Goal: Information Seeking & Learning: Compare options

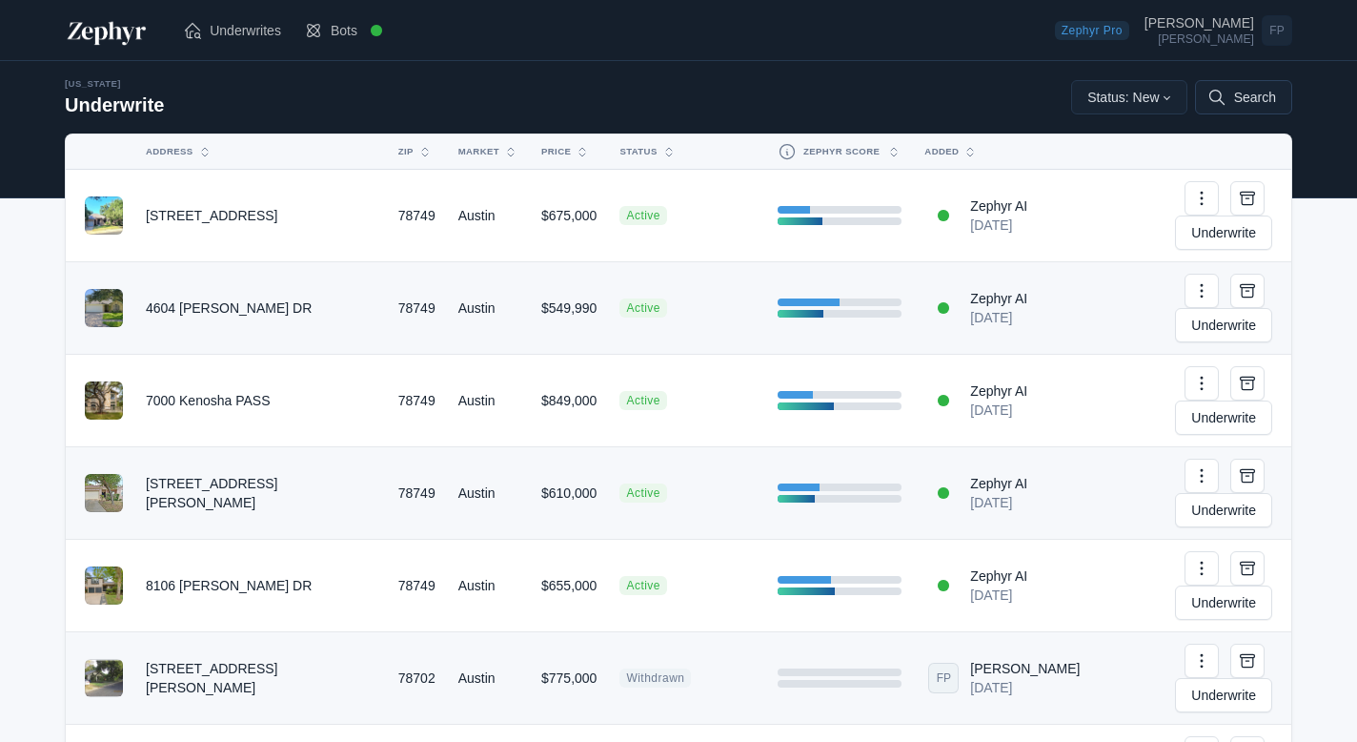
click at [1256, 101] on button "Search" at bounding box center [1243, 97] width 97 height 34
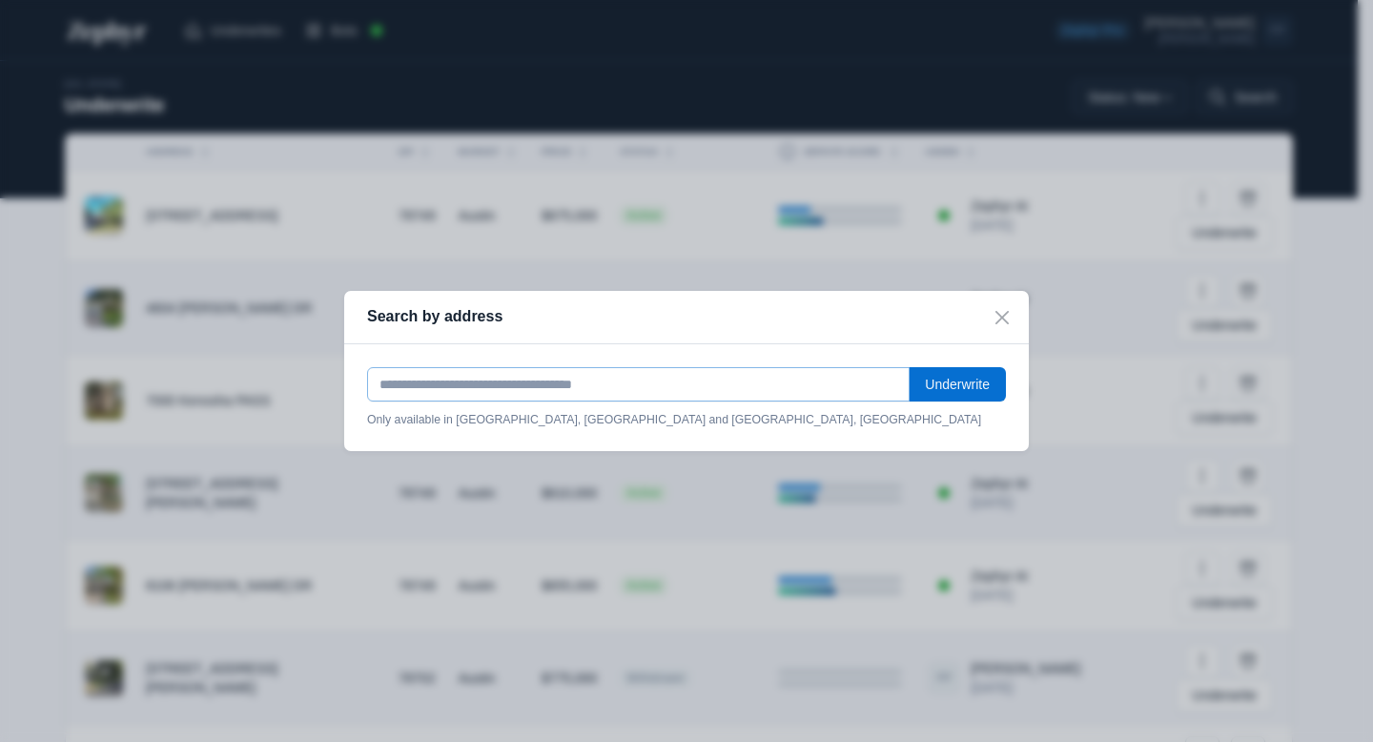
click at [576, 382] on input "text" at bounding box center [638, 384] width 542 height 34
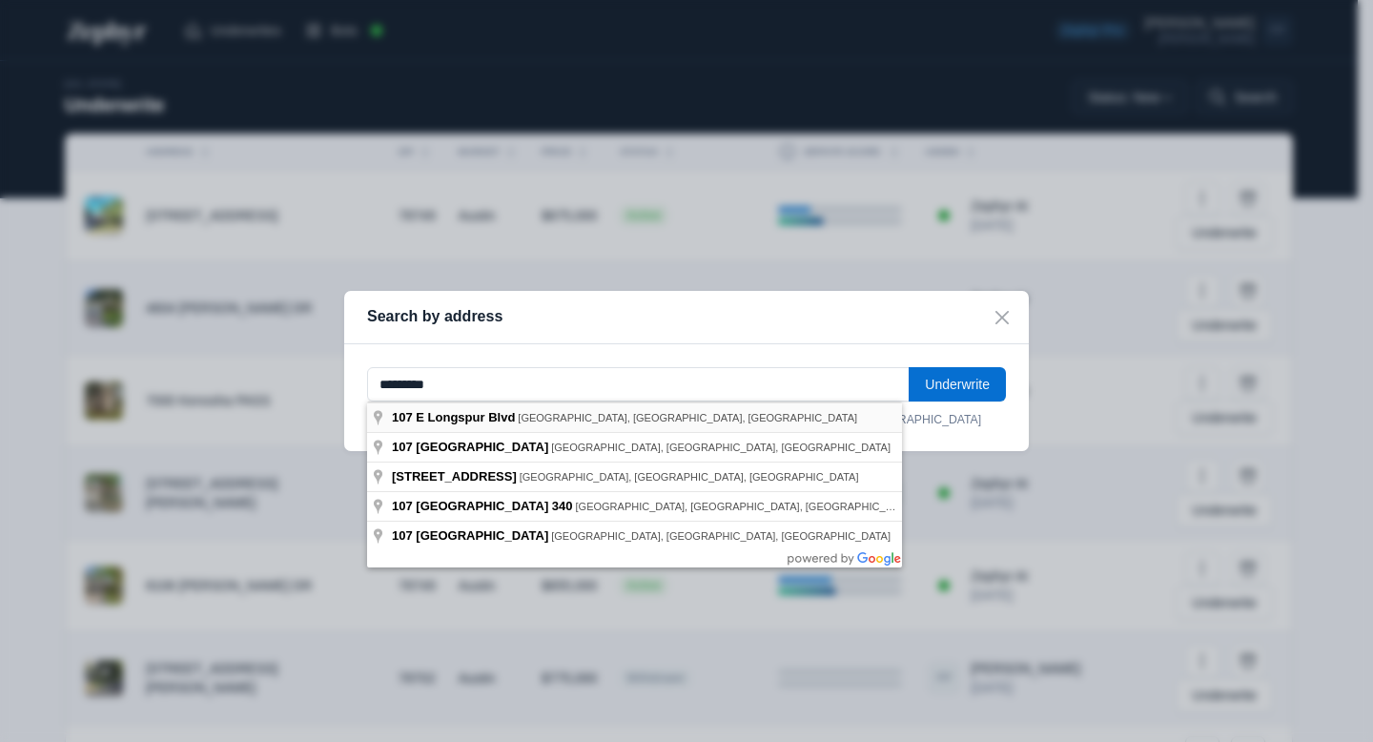
type input "**********"
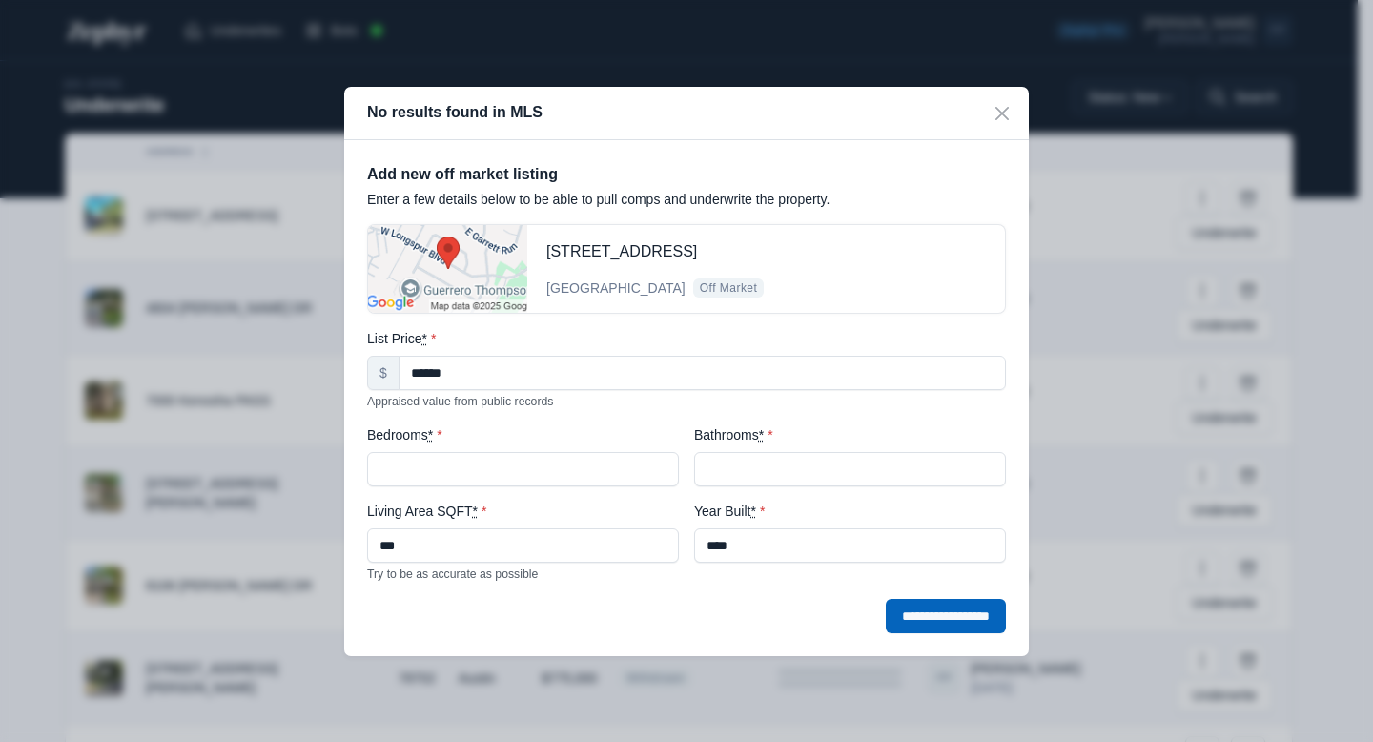
click at [949, 614] on input "**********" at bounding box center [946, 616] width 120 height 34
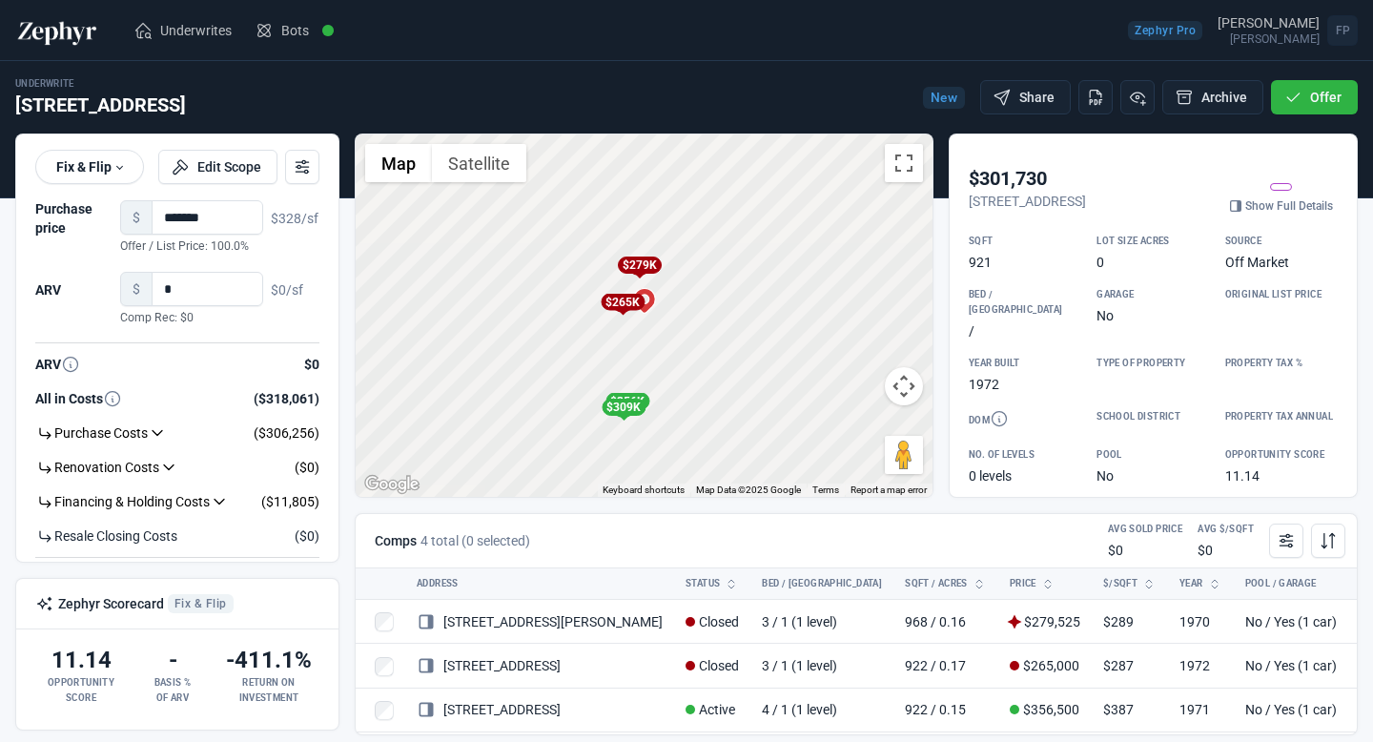
click at [620, 299] on div "$265K" at bounding box center [623, 302] width 44 height 17
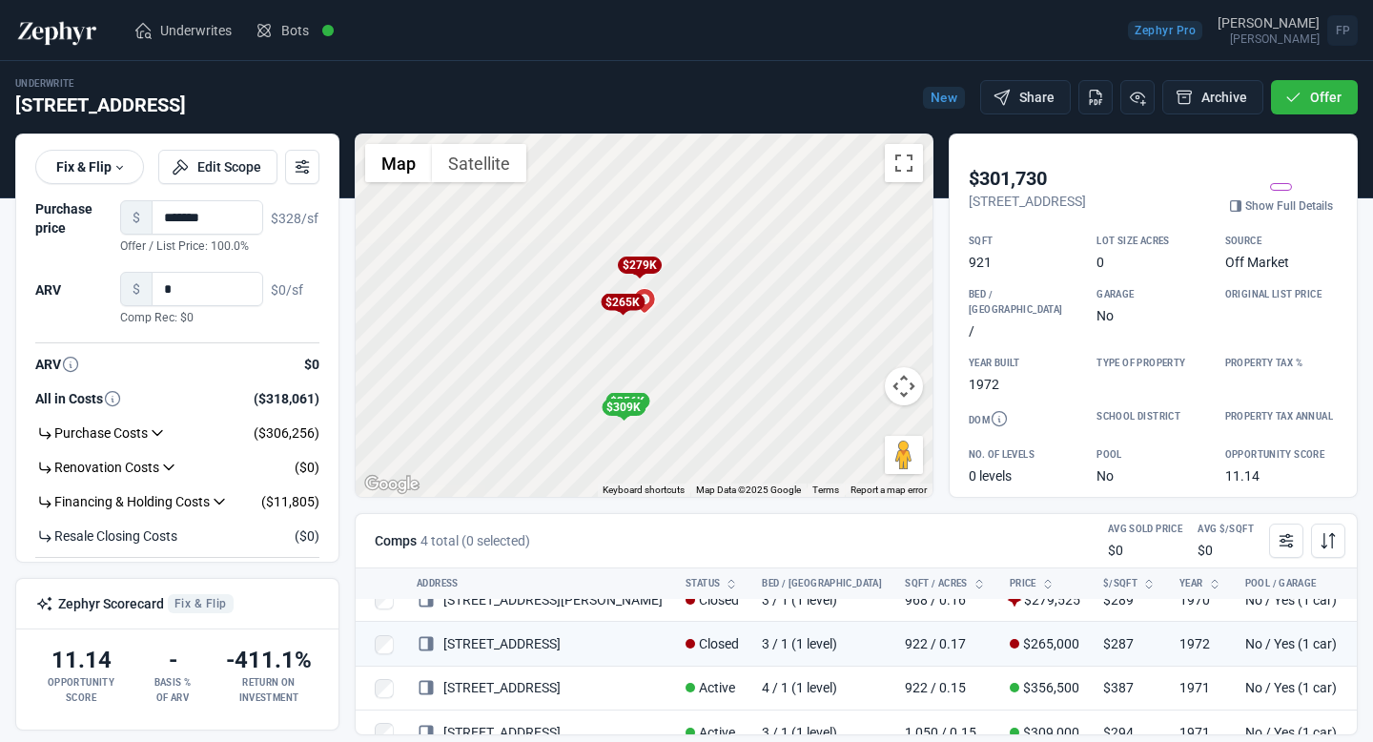
click at [644, 327] on div "To navigate, press the arrow keys. To activate drag with keyboard, press Alt + …" at bounding box center [644, 315] width 577 height 362
click at [644, 327] on div "To activate drag with keyboard, press Alt + Enter. Once in keyboard drag state,…" at bounding box center [644, 315] width 577 height 362
click at [607, 295] on div "$265K" at bounding box center [600, 286] width 44 height 17
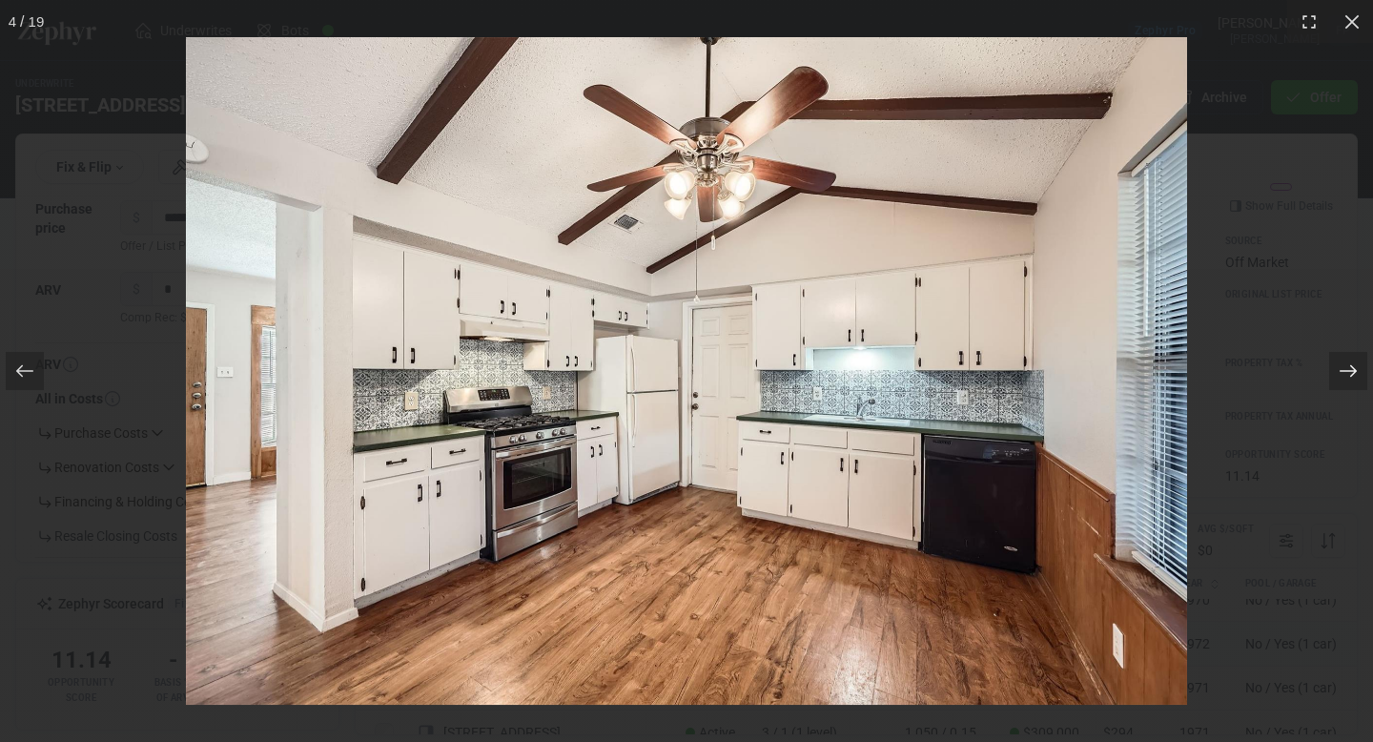
click at [1346, 370] on icon at bounding box center [1347, 371] width 17 height 12
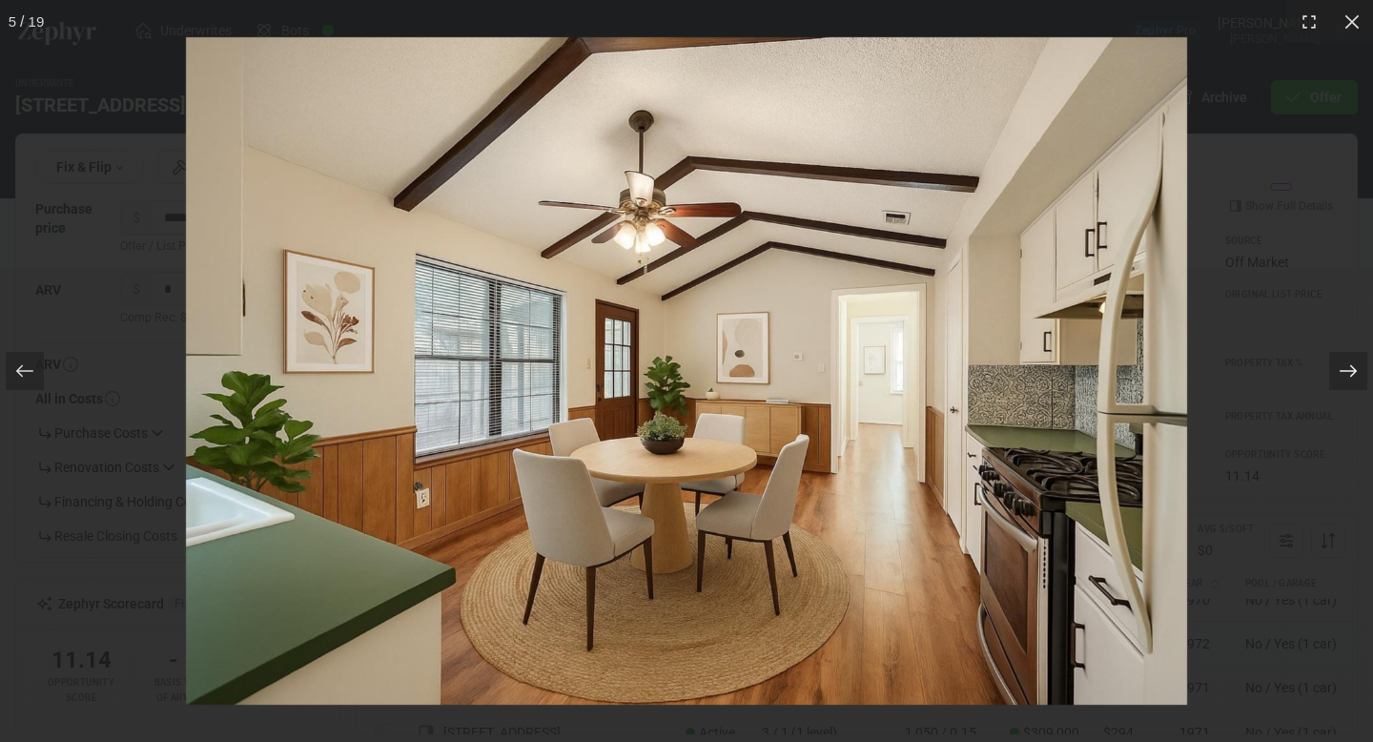
click at [1346, 370] on icon at bounding box center [1347, 371] width 17 height 12
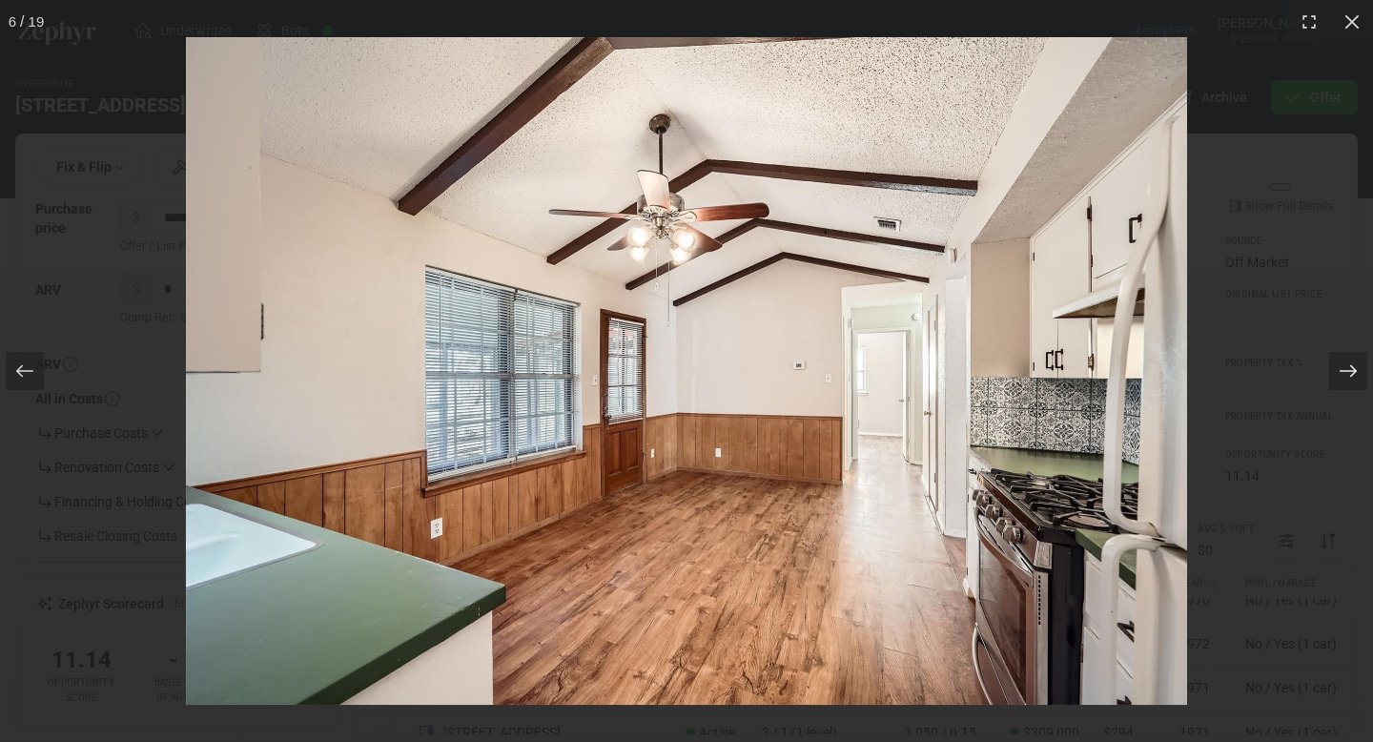
click at [1346, 370] on icon at bounding box center [1347, 371] width 17 height 12
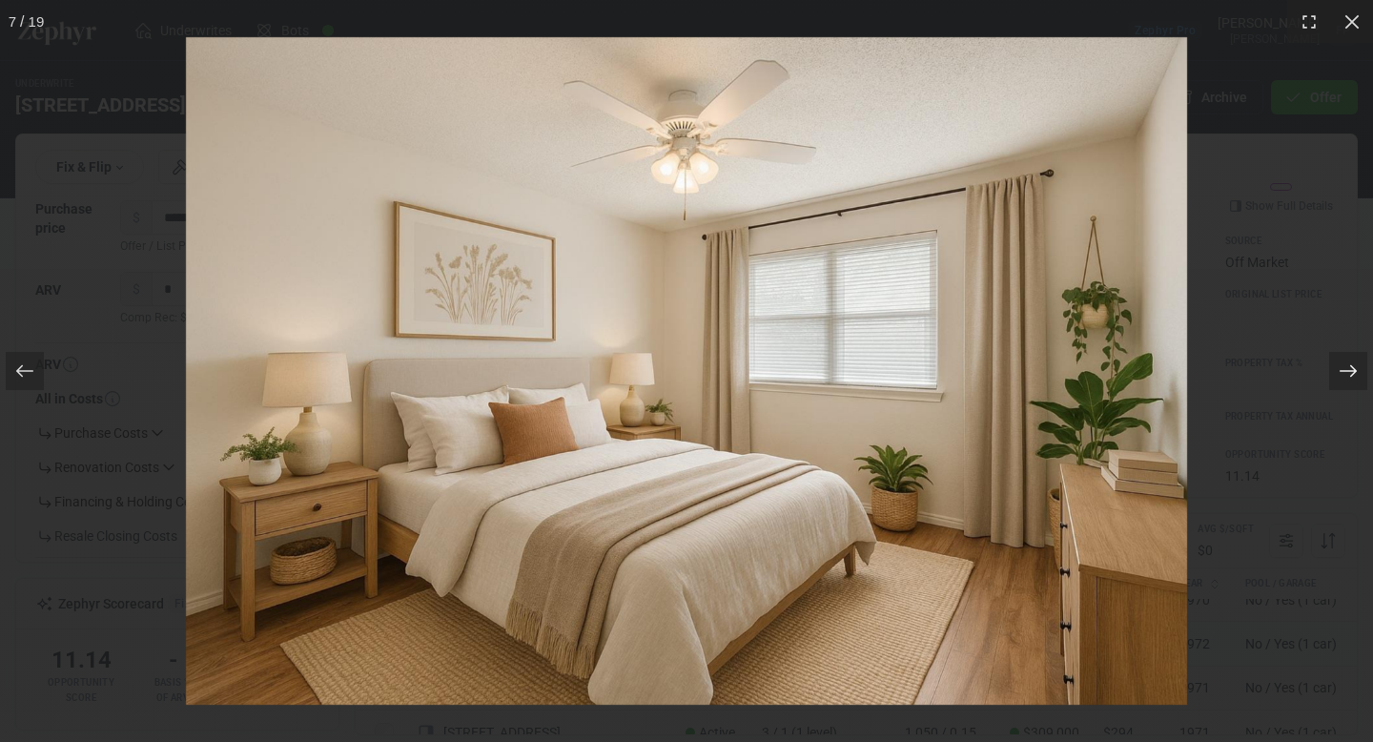
click at [1346, 370] on icon at bounding box center [1347, 371] width 17 height 12
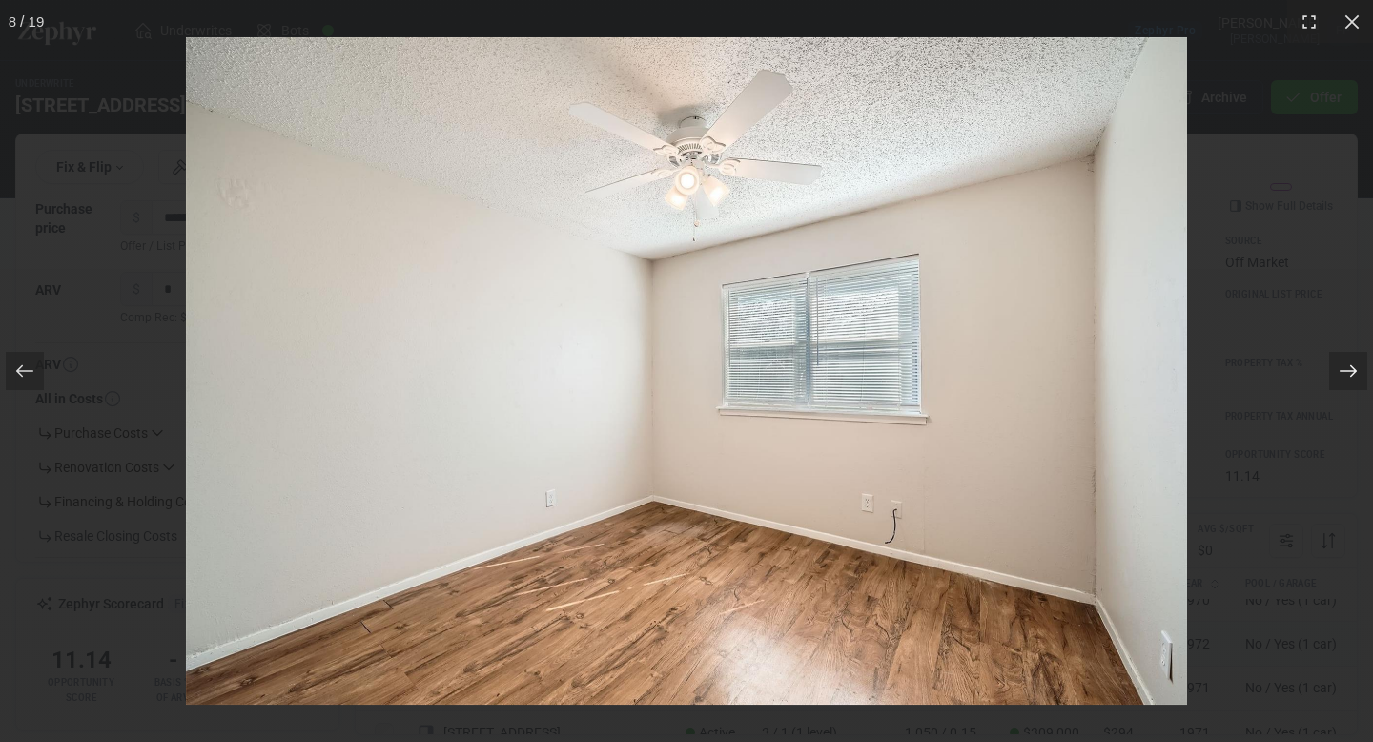
click at [1346, 370] on icon at bounding box center [1347, 371] width 17 height 12
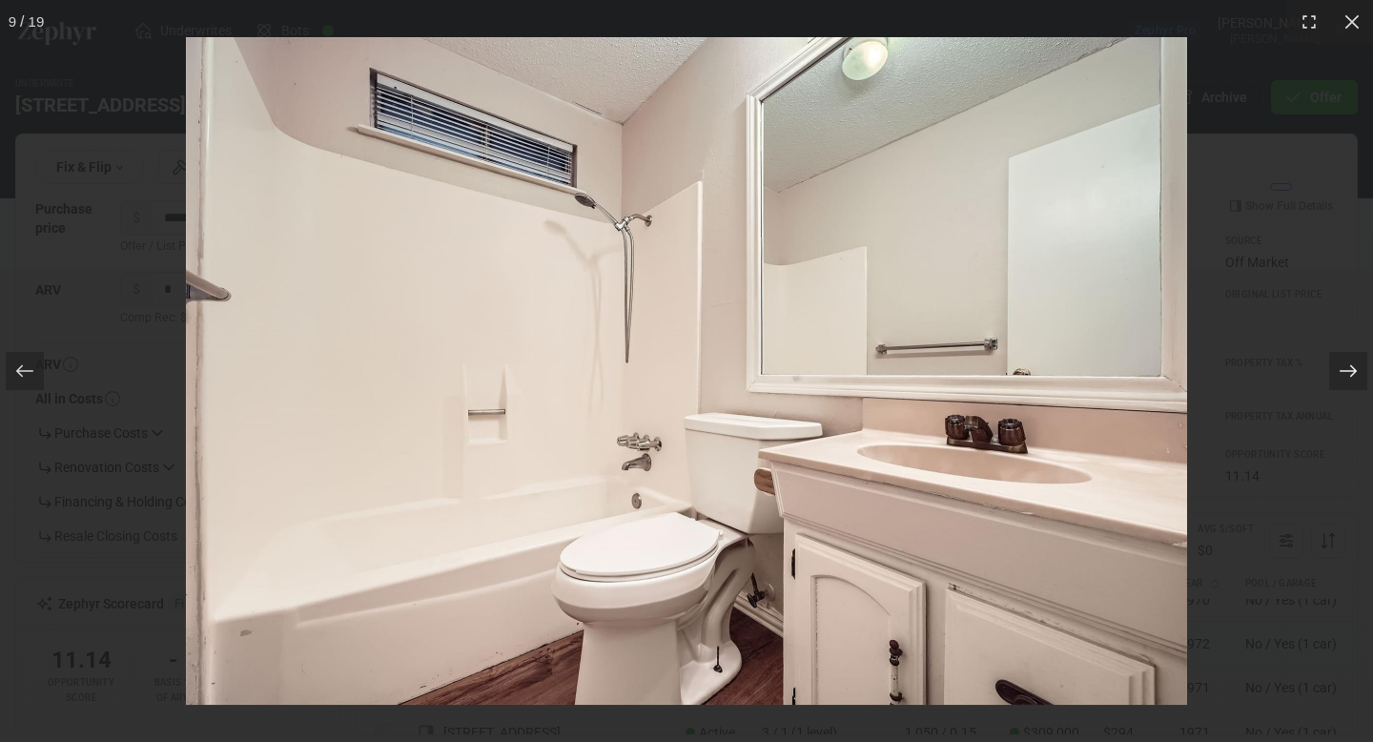
click at [1346, 370] on icon at bounding box center [1347, 371] width 17 height 12
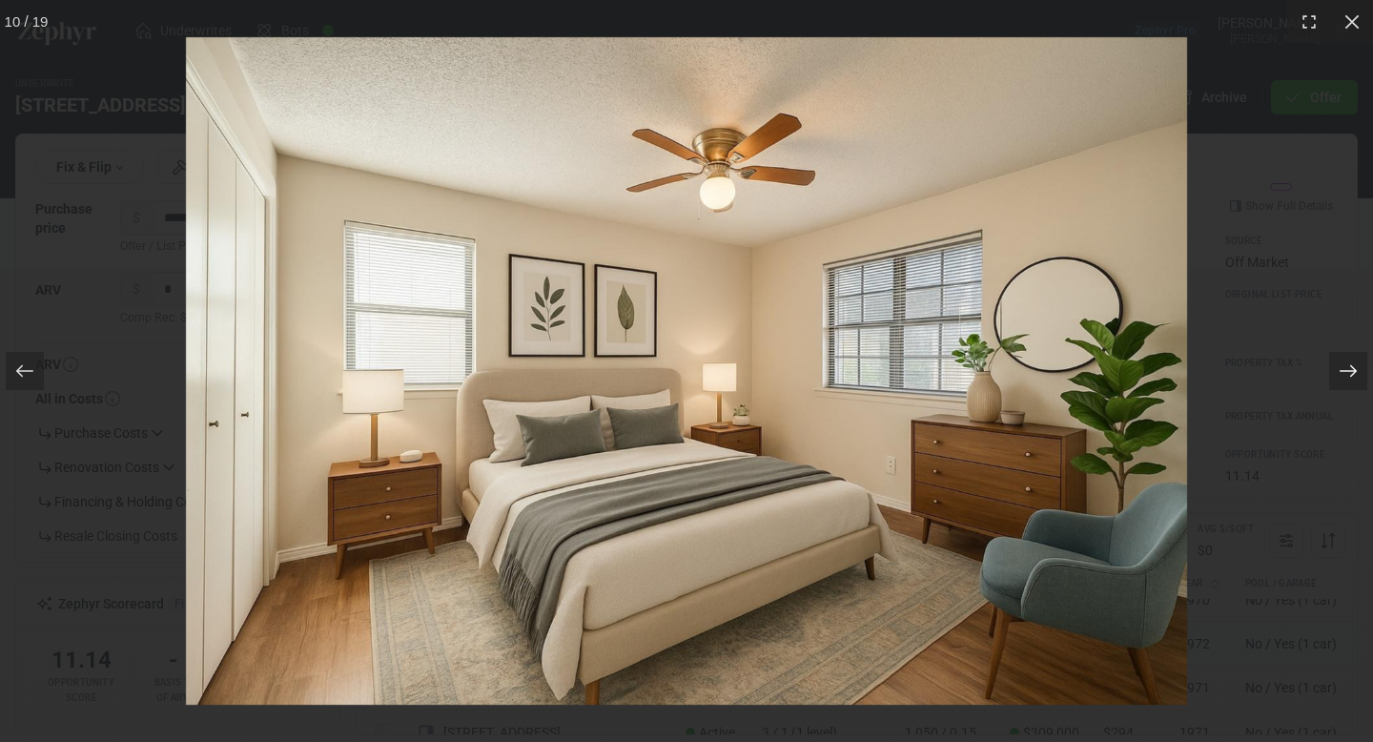
click at [1346, 370] on icon at bounding box center [1347, 371] width 17 height 12
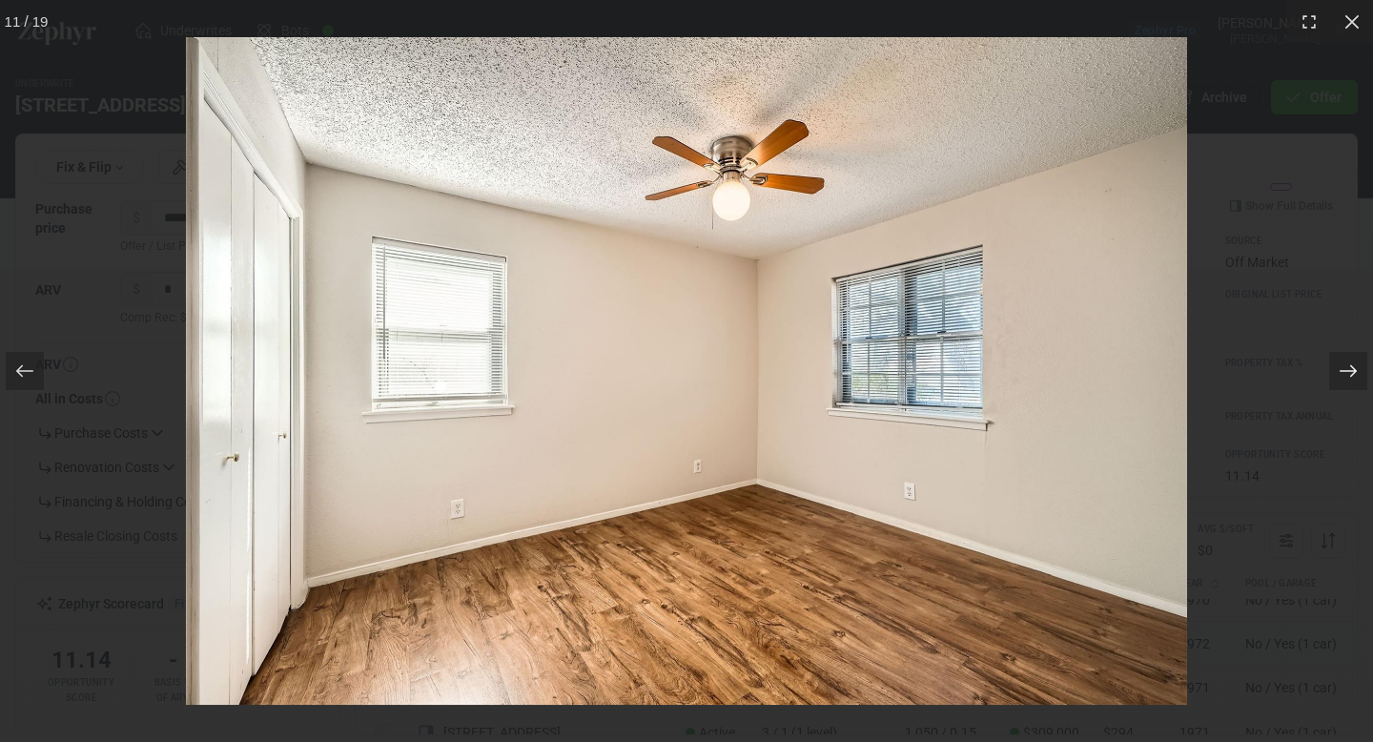
click at [1346, 370] on icon at bounding box center [1347, 371] width 17 height 12
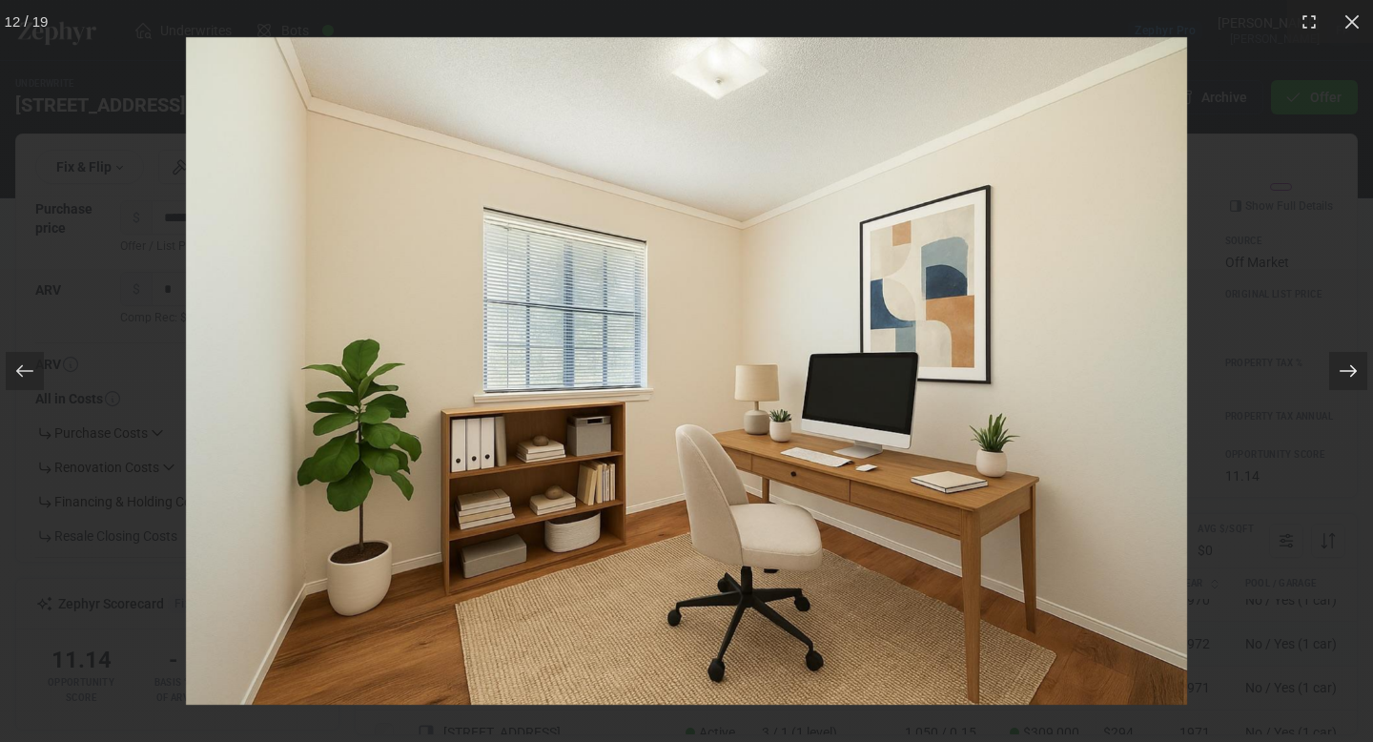
click at [1346, 370] on icon at bounding box center [1347, 371] width 17 height 12
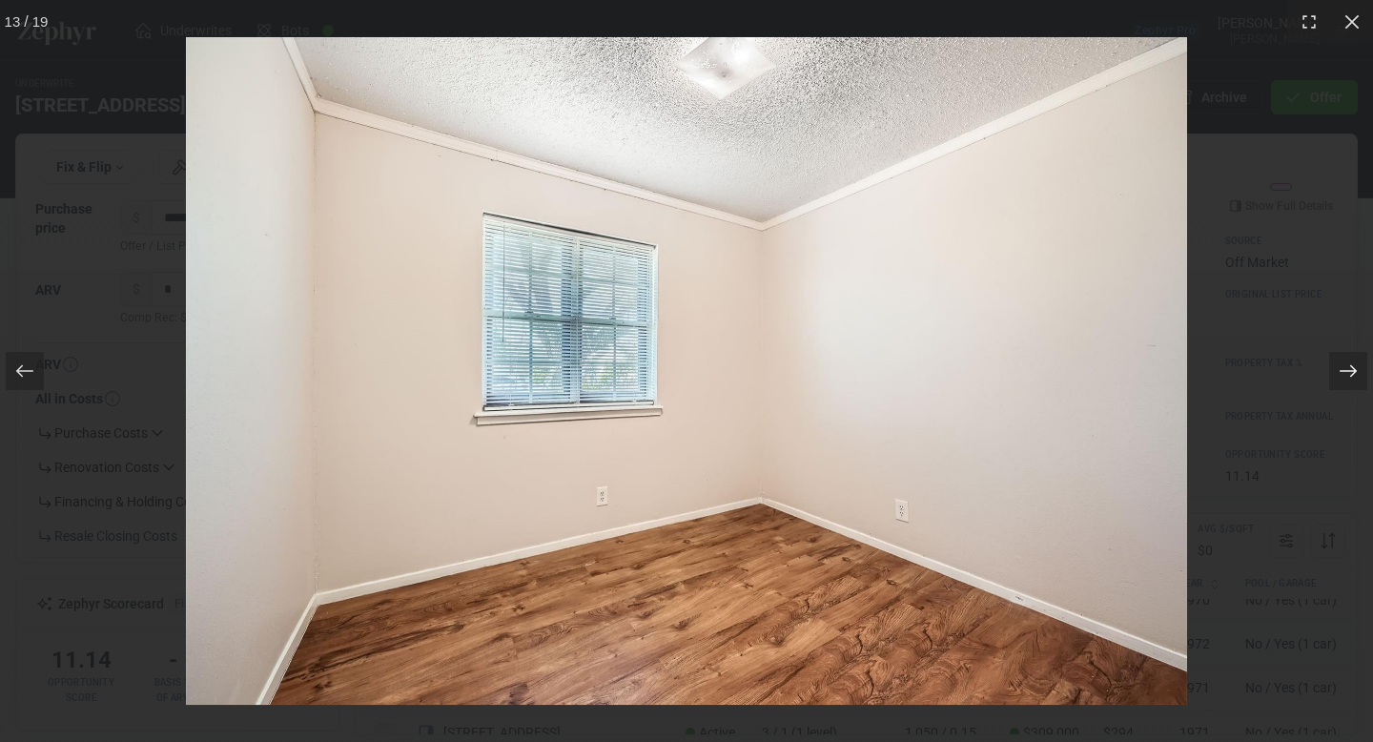
click at [1346, 370] on icon at bounding box center [1347, 371] width 17 height 12
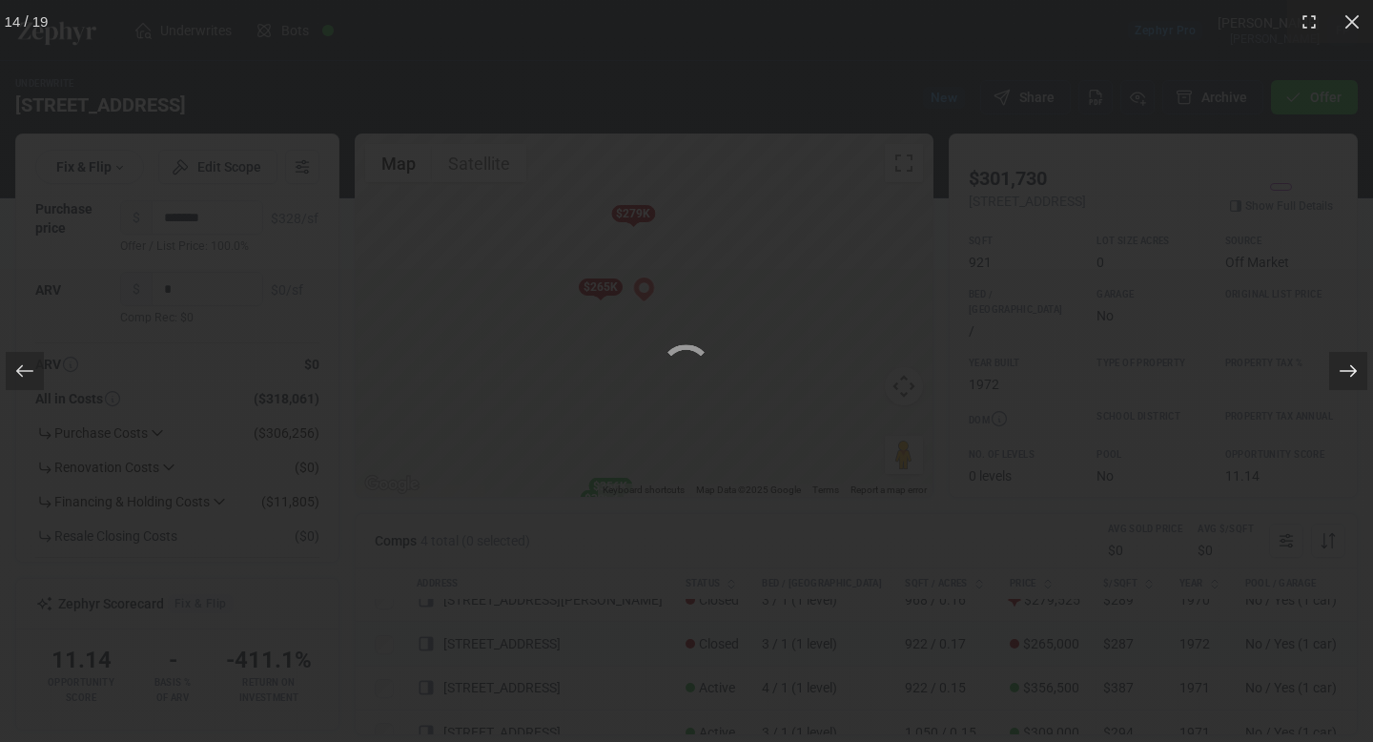
click at [1346, 370] on icon at bounding box center [1347, 371] width 17 height 12
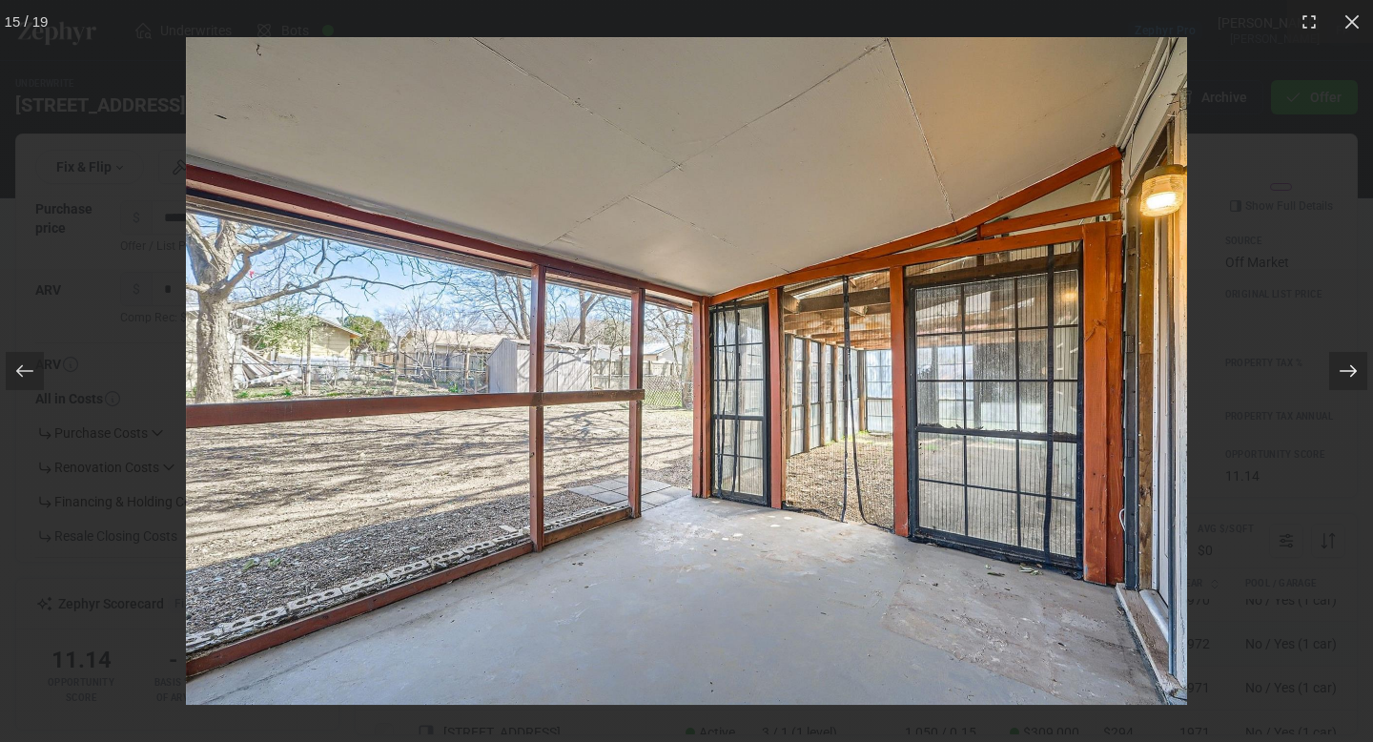
click at [1346, 370] on icon at bounding box center [1347, 371] width 17 height 12
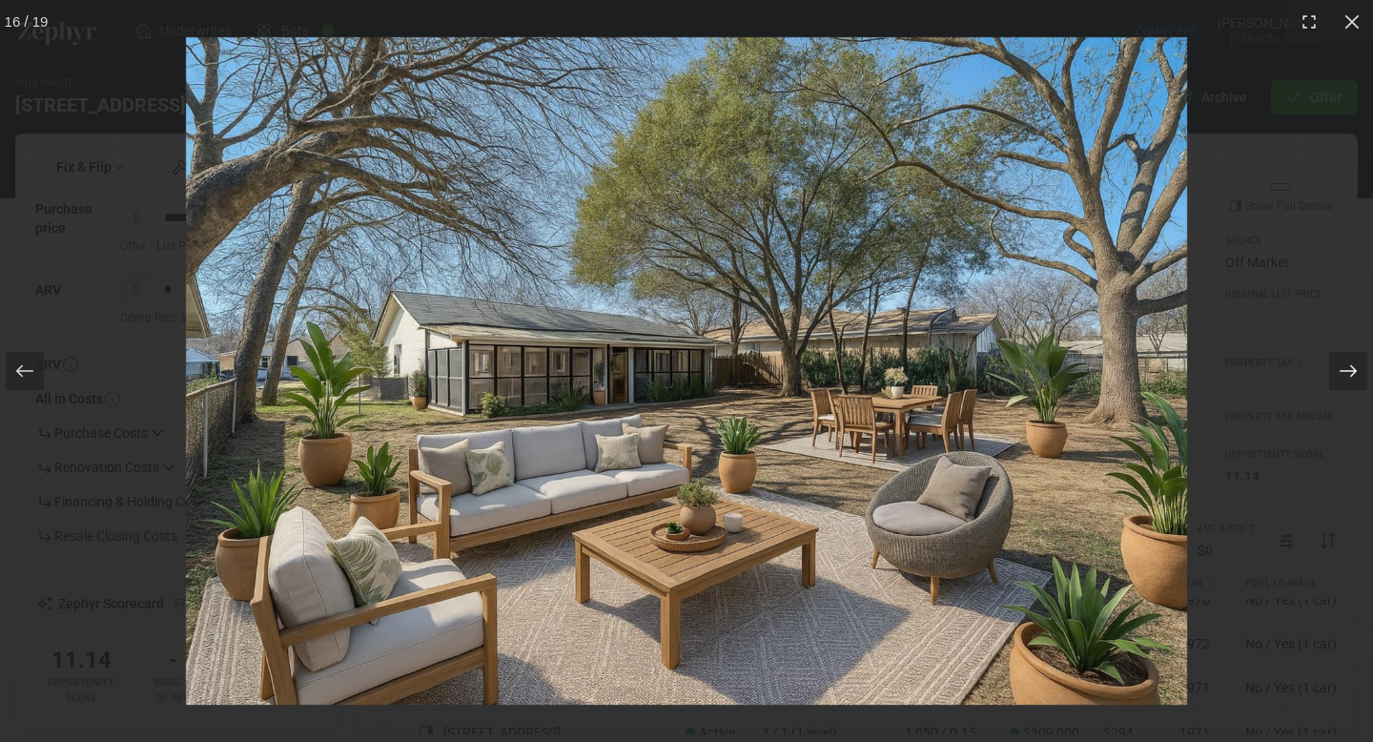
click at [1346, 370] on icon at bounding box center [1347, 371] width 17 height 12
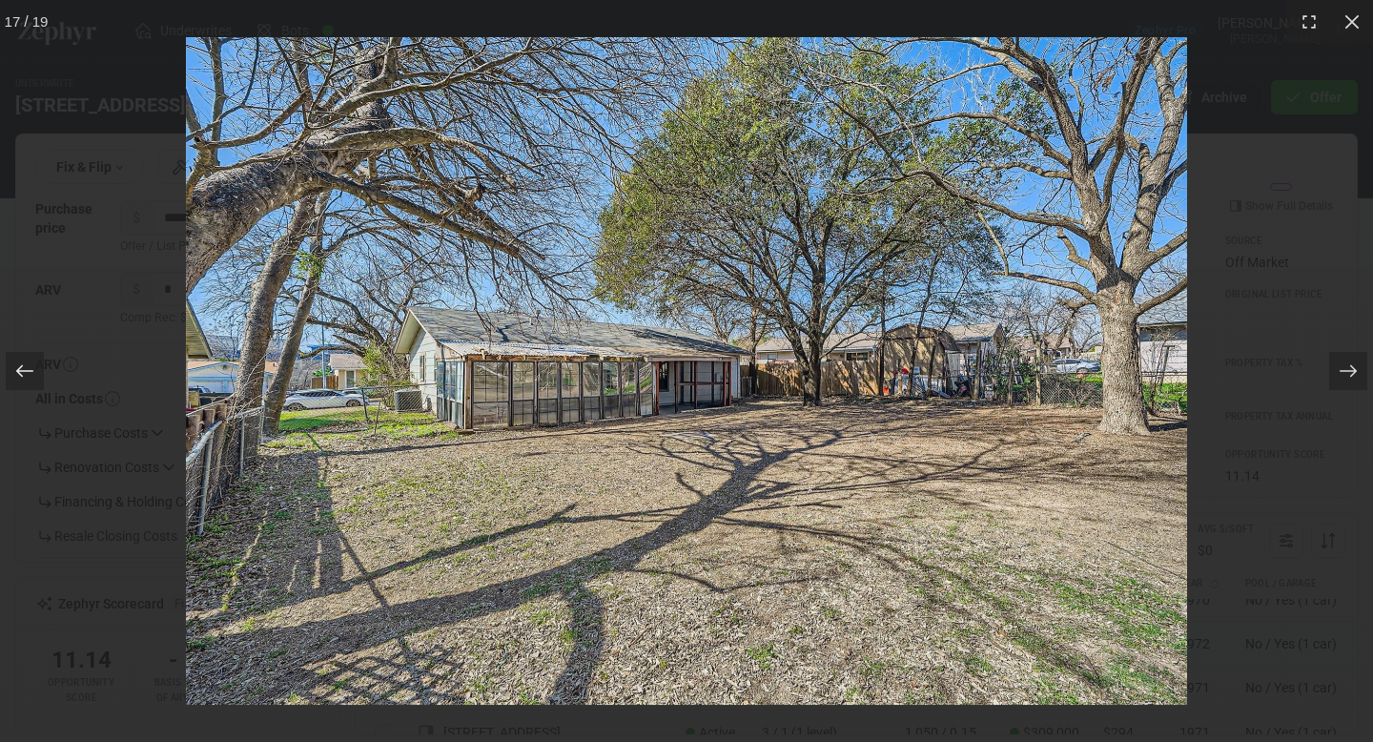
click at [24, 379] on icon at bounding box center [24, 370] width 19 height 19
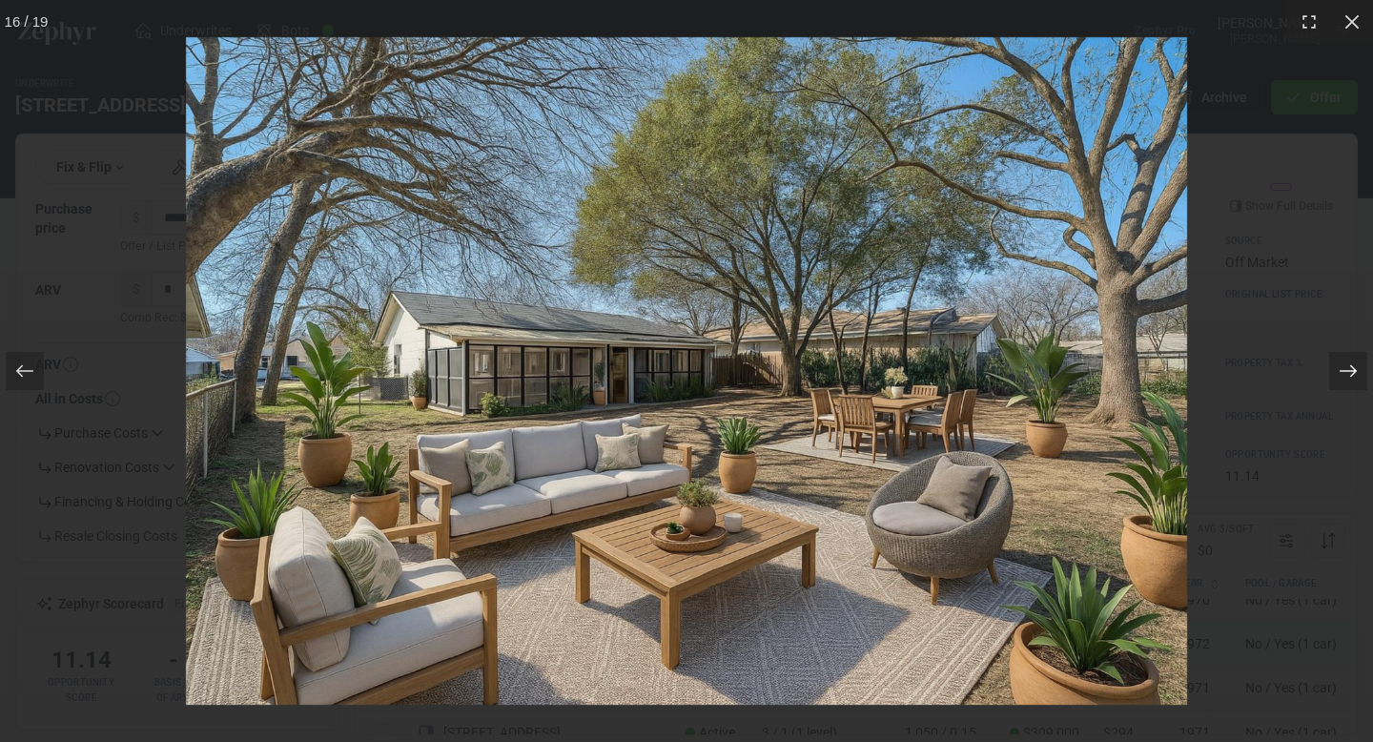
click at [1343, 364] on icon at bounding box center [1347, 370] width 19 height 19
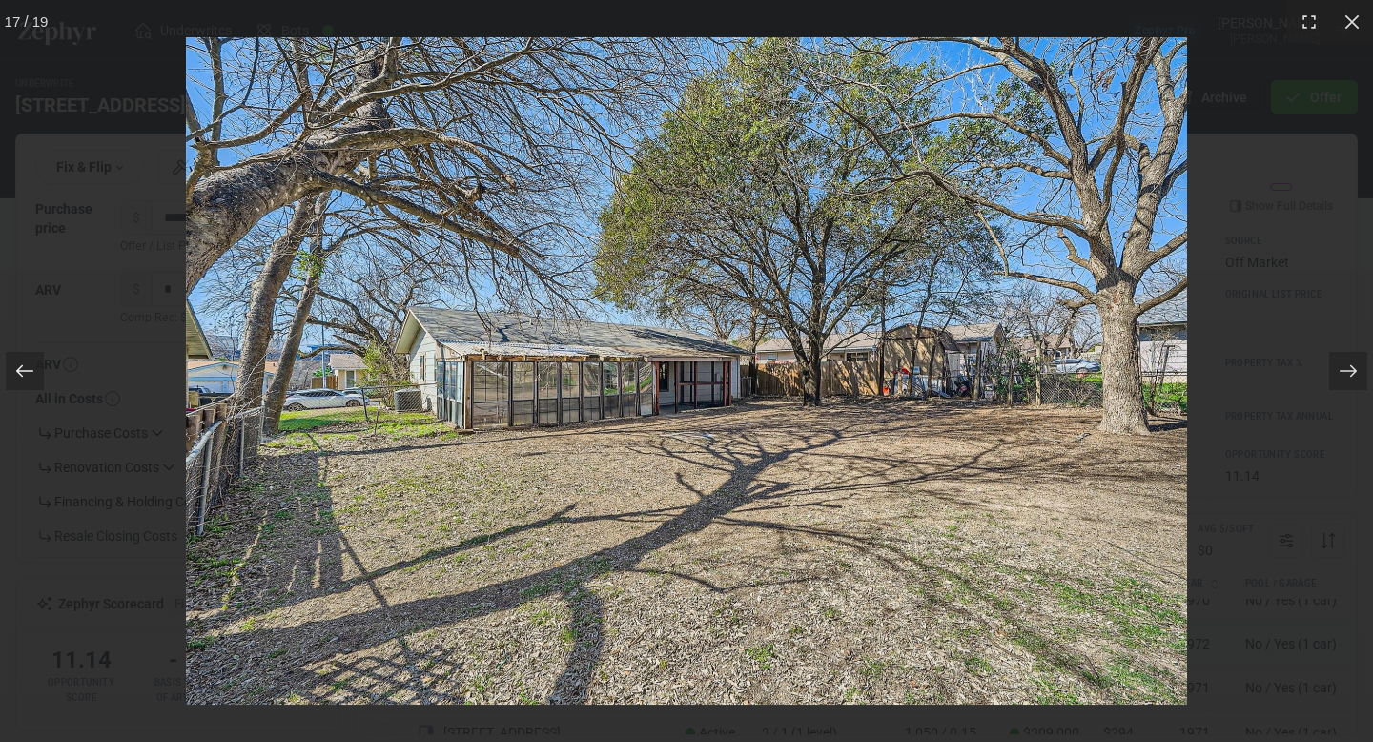
click at [42, 374] on div at bounding box center [25, 371] width 38 height 38
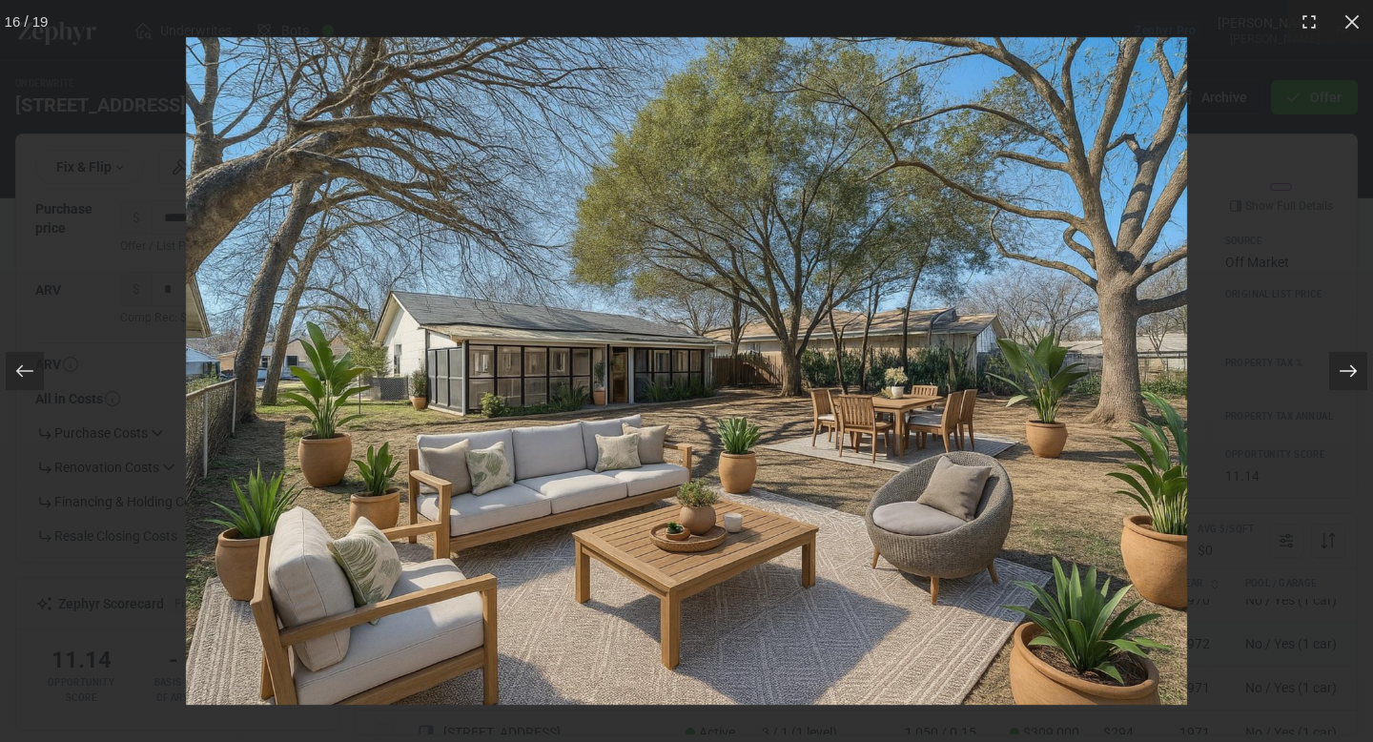
click at [1348, 365] on icon at bounding box center [1347, 370] width 19 height 19
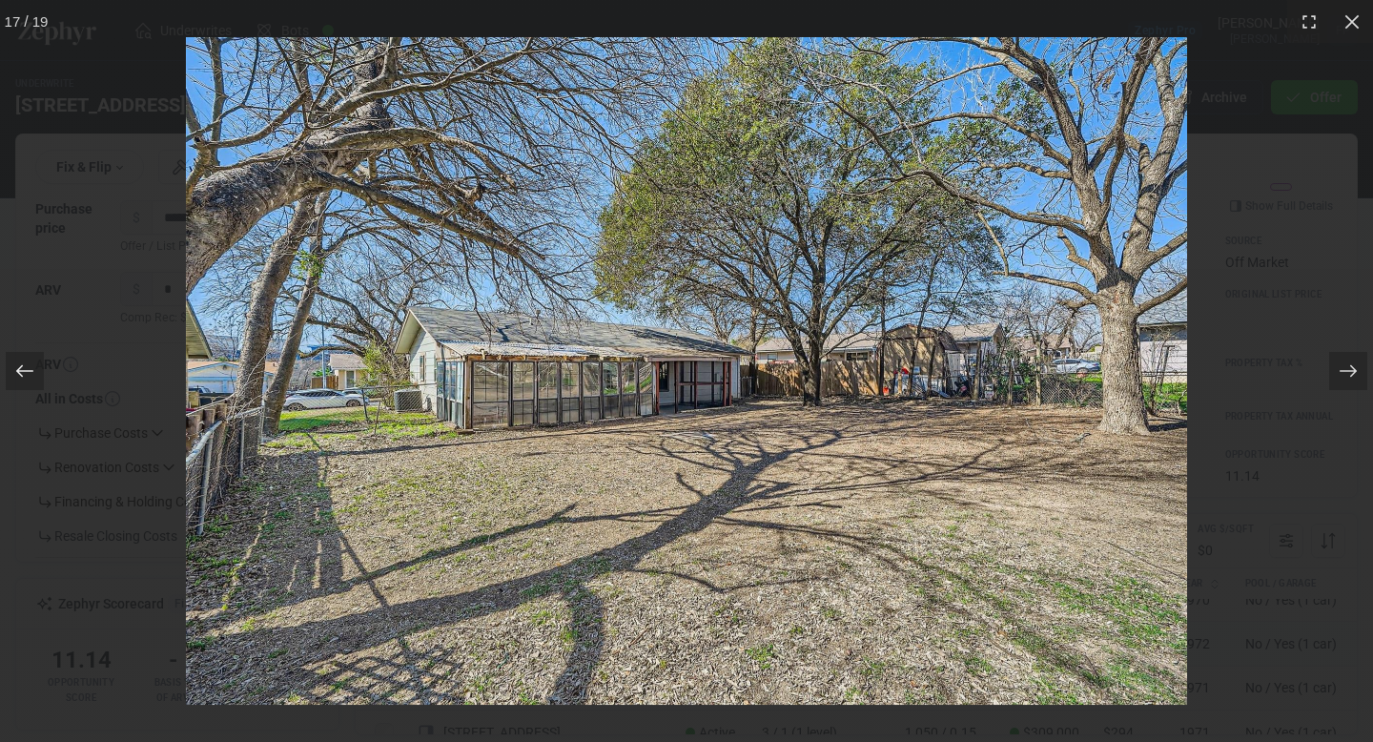
click at [25, 366] on icon at bounding box center [24, 370] width 19 height 19
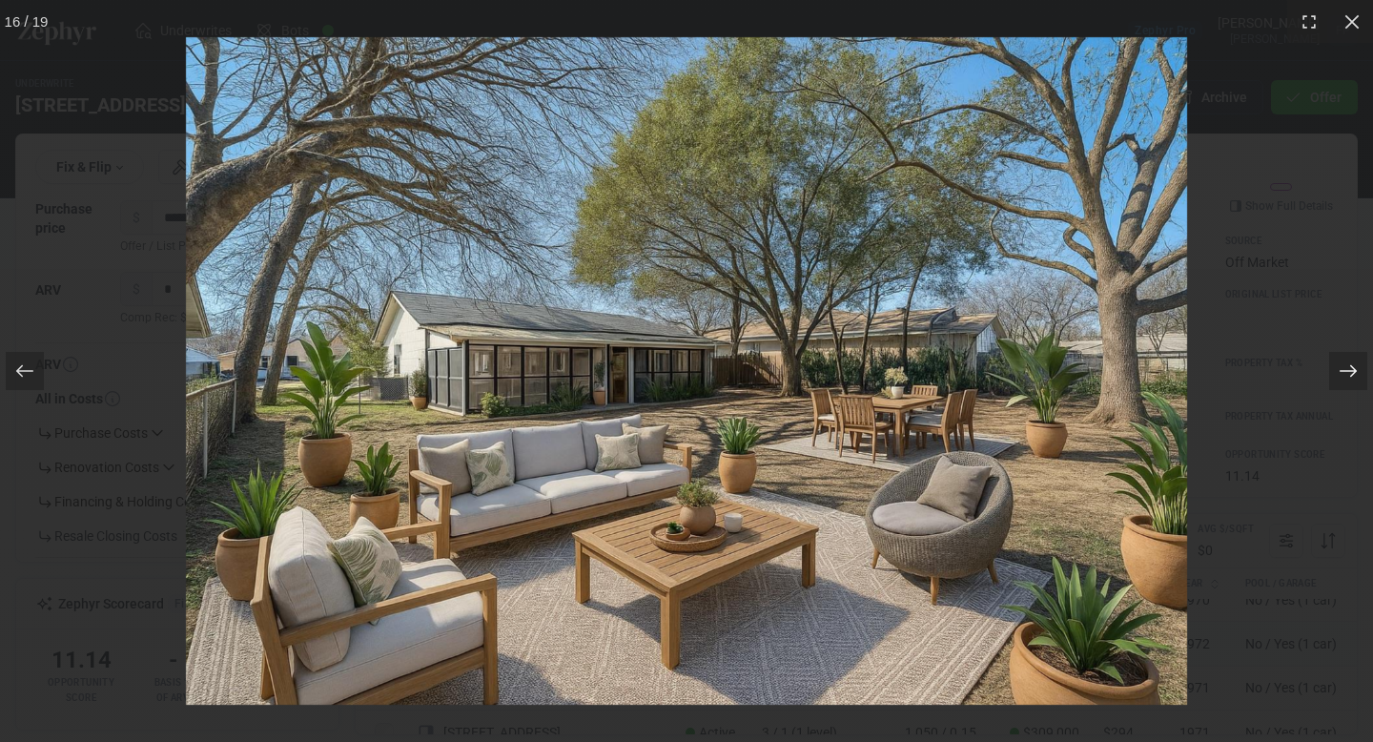
click at [1349, 361] on icon at bounding box center [1347, 370] width 19 height 19
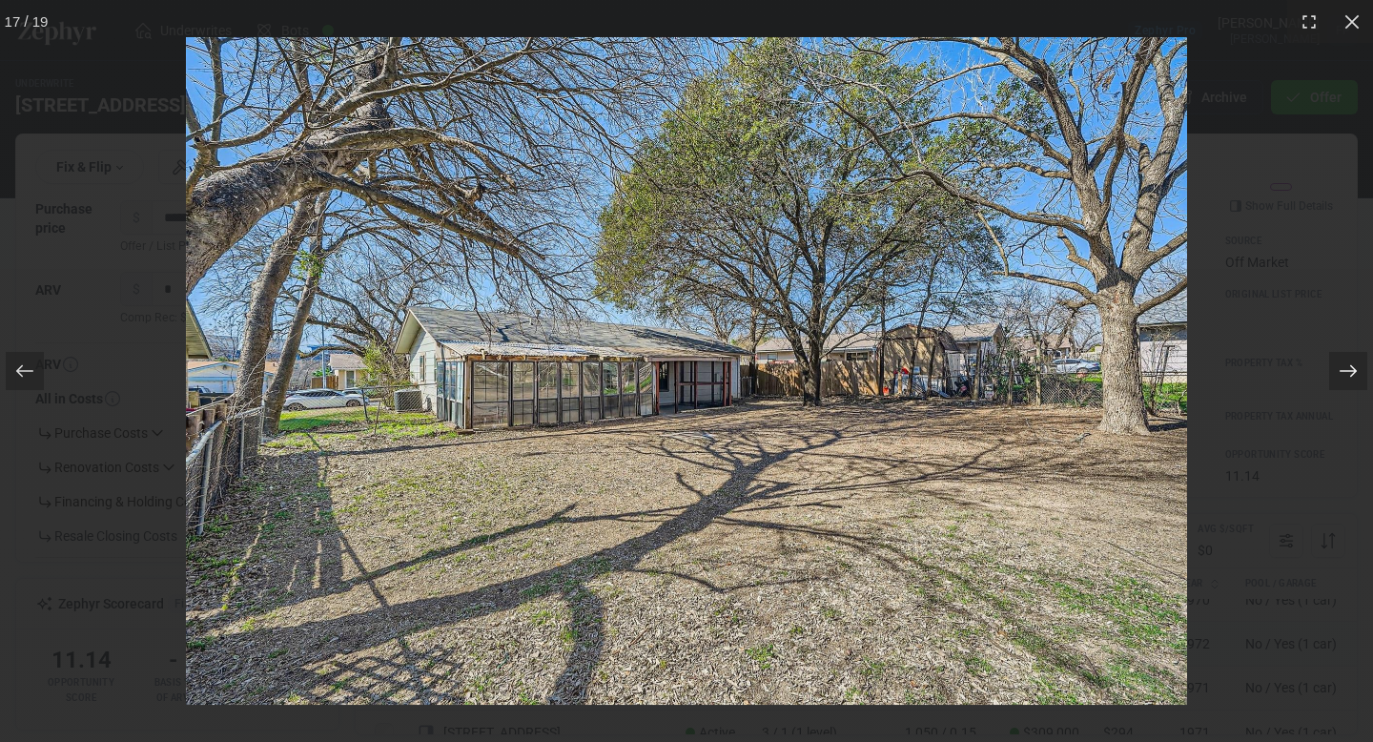
click at [1349, 361] on icon at bounding box center [1347, 370] width 19 height 19
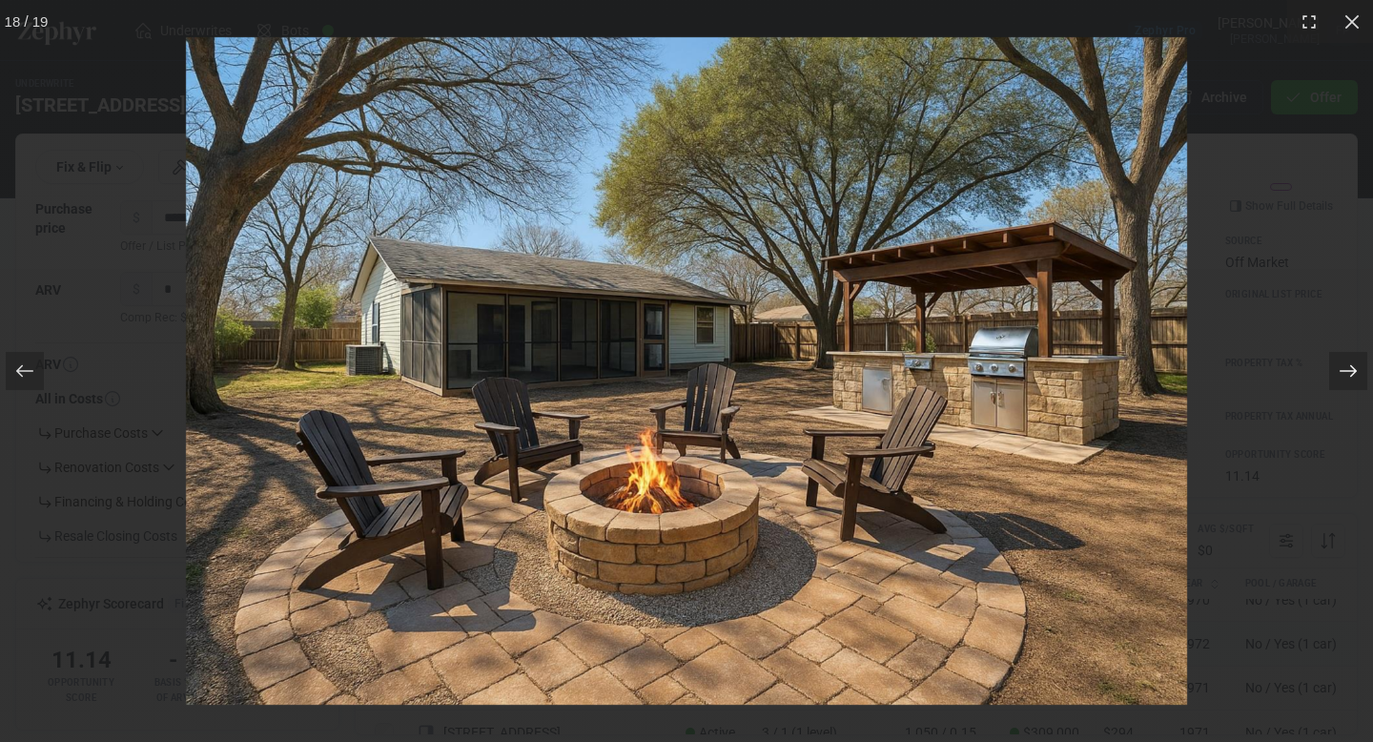
click at [1349, 361] on icon at bounding box center [1347, 370] width 19 height 19
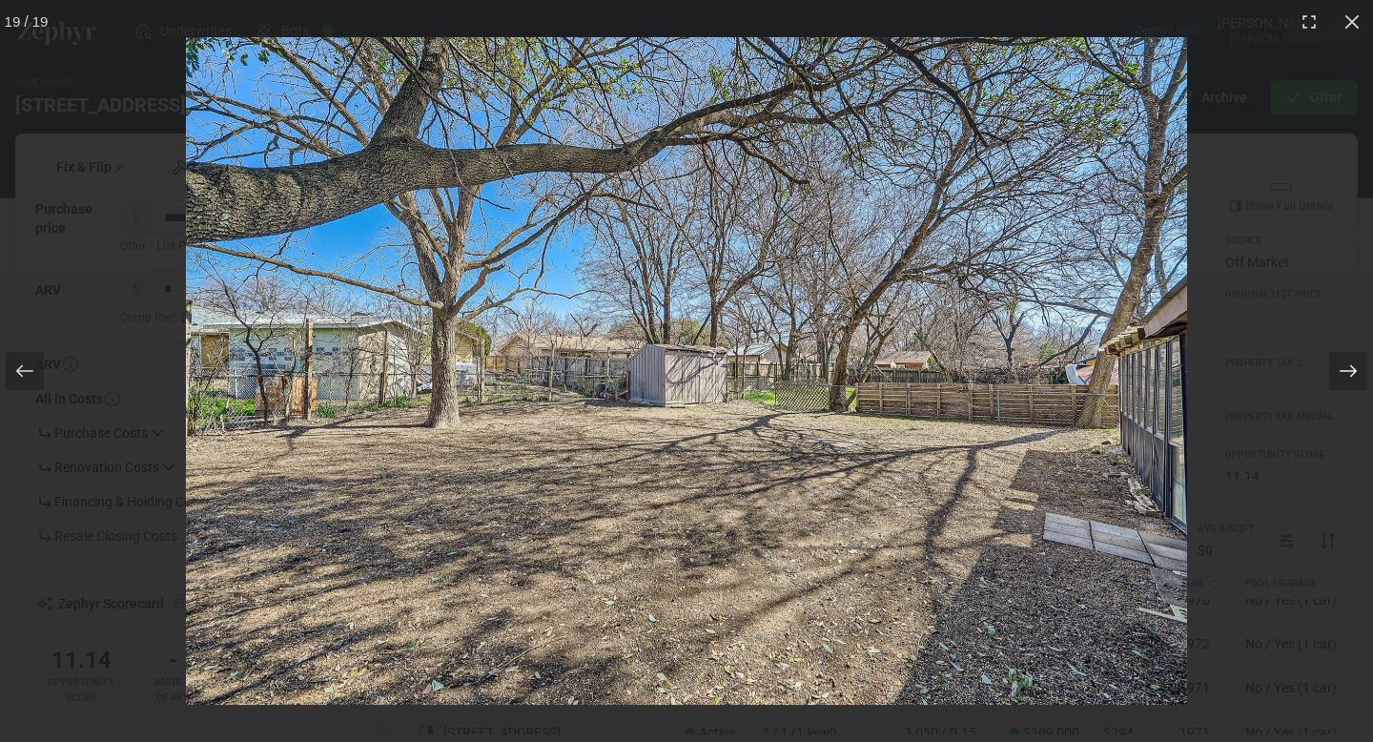
click at [1344, 365] on icon at bounding box center [1347, 370] width 19 height 19
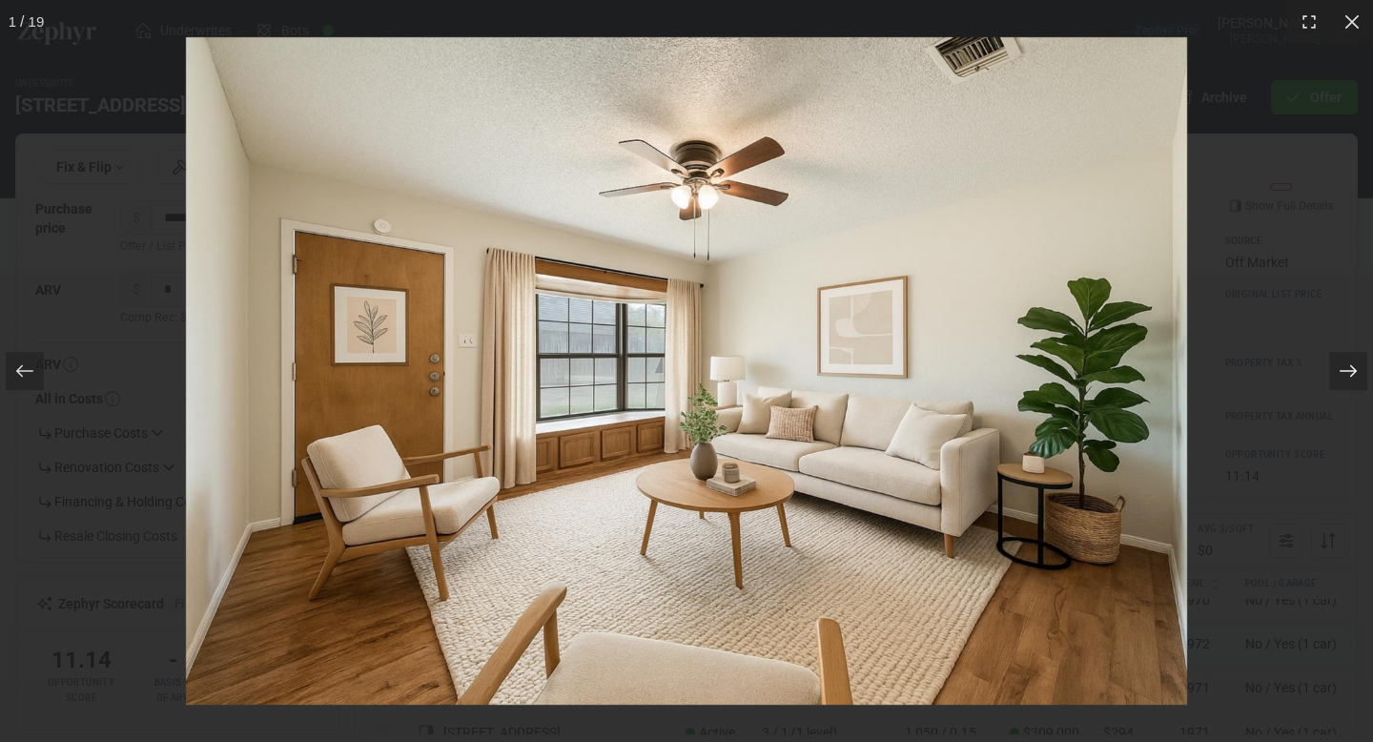
click at [1344, 365] on icon at bounding box center [1347, 370] width 19 height 19
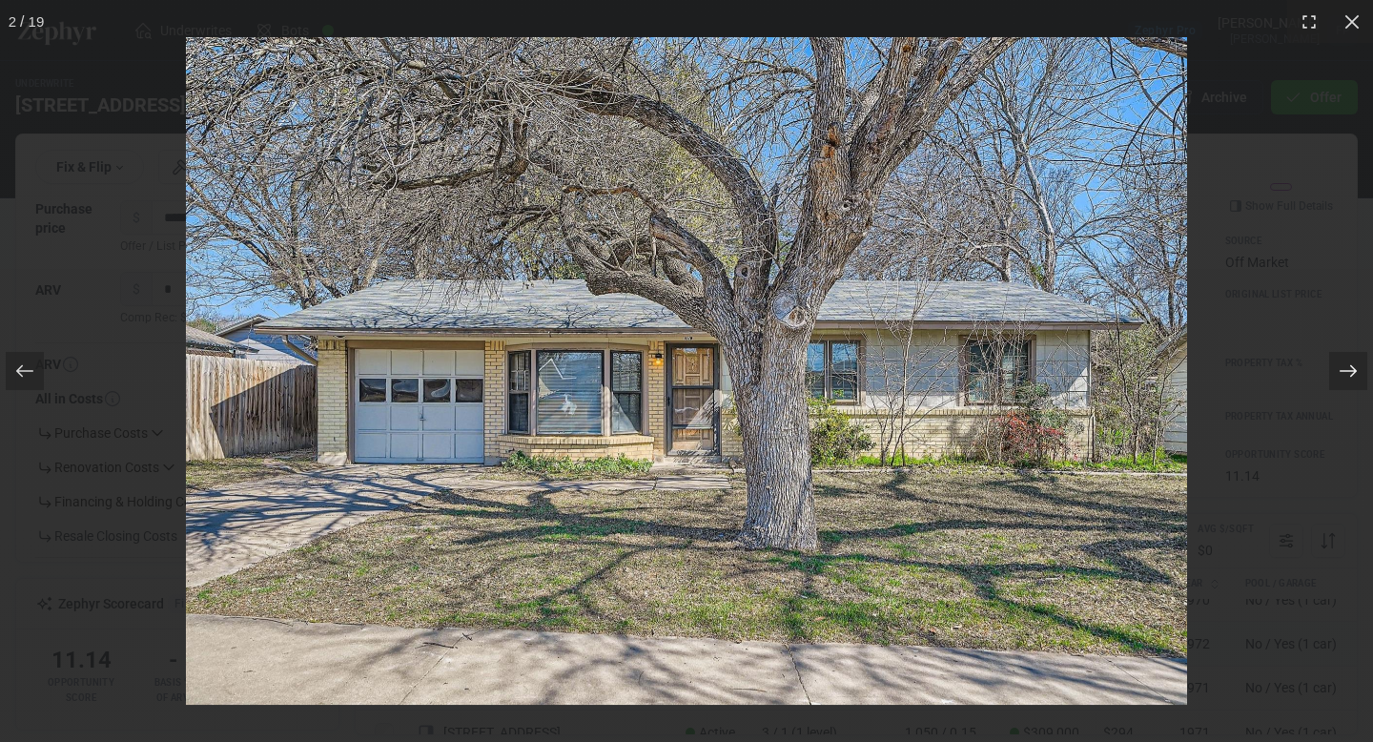
click at [1344, 365] on icon at bounding box center [1347, 370] width 19 height 19
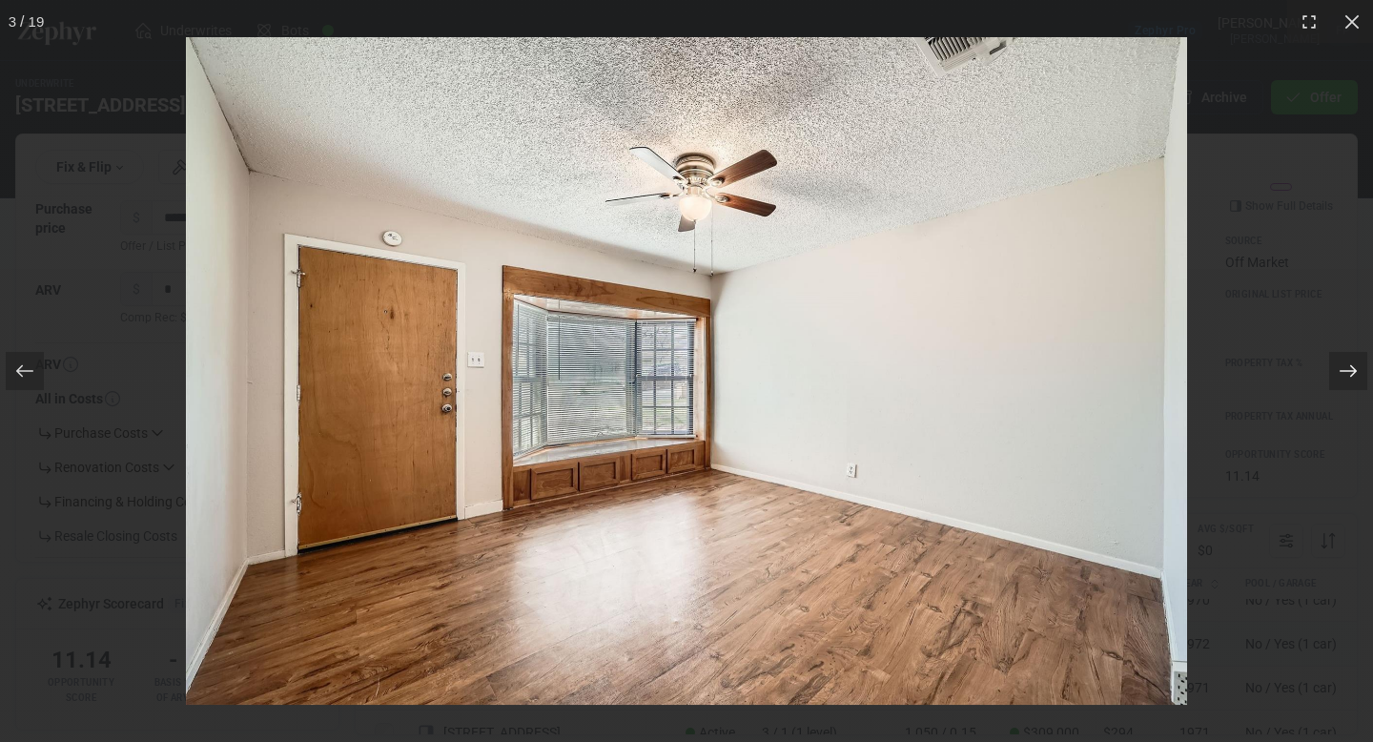
click at [1344, 365] on icon at bounding box center [1347, 370] width 19 height 19
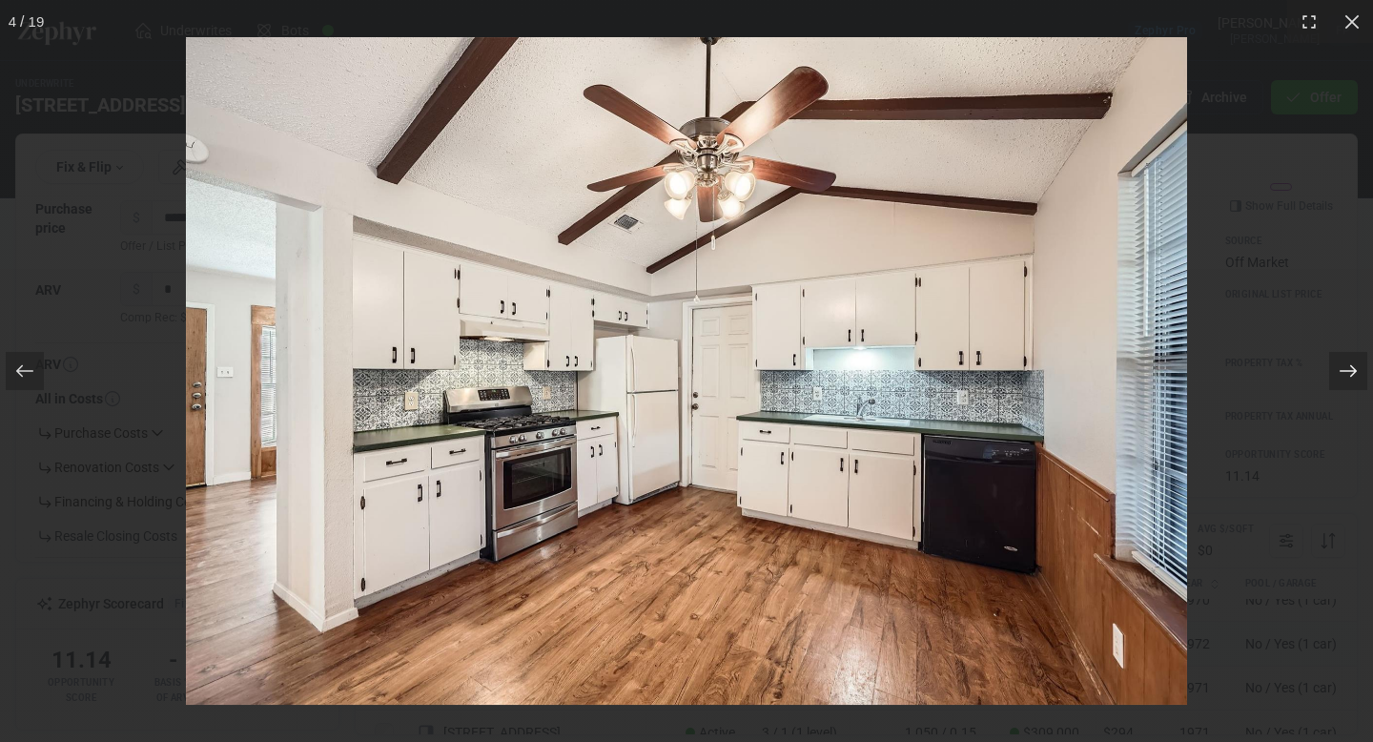
click at [1344, 365] on icon at bounding box center [1347, 370] width 19 height 19
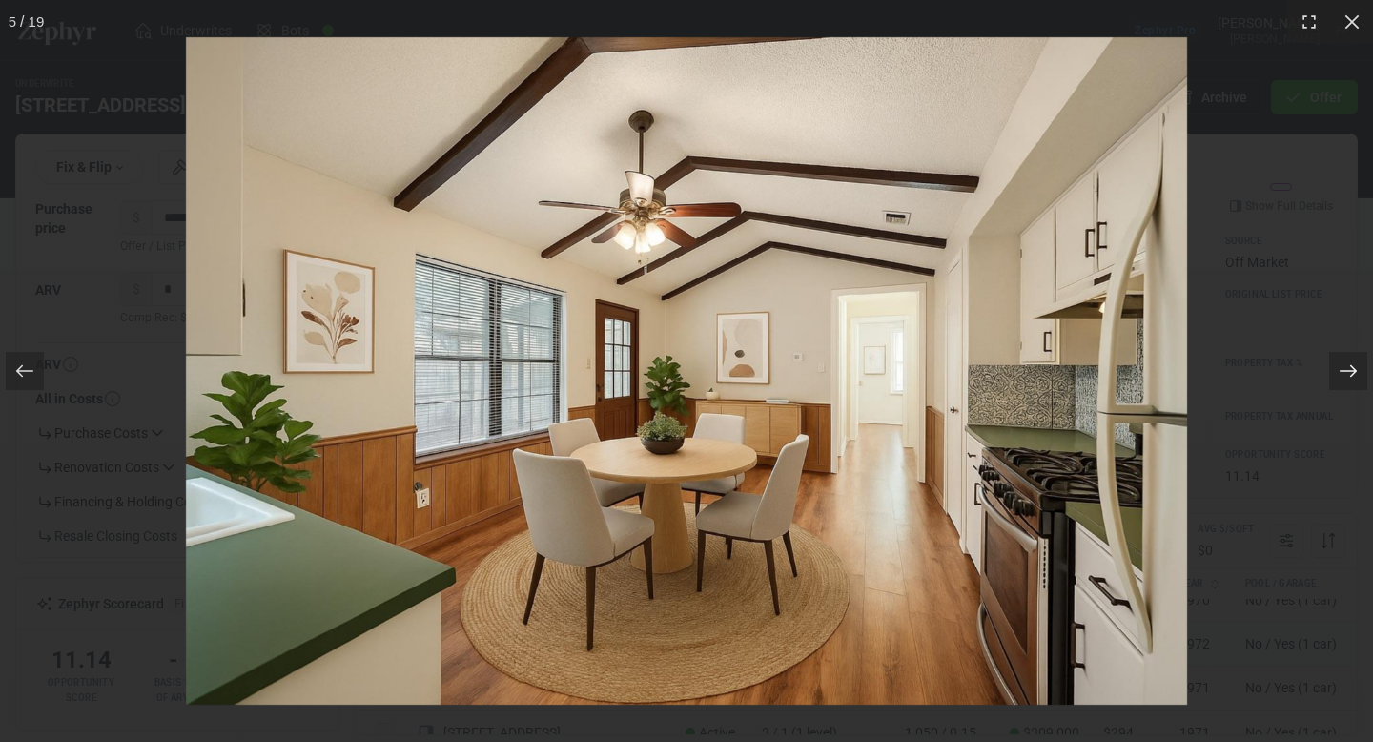
click at [1344, 365] on icon at bounding box center [1347, 370] width 19 height 19
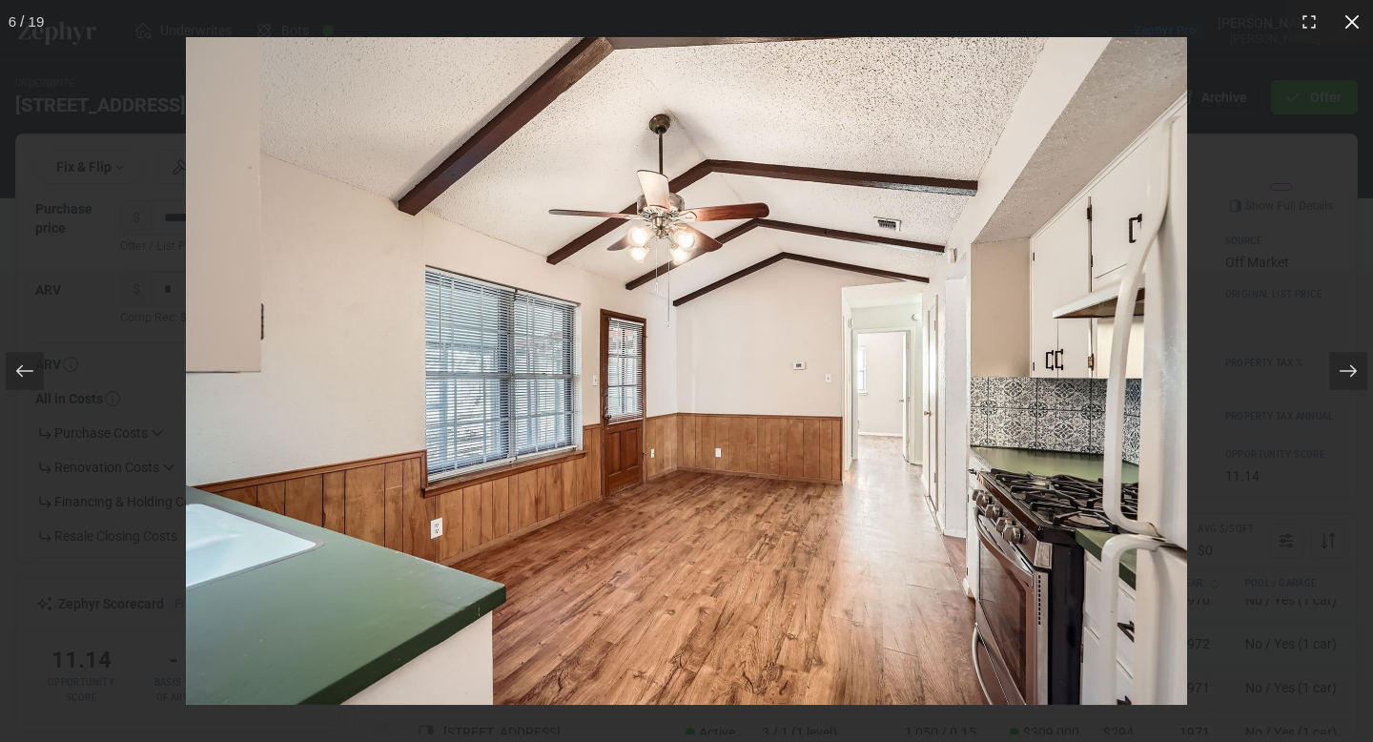
click at [1362, 15] on div at bounding box center [1351, 21] width 43 height 43
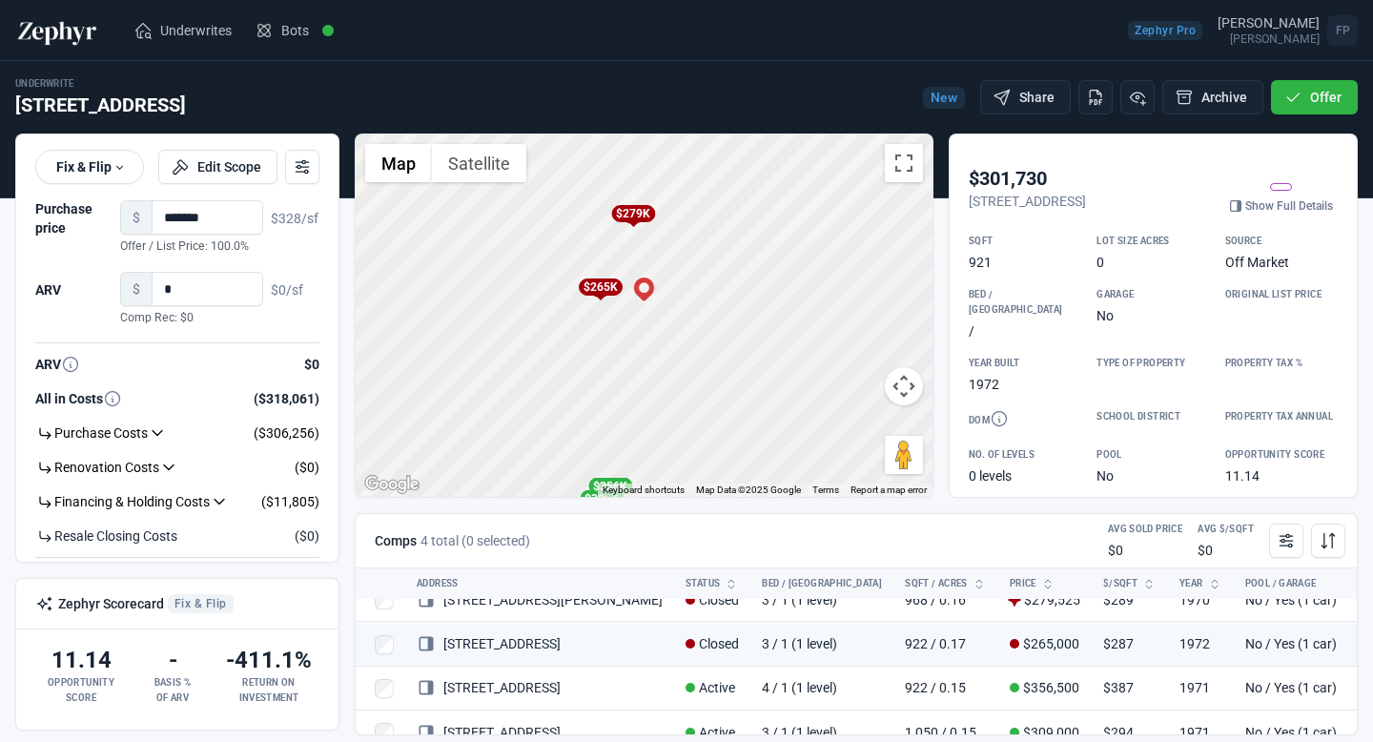
click at [640, 213] on div "$279K" at bounding box center [633, 213] width 44 height 17
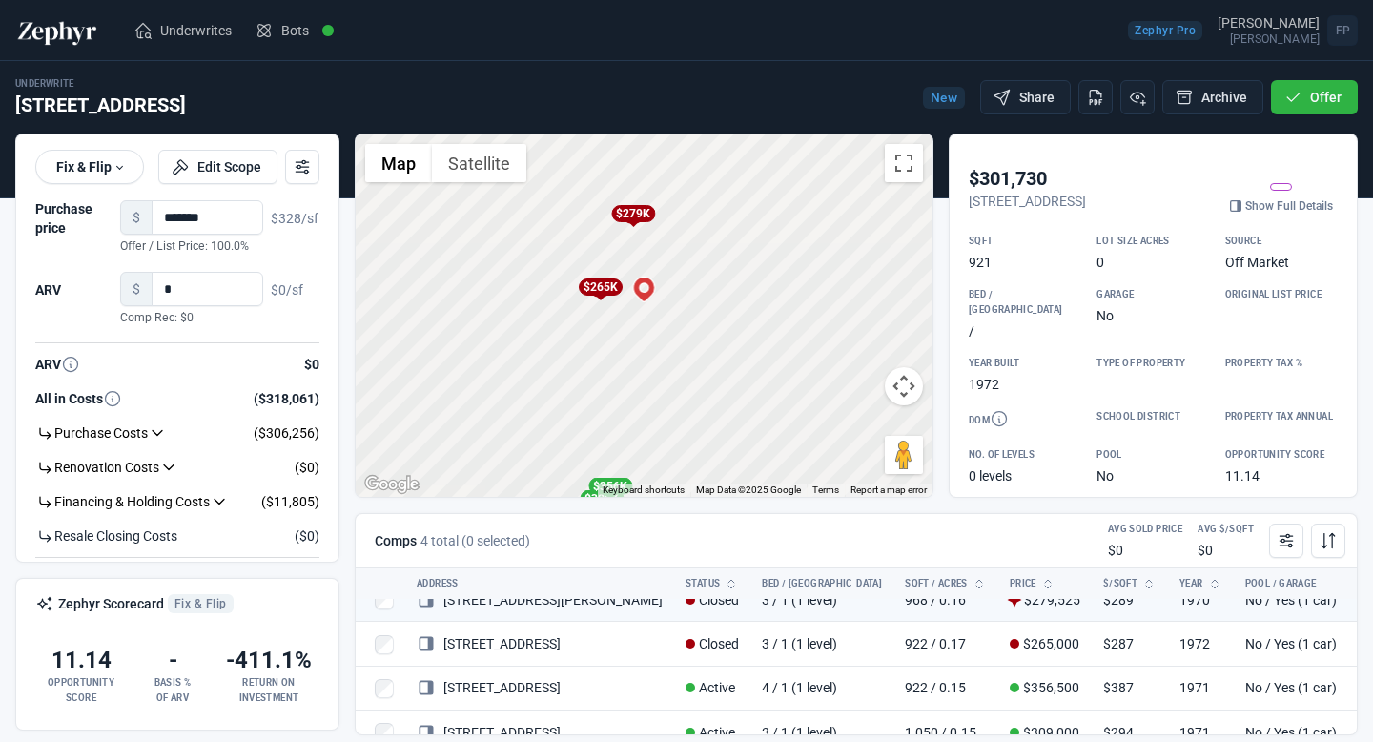
scroll to position [0, 0]
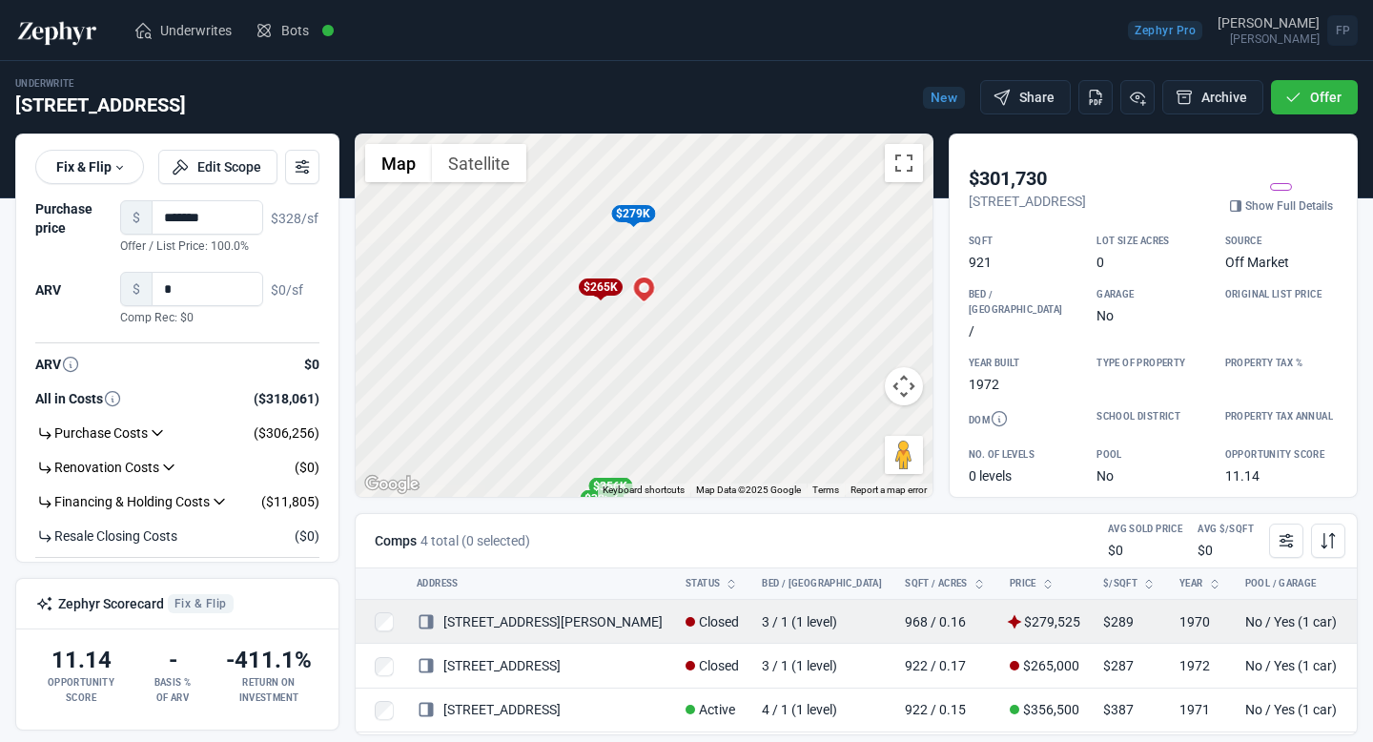
click at [1372, 623] on span at bounding box center [1393, 621] width 19 height 19
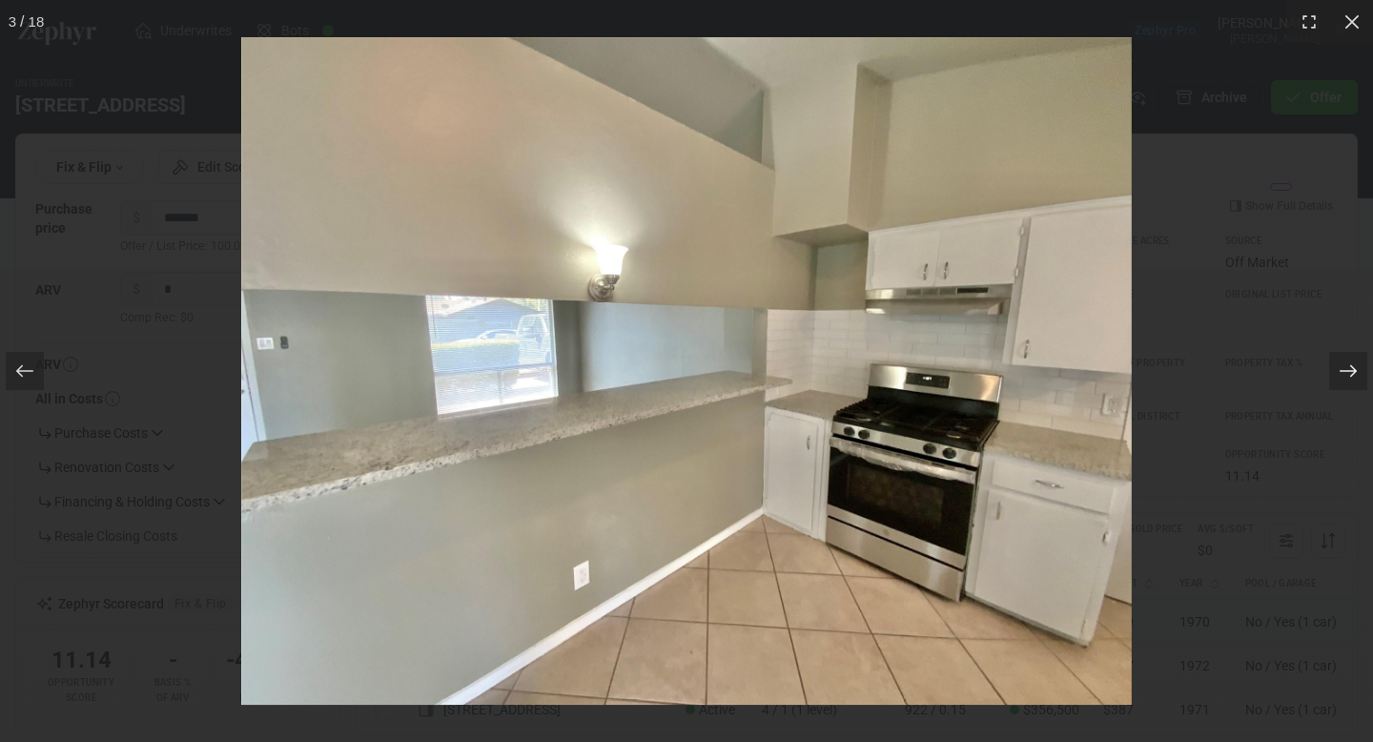
click at [1347, 368] on icon at bounding box center [1347, 370] width 19 height 19
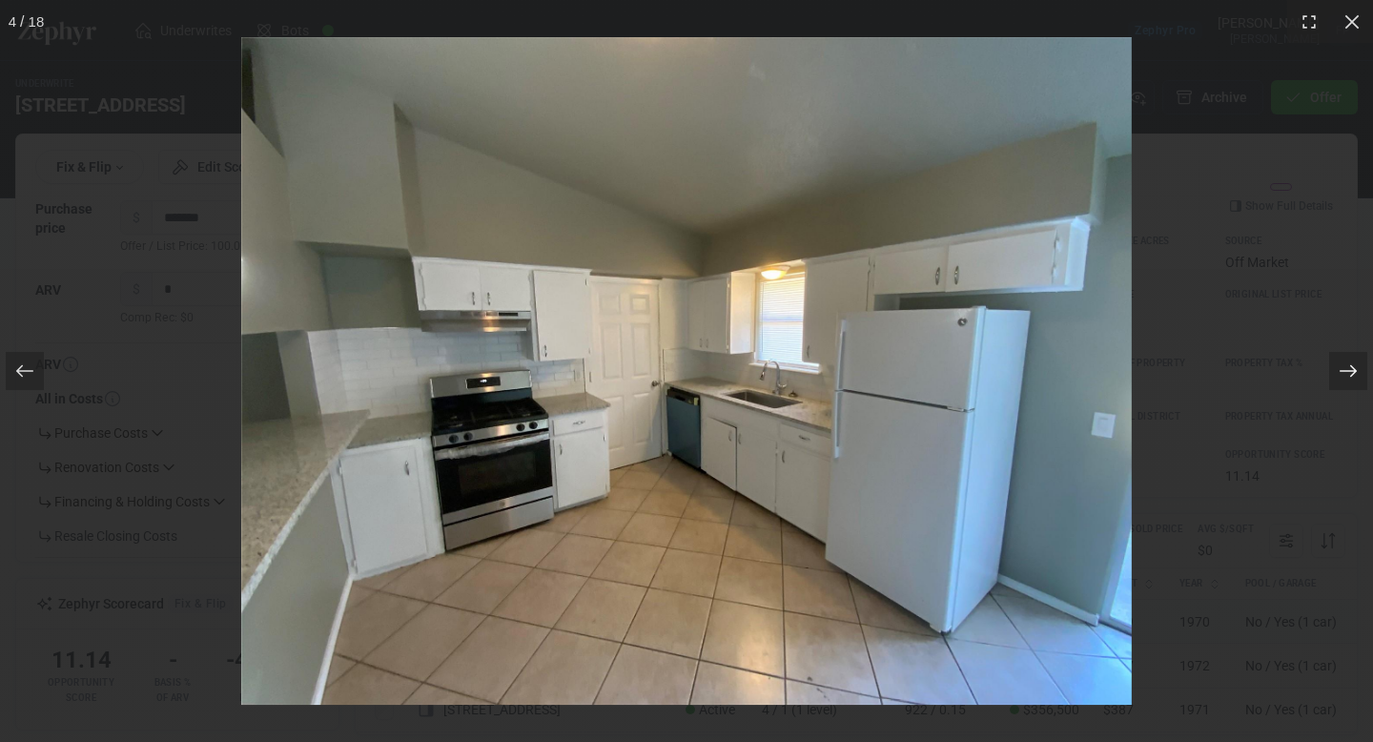
click at [1347, 368] on icon at bounding box center [1347, 370] width 19 height 19
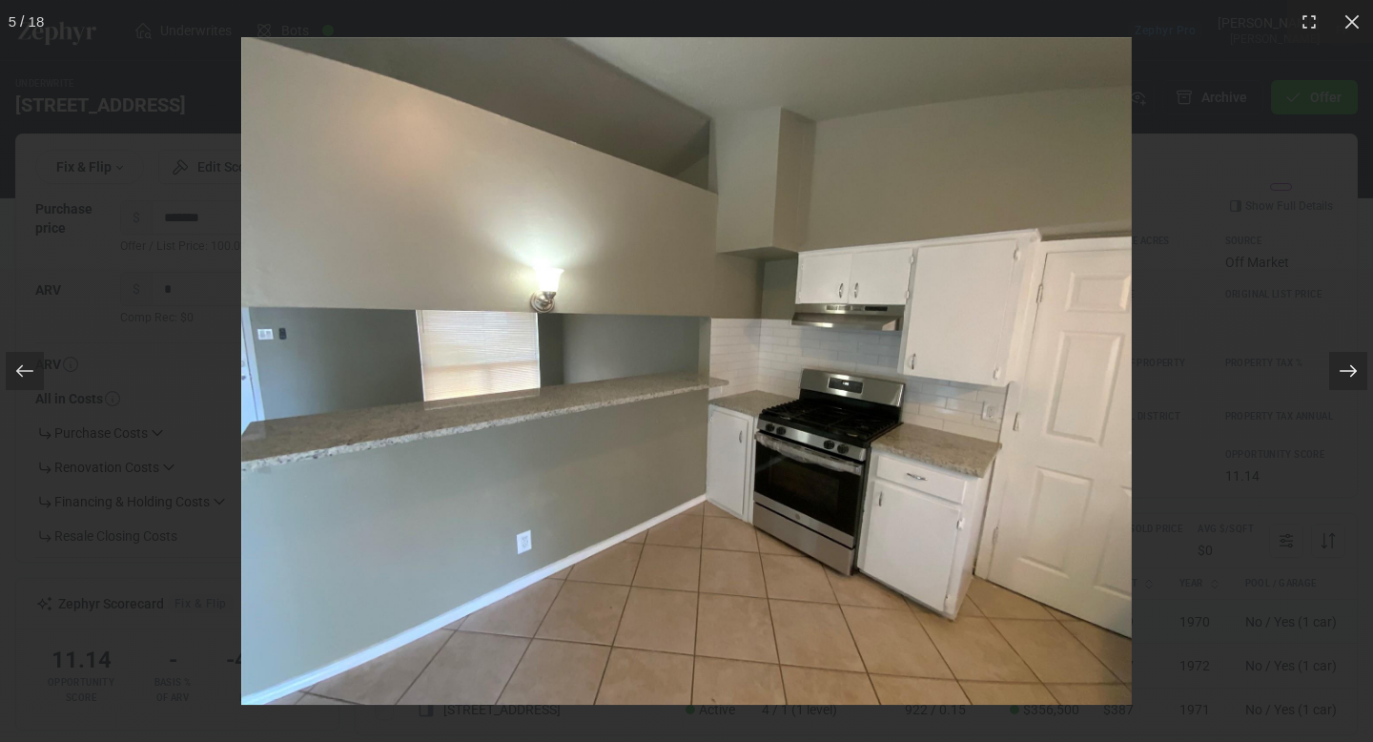
click at [1347, 368] on icon at bounding box center [1347, 370] width 19 height 19
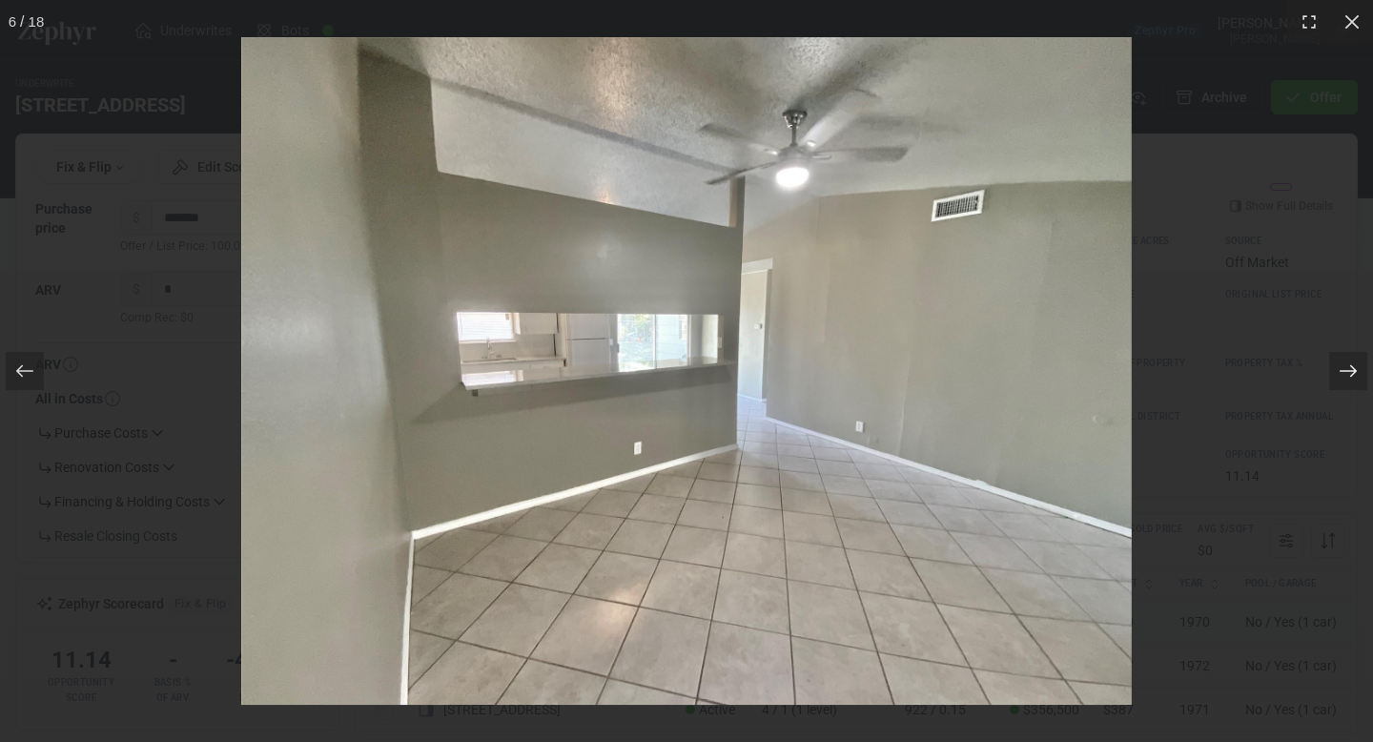
click at [1347, 368] on icon at bounding box center [1347, 370] width 19 height 19
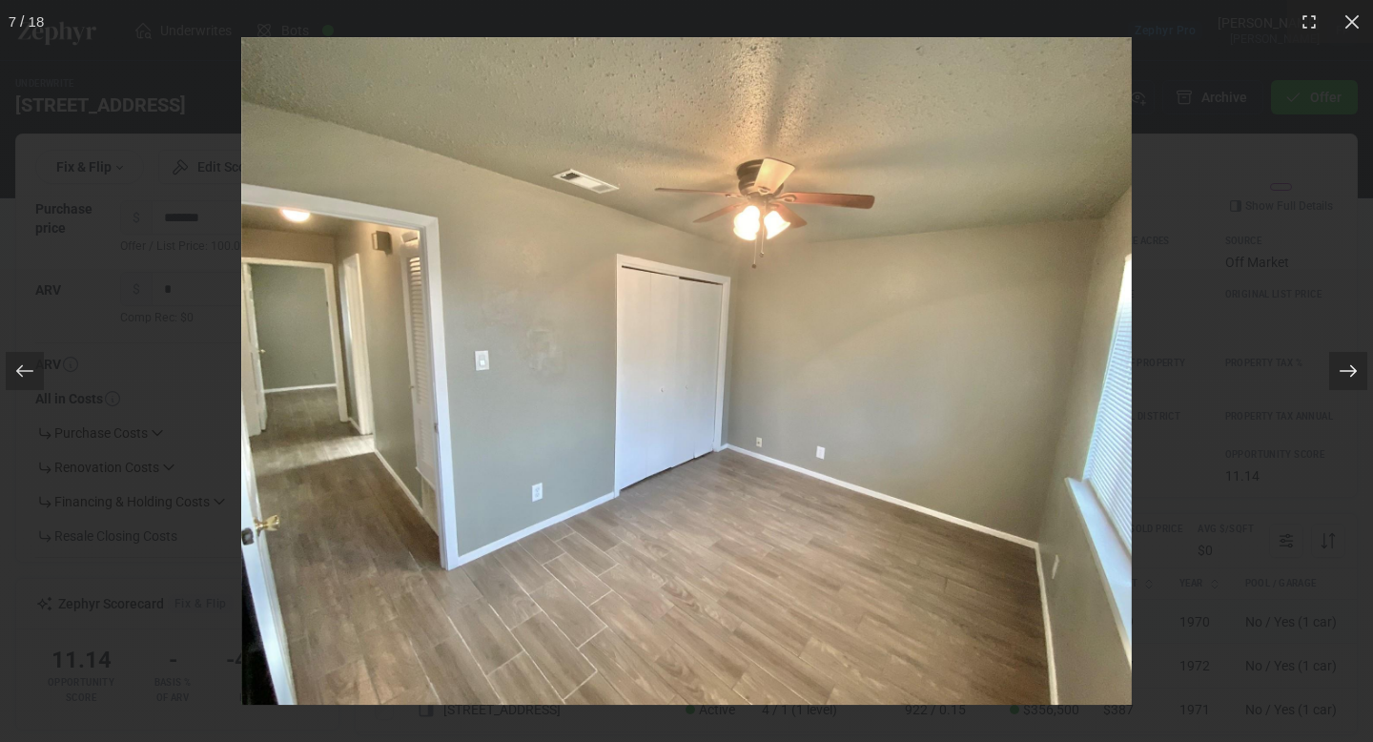
click at [1347, 368] on icon at bounding box center [1347, 370] width 19 height 19
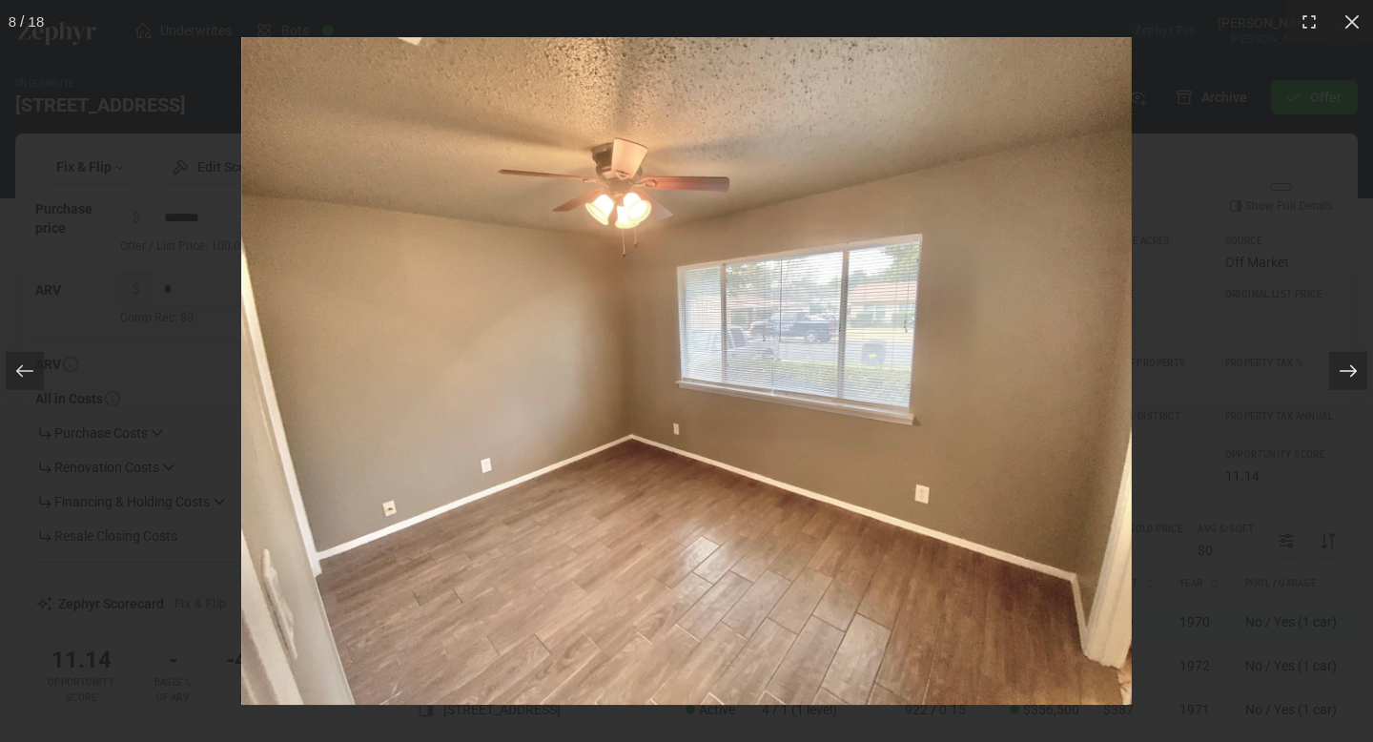
click at [1347, 368] on icon at bounding box center [1347, 370] width 19 height 19
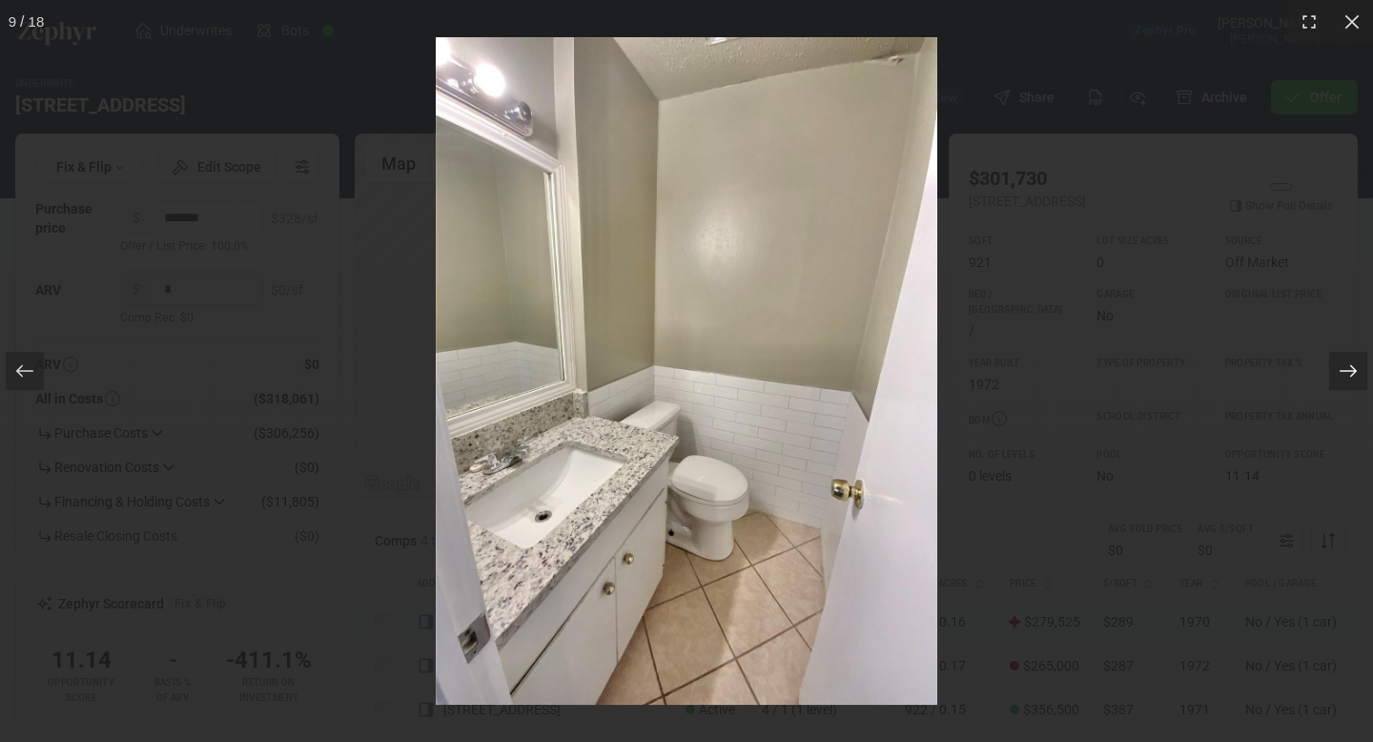
click at [1347, 368] on icon at bounding box center [1347, 370] width 19 height 19
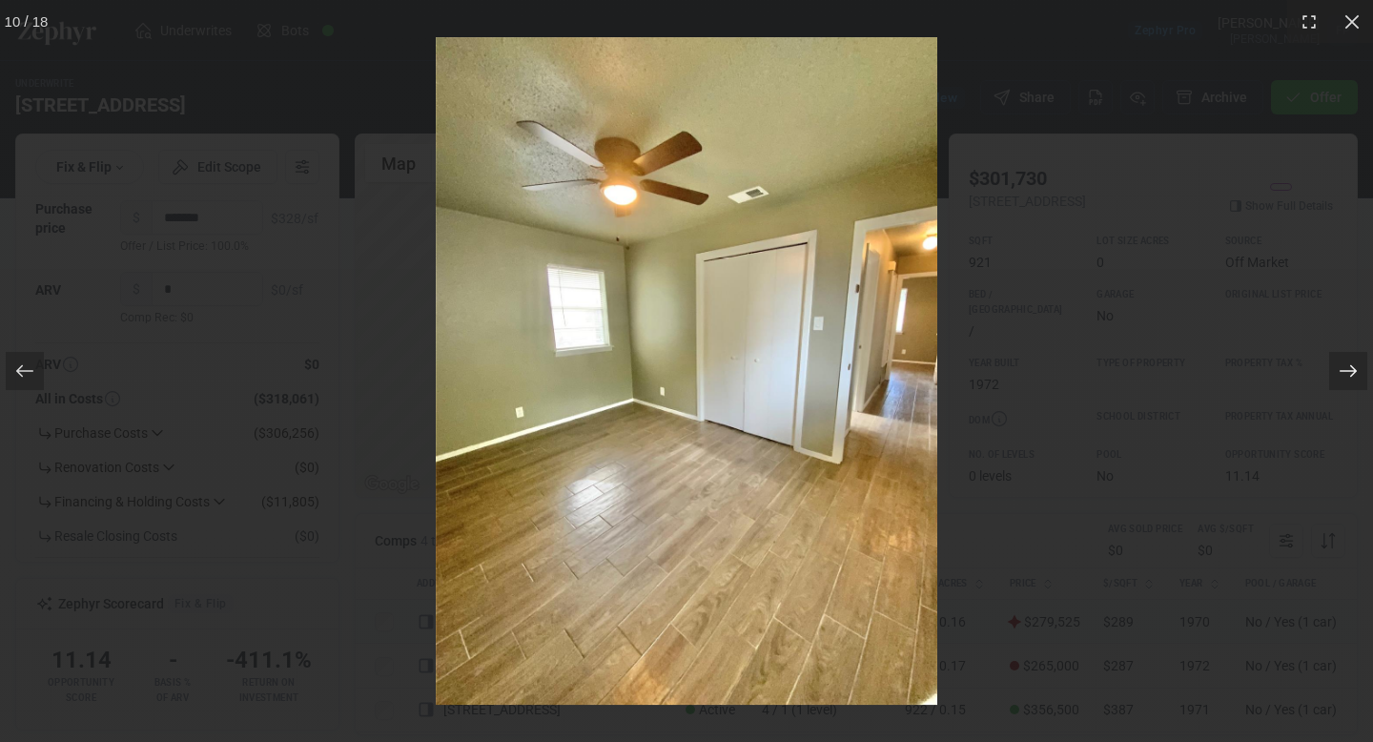
click at [1347, 368] on icon at bounding box center [1347, 370] width 19 height 19
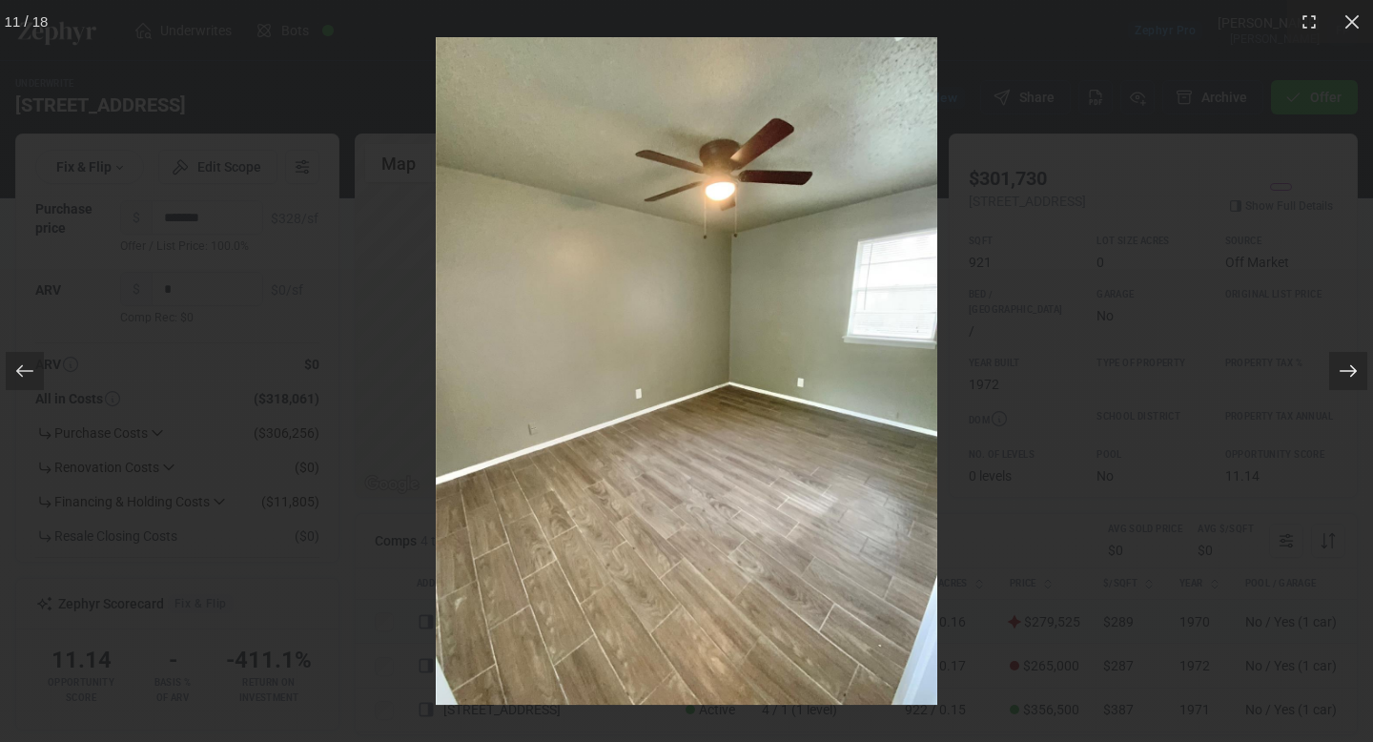
click at [1347, 368] on icon at bounding box center [1347, 370] width 19 height 19
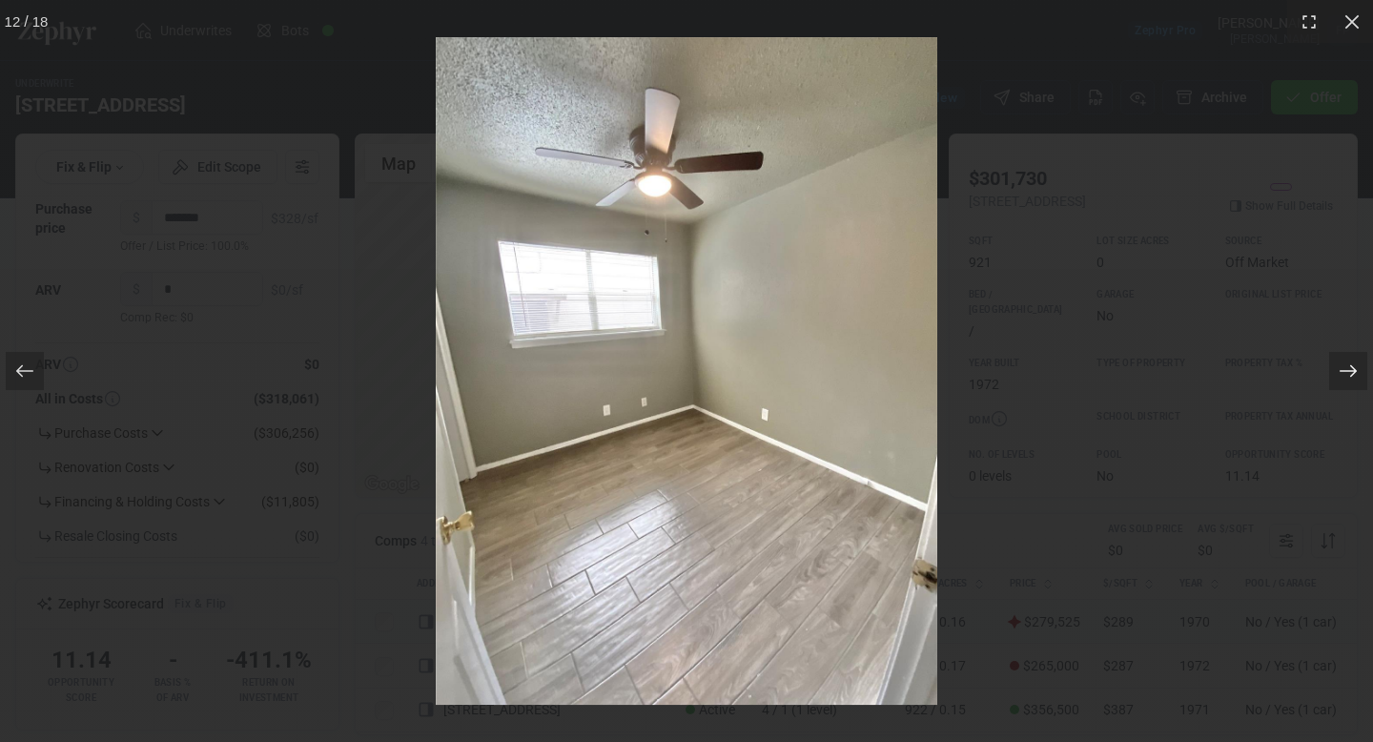
click at [1347, 368] on icon at bounding box center [1347, 370] width 19 height 19
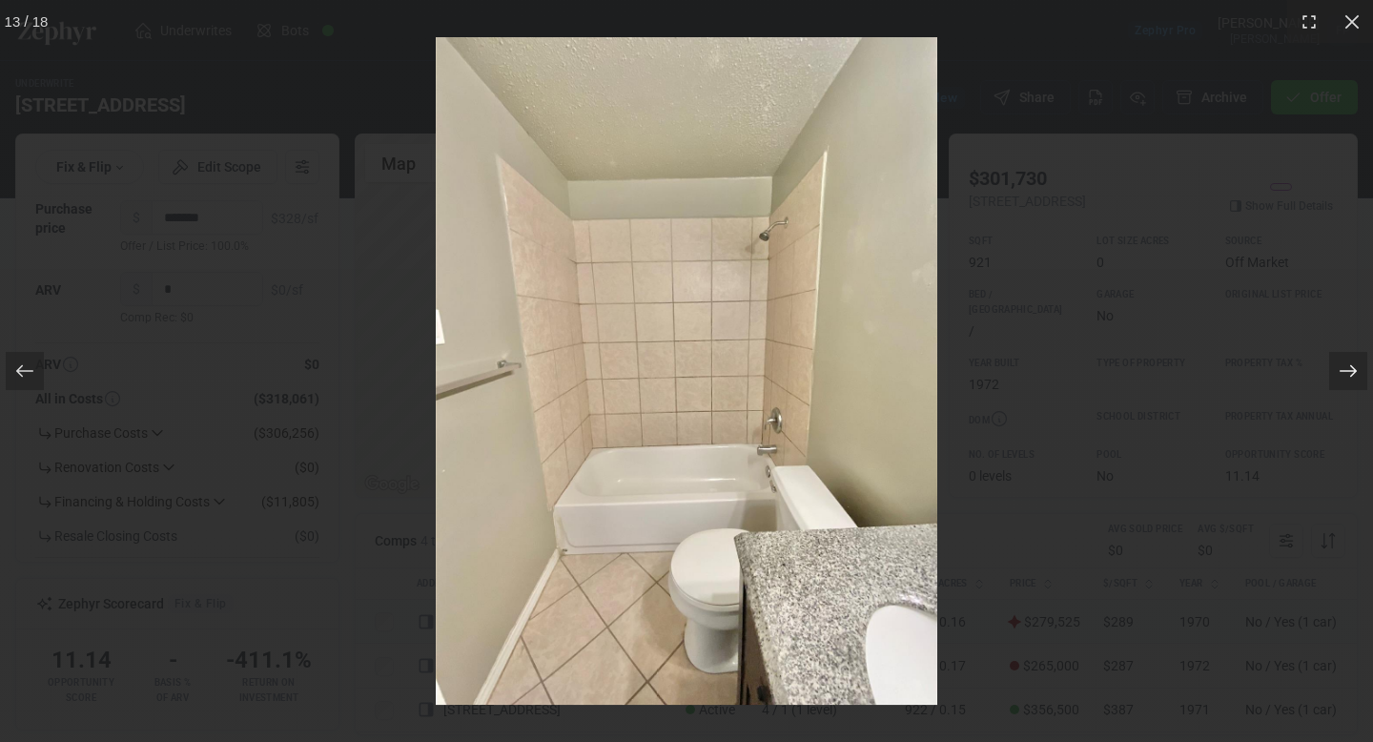
click at [1347, 368] on icon at bounding box center [1347, 370] width 19 height 19
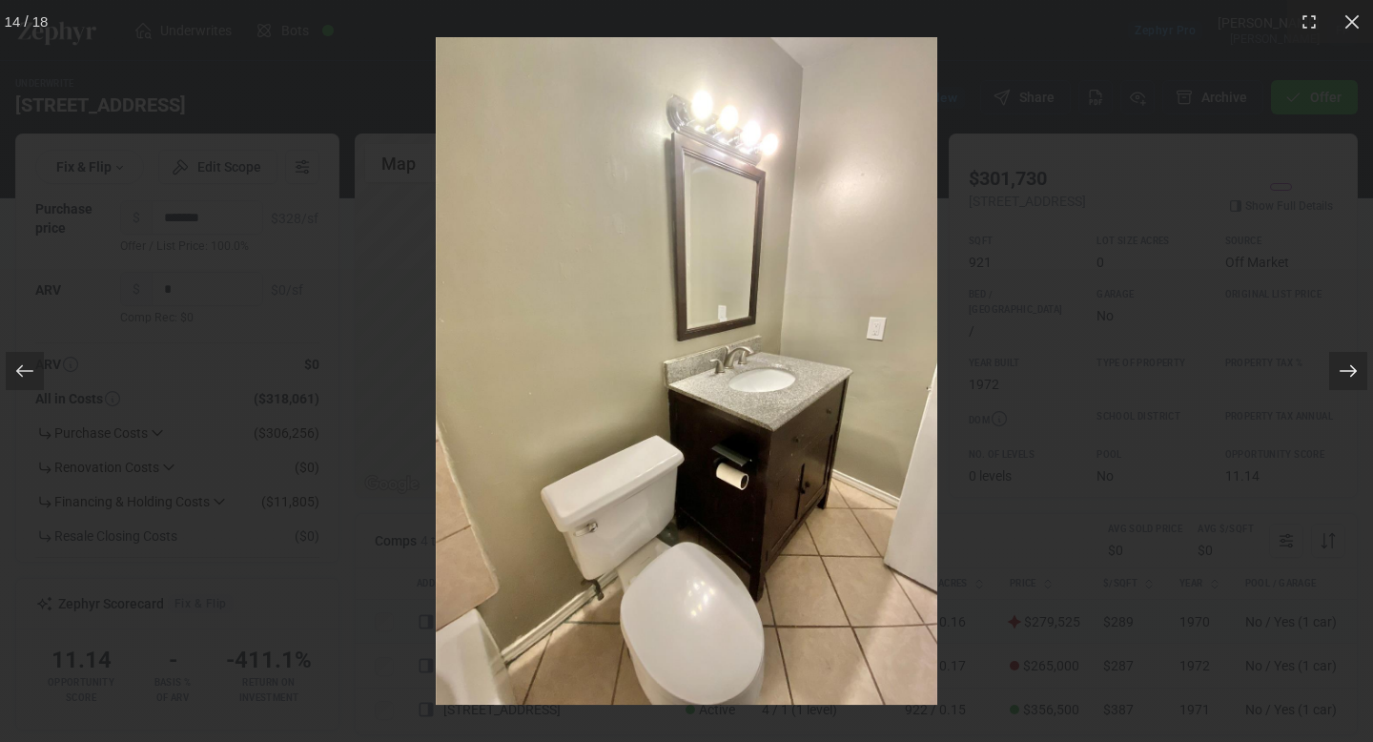
click at [1347, 368] on icon at bounding box center [1347, 370] width 19 height 19
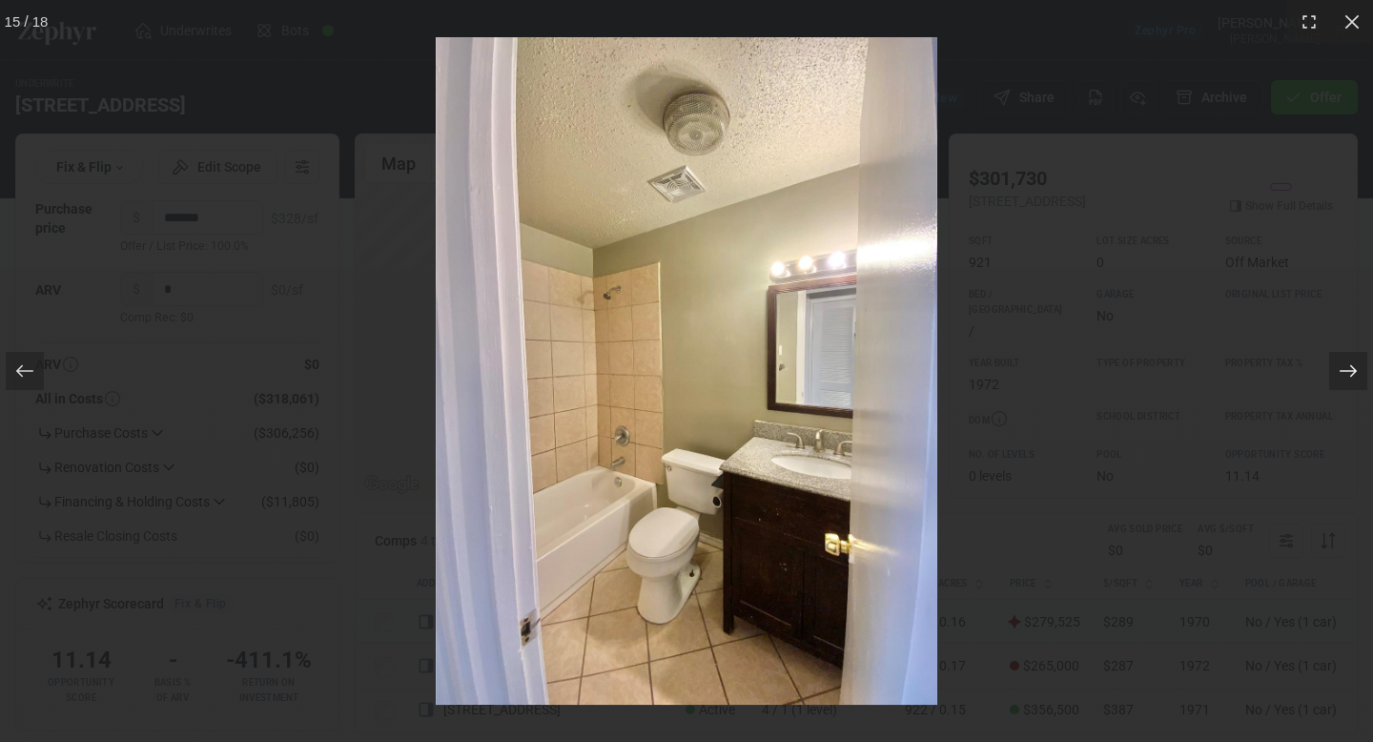
click at [1346, 368] on icon at bounding box center [1347, 370] width 19 height 19
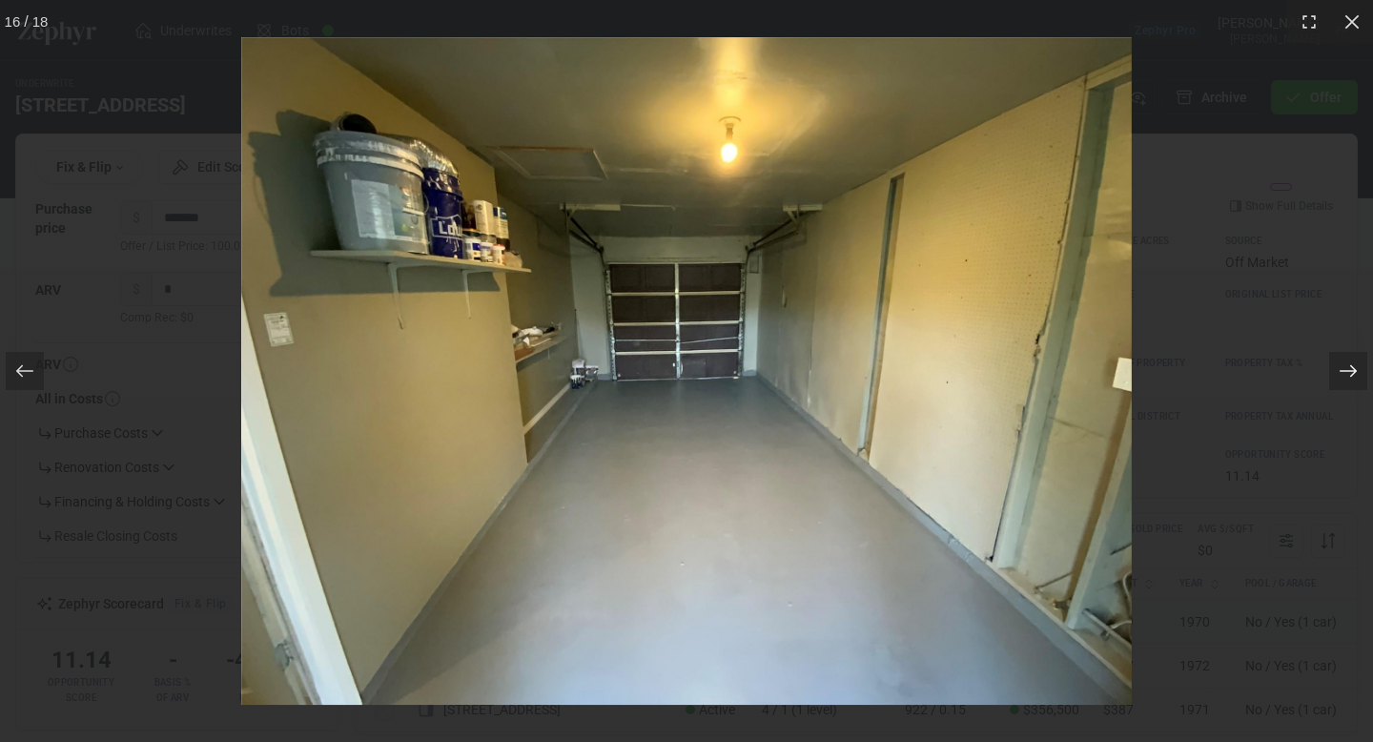
click at [1346, 368] on icon at bounding box center [1347, 370] width 19 height 19
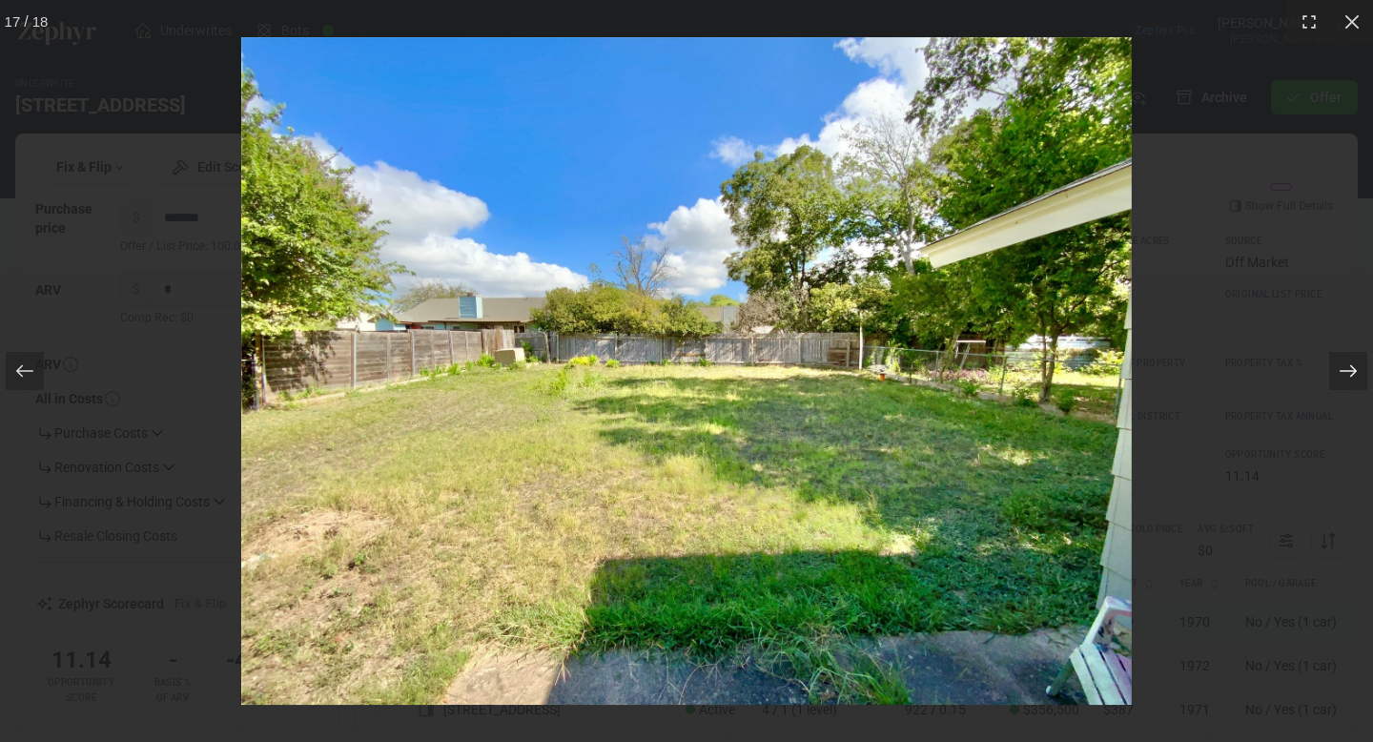
click at [1346, 368] on icon at bounding box center [1347, 370] width 19 height 19
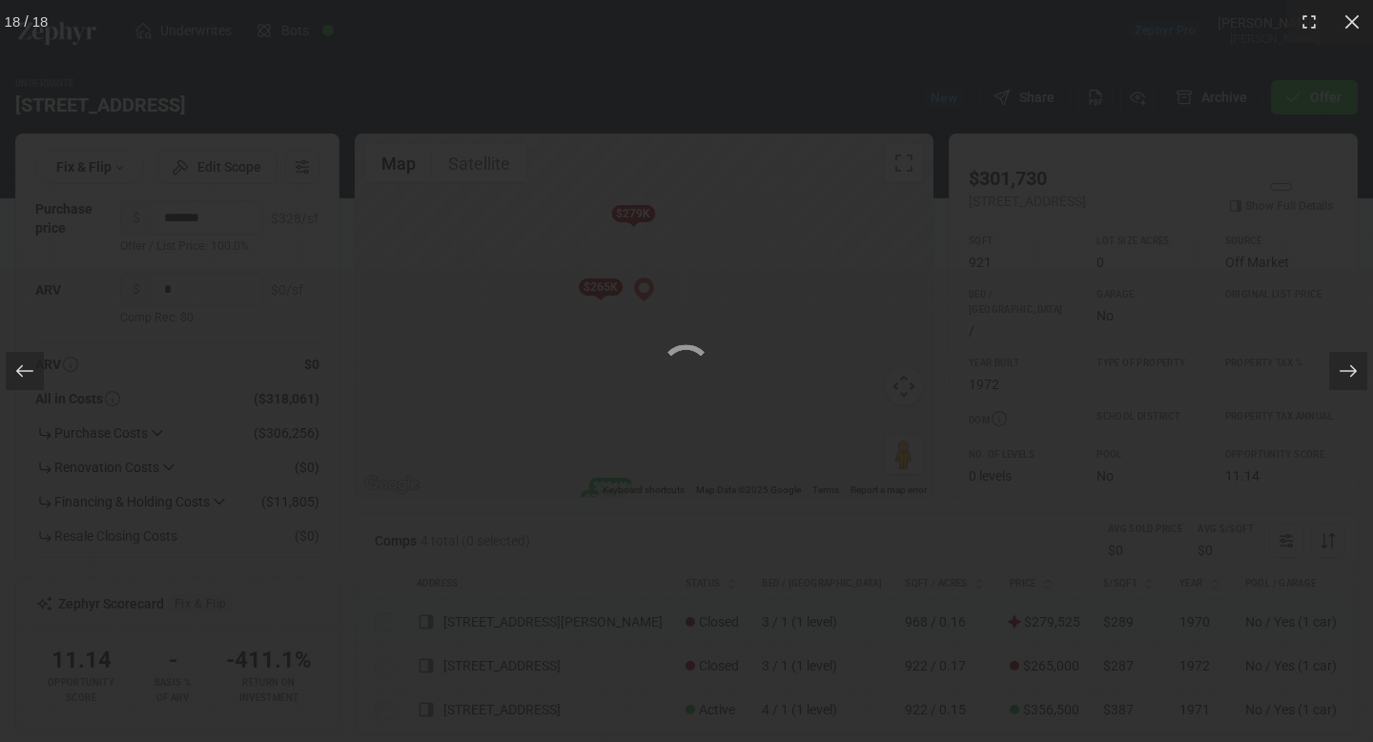
click at [722, 456] on img at bounding box center [686, 370] width 1373 height 1029
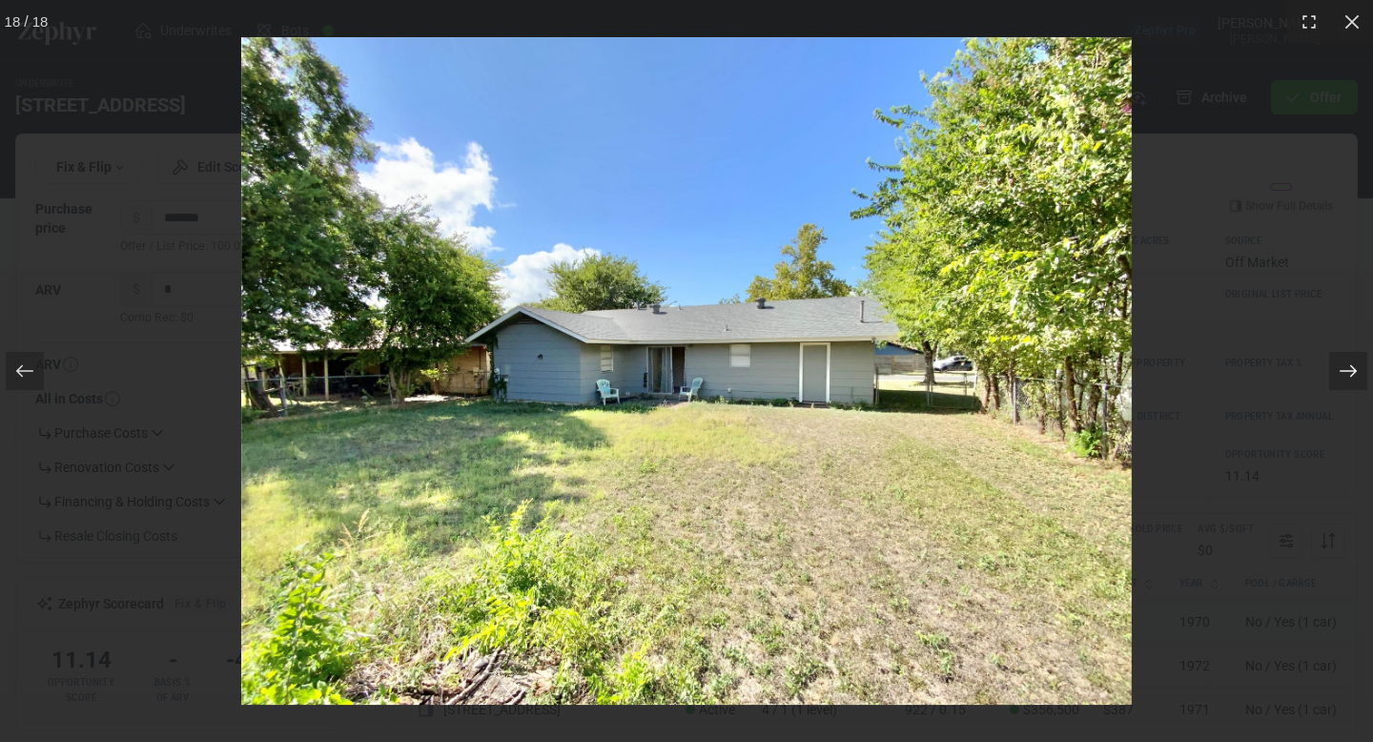
click at [1354, 370] on icon at bounding box center [1347, 371] width 17 height 12
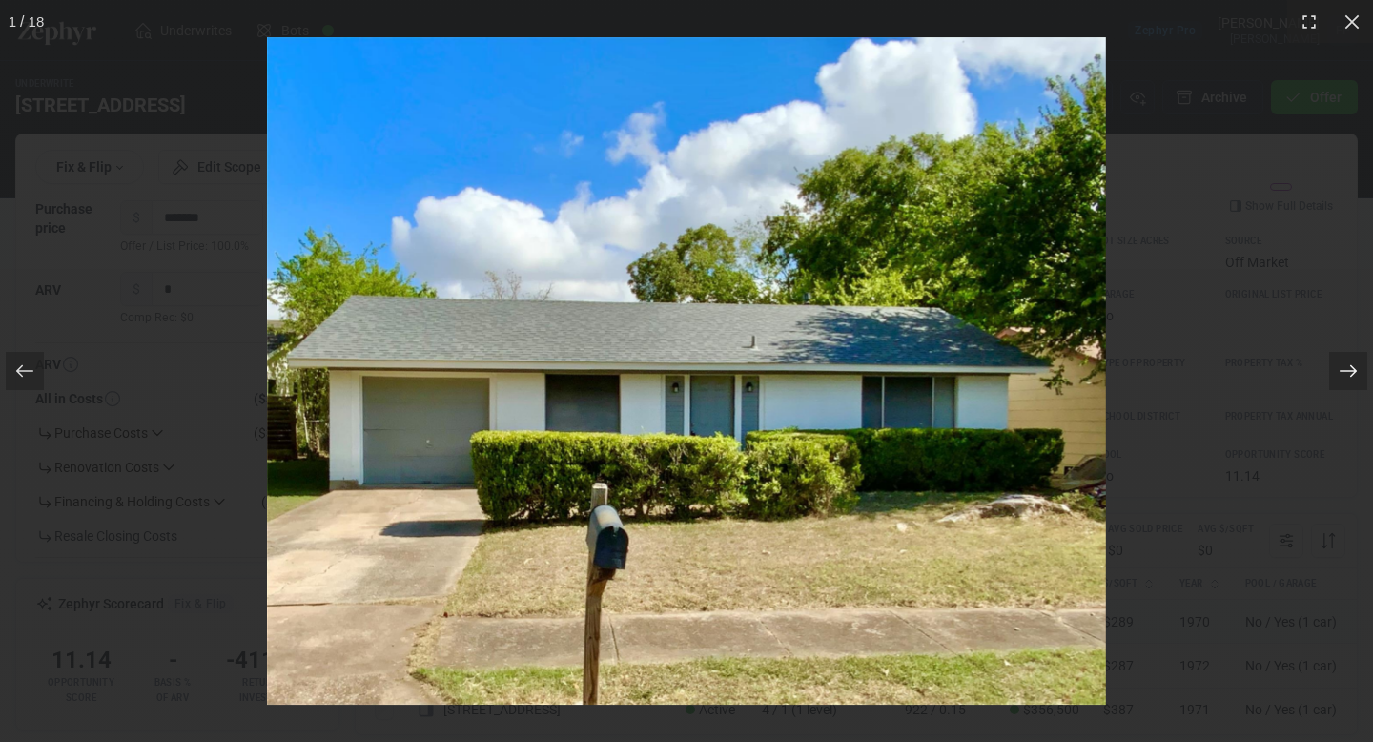
click at [1355, 370] on icon at bounding box center [1347, 371] width 17 height 12
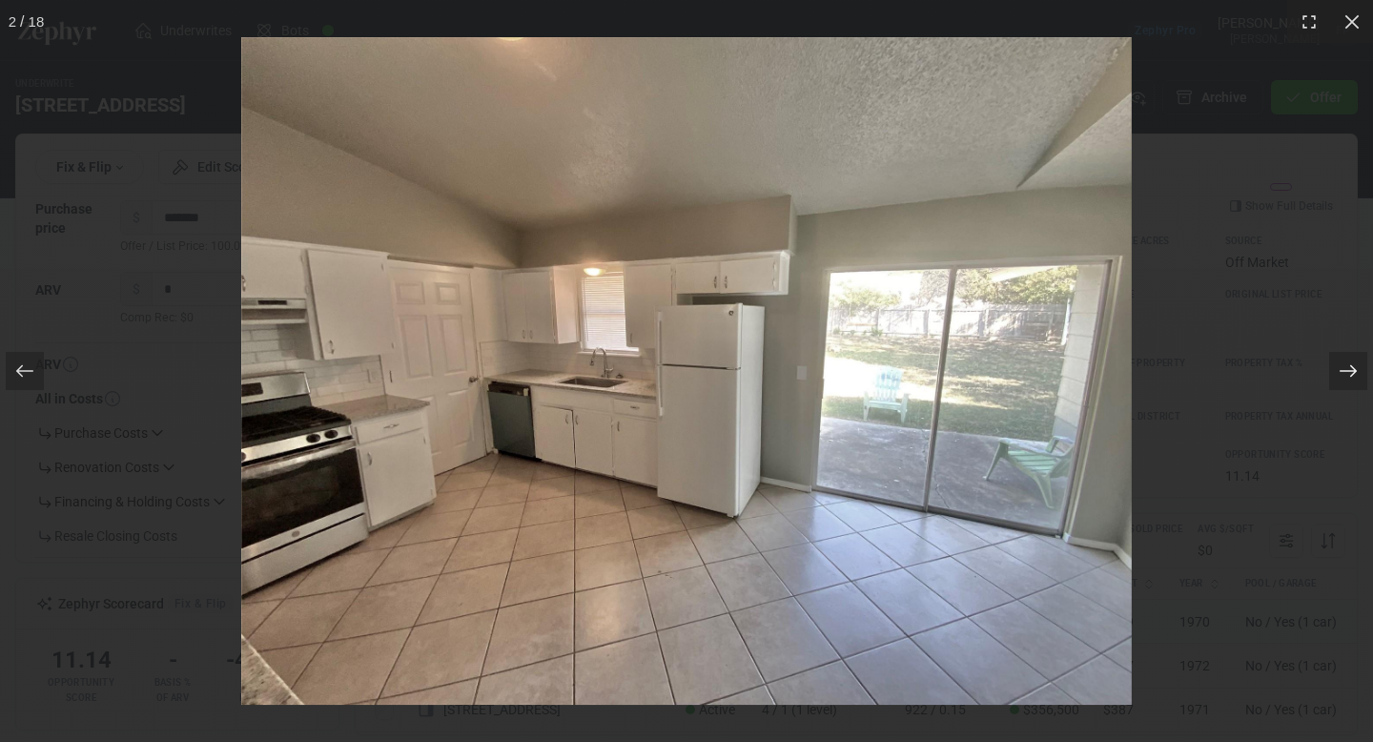
click at [1355, 370] on icon at bounding box center [1347, 371] width 17 height 12
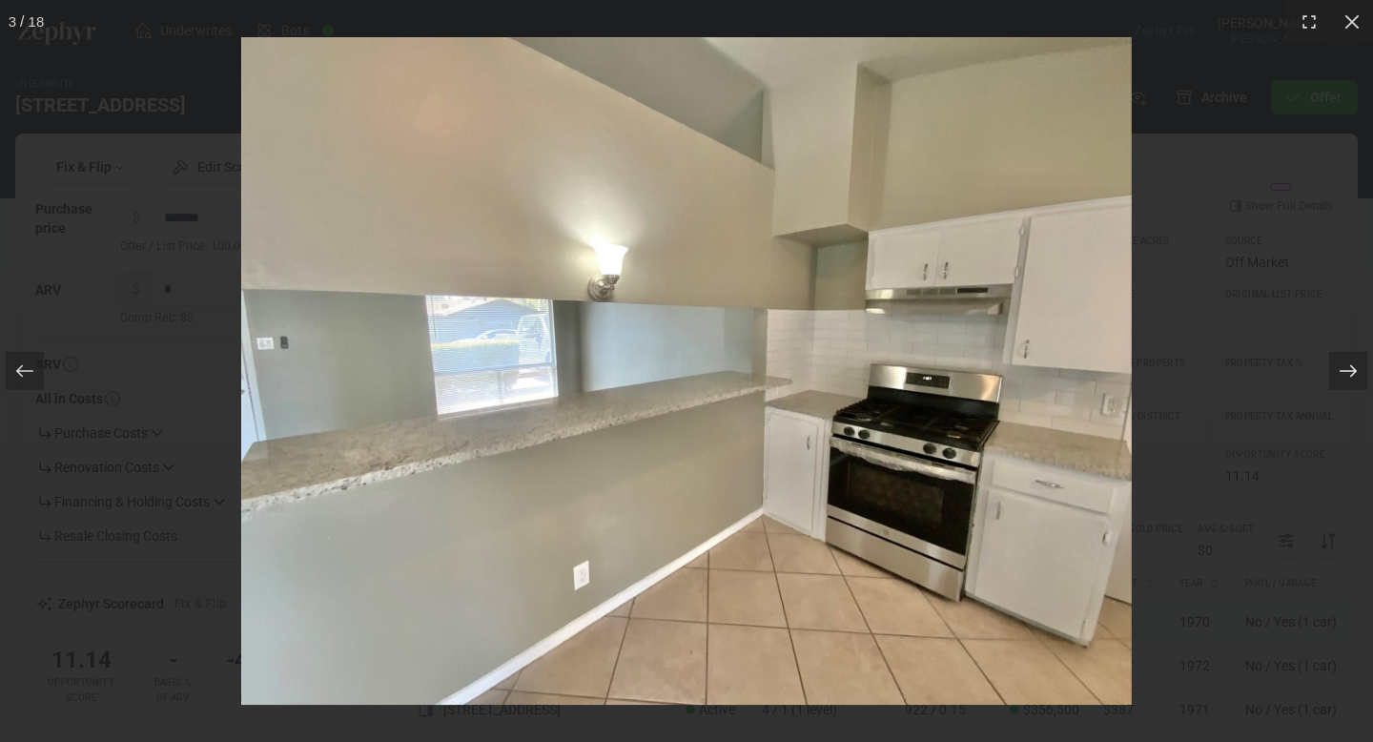
click at [1355, 370] on icon at bounding box center [1347, 371] width 17 height 12
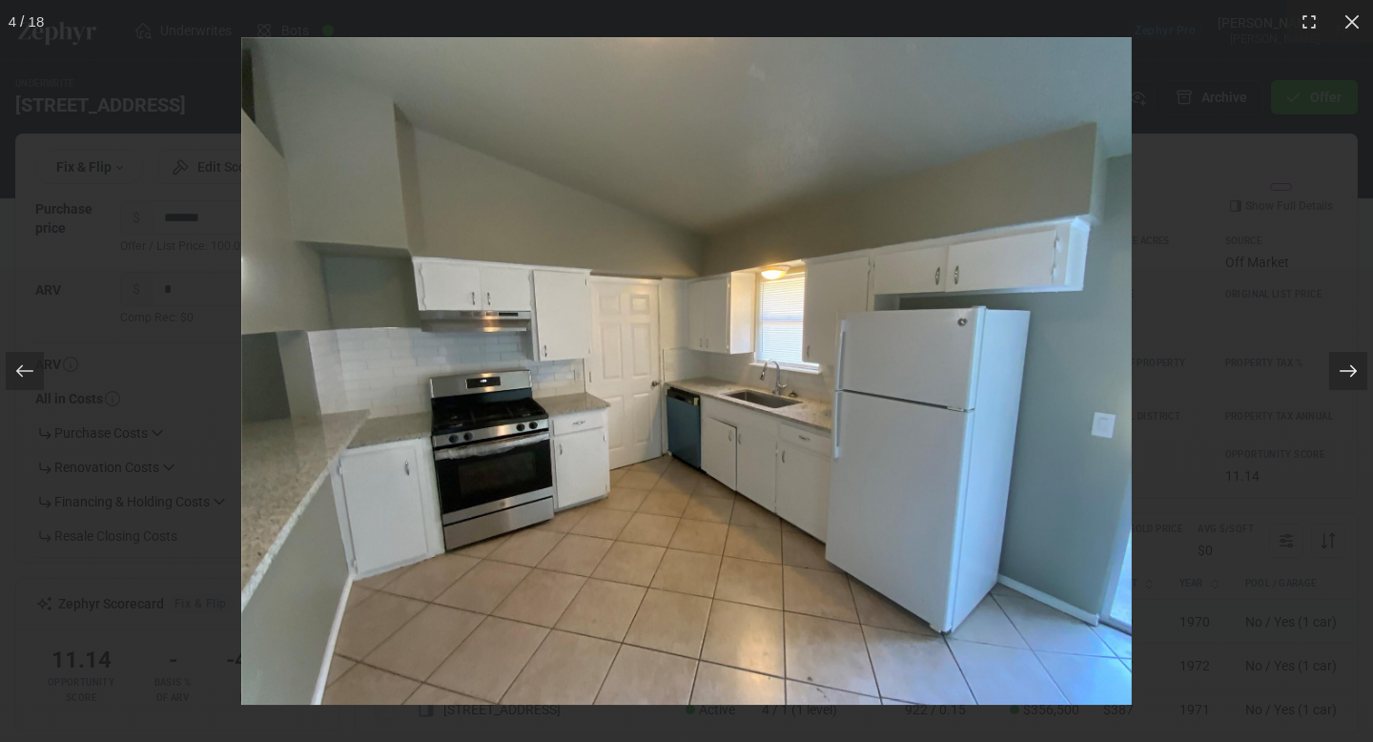
click at [1355, 370] on icon at bounding box center [1347, 371] width 17 height 12
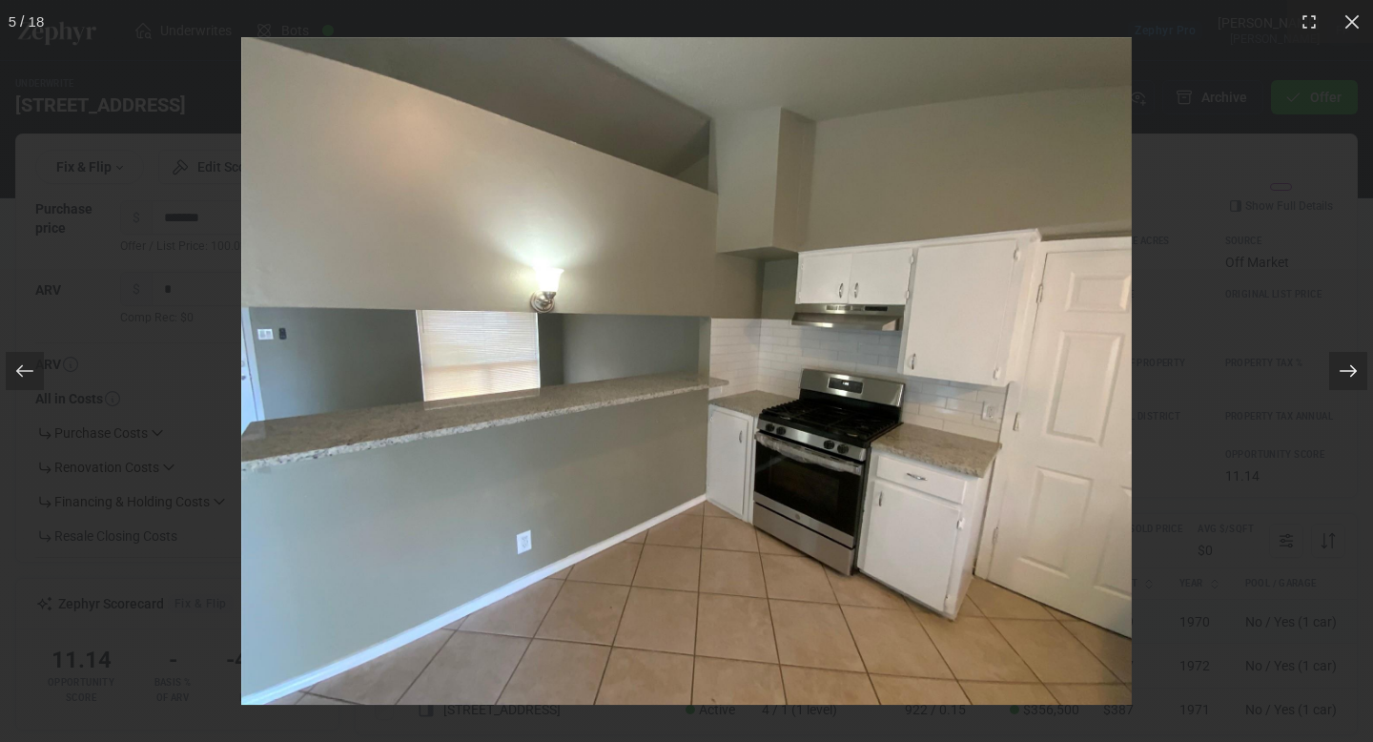
click at [1355, 370] on icon at bounding box center [1347, 371] width 17 height 12
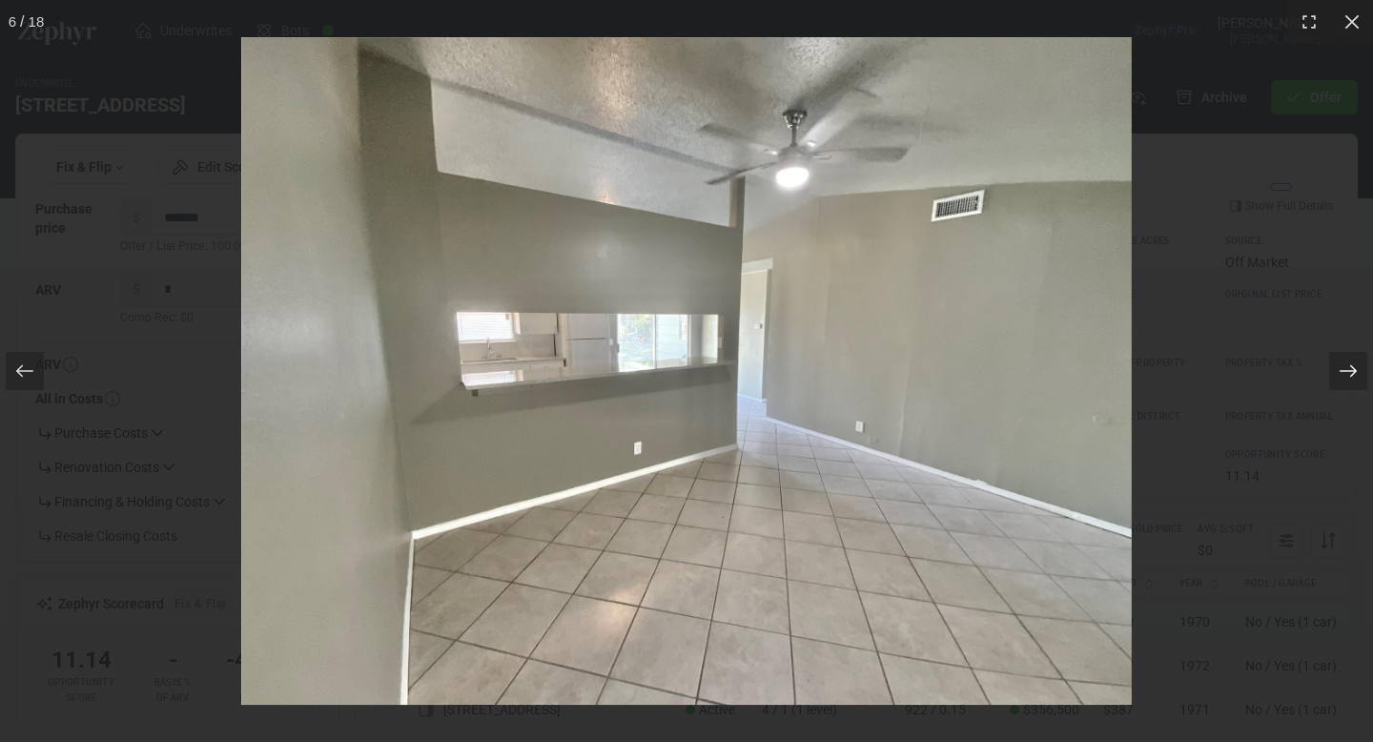
click at [1355, 370] on icon at bounding box center [1347, 371] width 17 height 12
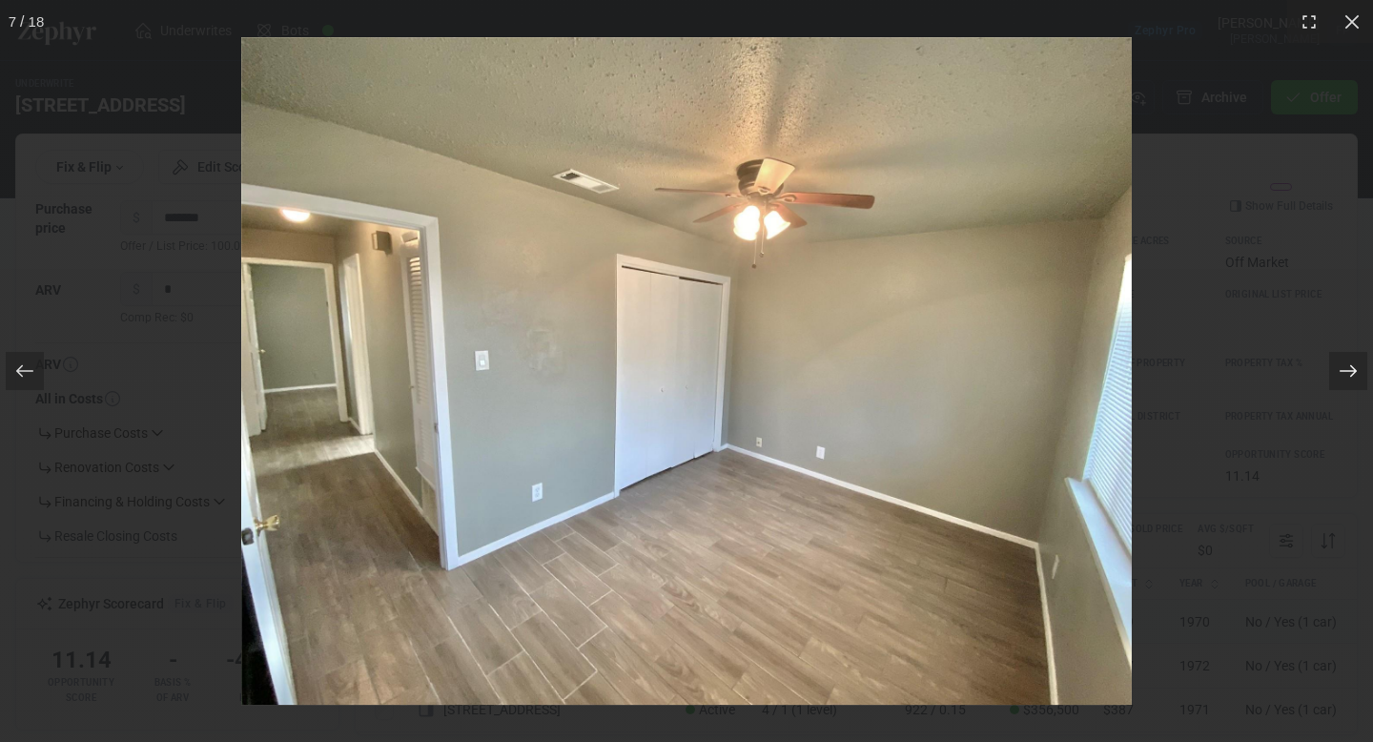
click at [1355, 370] on icon at bounding box center [1347, 371] width 17 height 12
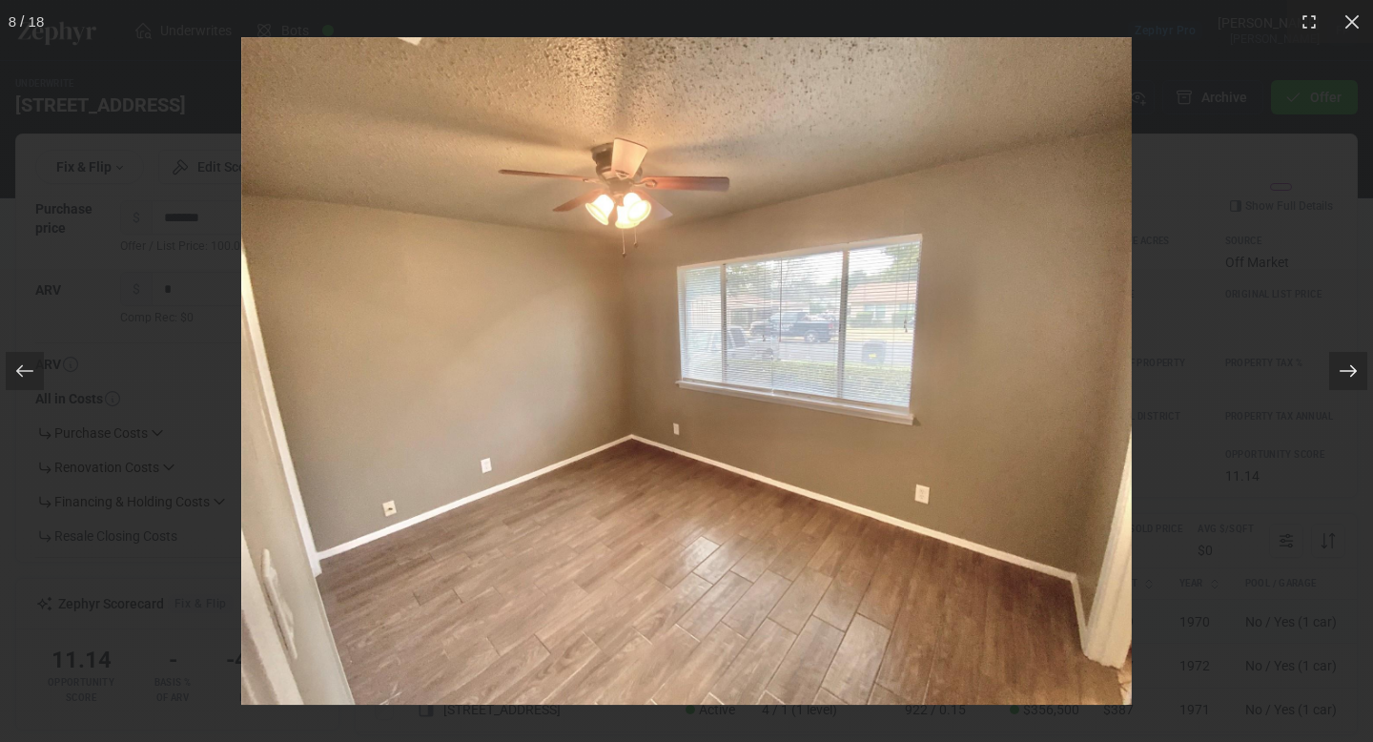
click at [1355, 370] on icon at bounding box center [1347, 371] width 17 height 12
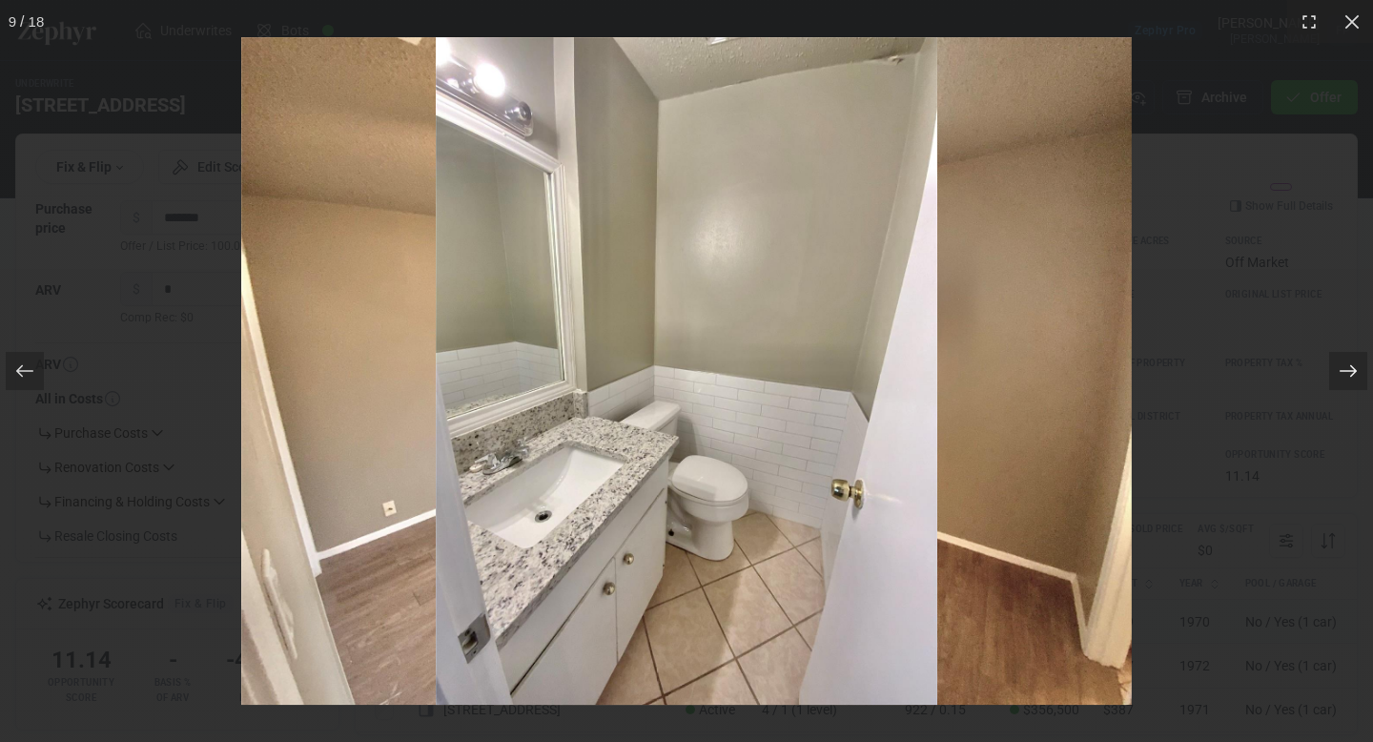
click at [1355, 370] on icon at bounding box center [1347, 371] width 17 height 12
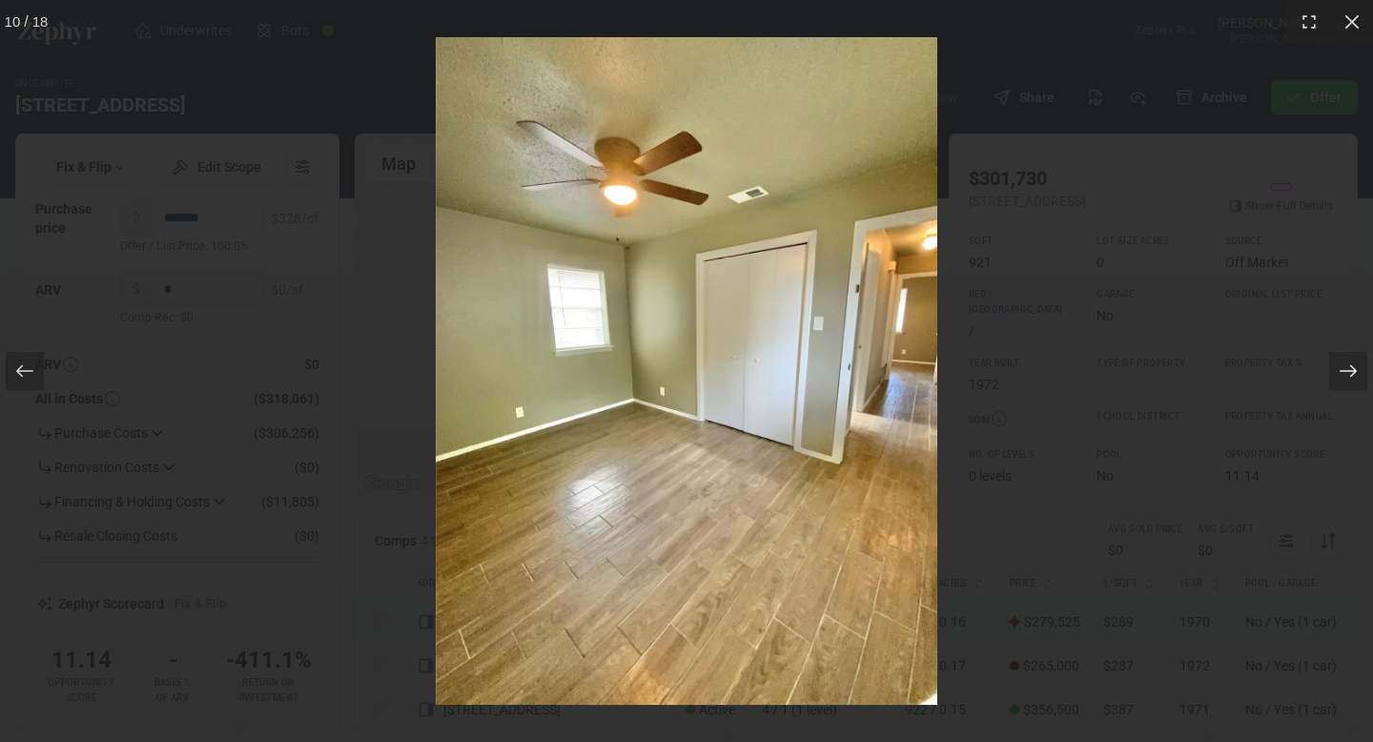
click at [1355, 370] on icon at bounding box center [1347, 371] width 17 height 12
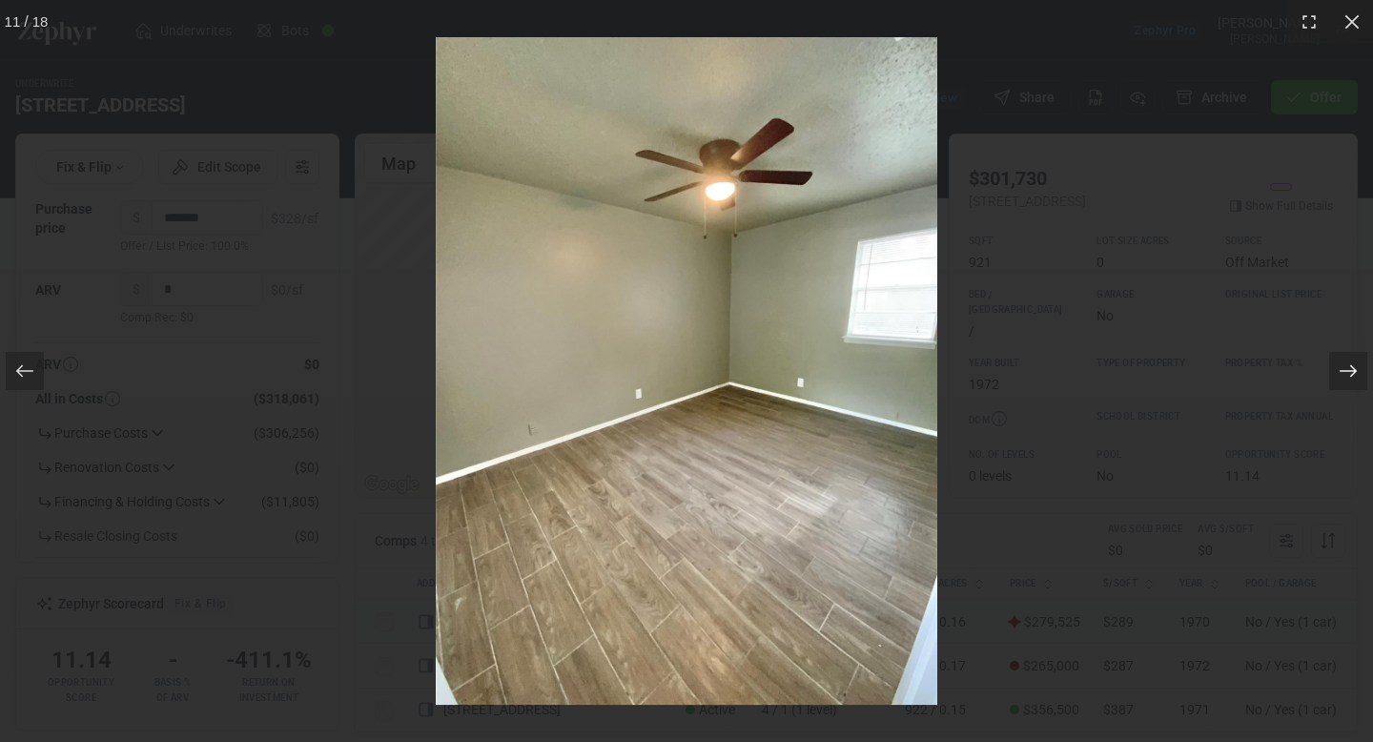
click at [1355, 370] on icon at bounding box center [1347, 371] width 17 height 12
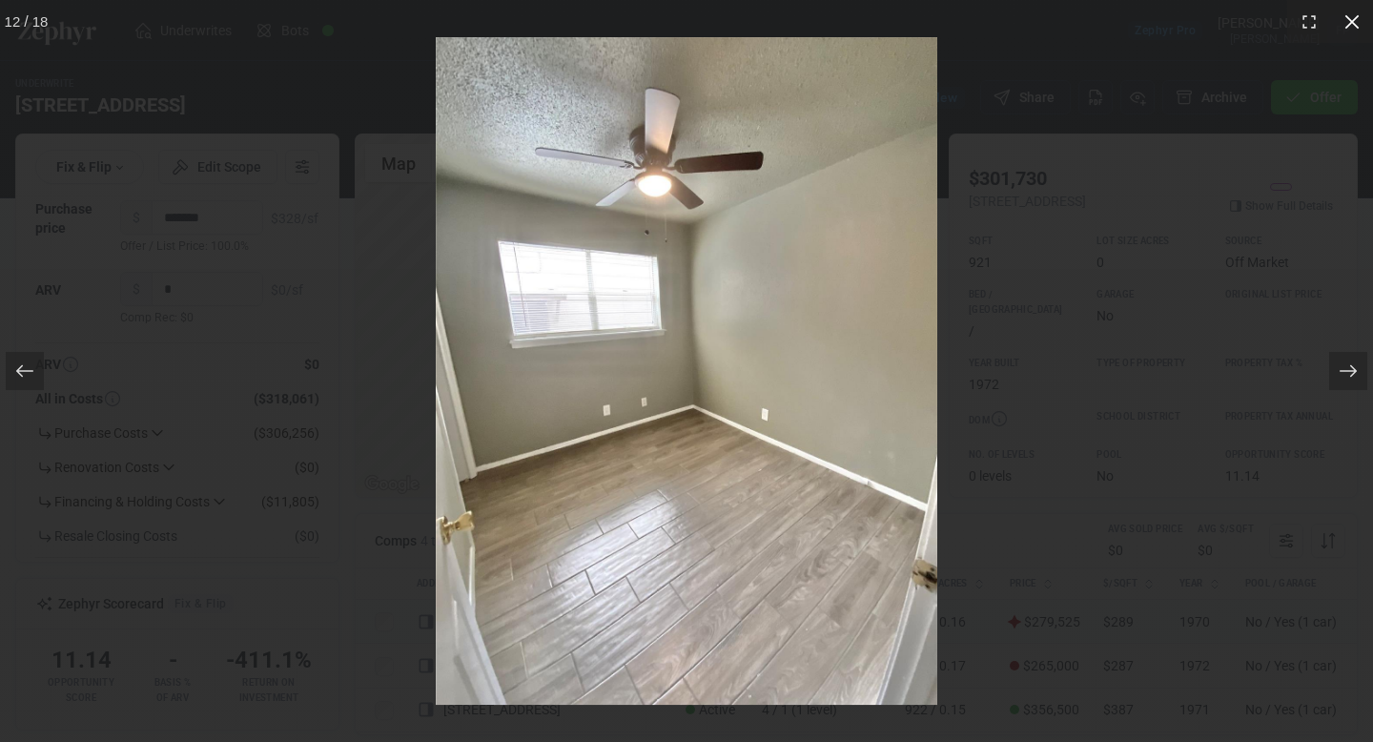
click at [1355, 22] on icon at bounding box center [1351, 21] width 19 height 19
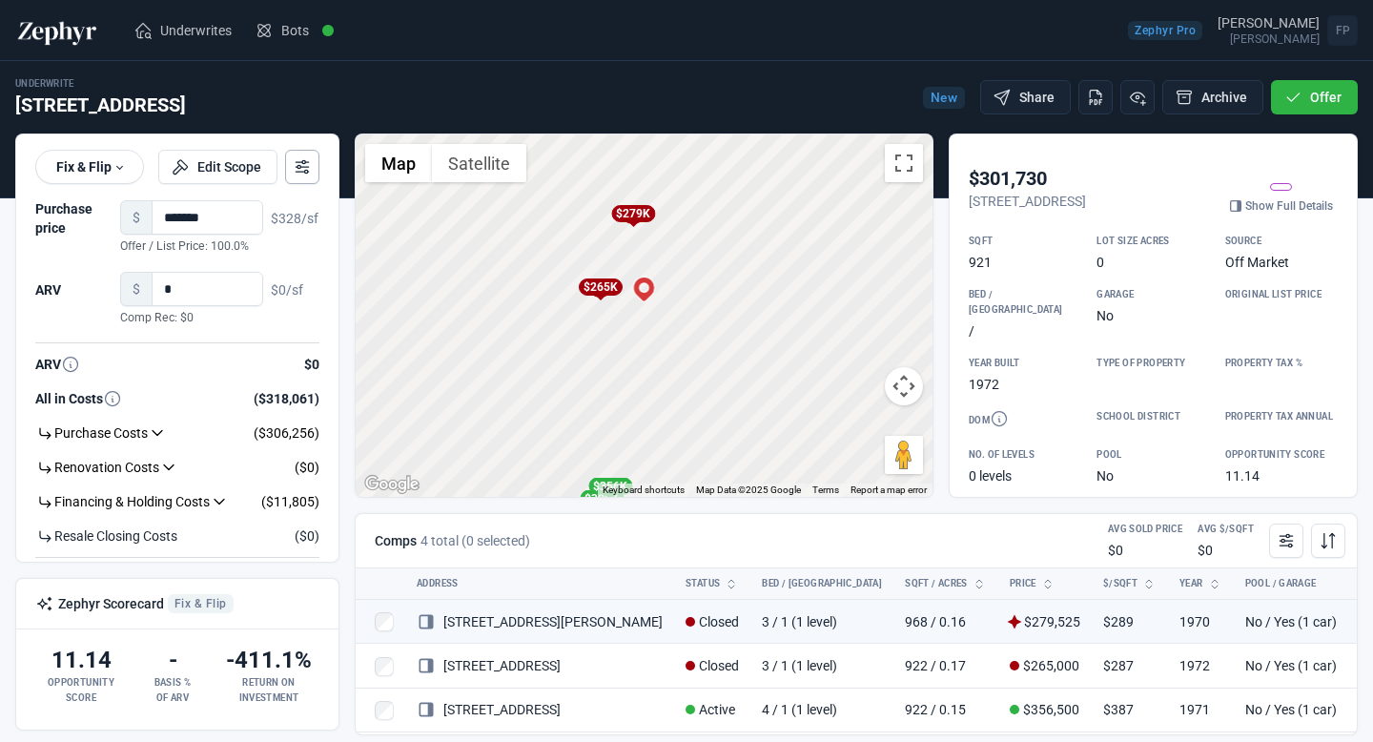
click at [296, 164] on icon at bounding box center [302, 166] width 19 height 19
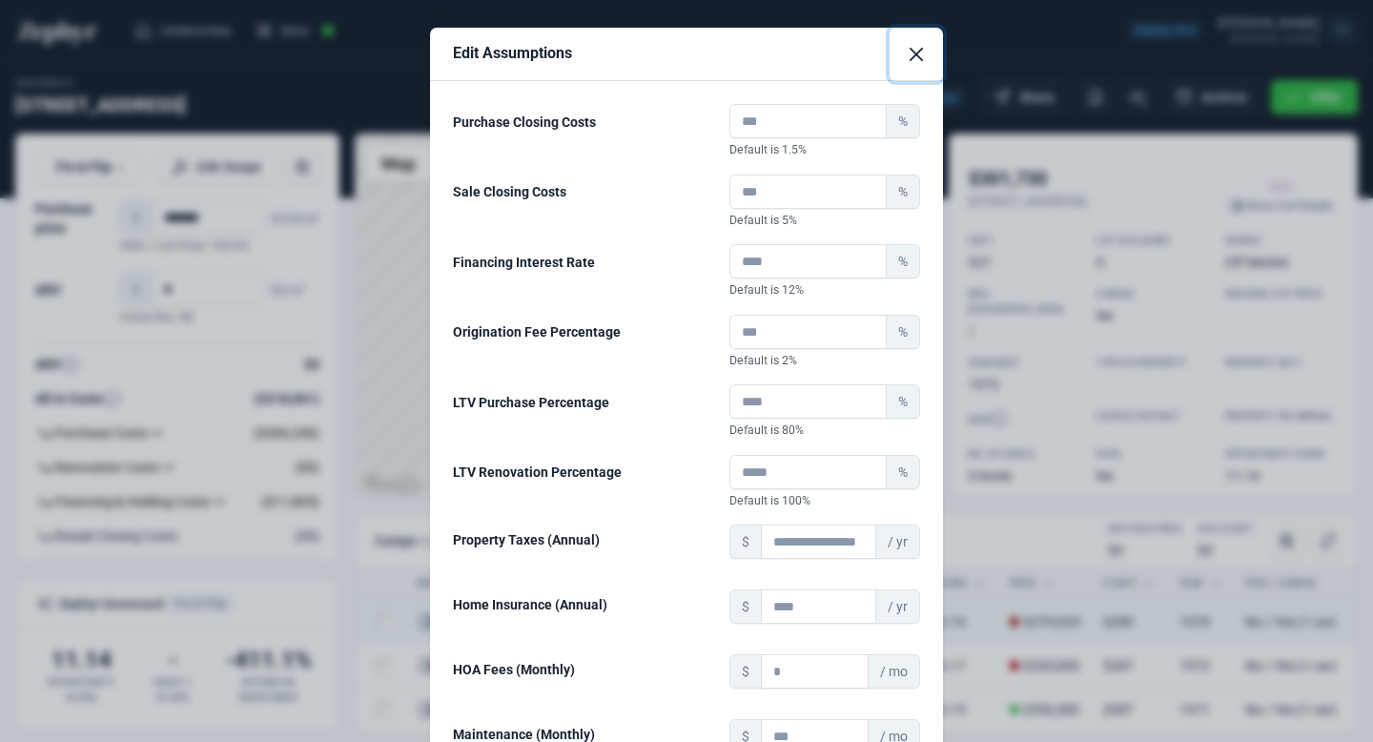
click at [903, 57] on button "Close" at bounding box center [915, 54] width 53 height 53
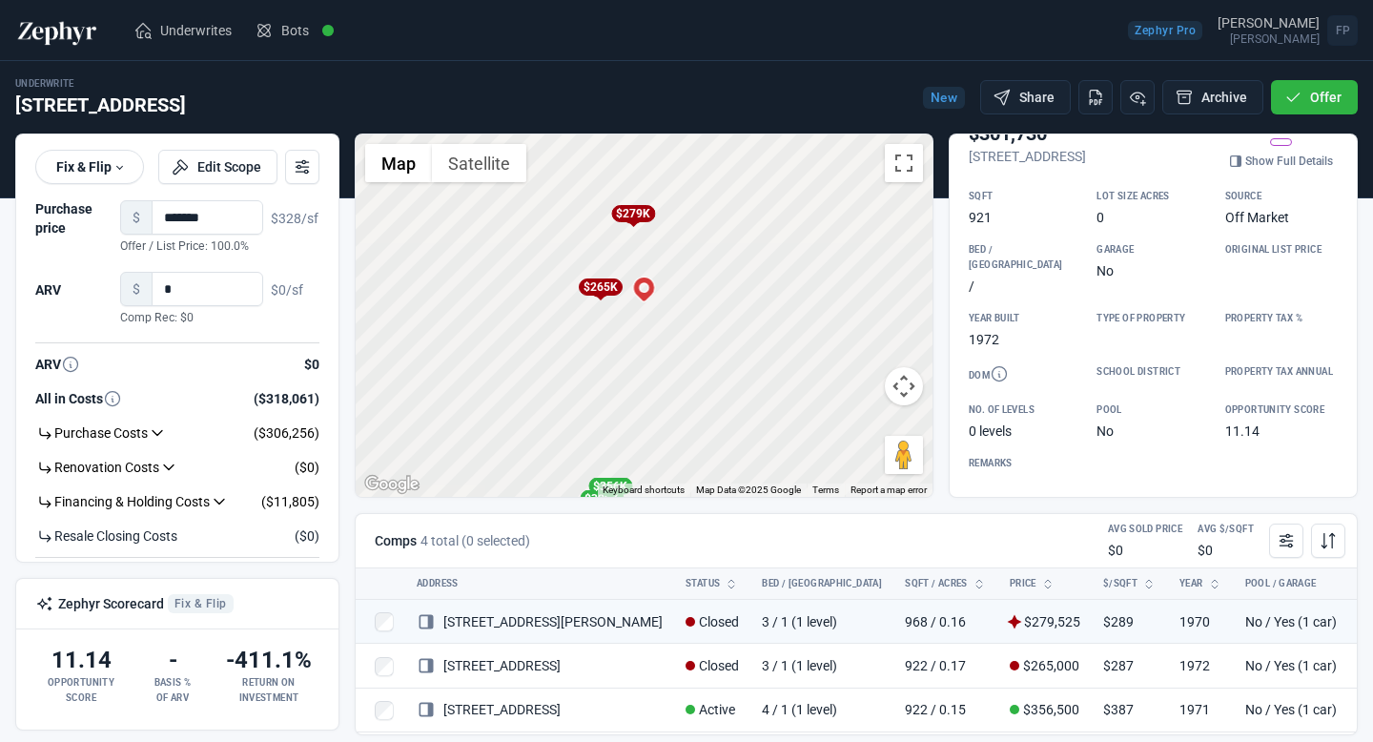
scroll to position [58, 0]
drag, startPoint x: 807, startPoint y: 363, endPoint x: 806, endPoint y: 373, distance: 9.6
click at [807, 373] on div "To activate drag with keyboard, press Alt + Enter. Once in keyboard drag state,…" at bounding box center [644, 315] width 577 height 362
drag, startPoint x: 809, startPoint y: 309, endPoint x: 727, endPoint y: 347, distance: 90.4
click at [727, 347] on div "To activate drag with keyboard, press Alt + Enter. Once in keyboard drag state,…" at bounding box center [644, 315] width 577 height 362
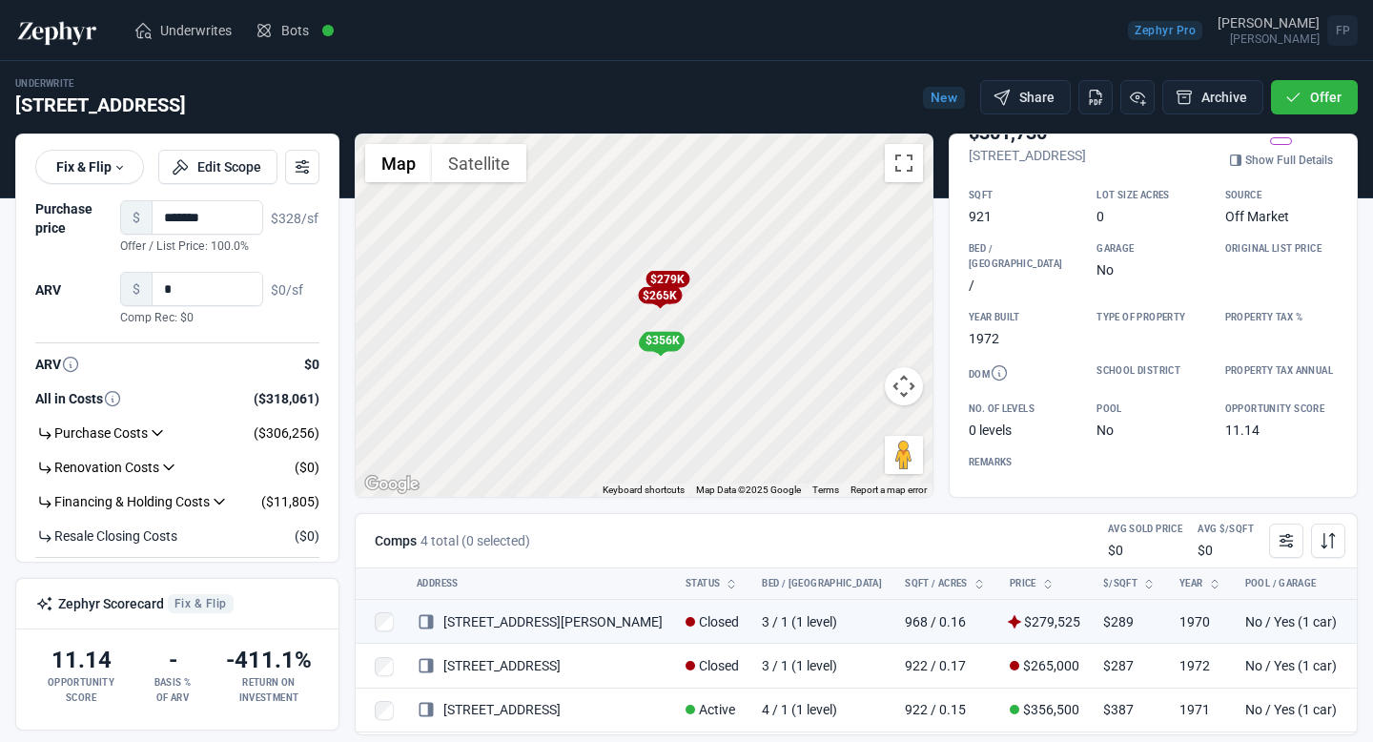
drag, startPoint x: 661, startPoint y: 278, endPoint x: 642, endPoint y: 222, distance: 59.1
click at [642, 222] on div "To activate drag with keyboard, press Alt + Enter. Once in keyboard drag state,…" at bounding box center [644, 315] width 577 height 362
click at [661, 369] on div "To activate drag with keyboard, press Alt + Enter. Once in keyboard drag state,…" at bounding box center [644, 315] width 577 height 362
click at [669, 355] on div "To activate drag with keyboard, press Alt + Enter. Once in keyboard drag state,…" at bounding box center [644, 315] width 577 height 362
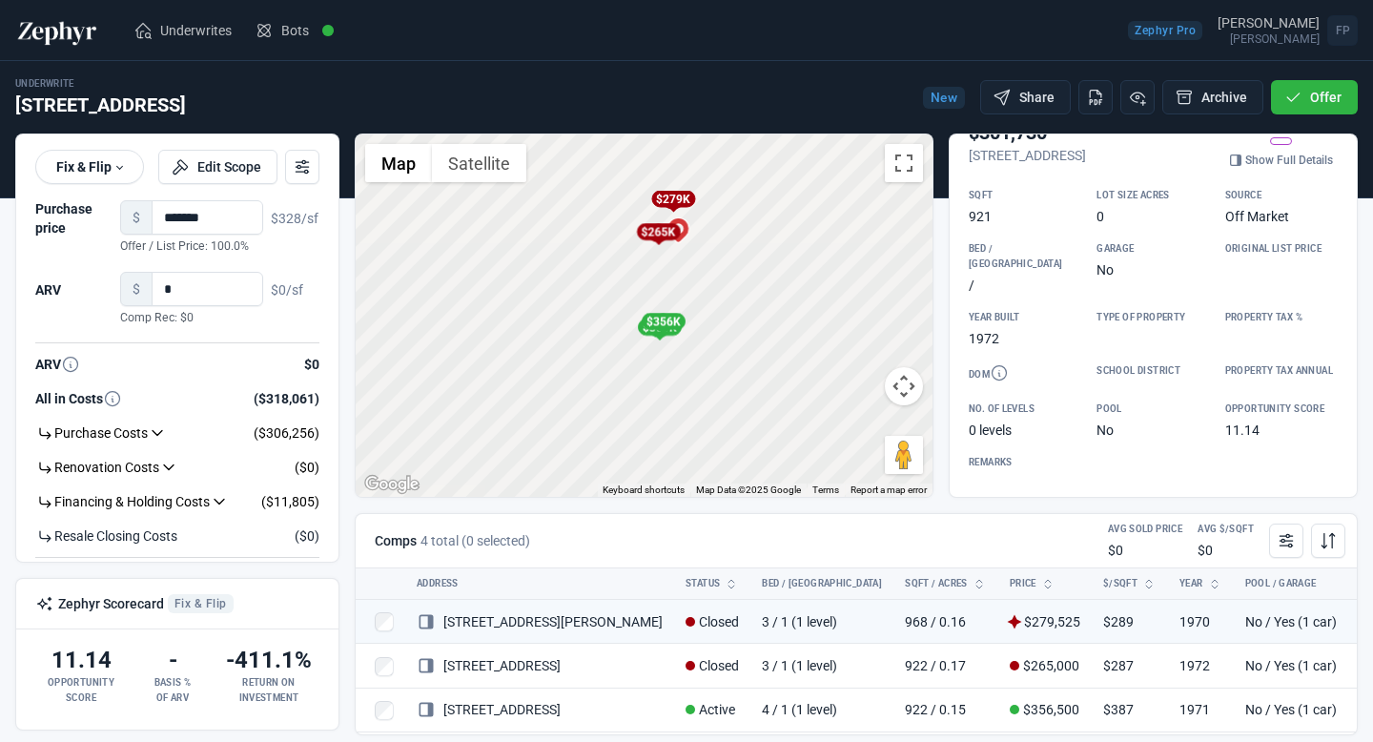
click at [669, 355] on div "To activate drag with keyboard, press Alt + Enter. Once in keyboard drag state,…" at bounding box center [644, 315] width 577 height 362
click at [631, 281] on div "$309K" at bounding box center [627, 275] width 44 height 17
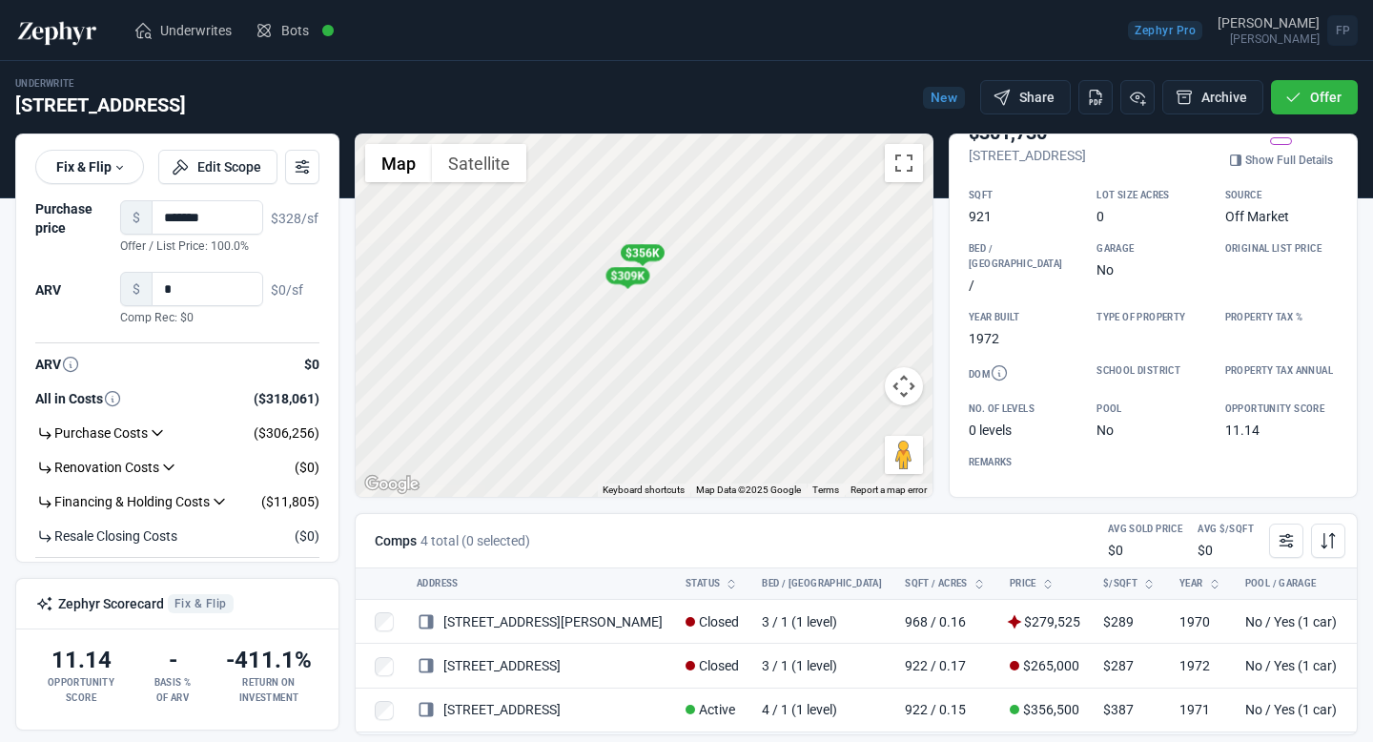
scroll to position [57, 0]
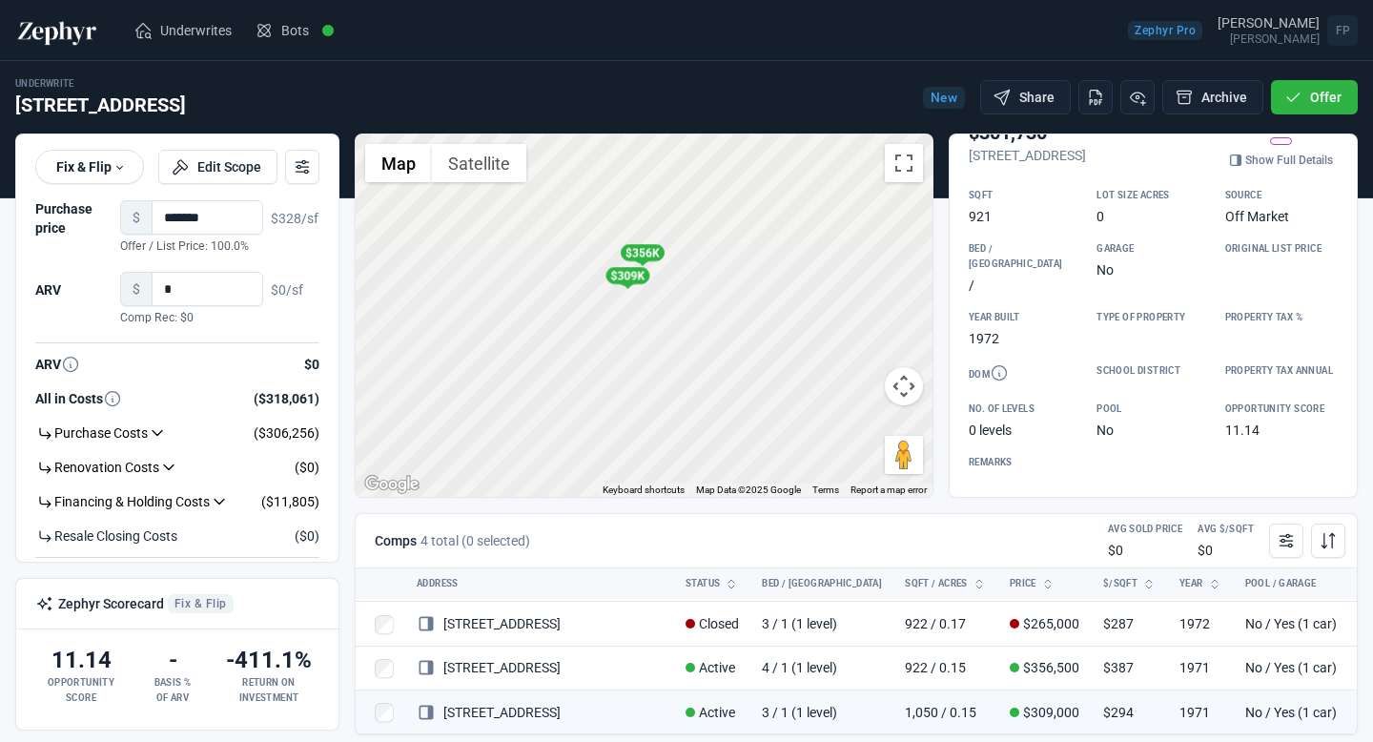
click at [629, 275] on div "$309K" at bounding box center [627, 275] width 44 height 17
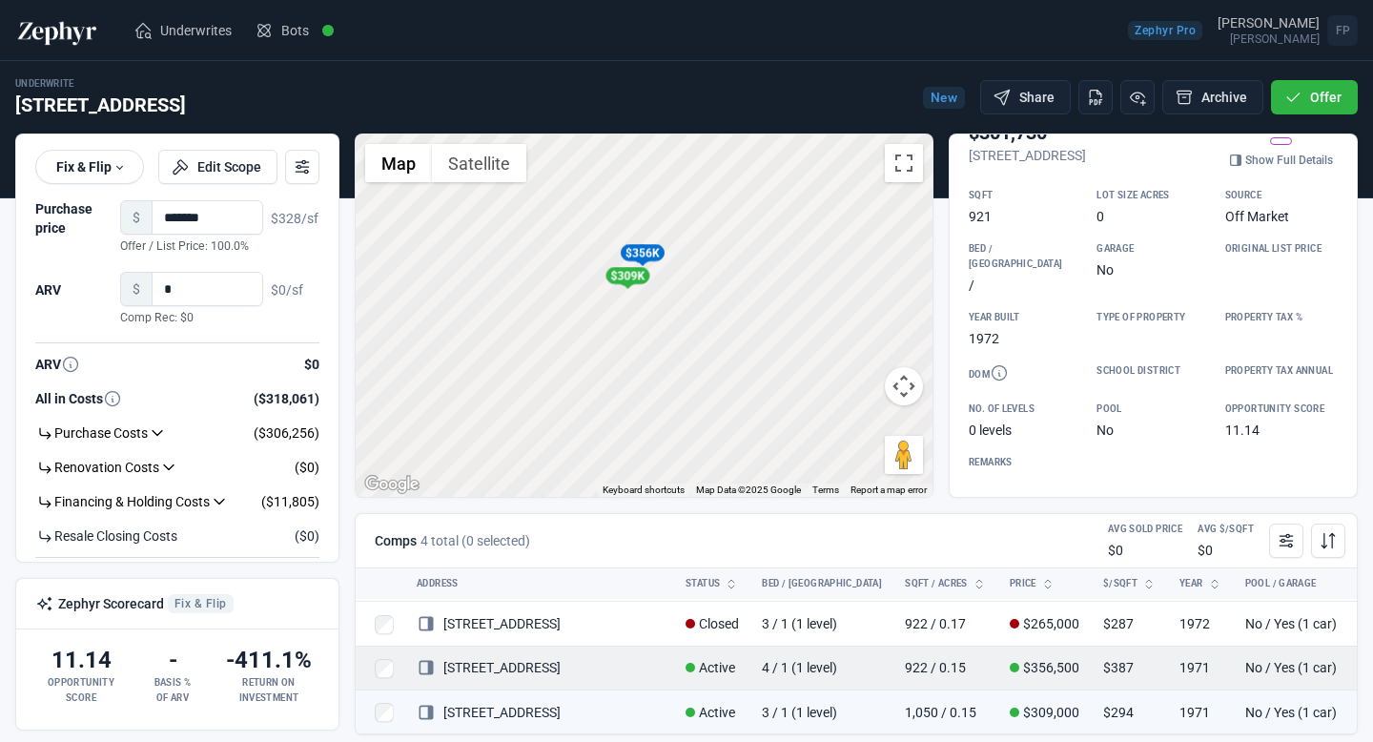
click at [1372, 658] on span at bounding box center [1393, 667] width 19 height 19
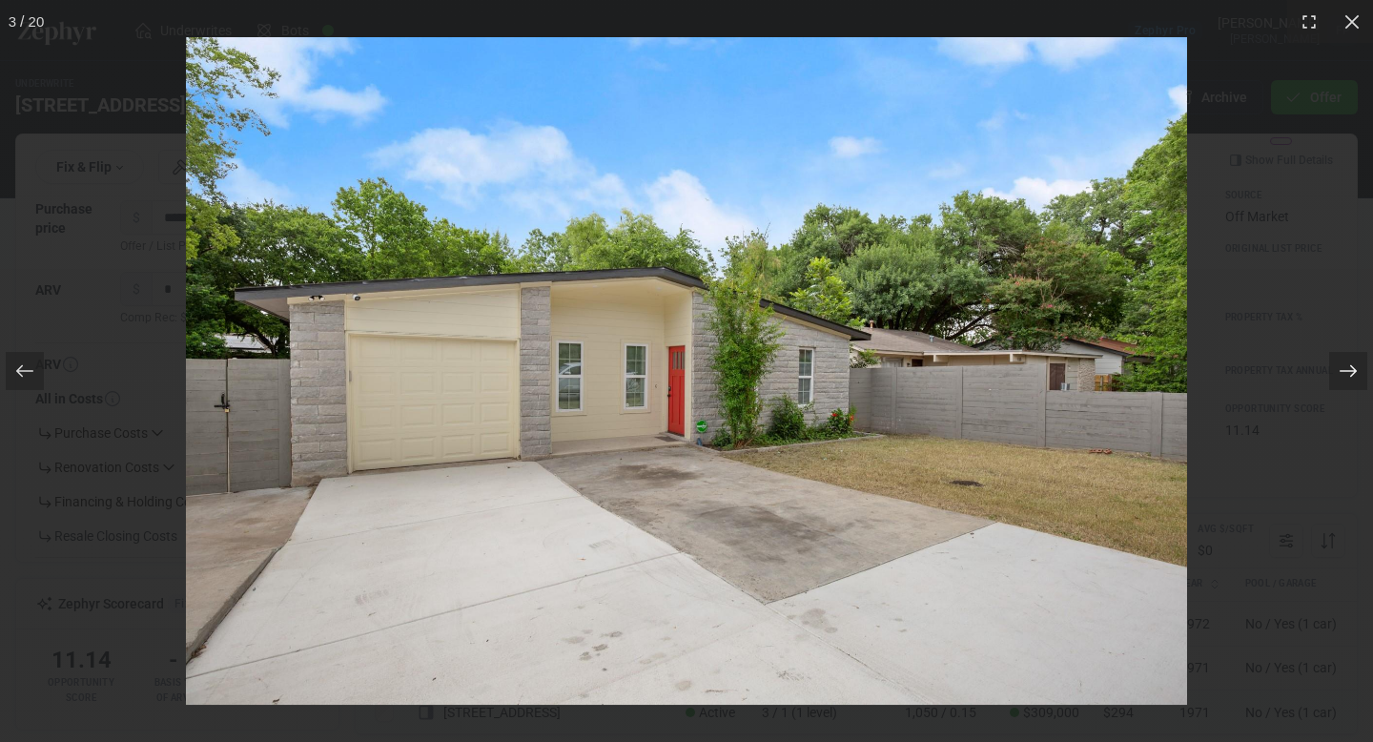
click at [1355, 366] on icon at bounding box center [1347, 370] width 19 height 19
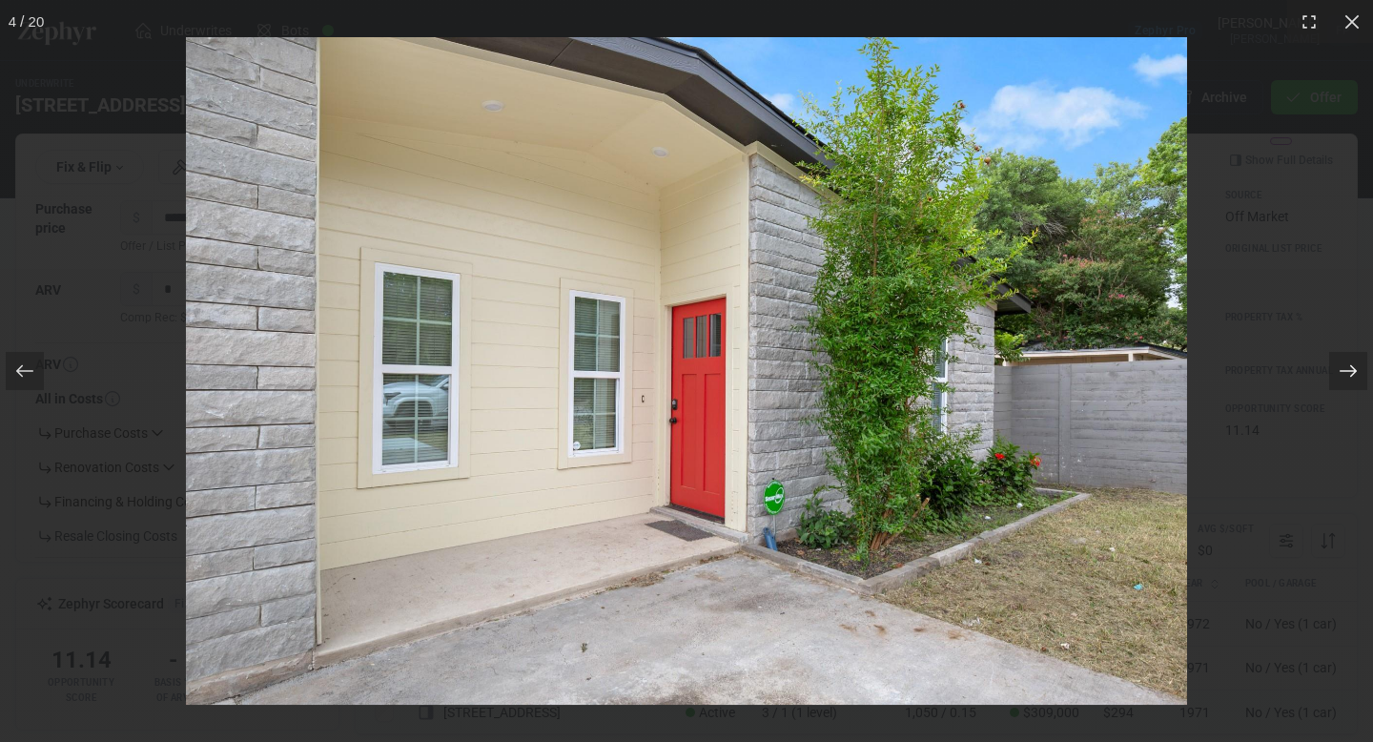
click at [1355, 366] on icon at bounding box center [1347, 370] width 19 height 19
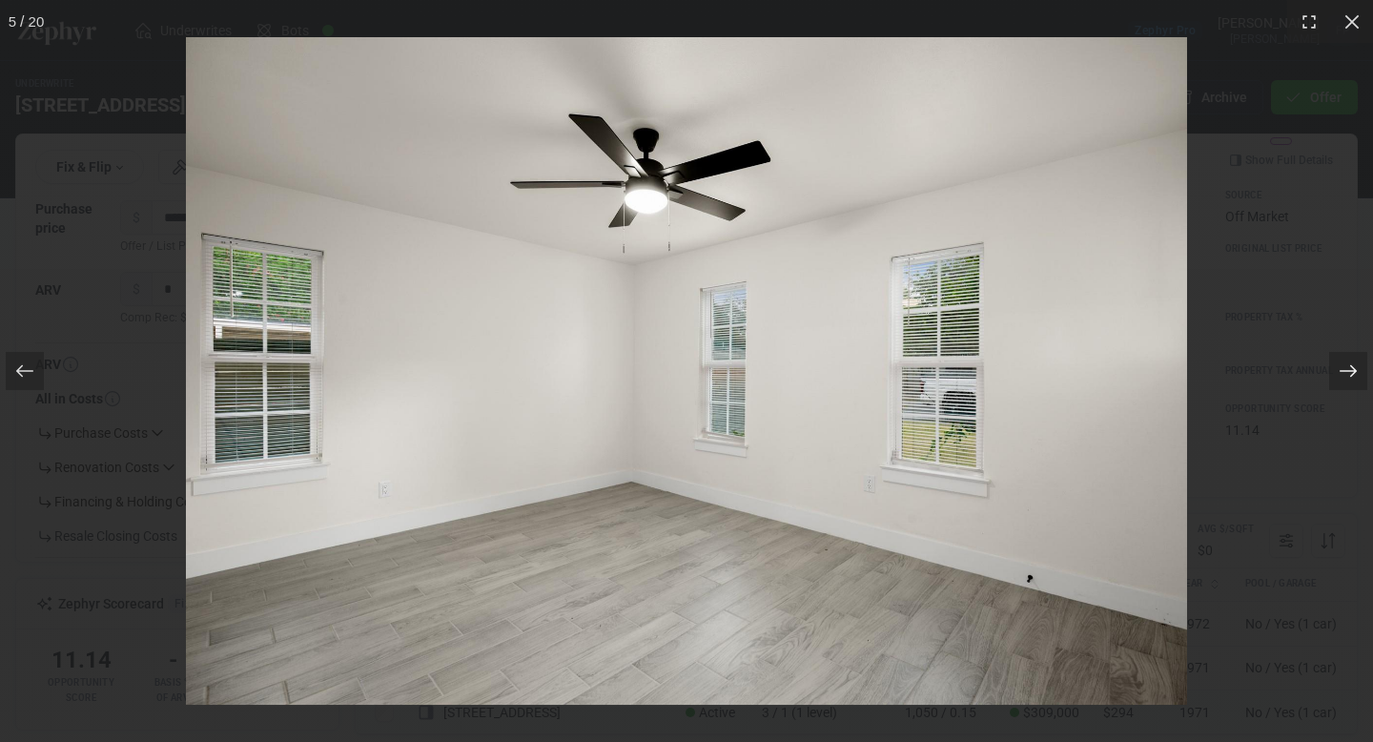
click at [1355, 366] on icon at bounding box center [1347, 370] width 19 height 19
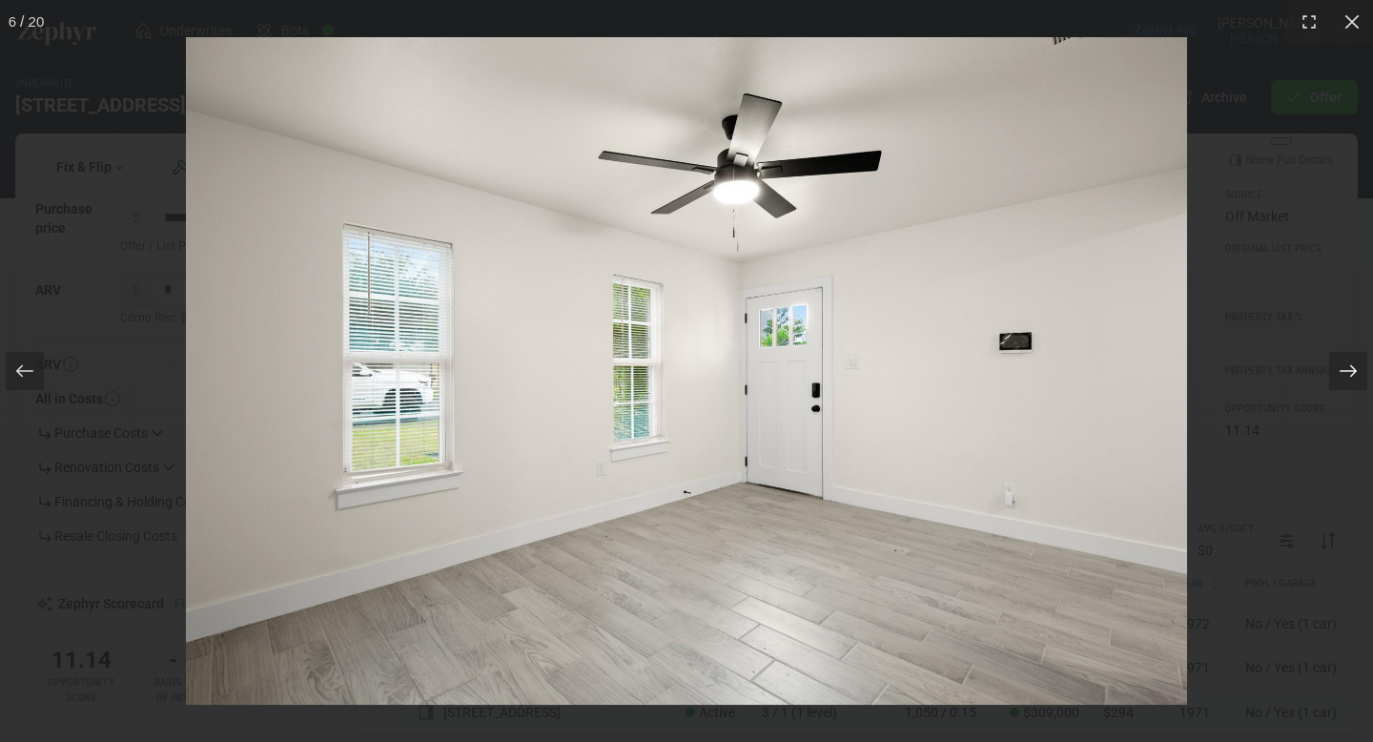
click at [1355, 366] on icon at bounding box center [1347, 370] width 19 height 19
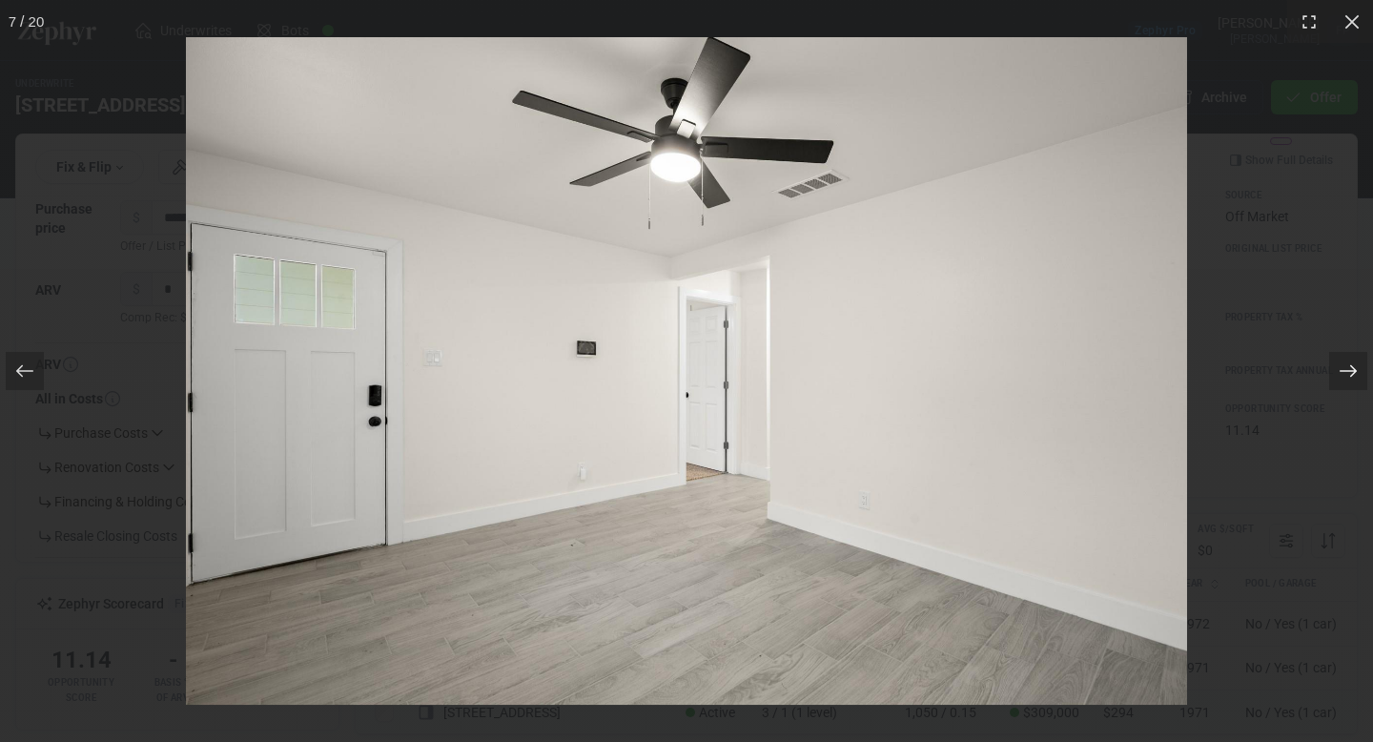
click at [1355, 366] on icon at bounding box center [1347, 370] width 19 height 19
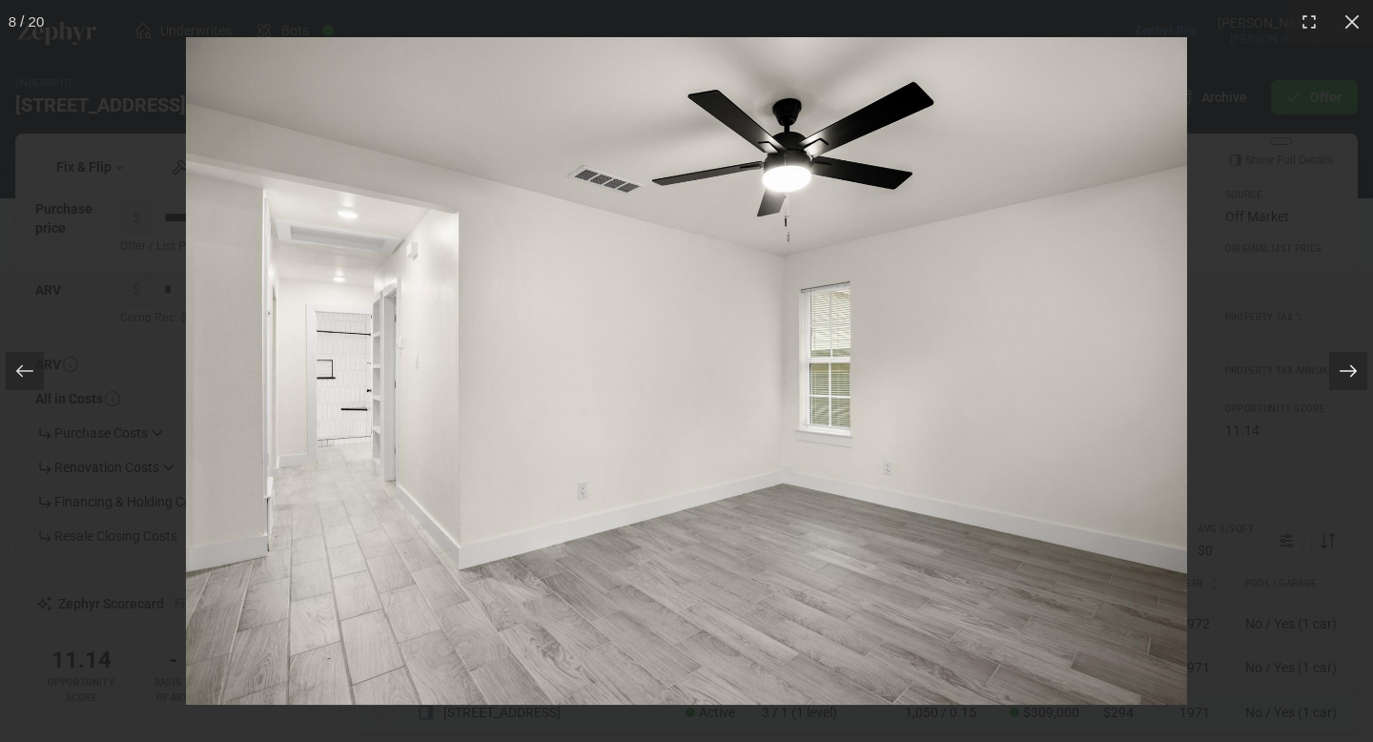
click at [1355, 366] on icon at bounding box center [1347, 370] width 19 height 19
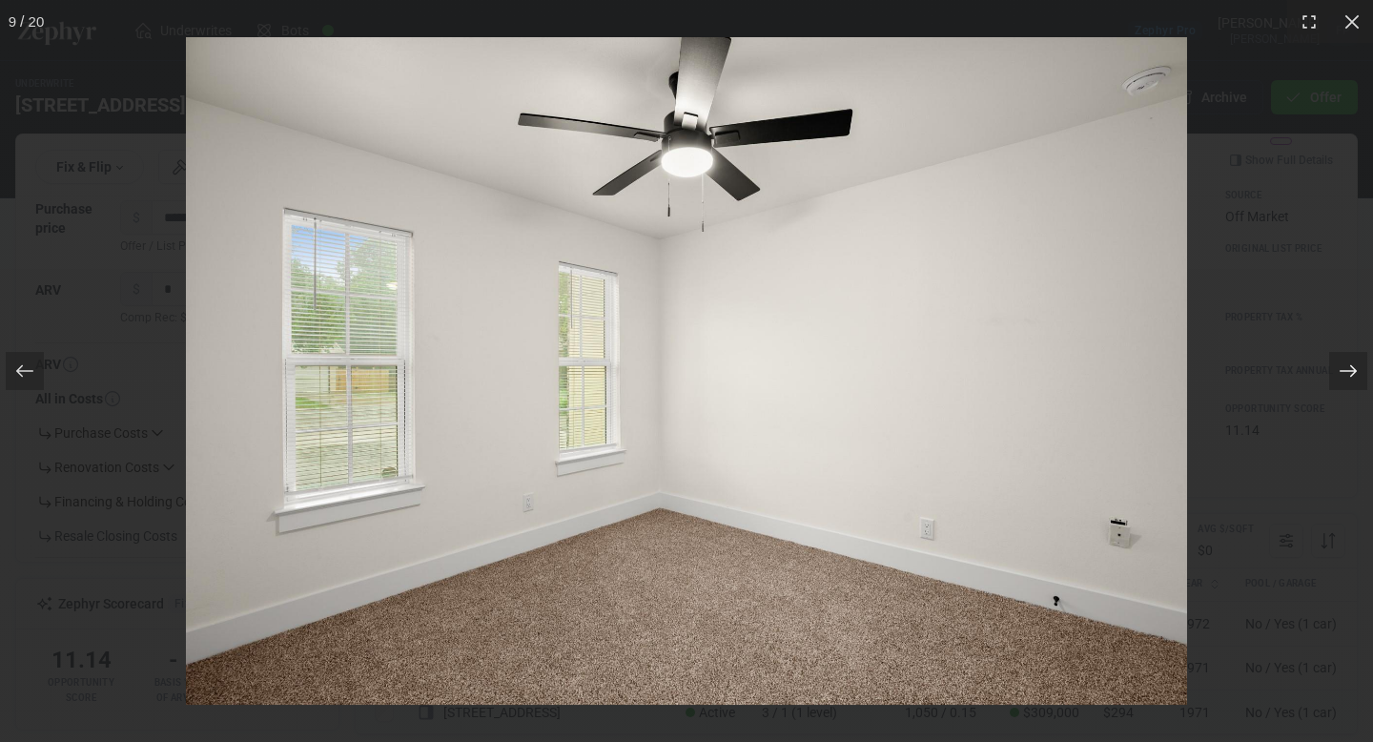
click at [1355, 366] on icon at bounding box center [1347, 370] width 19 height 19
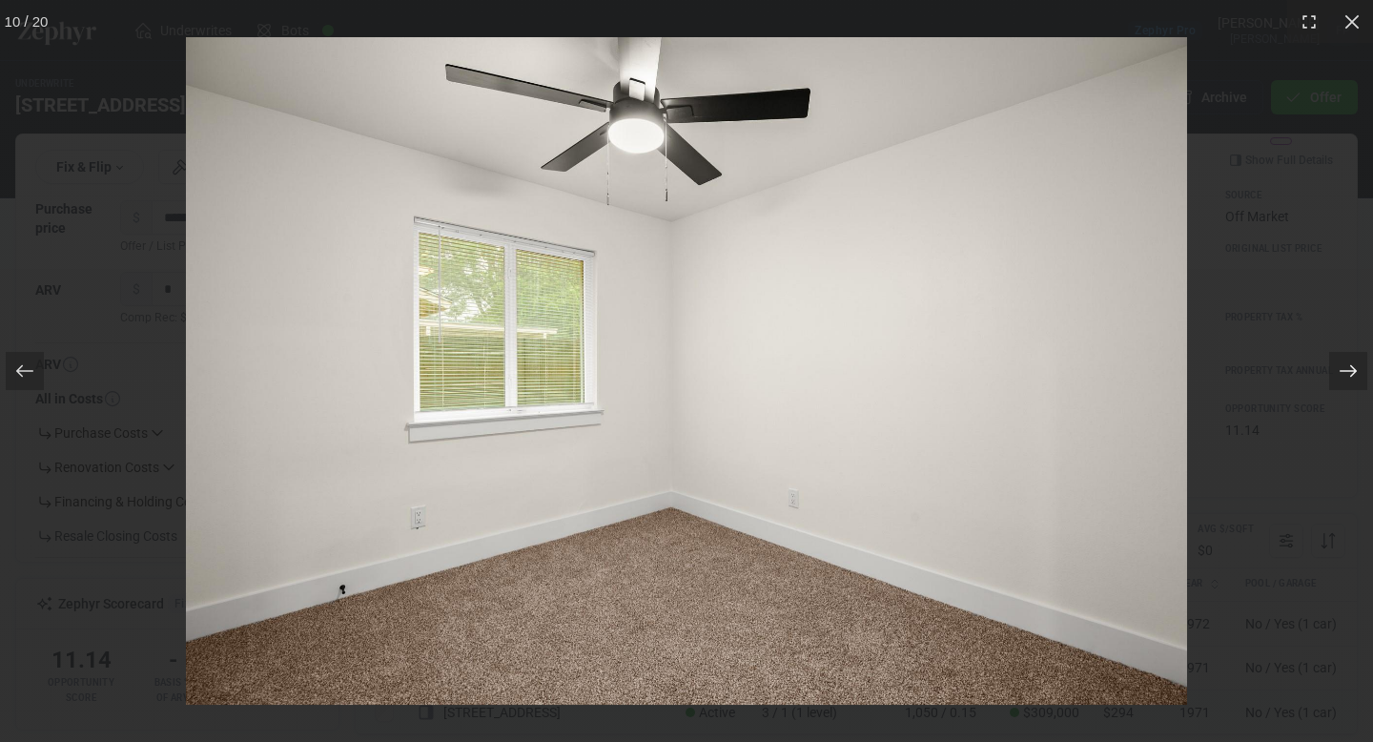
click at [1355, 366] on icon at bounding box center [1347, 370] width 19 height 19
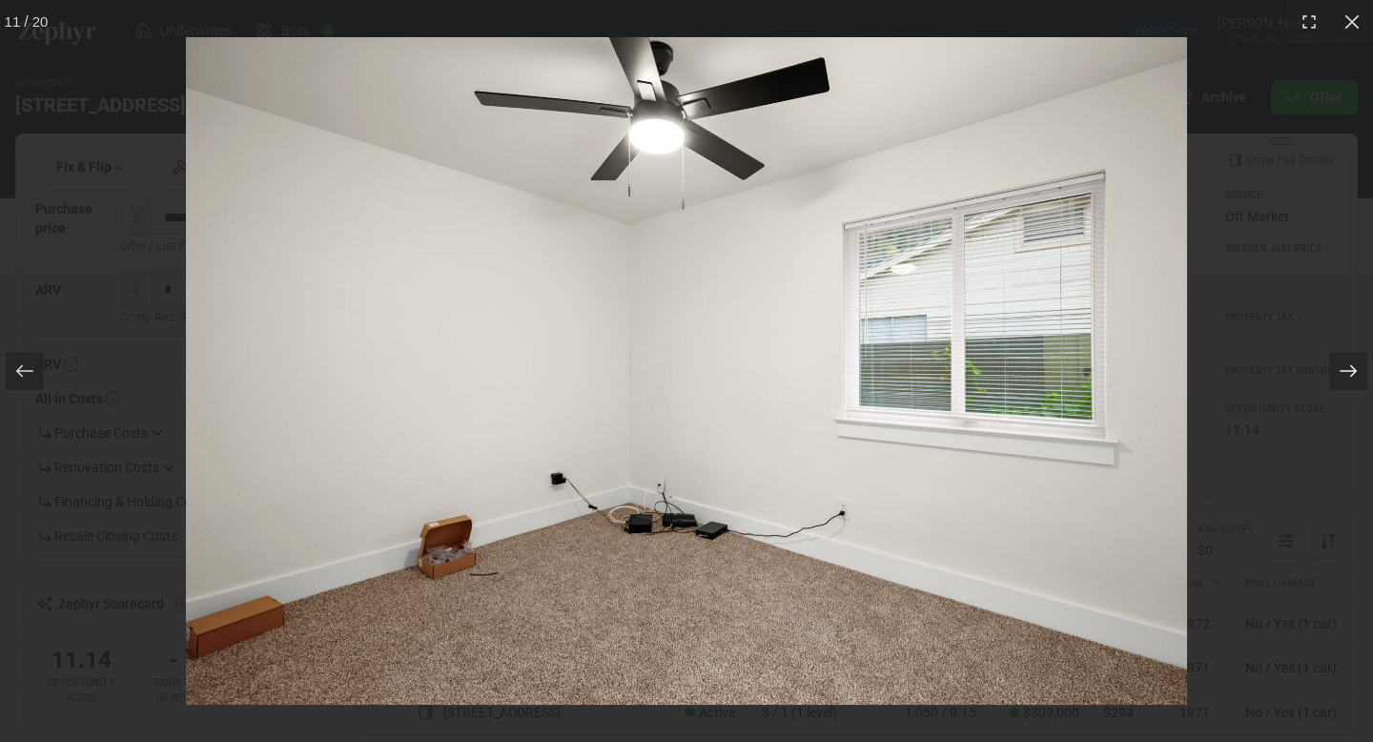
click at [1355, 366] on icon at bounding box center [1347, 370] width 19 height 19
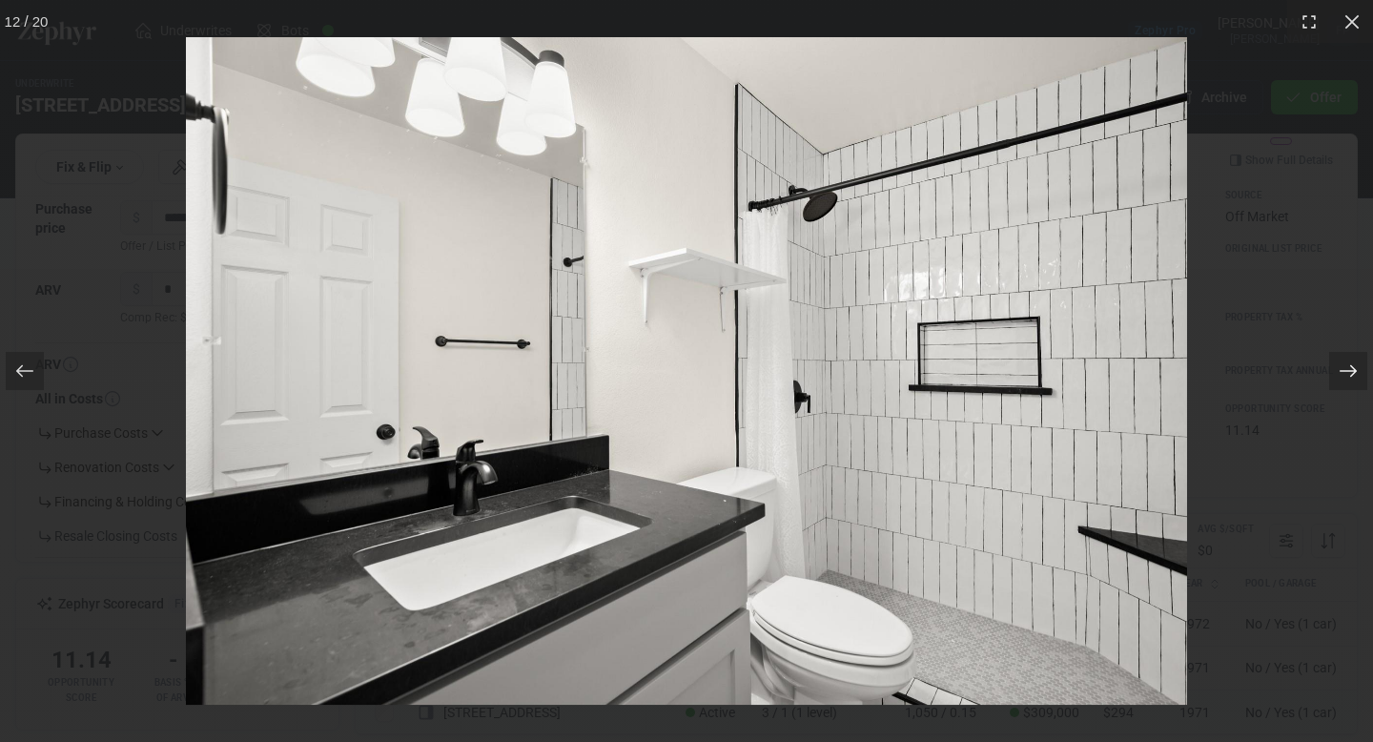
click at [1355, 366] on icon at bounding box center [1347, 370] width 19 height 19
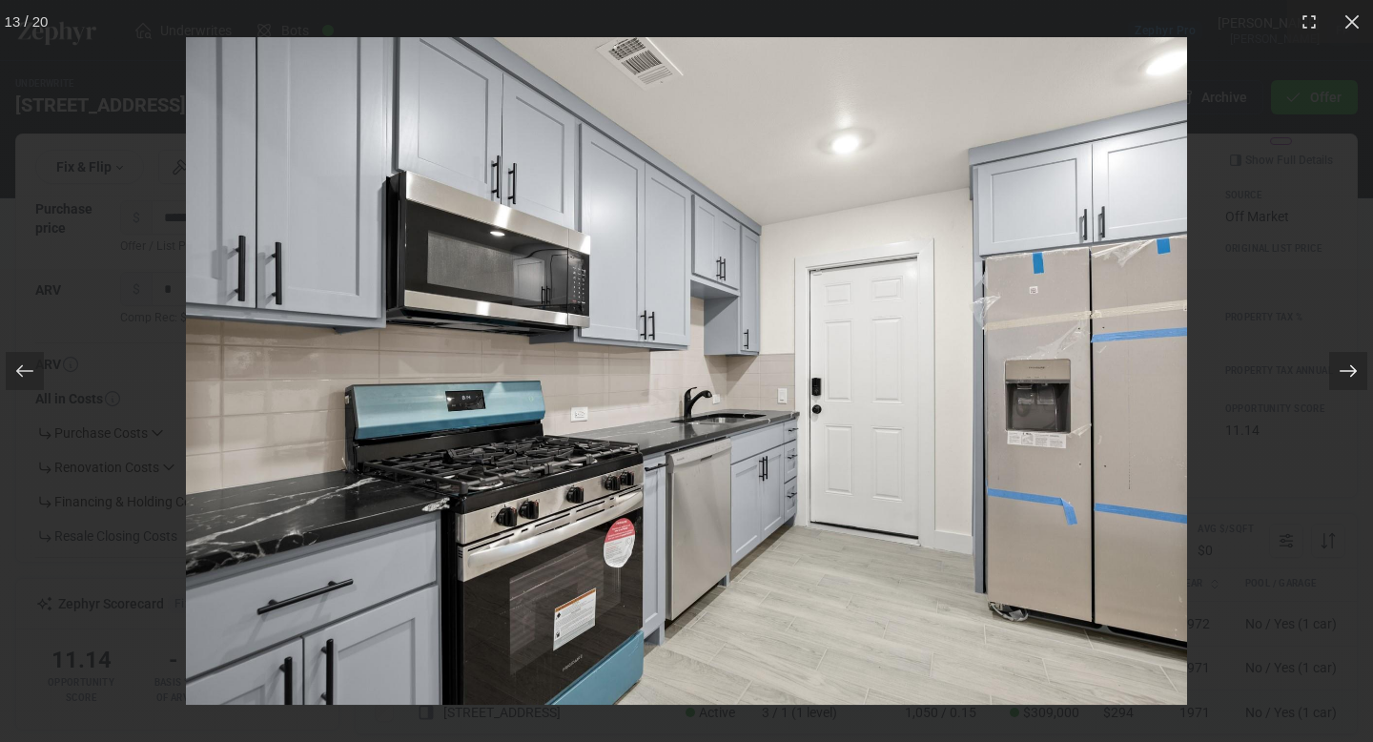
click at [1355, 366] on icon at bounding box center [1347, 370] width 19 height 19
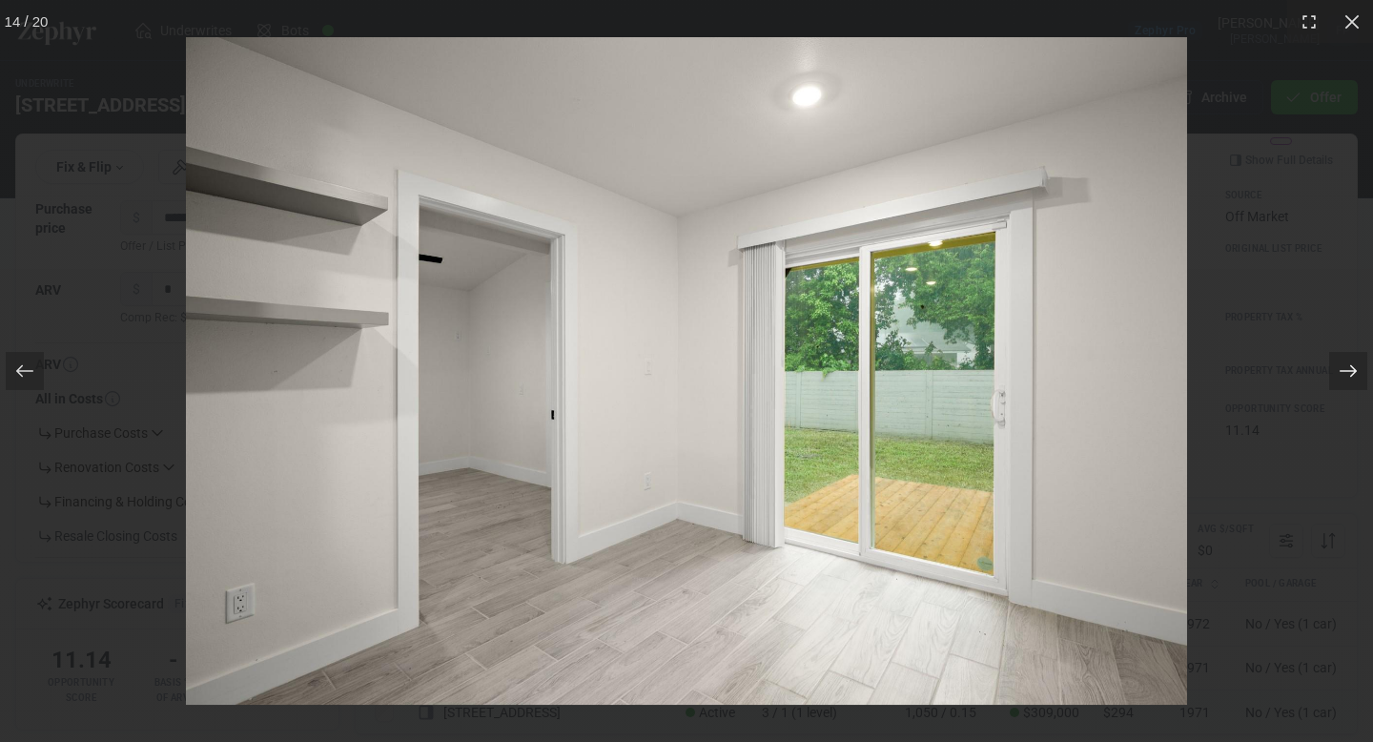
click at [1355, 367] on icon at bounding box center [1347, 370] width 19 height 19
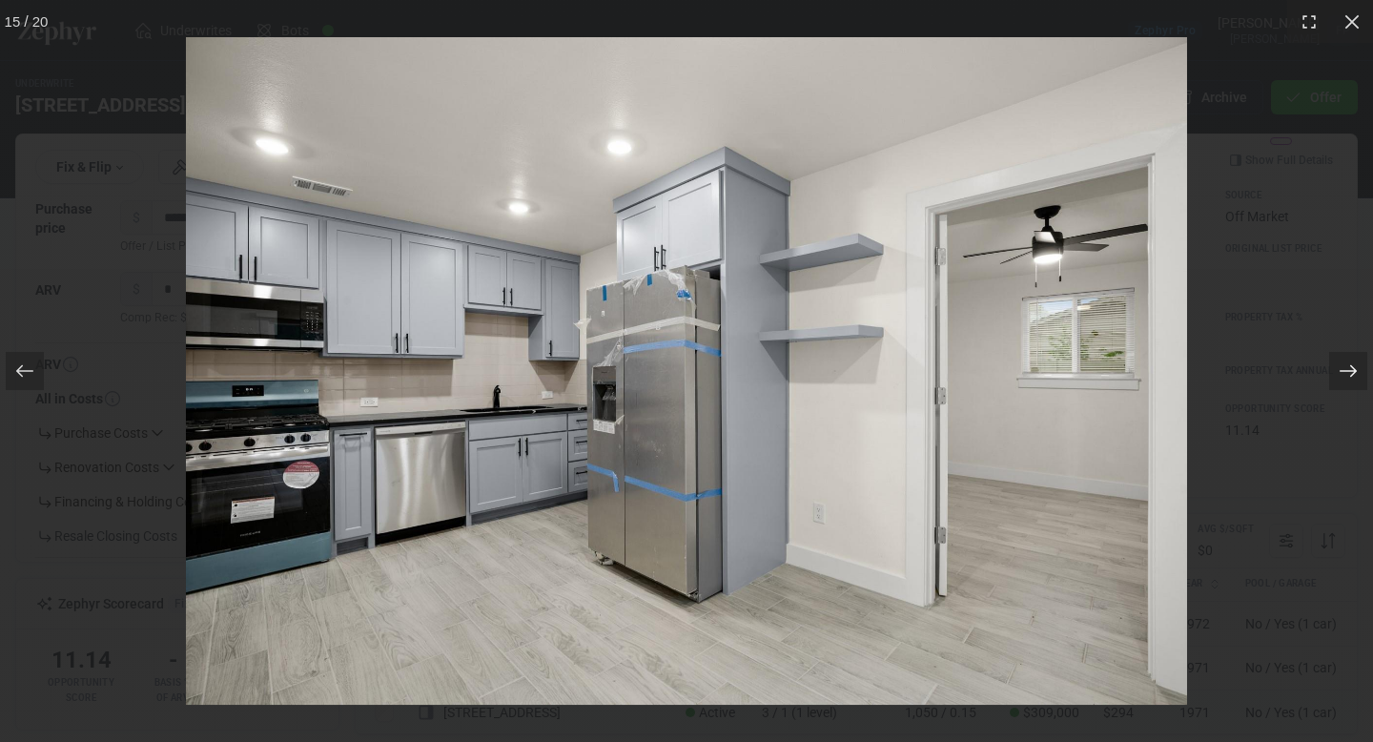
click at [1355, 368] on icon at bounding box center [1347, 370] width 19 height 19
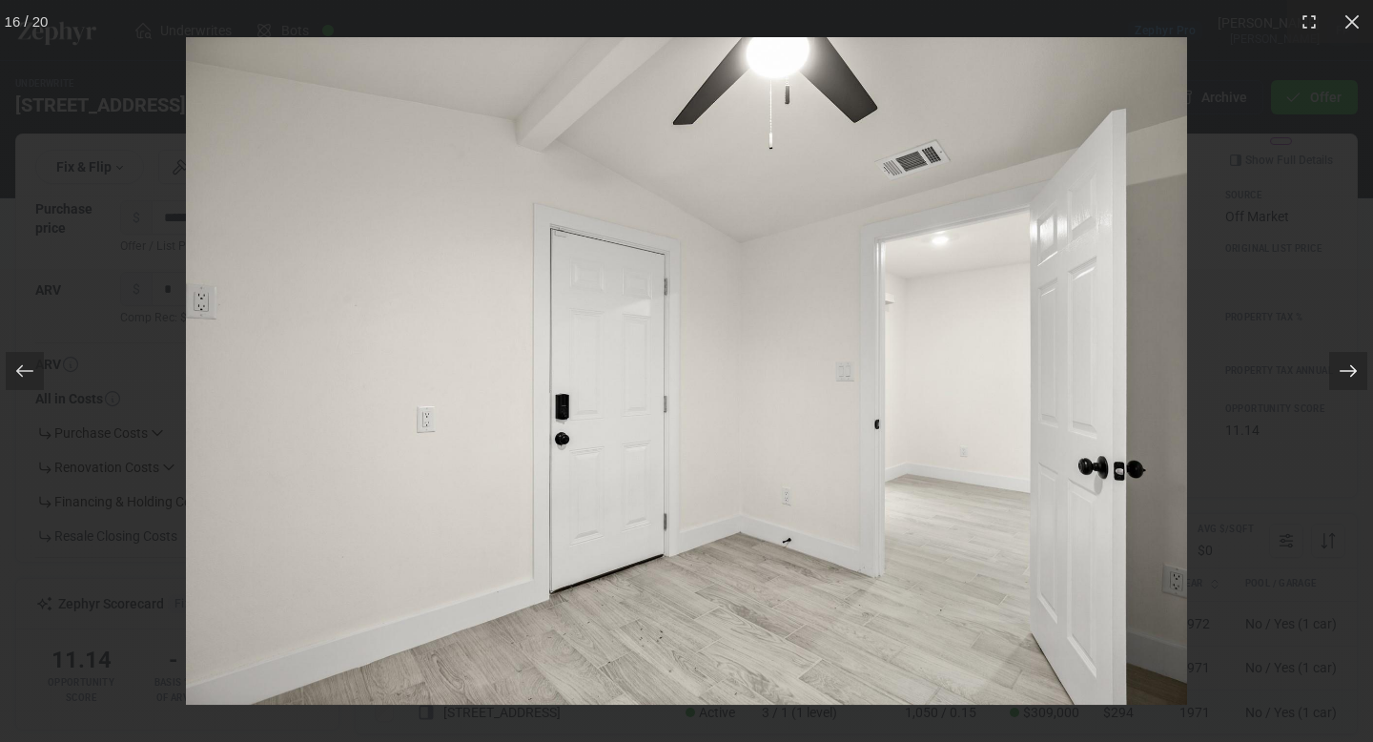
click at [1355, 368] on icon at bounding box center [1347, 371] width 17 height 12
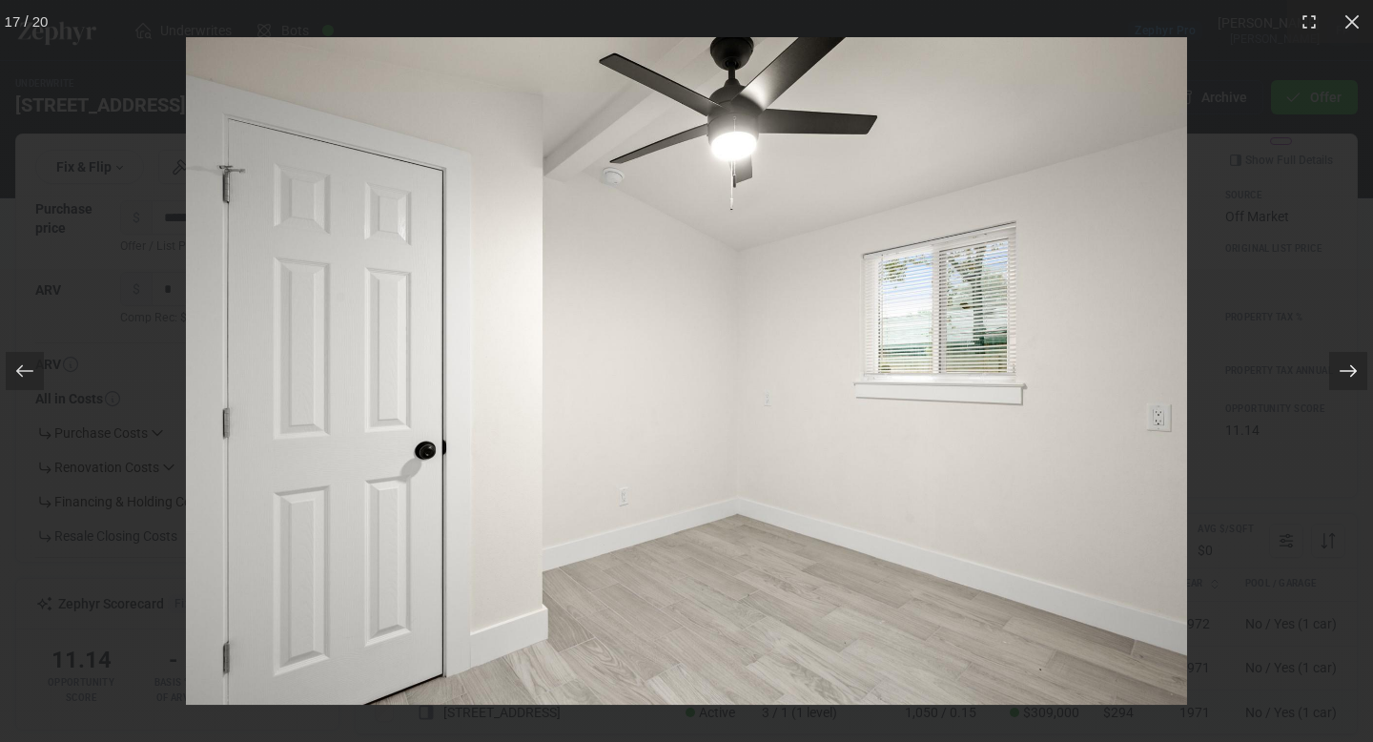
click at [1355, 368] on icon at bounding box center [1347, 371] width 17 height 12
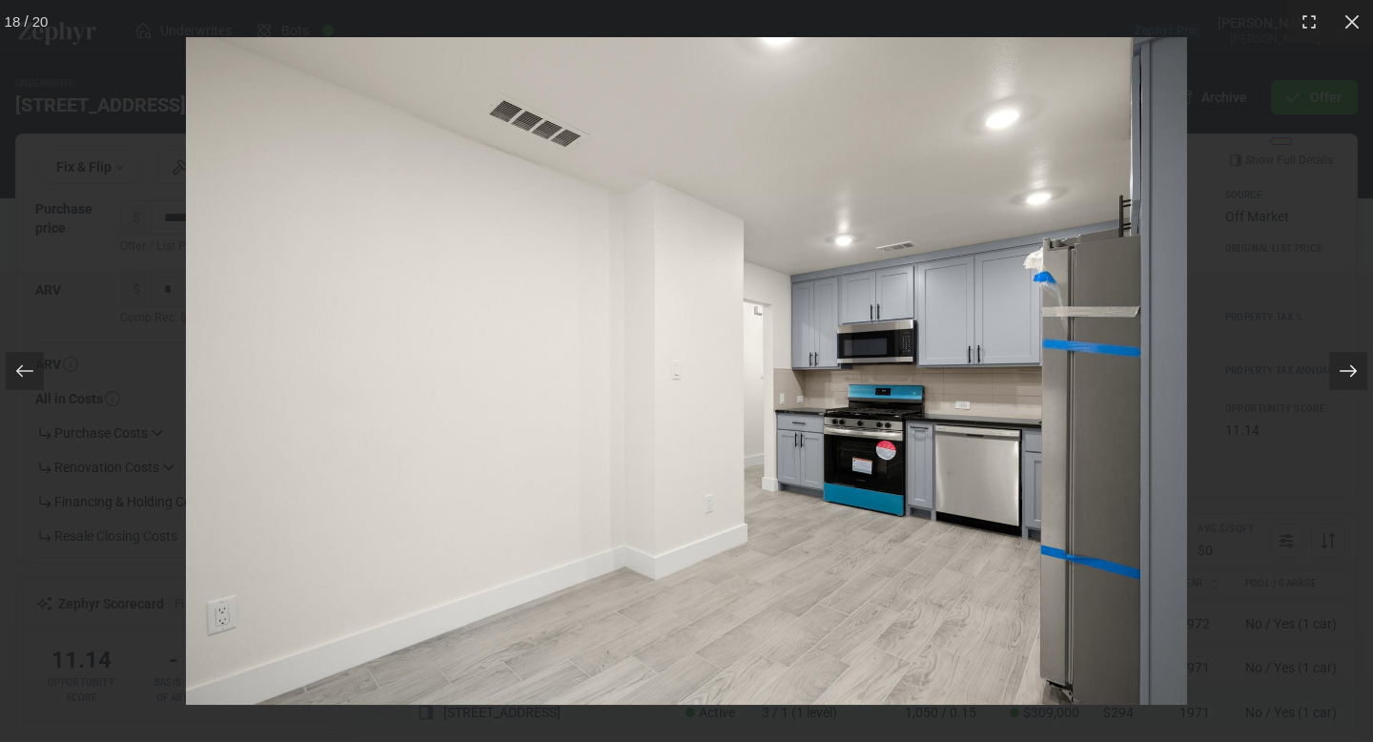
click at [1355, 368] on icon at bounding box center [1347, 371] width 17 height 12
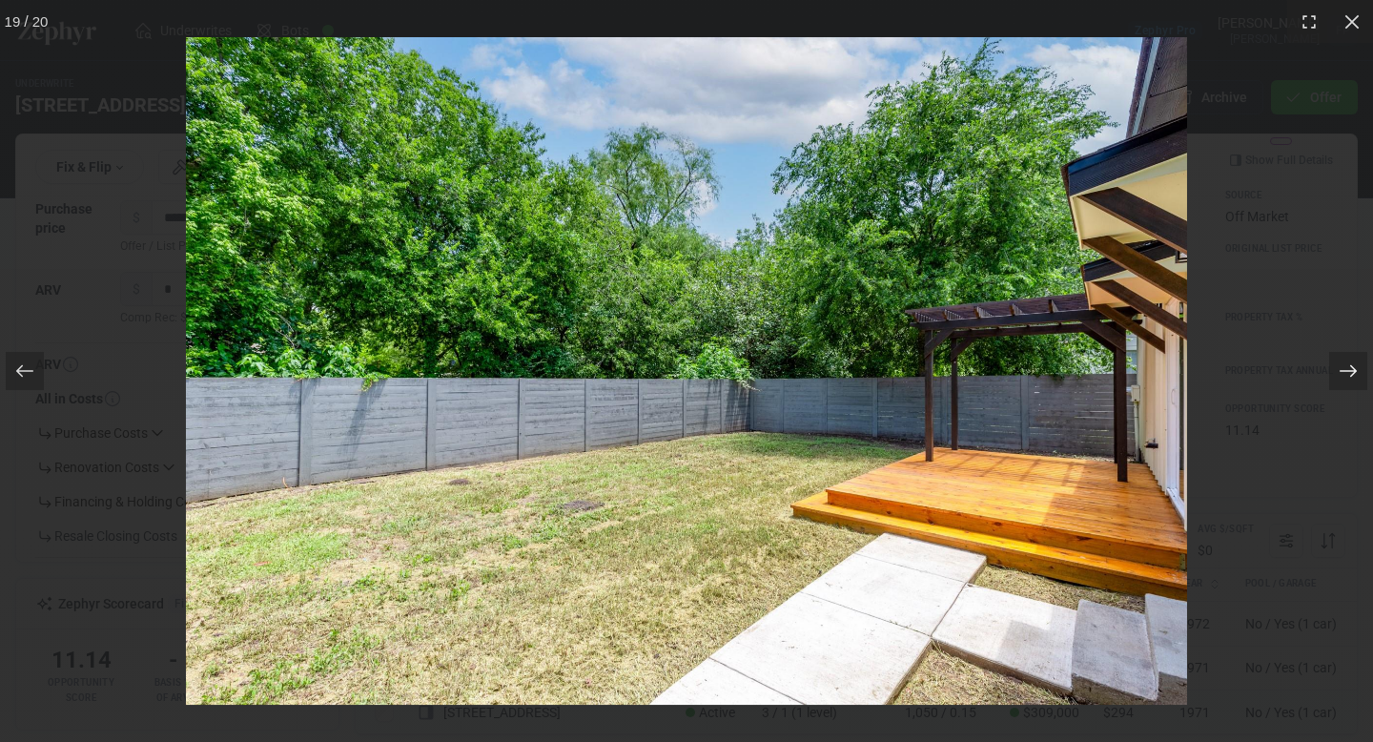
click at [1355, 368] on icon at bounding box center [1347, 371] width 17 height 12
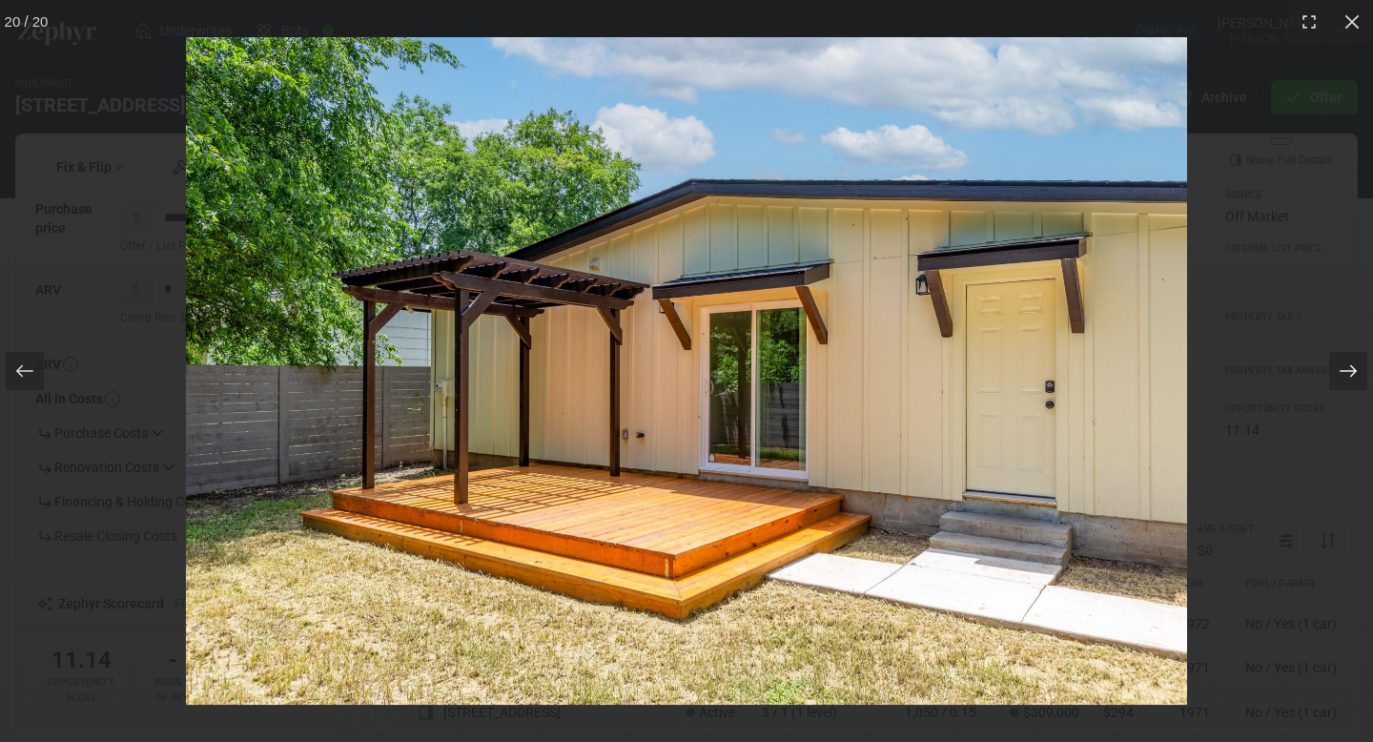
click at [1355, 369] on icon at bounding box center [1347, 371] width 17 height 12
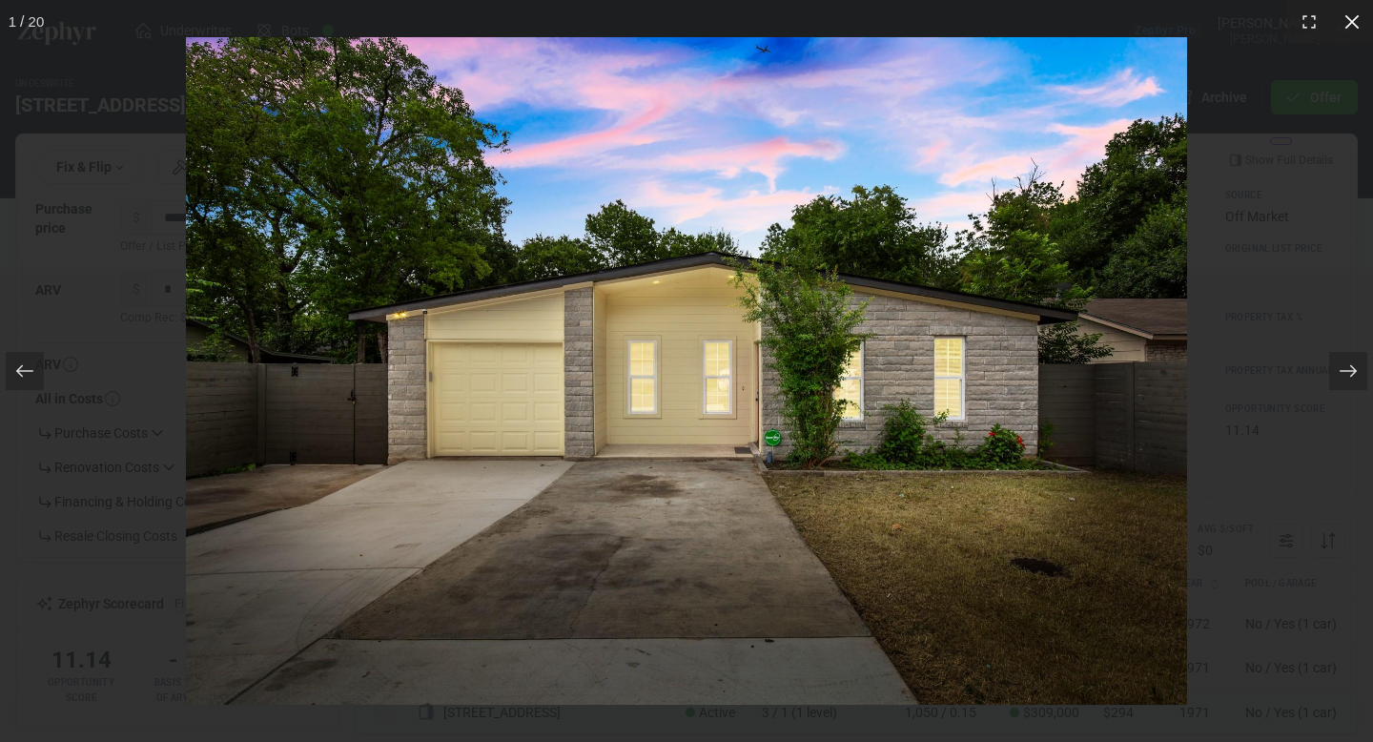
click at [1352, 23] on icon at bounding box center [1351, 21] width 19 height 19
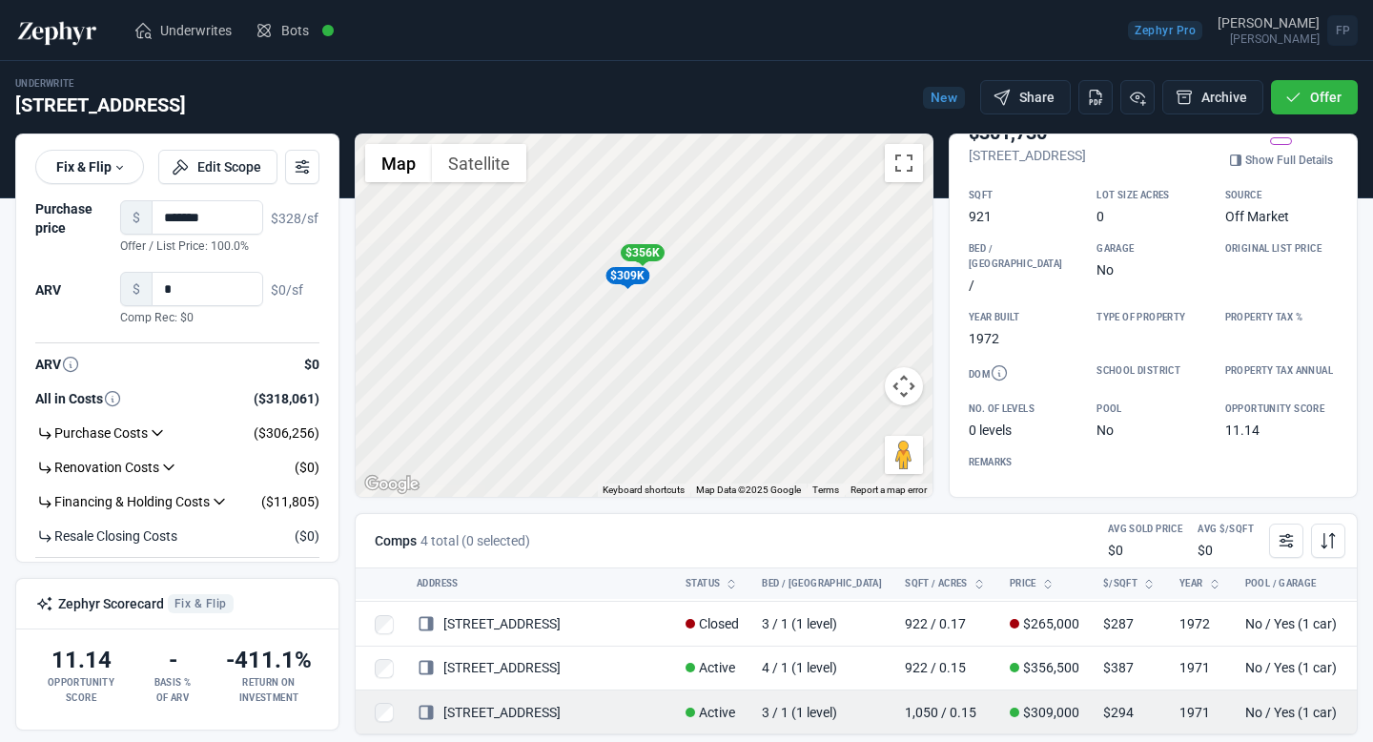
click at [1372, 703] on span at bounding box center [1393, 712] width 19 height 19
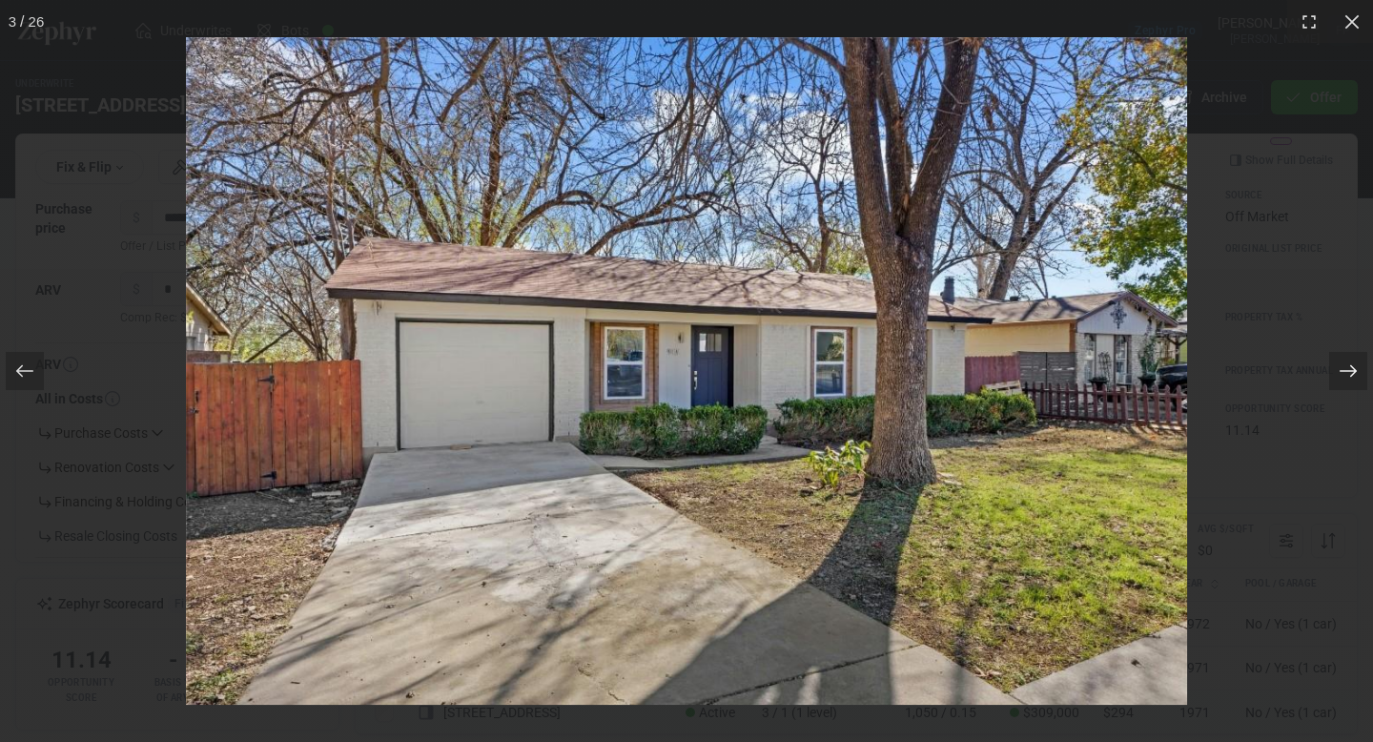
click at [1347, 373] on icon at bounding box center [1347, 370] width 19 height 19
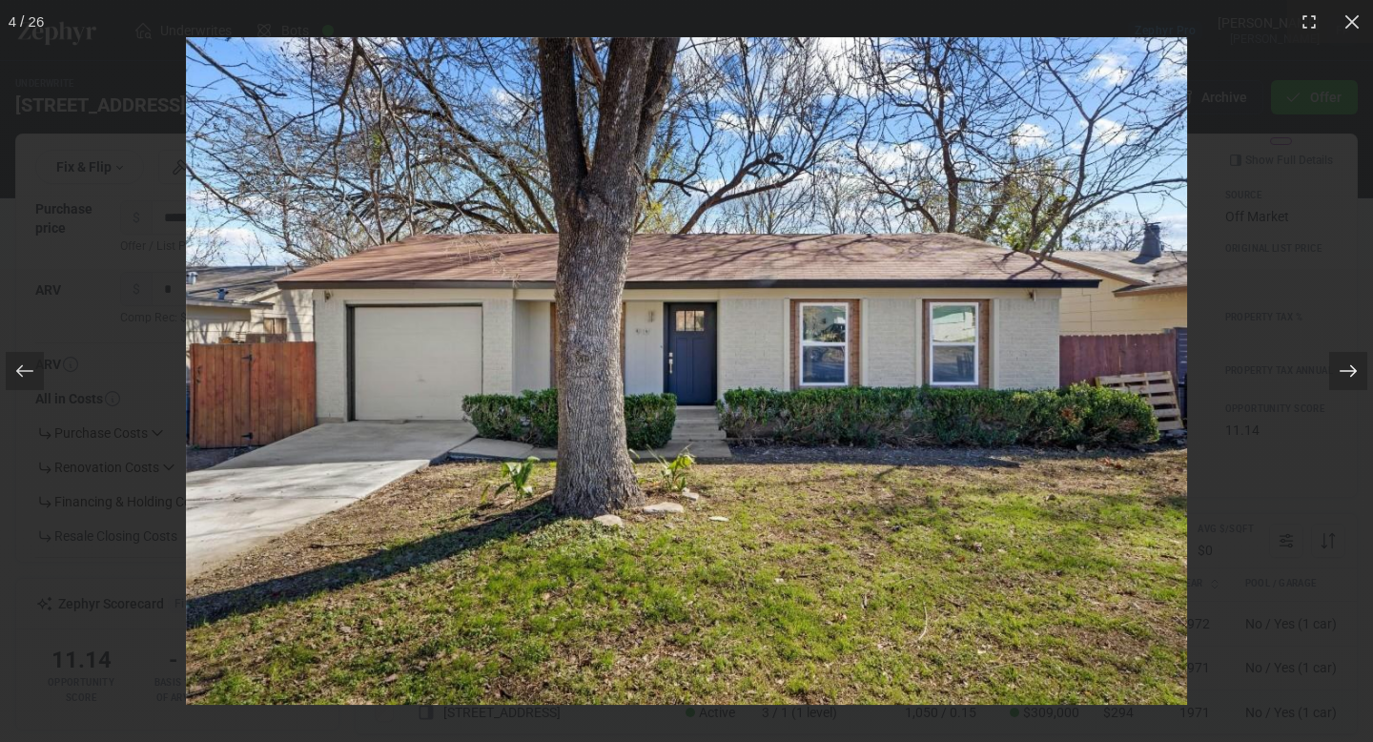
click at [1347, 373] on icon at bounding box center [1347, 370] width 19 height 19
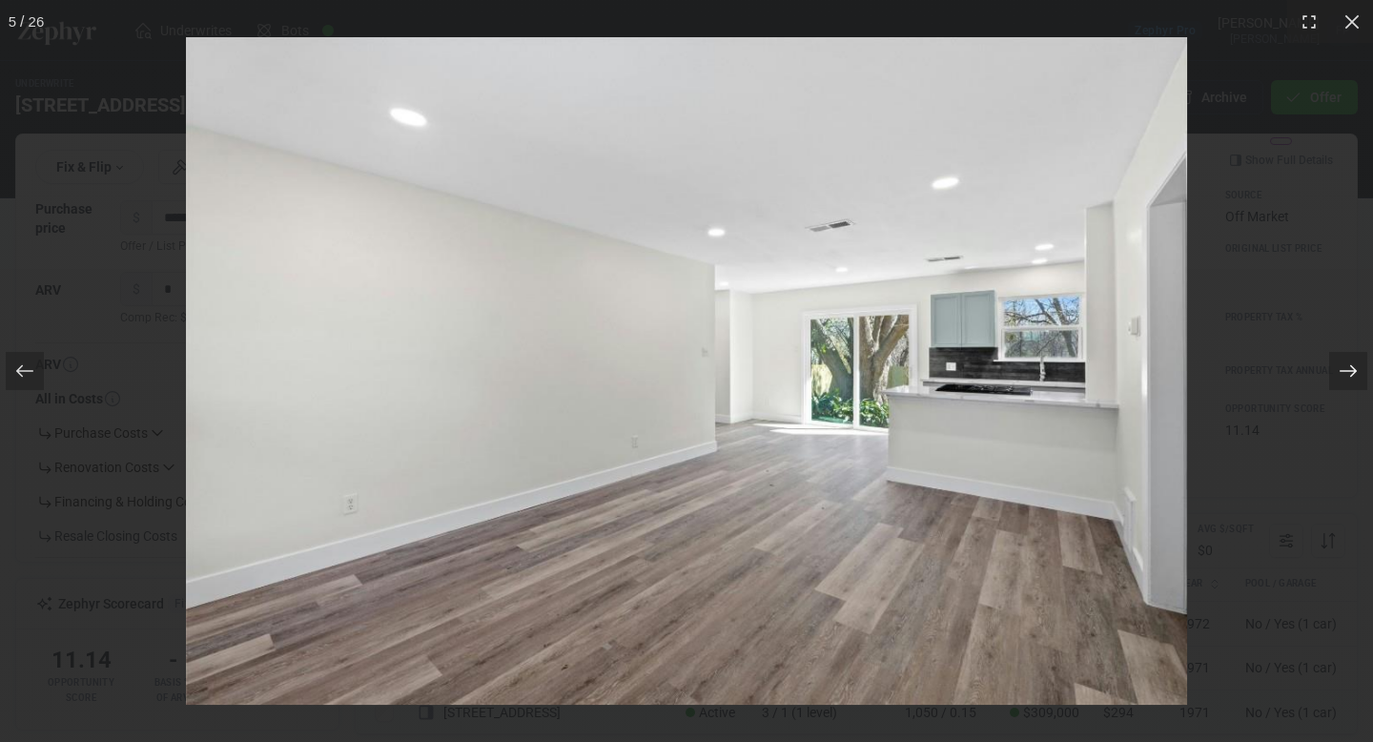
click at [1347, 373] on icon at bounding box center [1347, 370] width 19 height 19
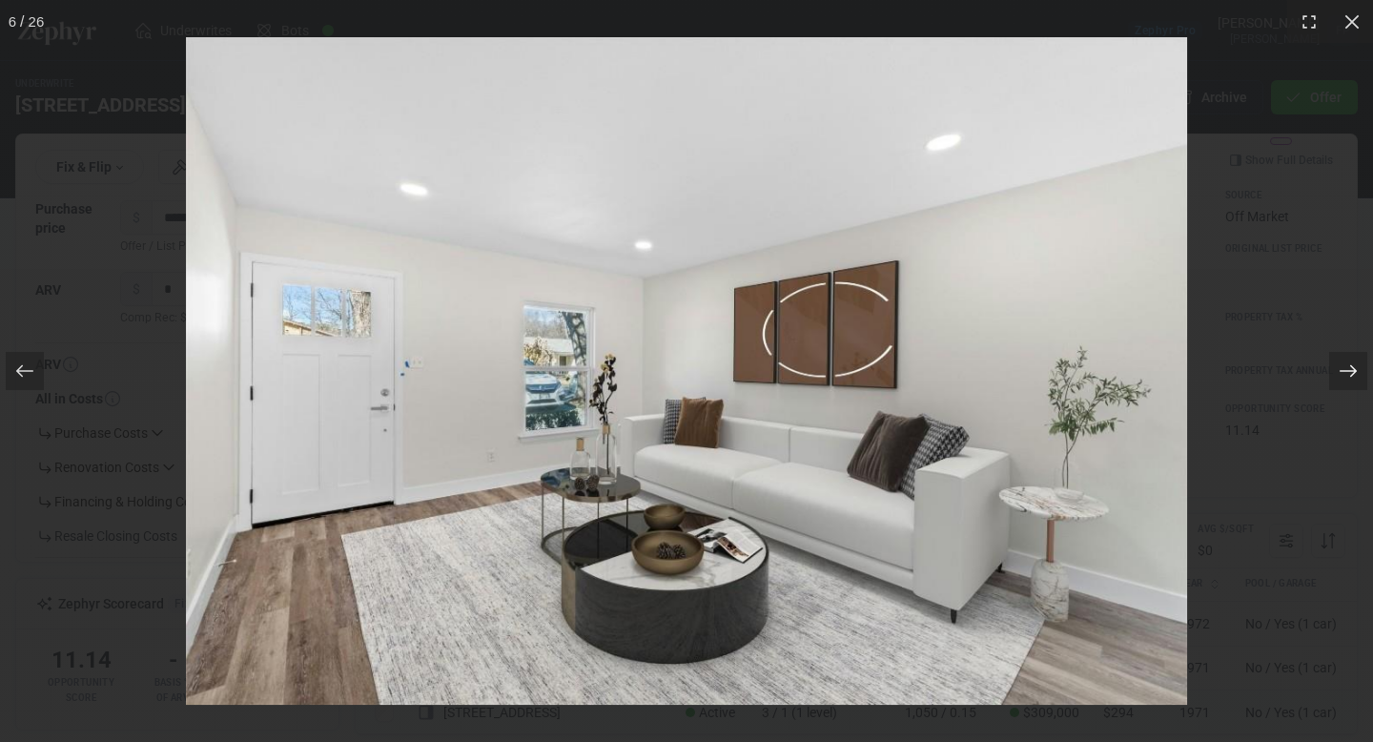
click at [1347, 373] on icon at bounding box center [1347, 370] width 19 height 19
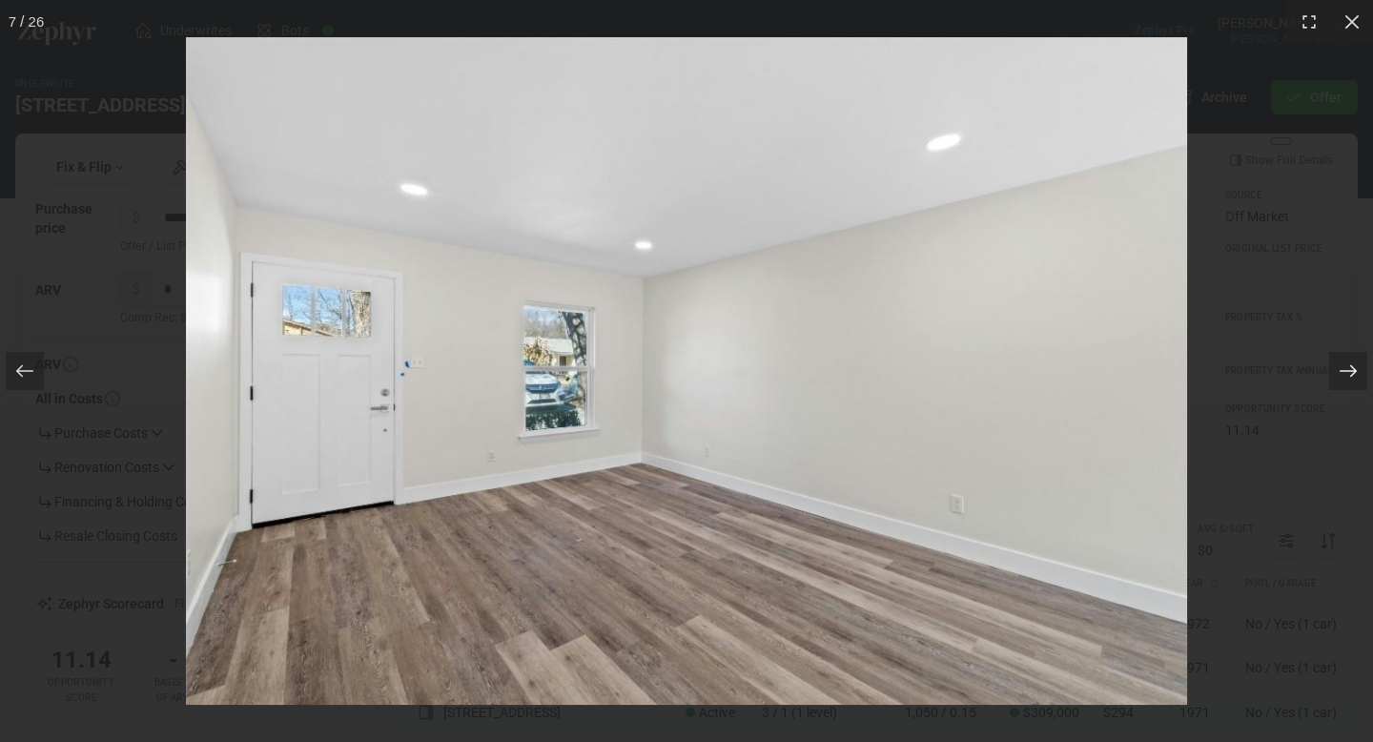
click at [1347, 373] on icon at bounding box center [1347, 370] width 19 height 19
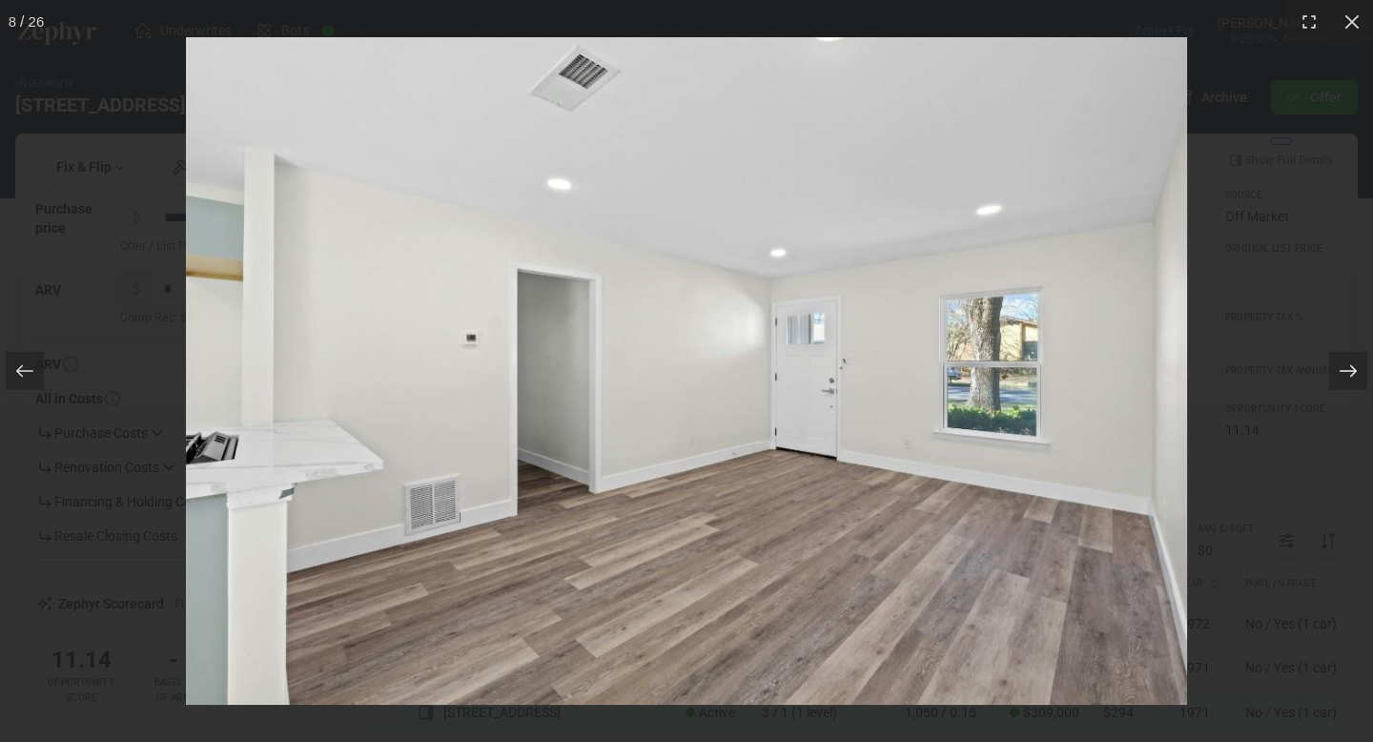
click at [1347, 373] on icon at bounding box center [1347, 370] width 19 height 19
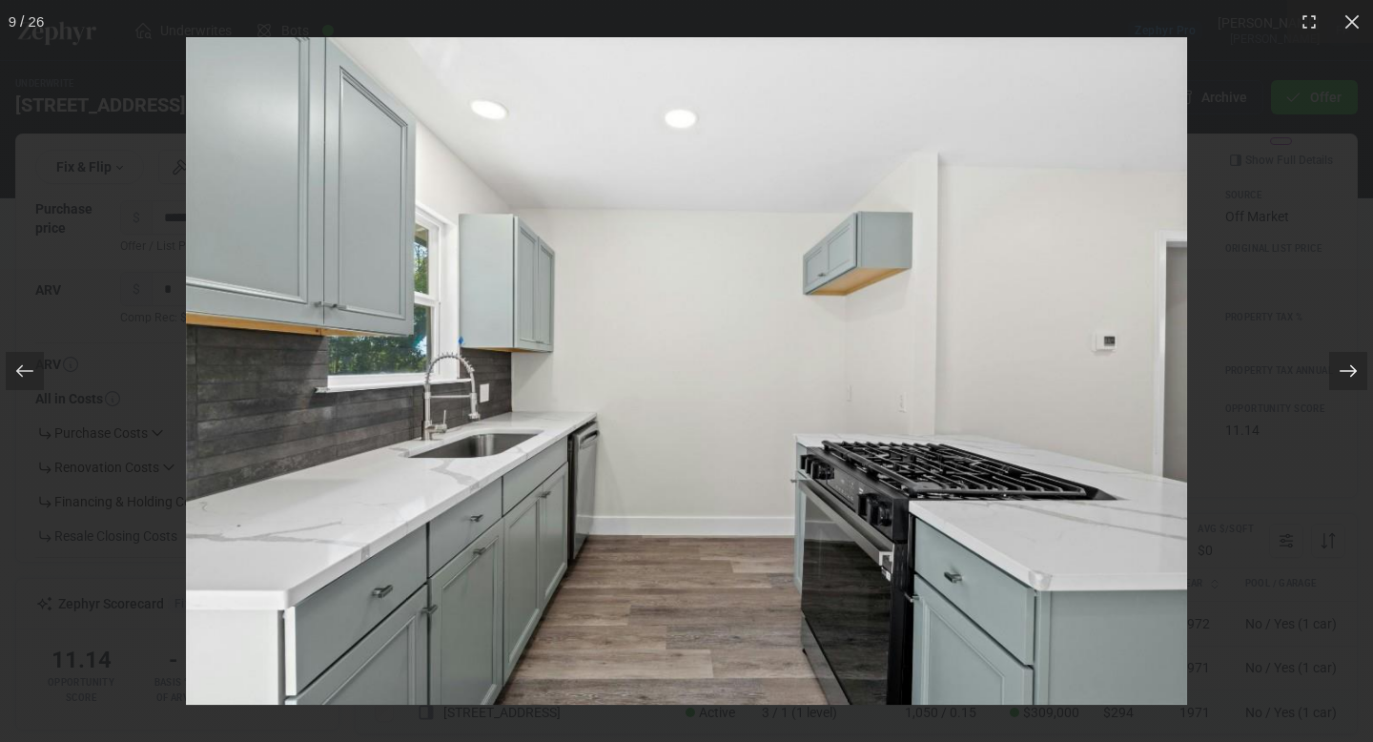
click at [1347, 373] on icon at bounding box center [1347, 370] width 19 height 19
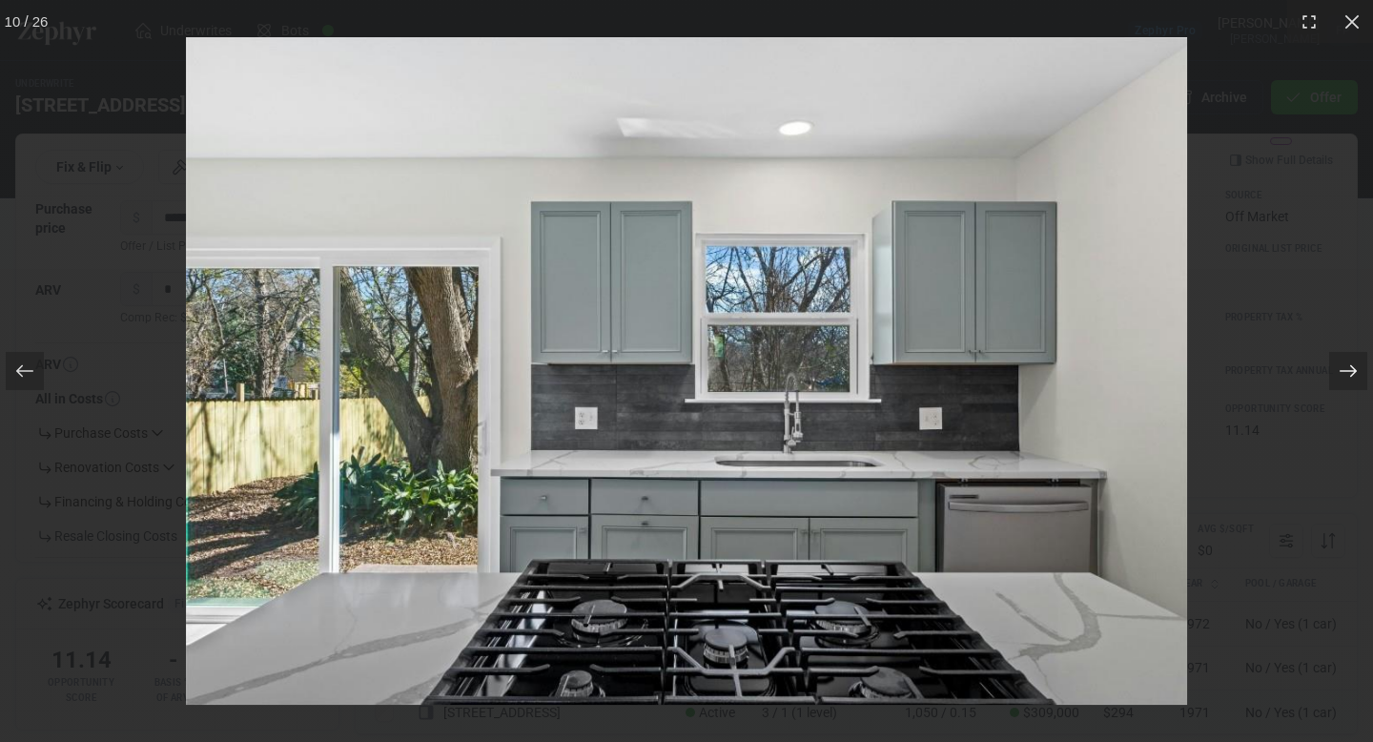
click at [1347, 373] on icon at bounding box center [1347, 370] width 19 height 19
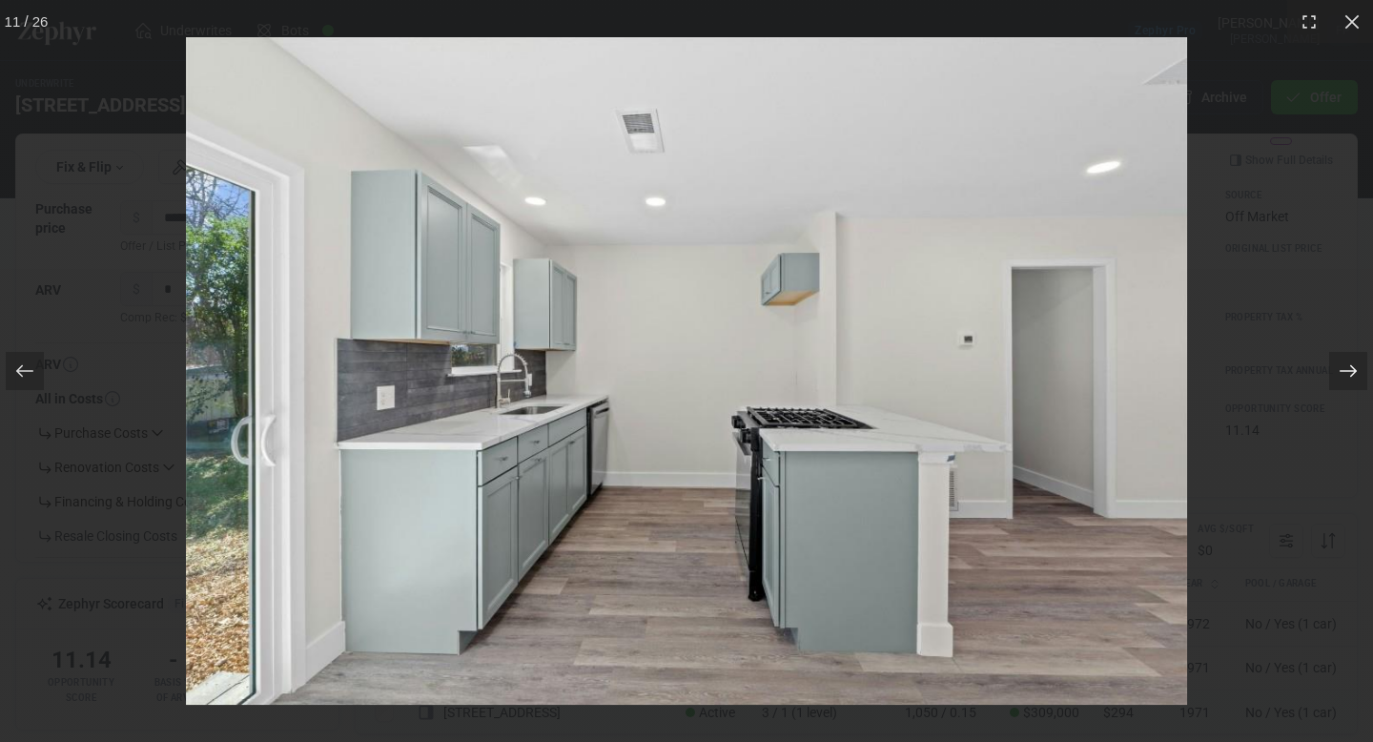
click at [1347, 373] on icon at bounding box center [1347, 370] width 19 height 19
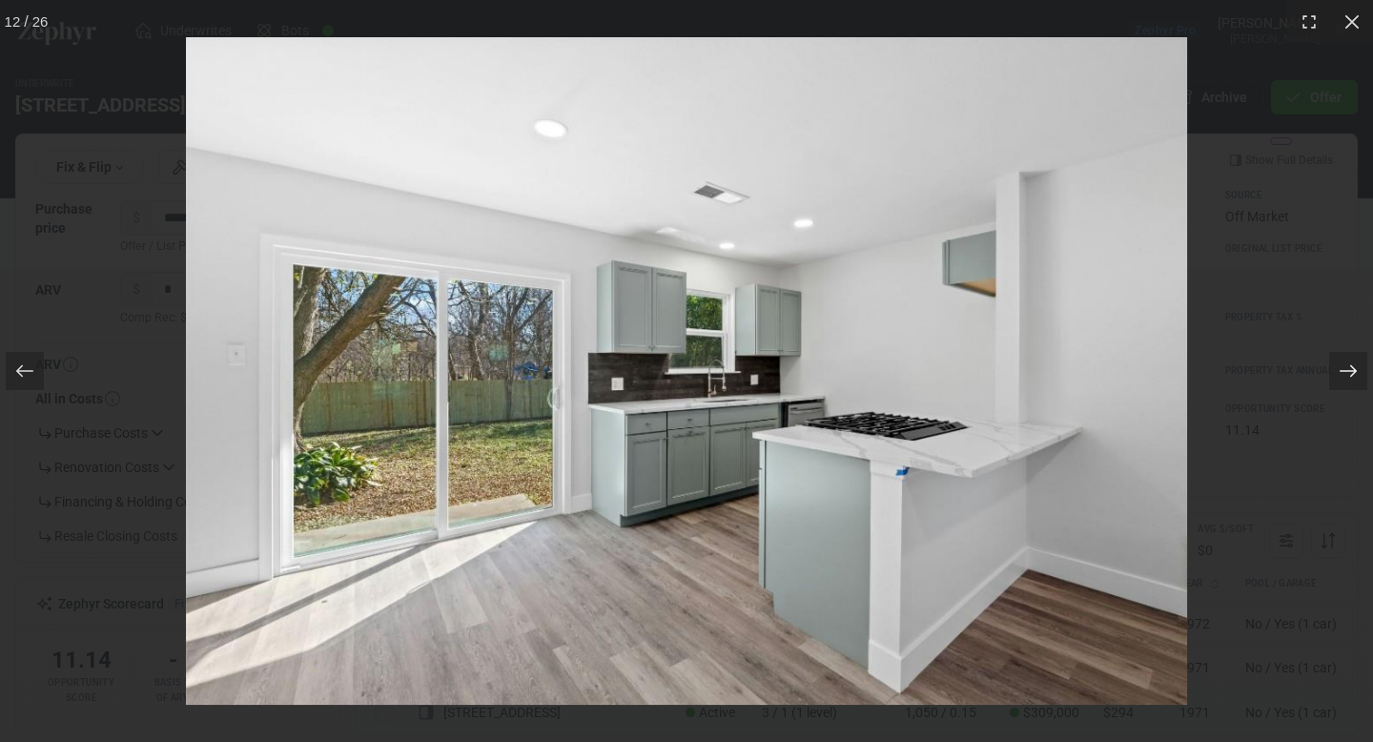
click at [1347, 373] on icon at bounding box center [1347, 370] width 19 height 19
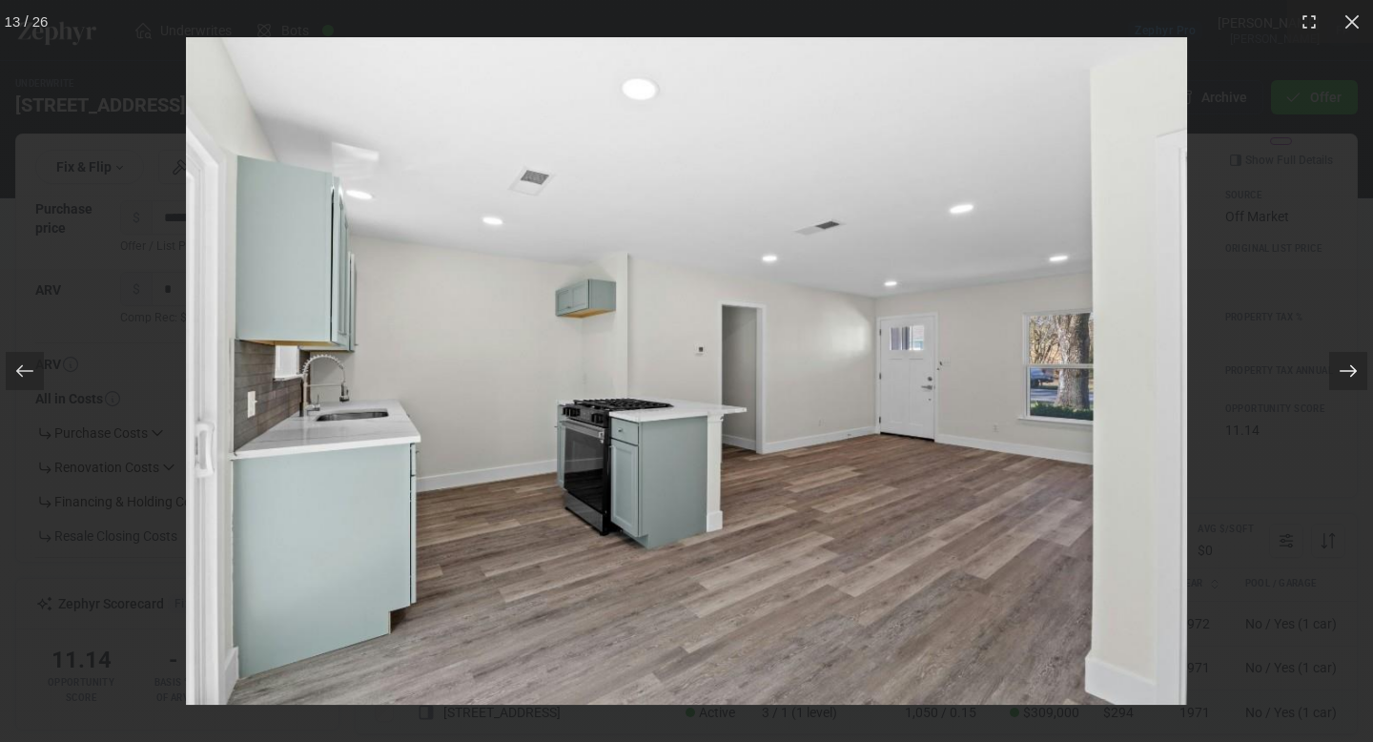
click at [1347, 373] on icon at bounding box center [1347, 370] width 19 height 19
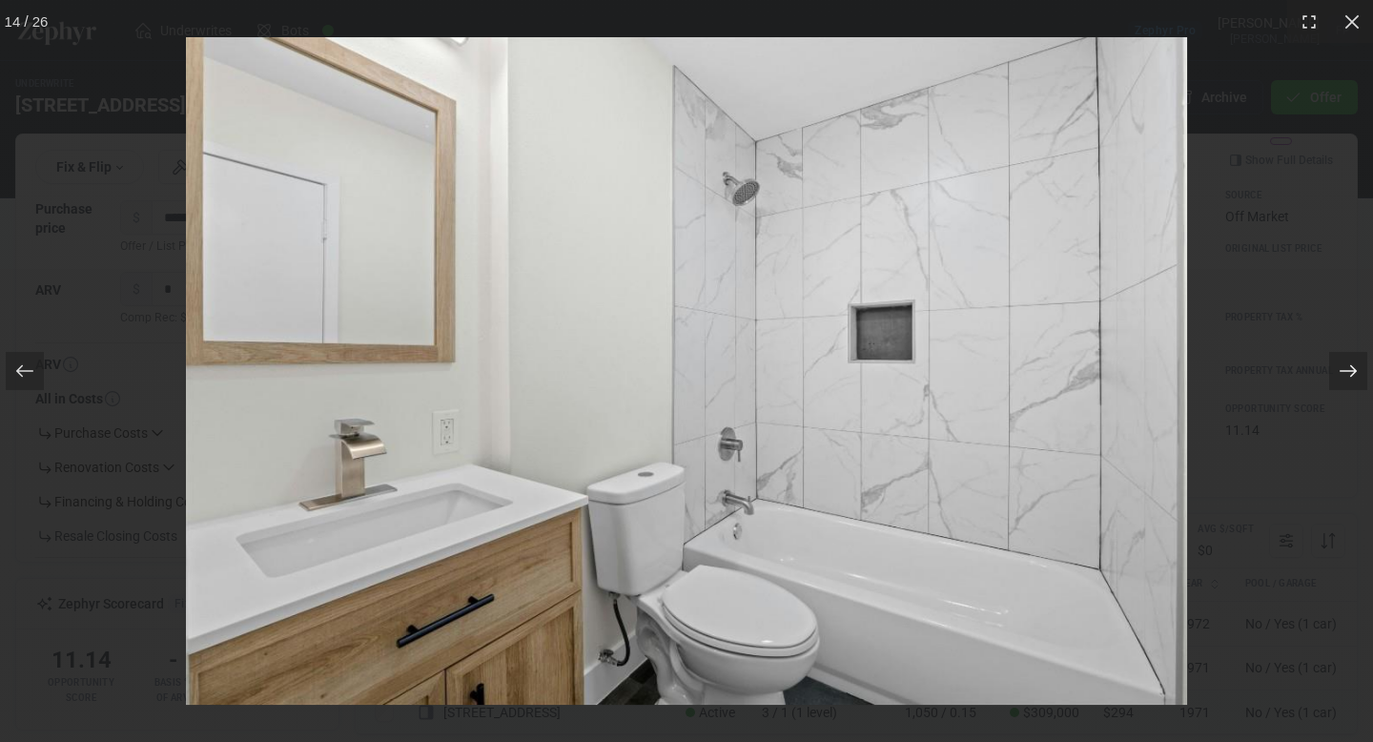
click at [1347, 373] on icon at bounding box center [1347, 370] width 19 height 19
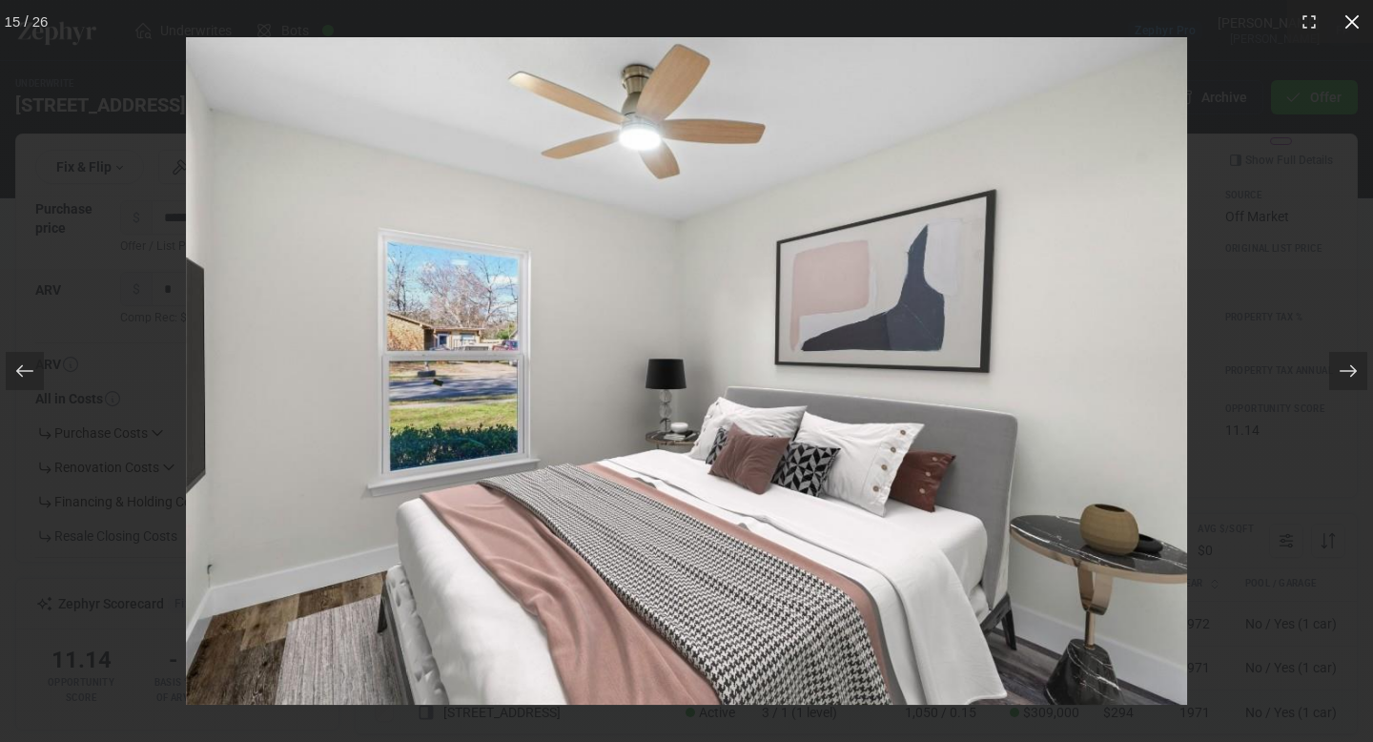
click at [1357, 23] on icon at bounding box center [1351, 21] width 19 height 19
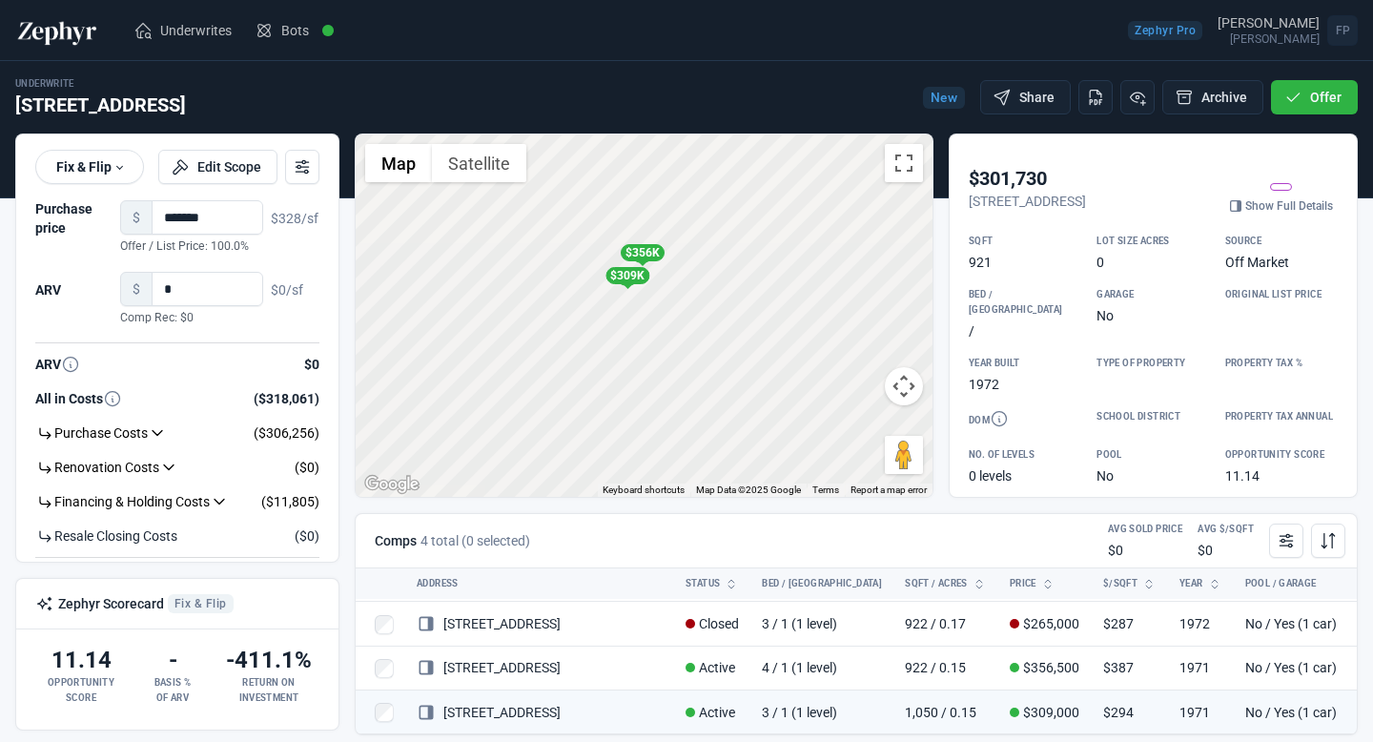
scroll to position [76, 0]
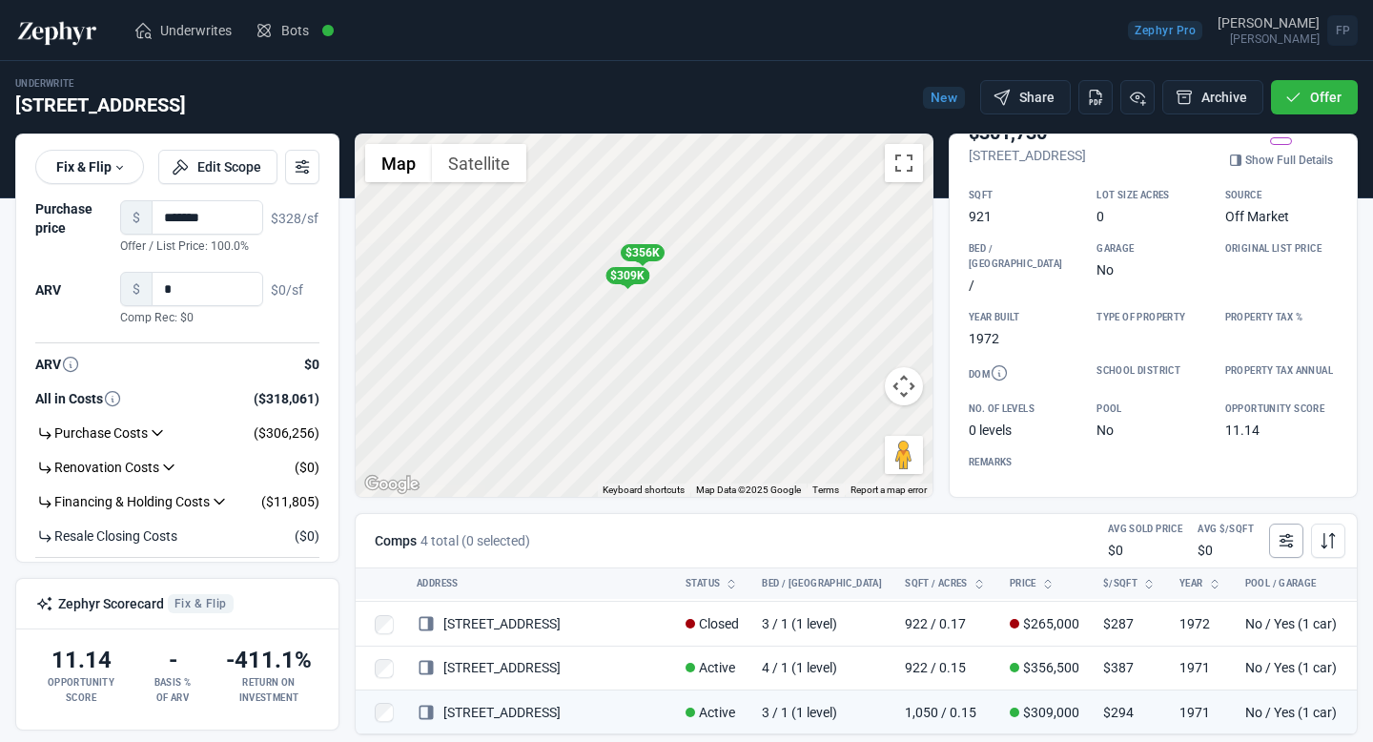
click at [1290, 557] on button at bounding box center [1286, 540] width 34 height 34
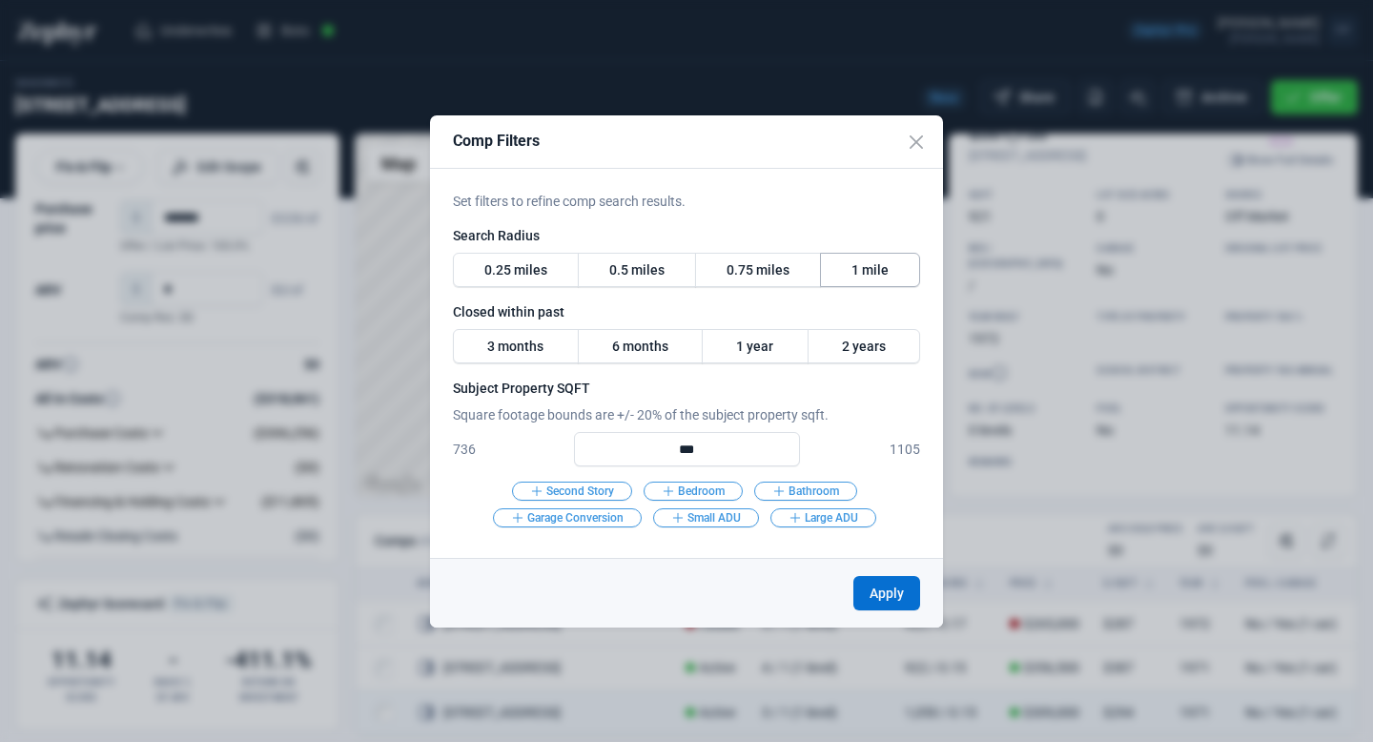
click at [866, 279] on label "1 mile" at bounding box center [870, 270] width 100 height 34
click at [749, 345] on label "1 year" at bounding box center [755, 346] width 107 height 34
click at [761, 346] on label "1 year" at bounding box center [755, 346] width 107 height 34
click at [702, 413] on p "Square footage bounds are +/- 20% of the subject property sqft." at bounding box center [686, 414] width 467 height 19
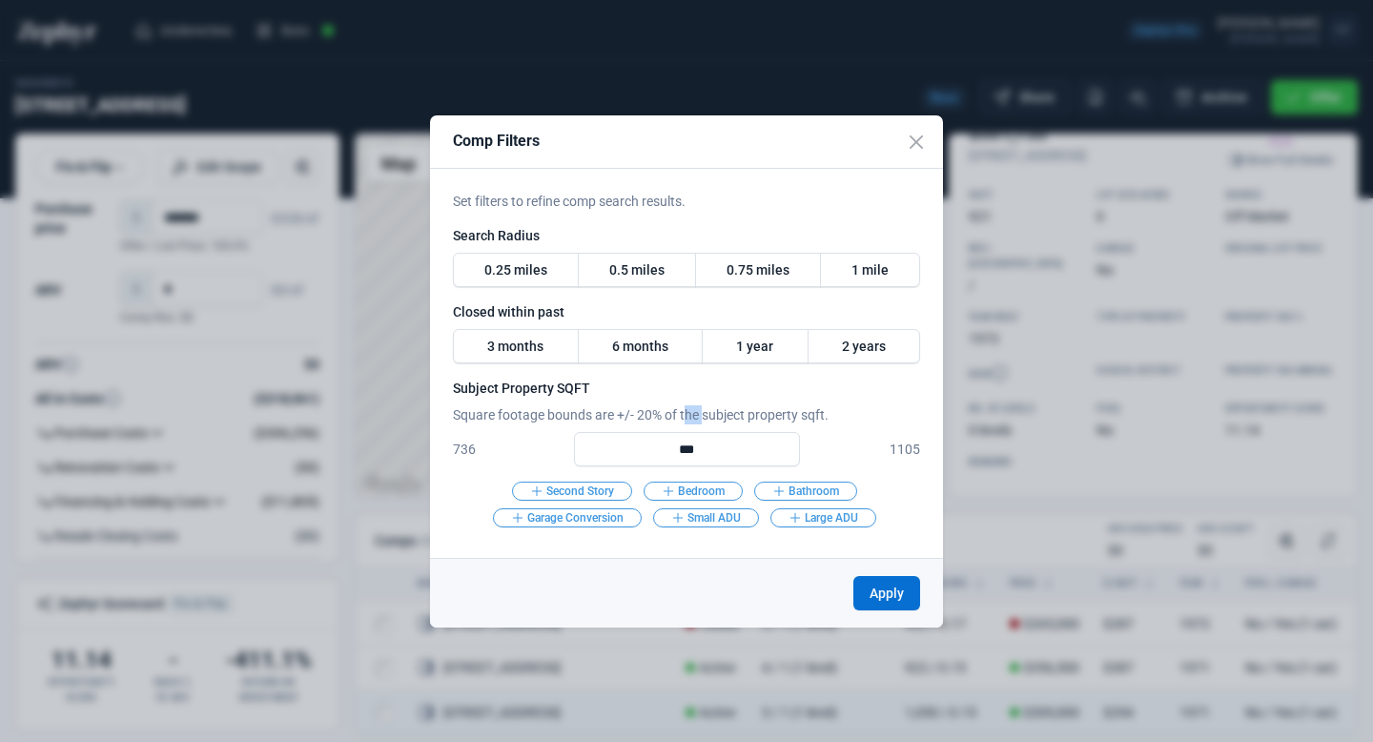
click at [702, 413] on p "Square footage bounds are +/- 20% of the subject property sqft." at bounding box center [686, 414] width 467 height 19
click at [660, 405] on p "Square footage bounds are +/- 20% of the subject property sqft." at bounding box center [686, 414] width 467 height 19
click at [644, 406] on p "Square footage bounds are +/- 20% of the subject property sqft." at bounding box center [686, 414] width 467 height 19
click at [643, 406] on p "Square footage bounds are +/- 20% of the subject property sqft." at bounding box center [686, 414] width 467 height 19
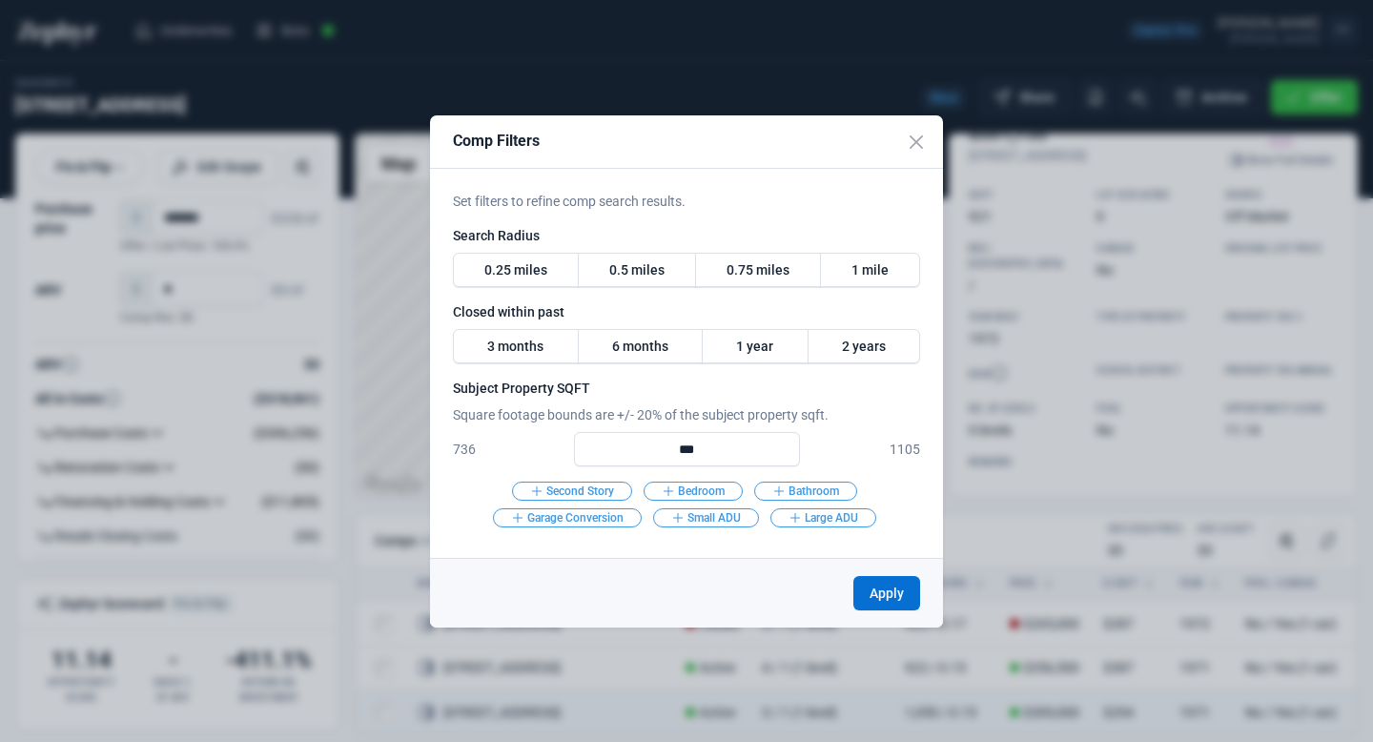
click at [905, 439] on p "1105" at bounding box center [868, 448] width 106 height 19
click at [936, 459] on div "Set filters to refine comp search results. Search Radius 0.25 miles 0.5 miles 0…" at bounding box center [686, 363] width 513 height 389
click at [731, 432] on input "***" at bounding box center [687, 449] width 226 height 34
click at [727, 444] on input "***" at bounding box center [687, 449] width 226 height 34
click at [727, 449] on input "***" at bounding box center [687, 449] width 226 height 34
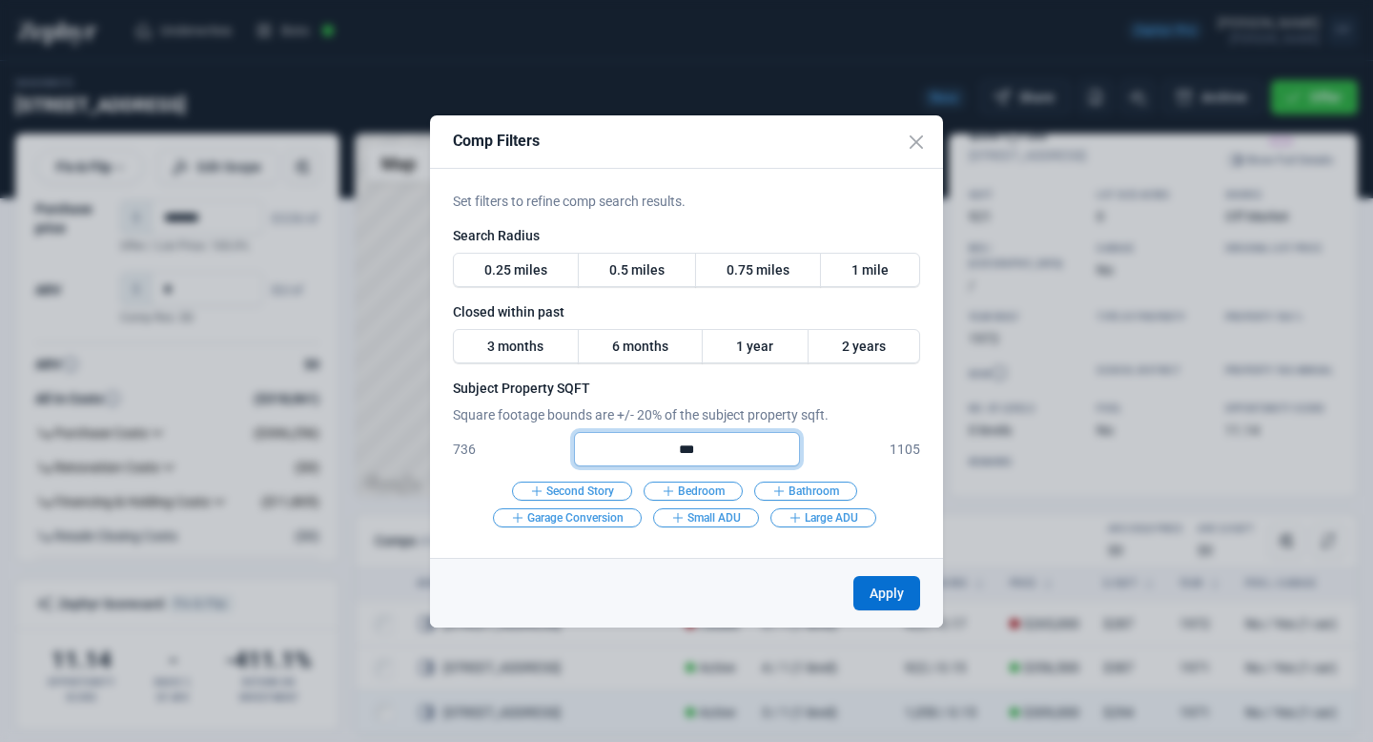
click at [727, 449] on input "***" at bounding box center [687, 449] width 226 height 34
type input "****"
click at [729, 596] on div "Apply" at bounding box center [686, 593] width 513 height 70
click at [893, 588] on button "Apply" at bounding box center [886, 593] width 67 height 34
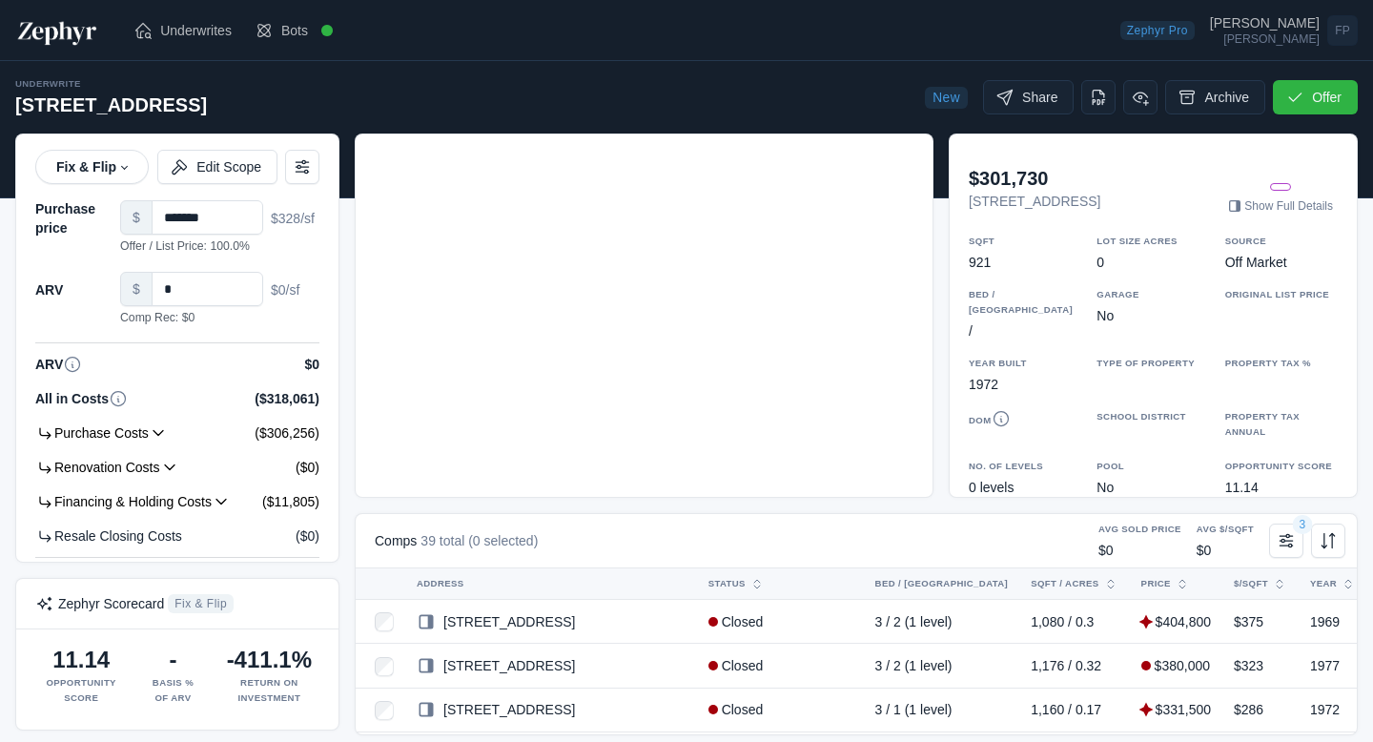
click at [697, 335] on div at bounding box center [644, 315] width 577 height 362
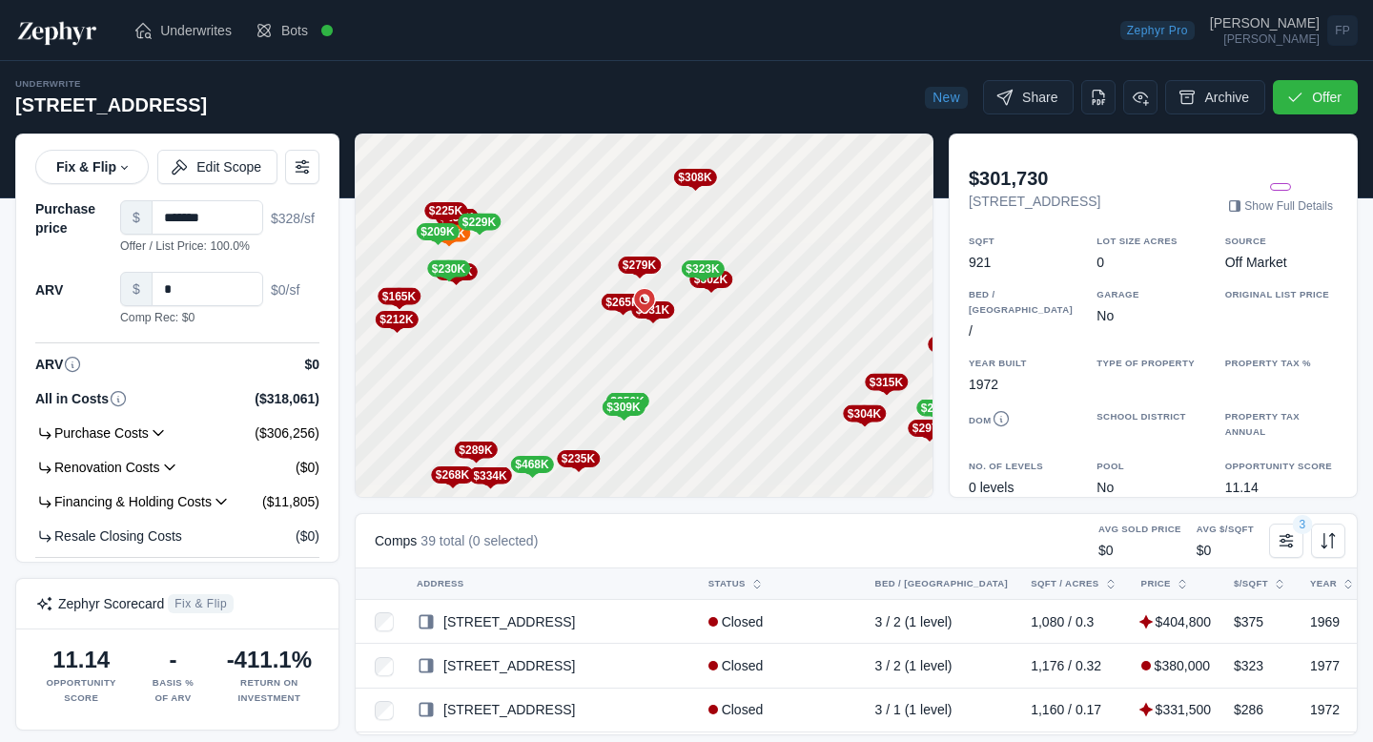
click at [677, 335] on div "To activate drag with keyboard, press Alt + Enter. Once in keyboard drag state,…" at bounding box center [644, 315] width 577 height 362
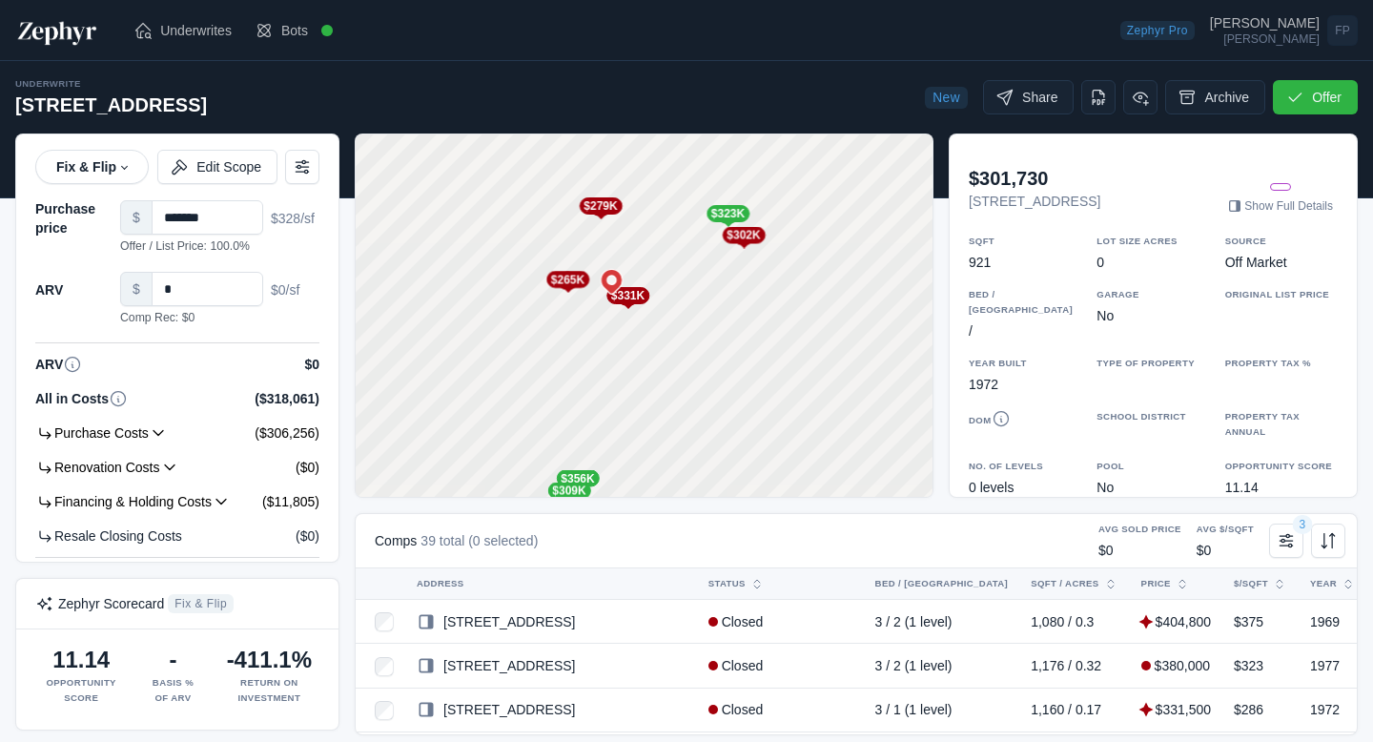
click at [640, 299] on div "$331K" at bounding box center [626, 295] width 43 height 17
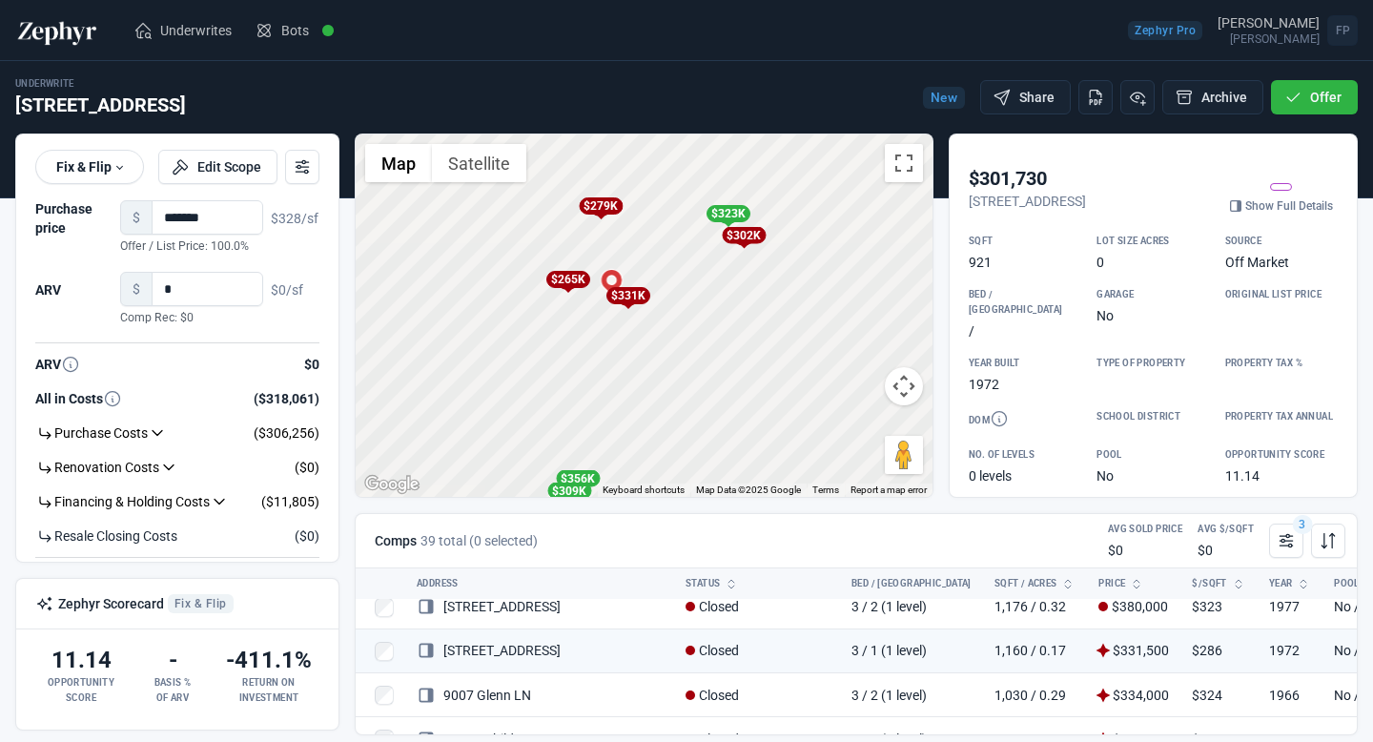
scroll to position [68, 0]
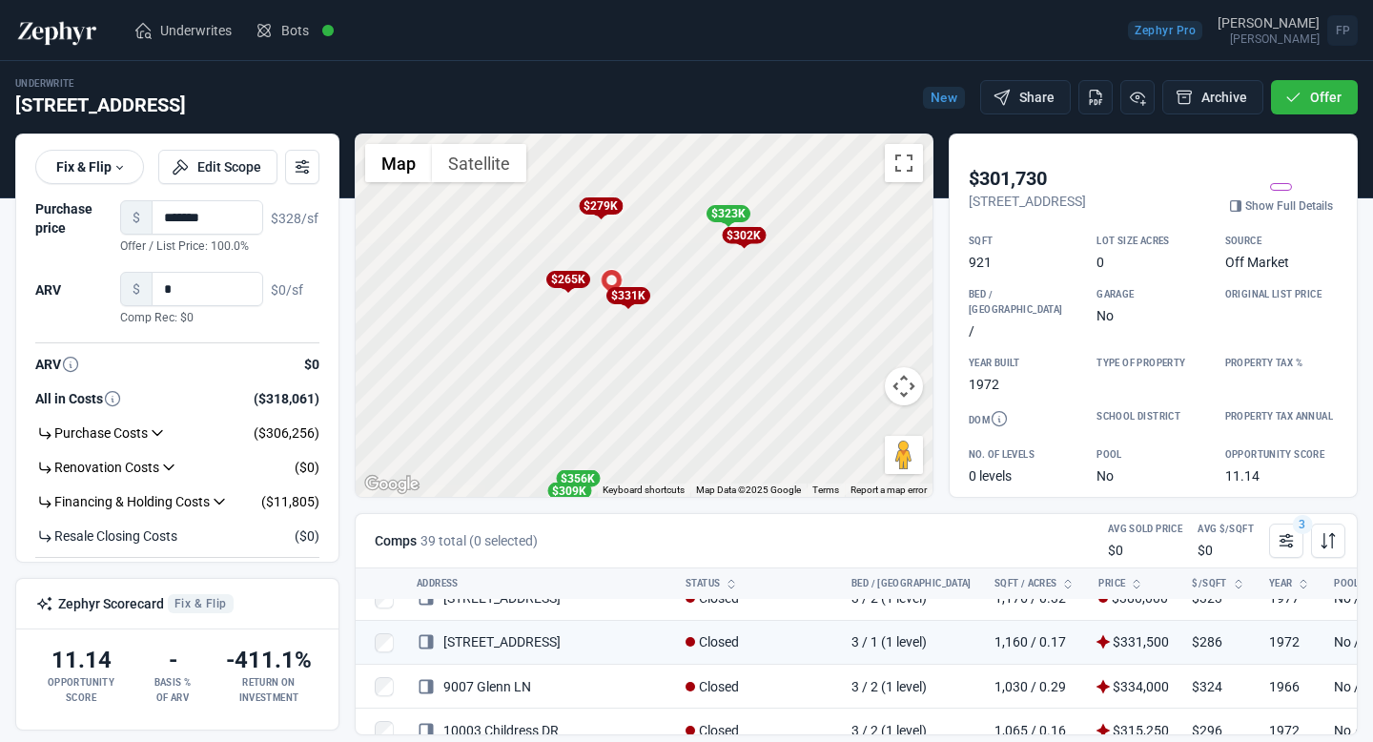
click at [639, 296] on div "$331K" at bounding box center [627, 295] width 44 height 17
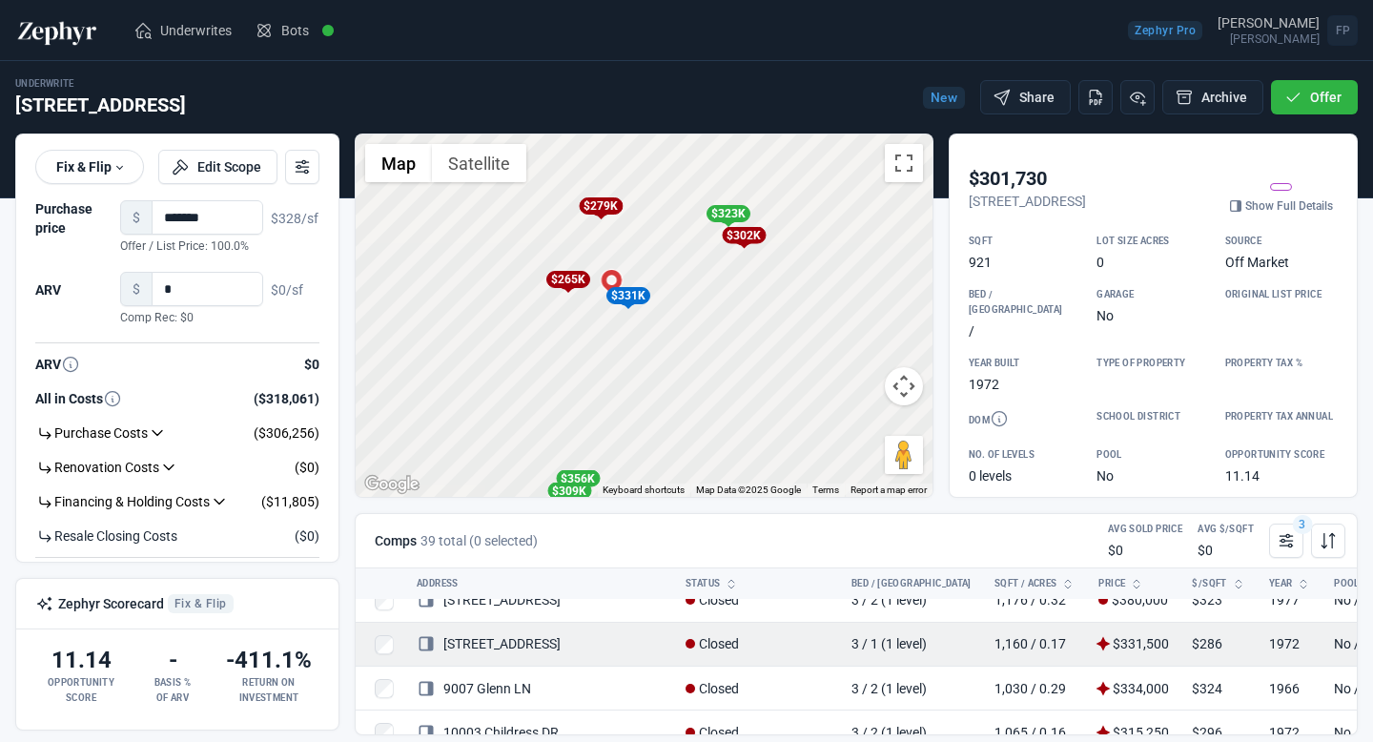
click at [983, 649] on td "1,160 / 0.17" at bounding box center [1035, 644] width 105 height 44
click at [560, 642] on link "203 E Longspur BLVD" at bounding box center [489, 643] width 144 height 15
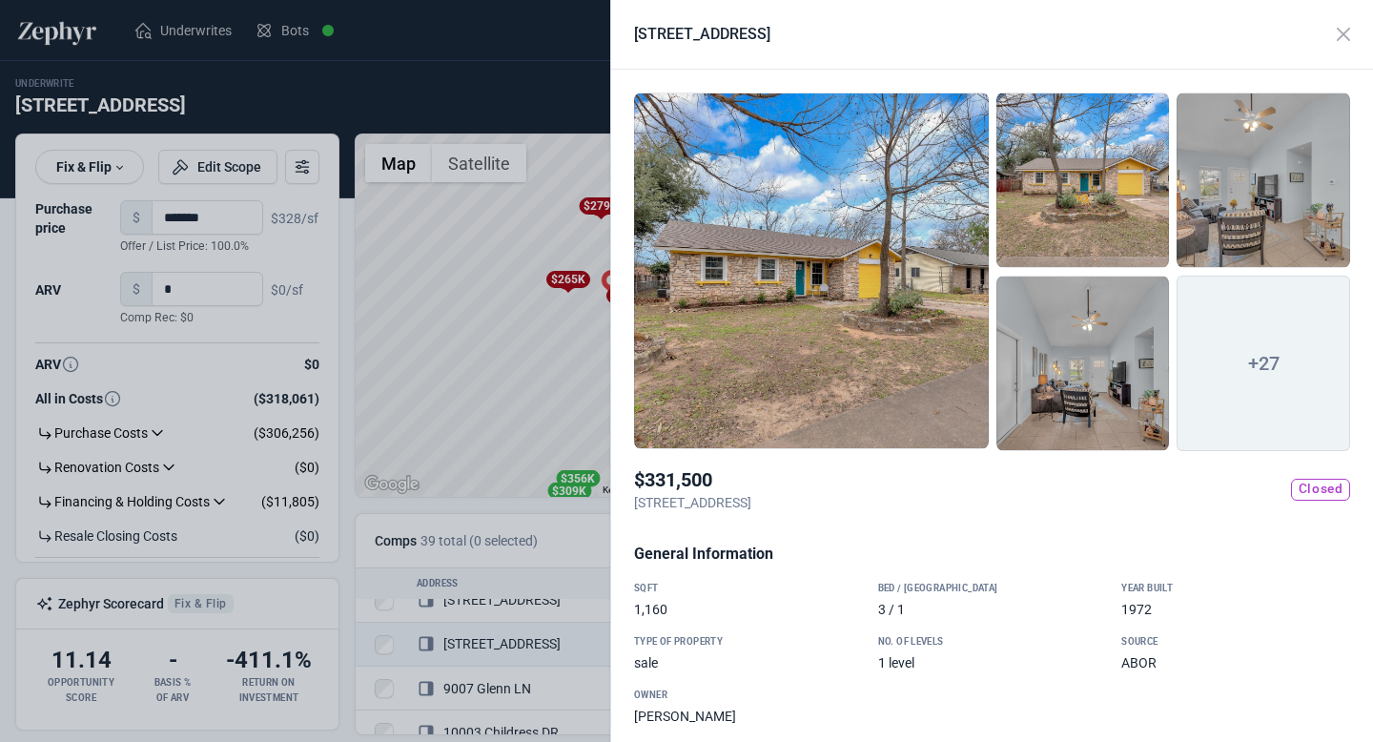
click at [901, 292] on div at bounding box center [811, 270] width 355 height 357
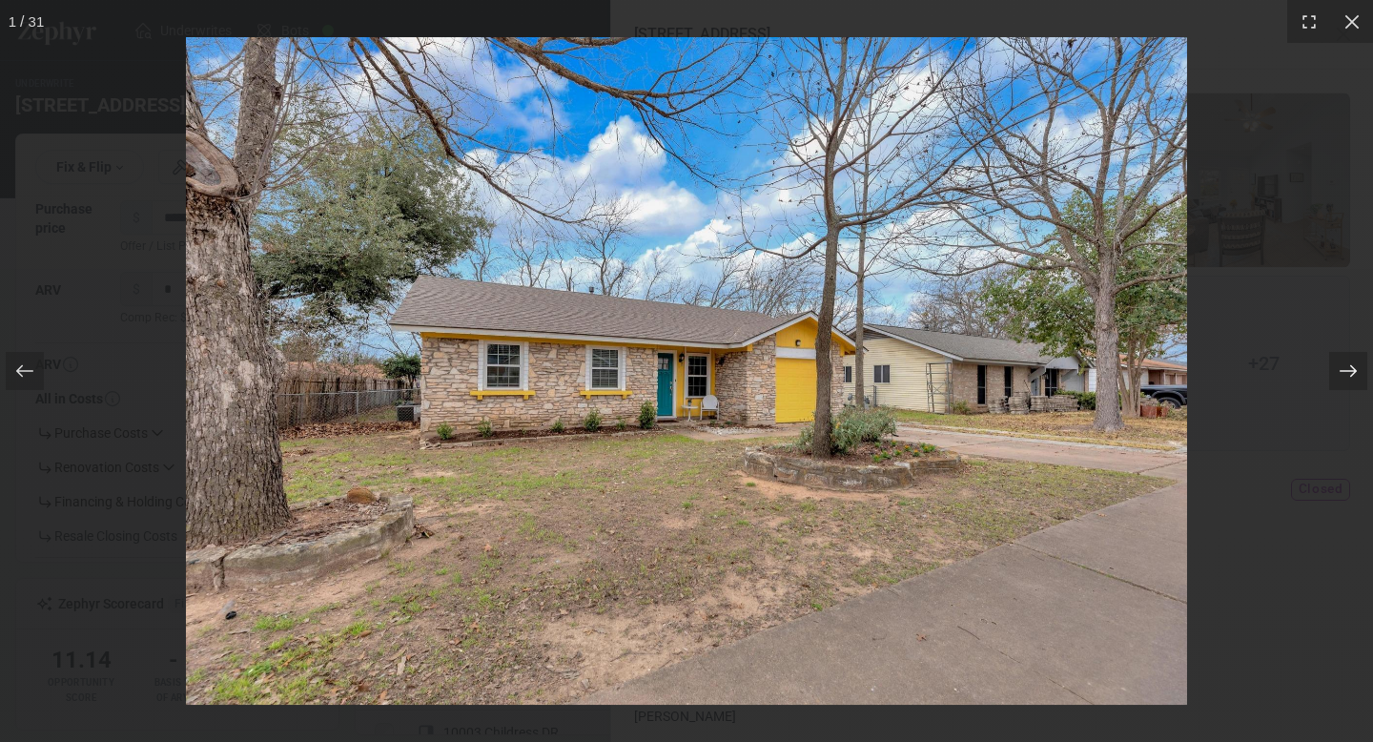
click at [1352, 374] on icon at bounding box center [1347, 371] width 17 height 12
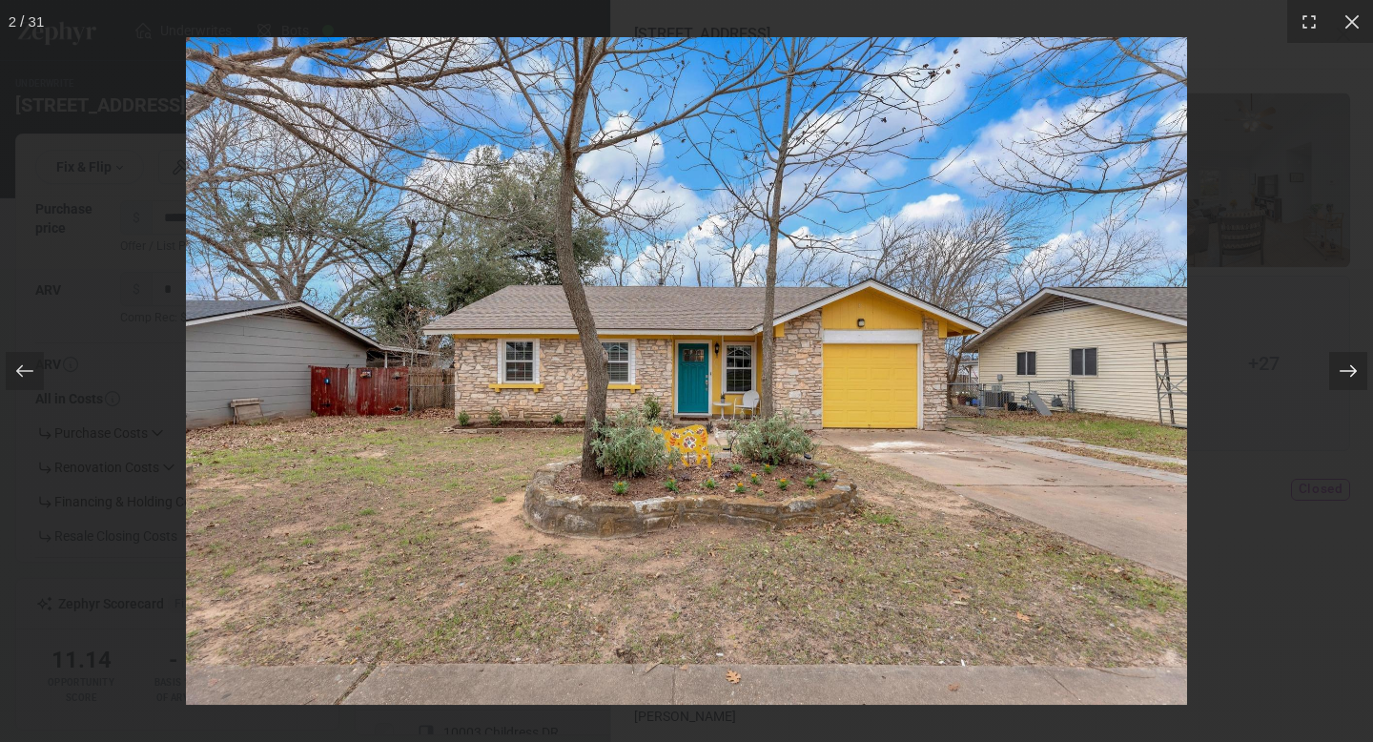
click at [1352, 374] on icon at bounding box center [1347, 371] width 17 height 12
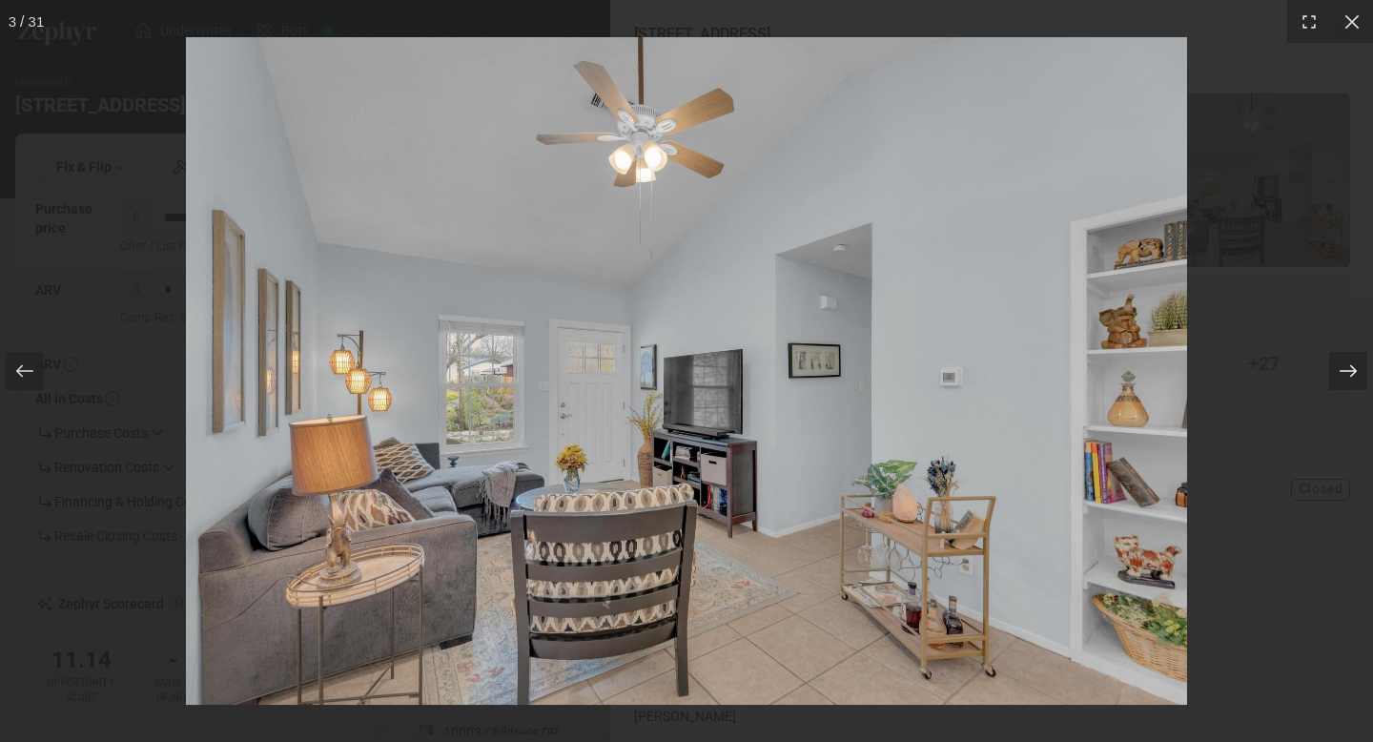
click at [1352, 374] on icon at bounding box center [1347, 371] width 17 height 12
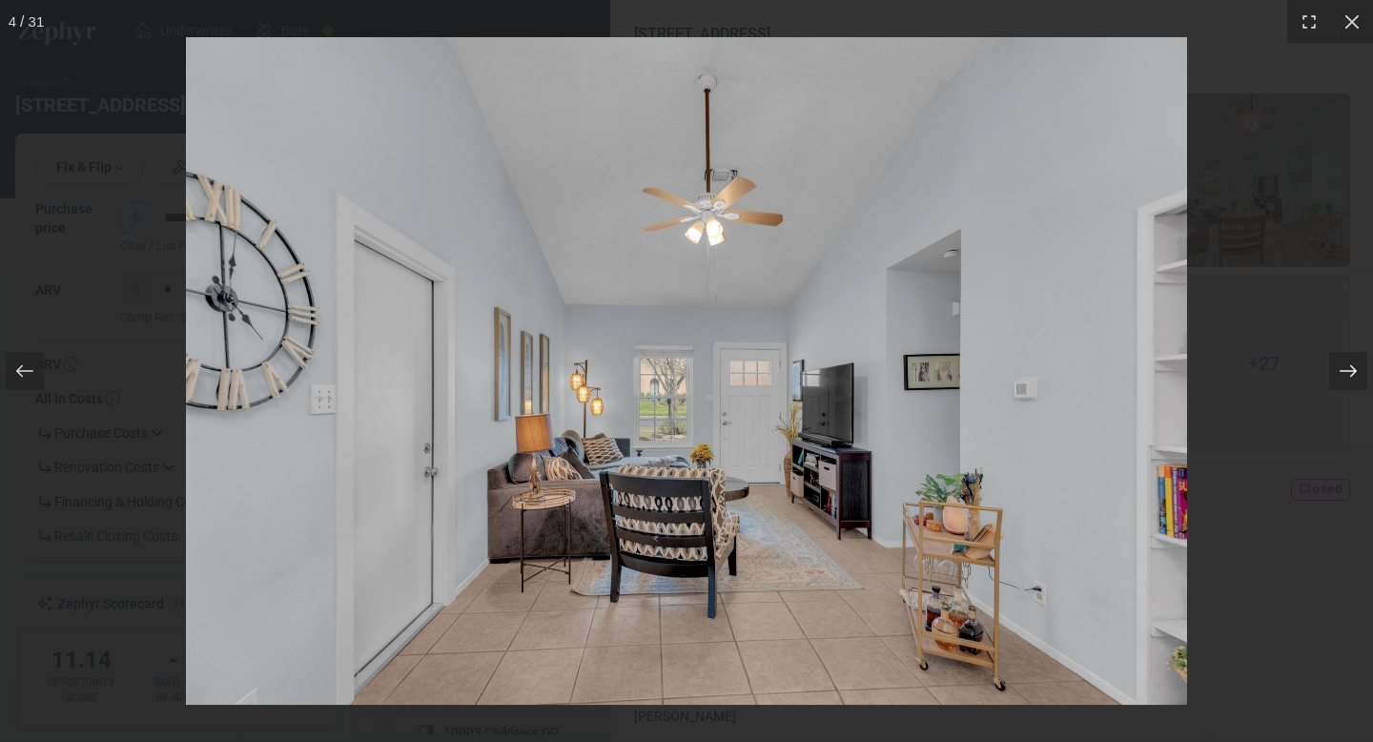
click at [1352, 374] on icon at bounding box center [1347, 371] width 17 height 12
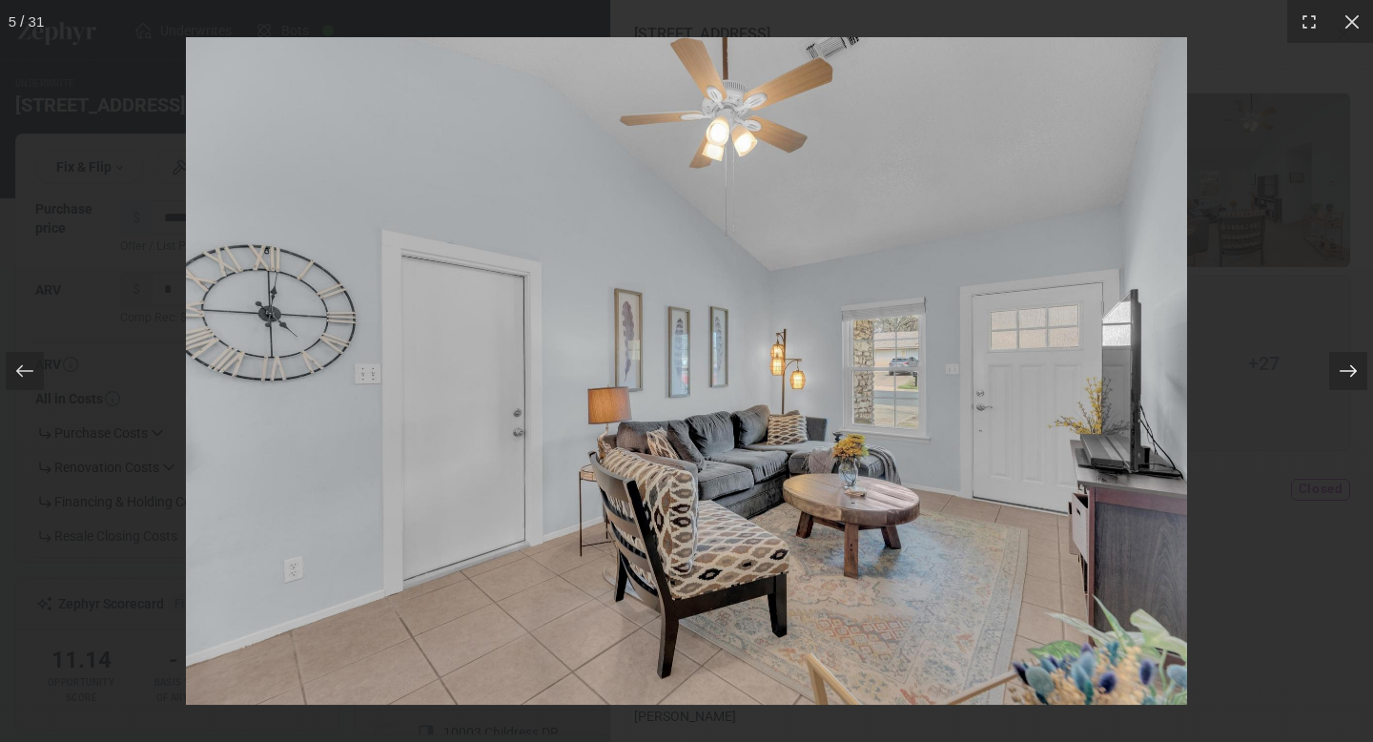
click at [1352, 374] on icon at bounding box center [1347, 371] width 17 height 12
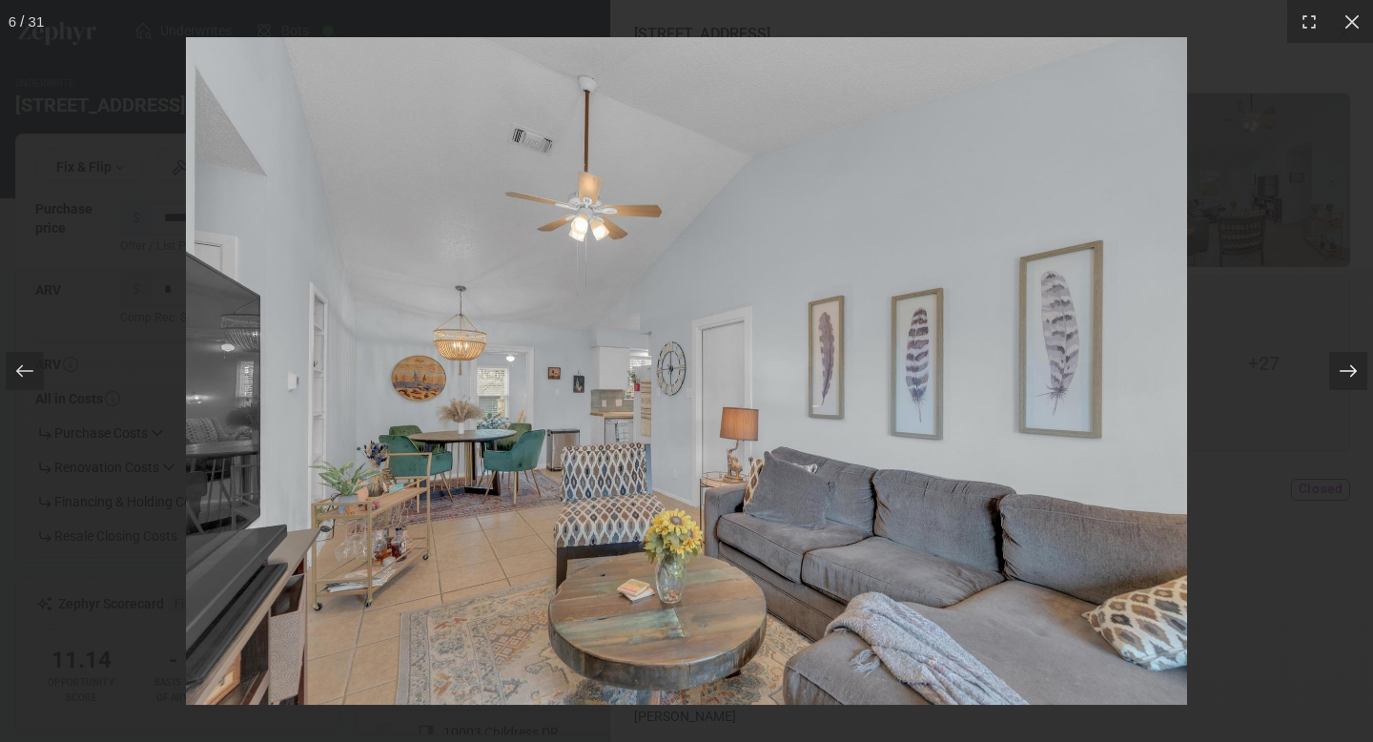
click at [1352, 374] on icon at bounding box center [1347, 371] width 17 height 12
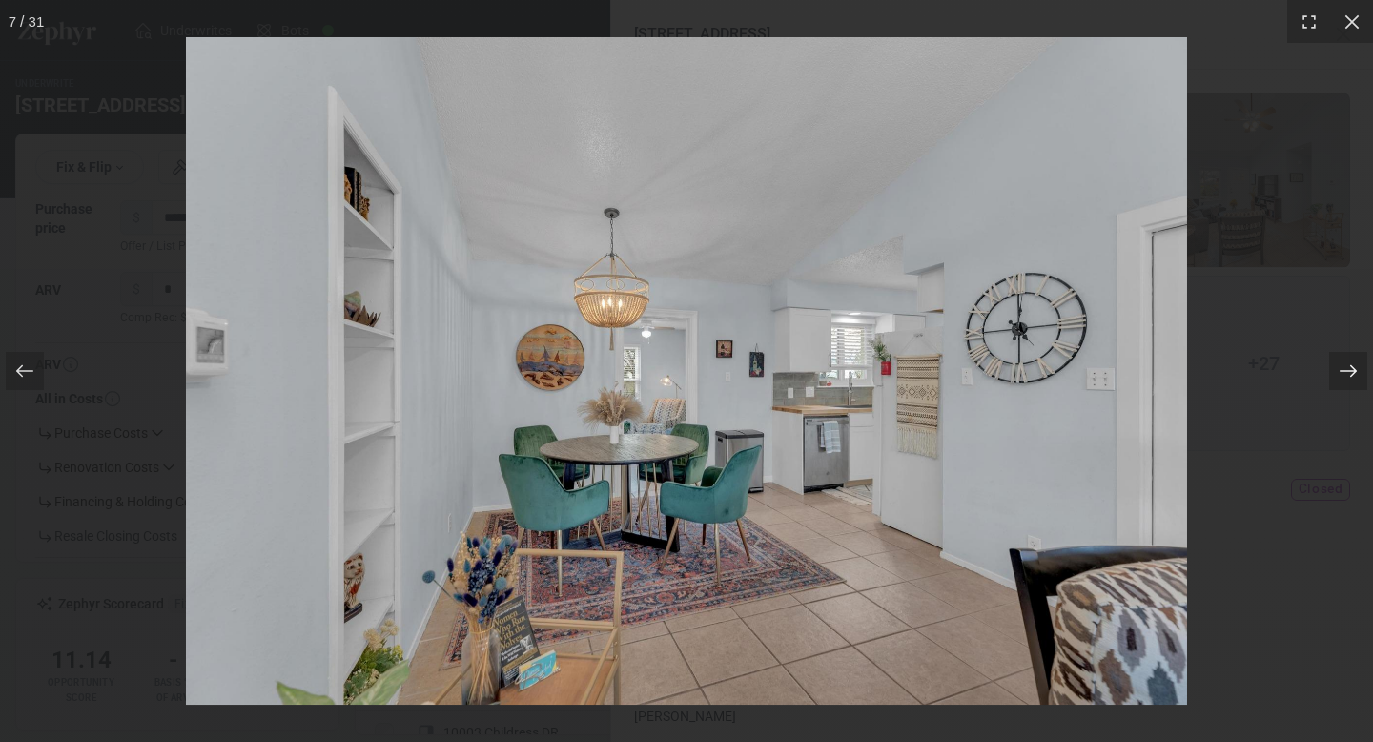
click at [1352, 374] on icon at bounding box center [1347, 371] width 17 height 12
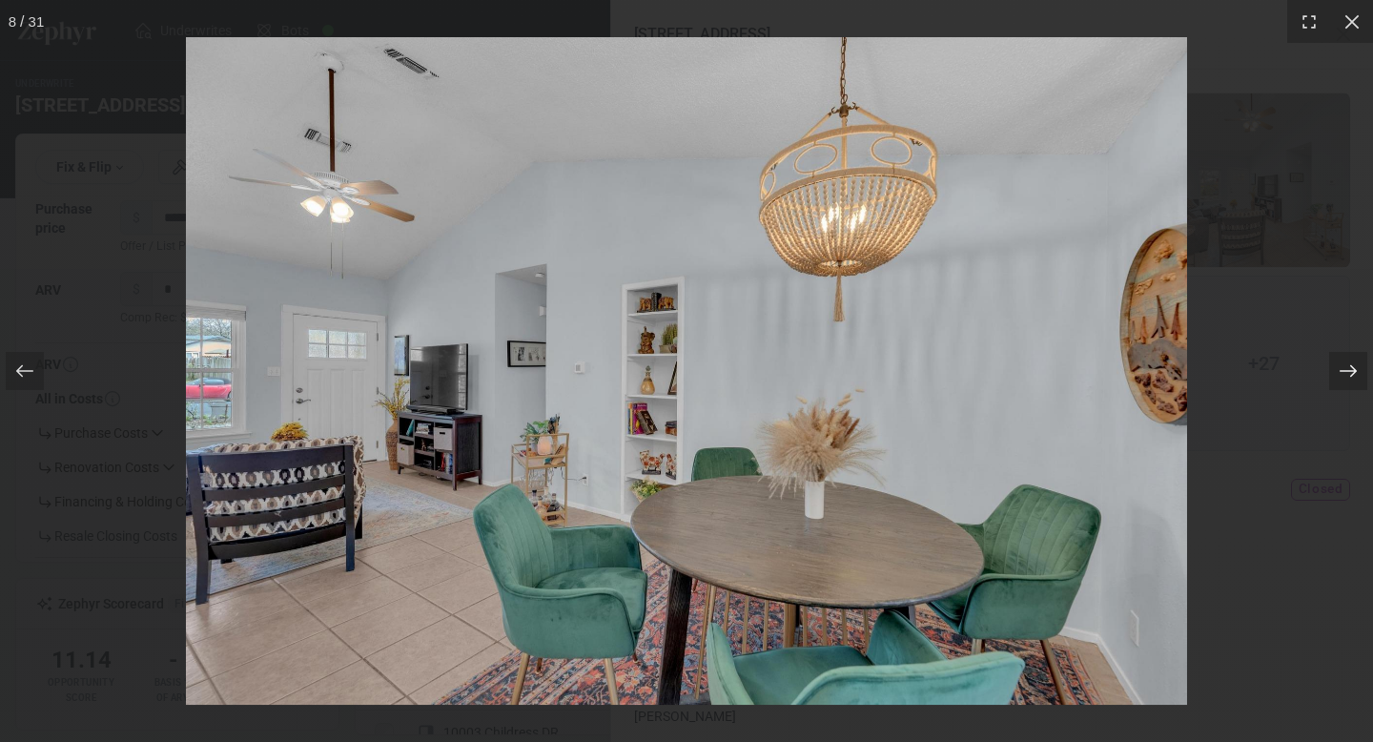
click at [1352, 374] on icon at bounding box center [1347, 371] width 17 height 12
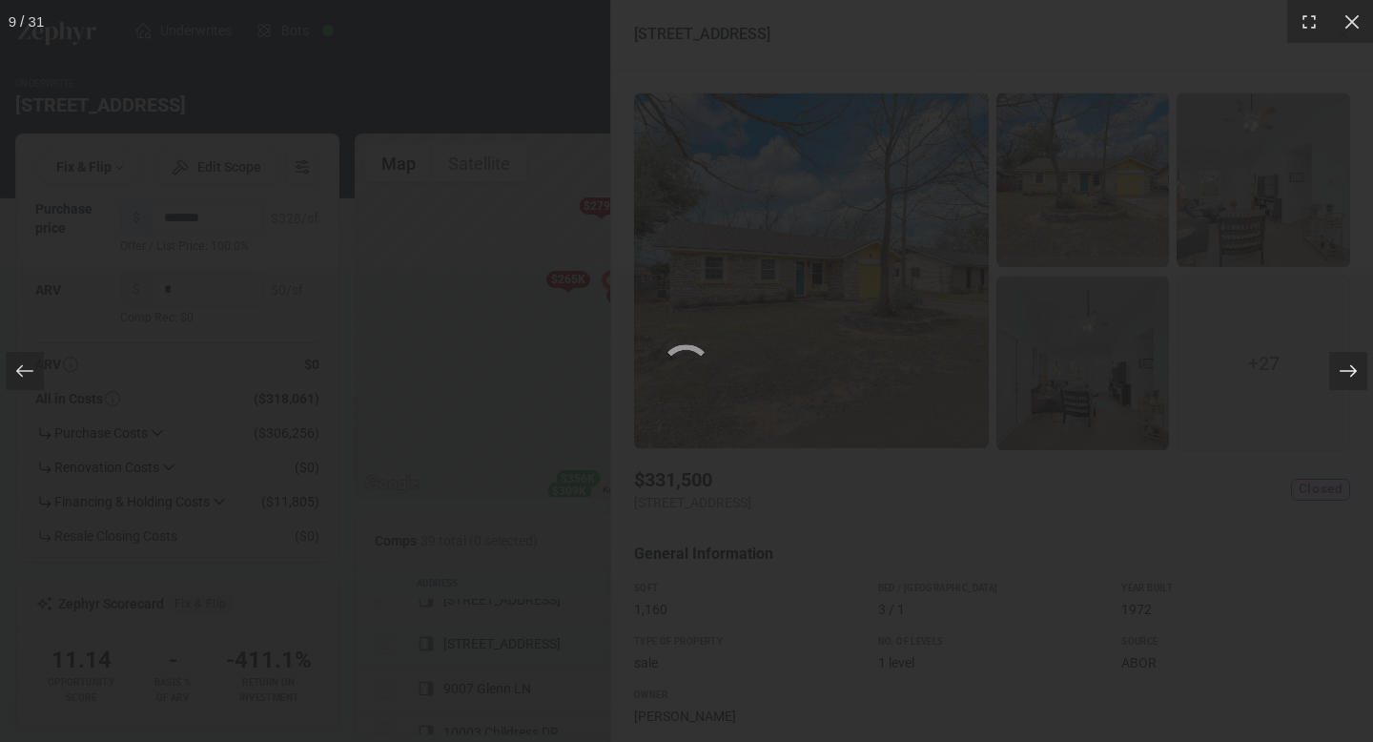
click at [1352, 374] on icon at bounding box center [1347, 371] width 17 height 12
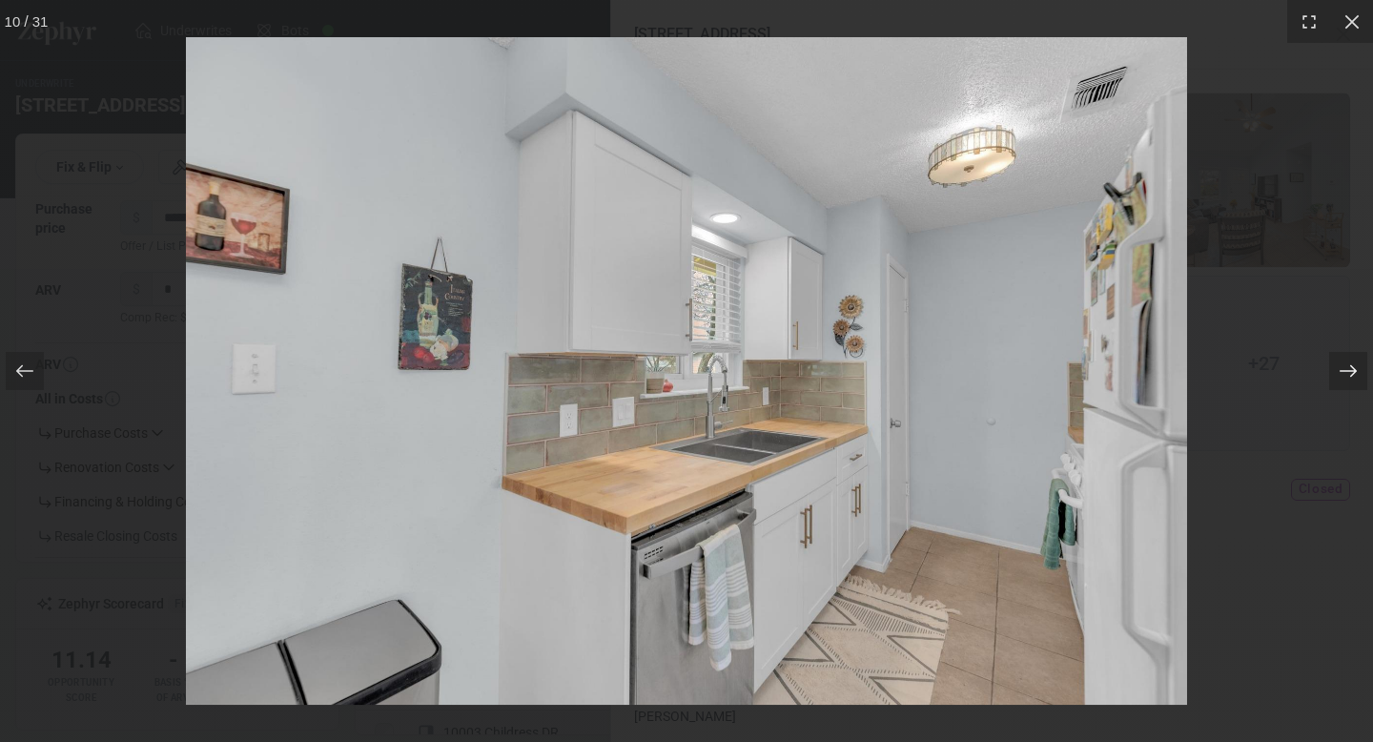
click at [1352, 374] on icon at bounding box center [1347, 371] width 17 height 12
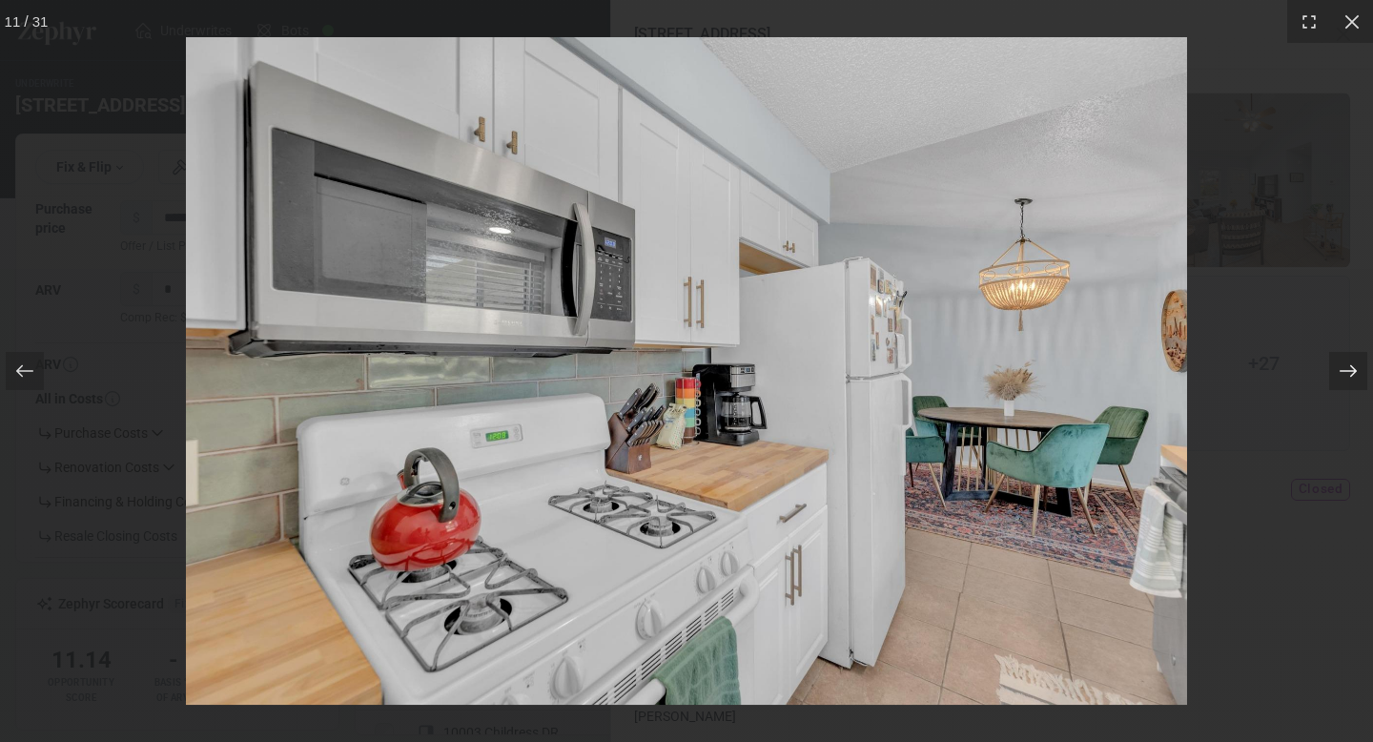
click at [1352, 374] on icon at bounding box center [1347, 371] width 17 height 12
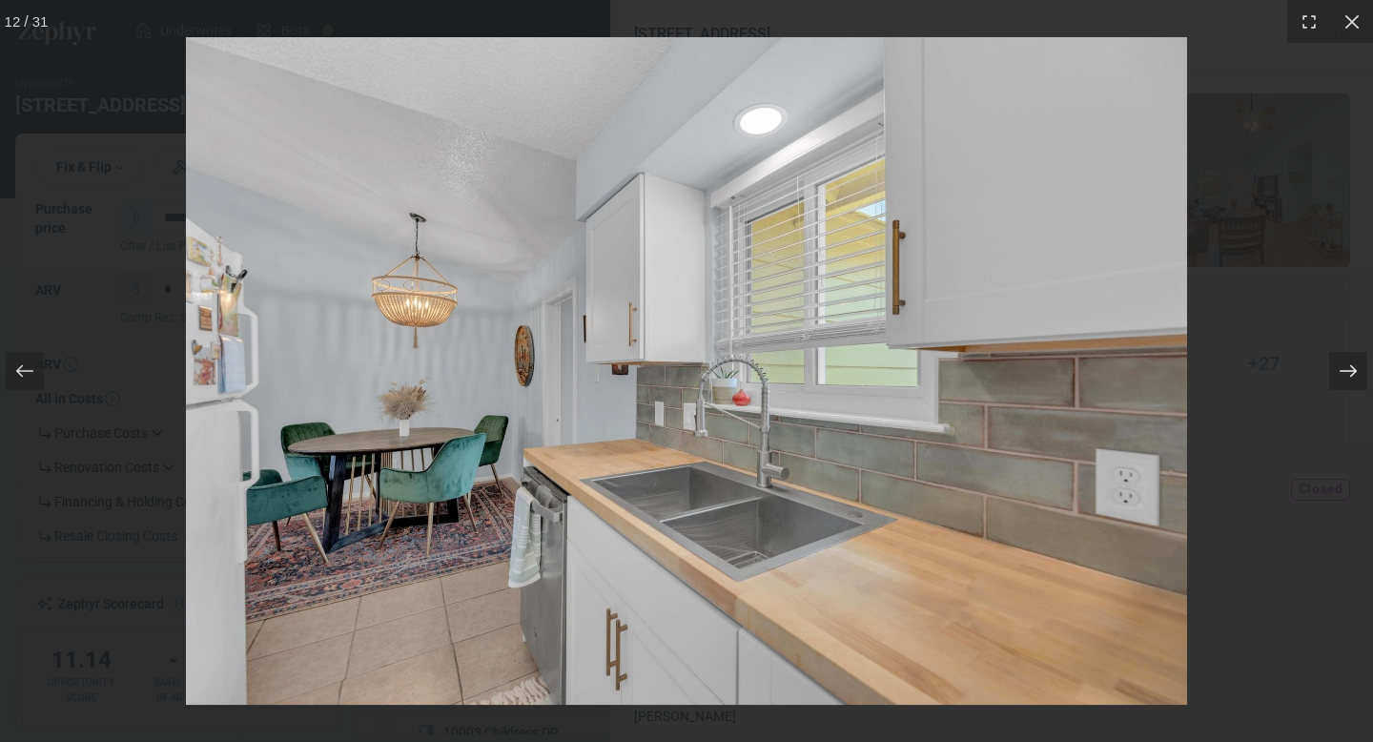
click at [1352, 374] on icon at bounding box center [1347, 371] width 17 height 12
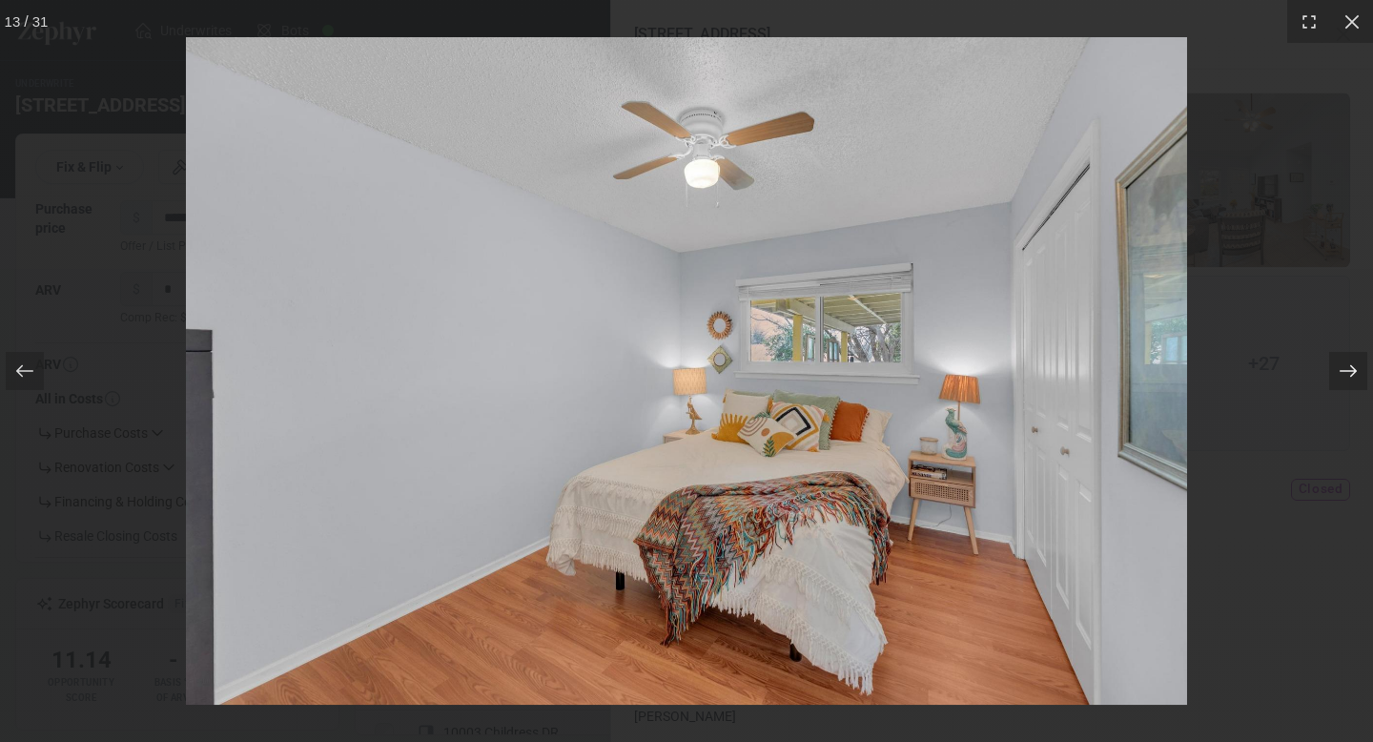
click at [1352, 374] on icon at bounding box center [1347, 371] width 17 height 12
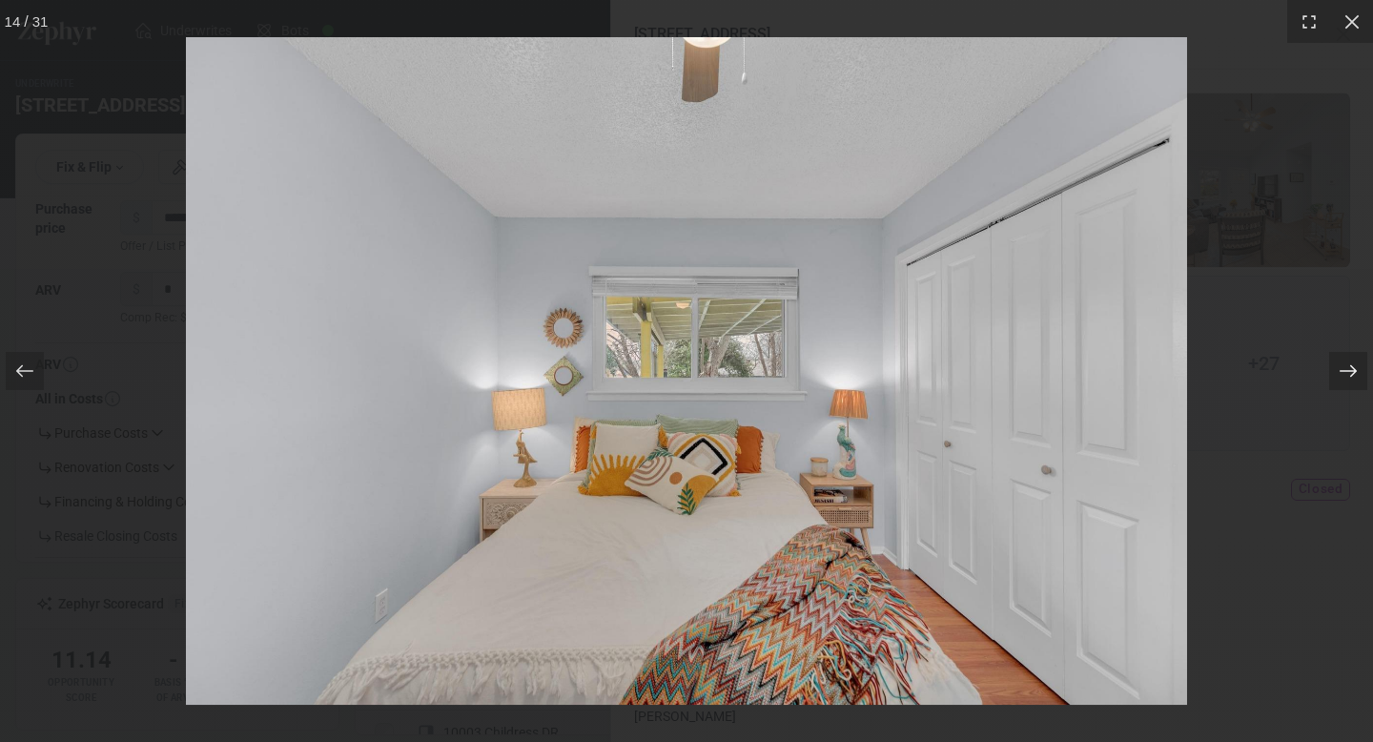
click at [1352, 374] on icon at bounding box center [1347, 371] width 17 height 12
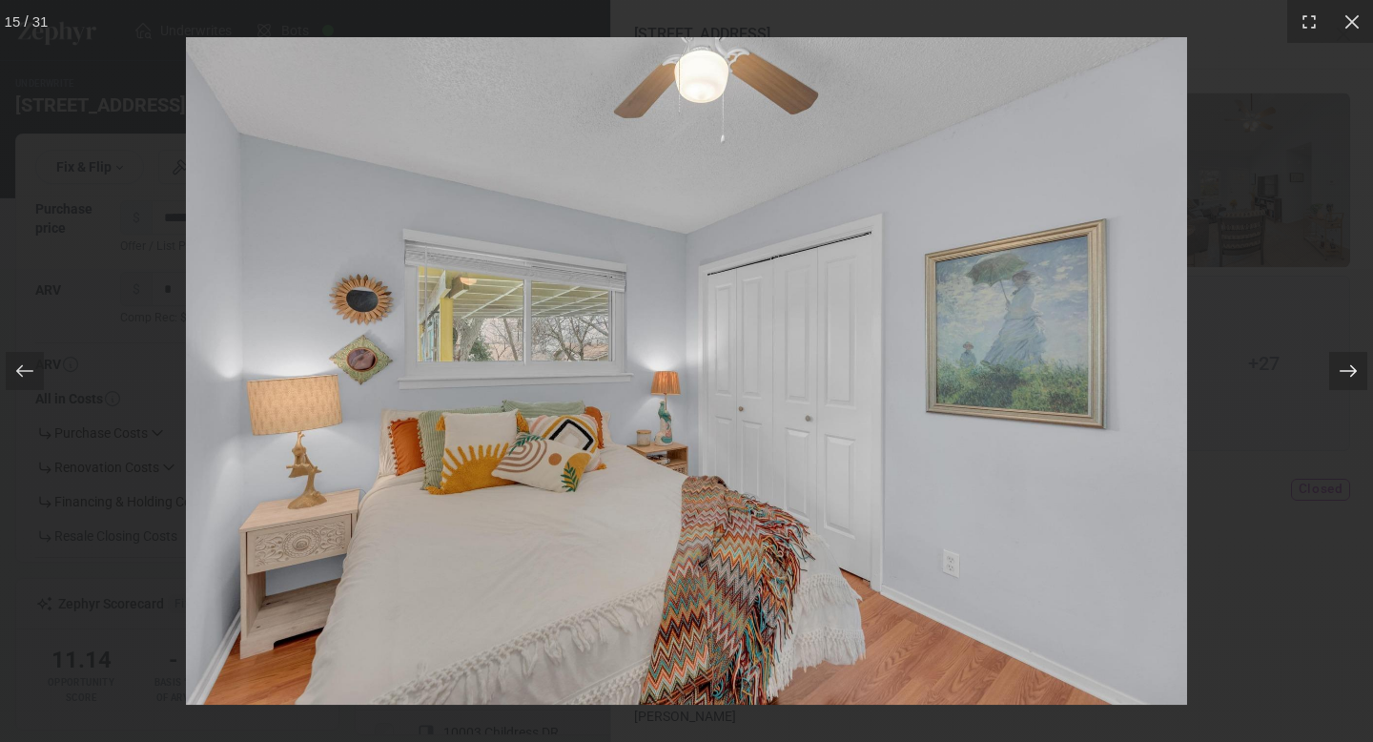
click at [1352, 374] on icon at bounding box center [1347, 371] width 17 height 12
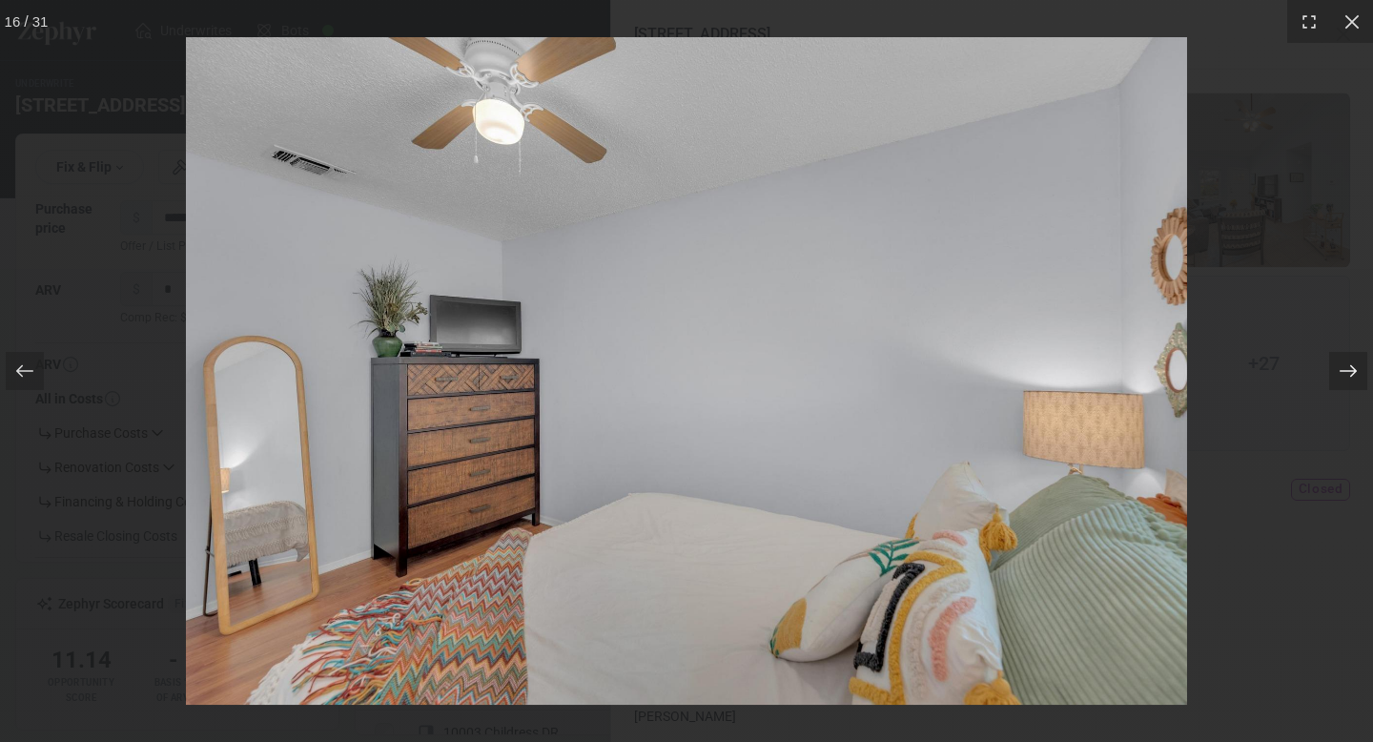
click at [1352, 374] on icon at bounding box center [1347, 371] width 17 height 12
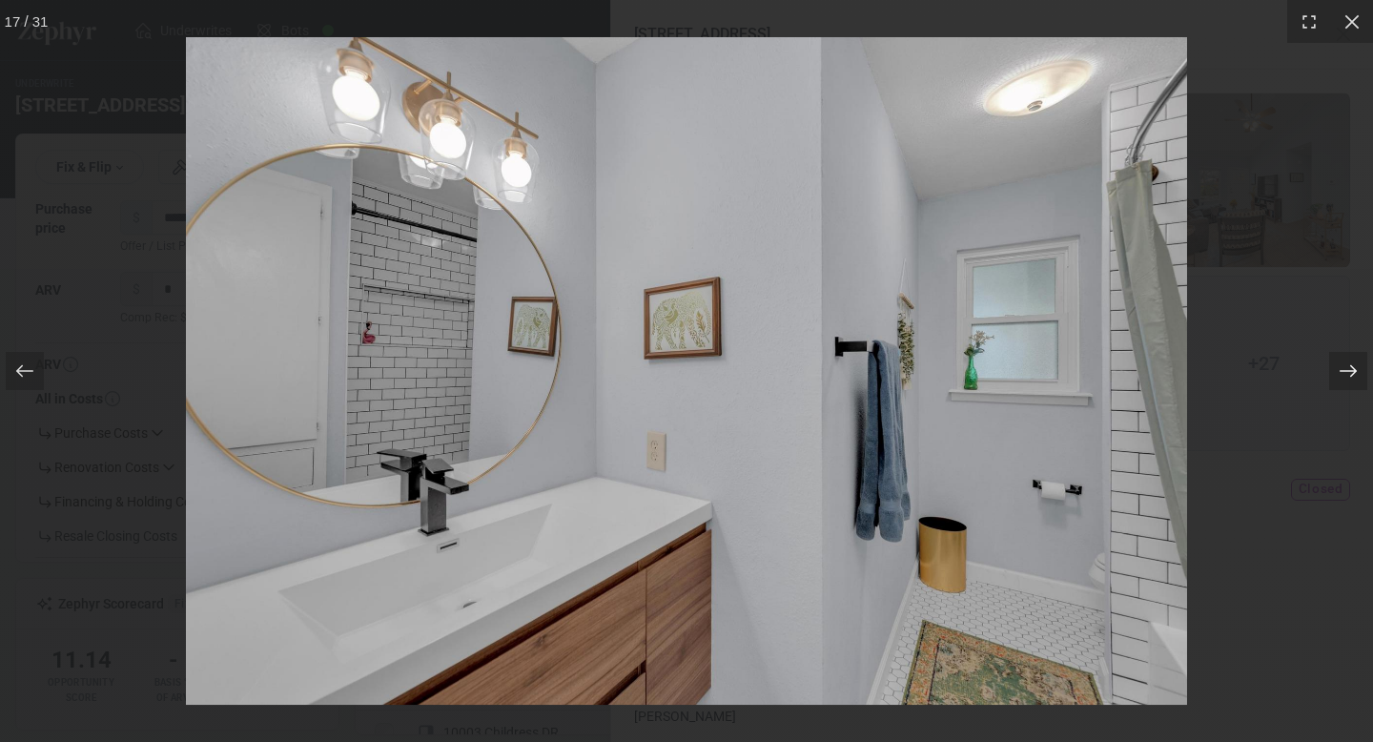
click at [1352, 374] on icon at bounding box center [1347, 371] width 17 height 12
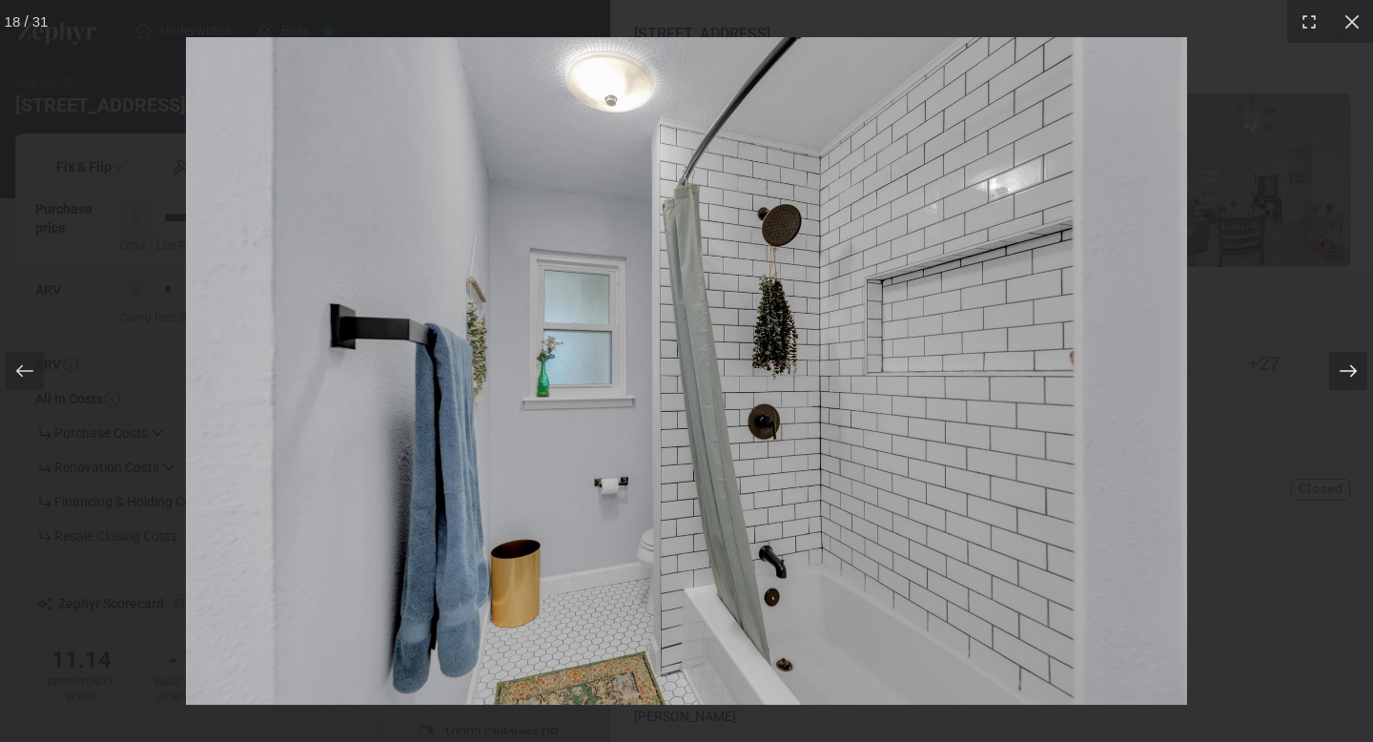
click at [1352, 374] on icon at bounding box center [1347, 371] width 17 height 12
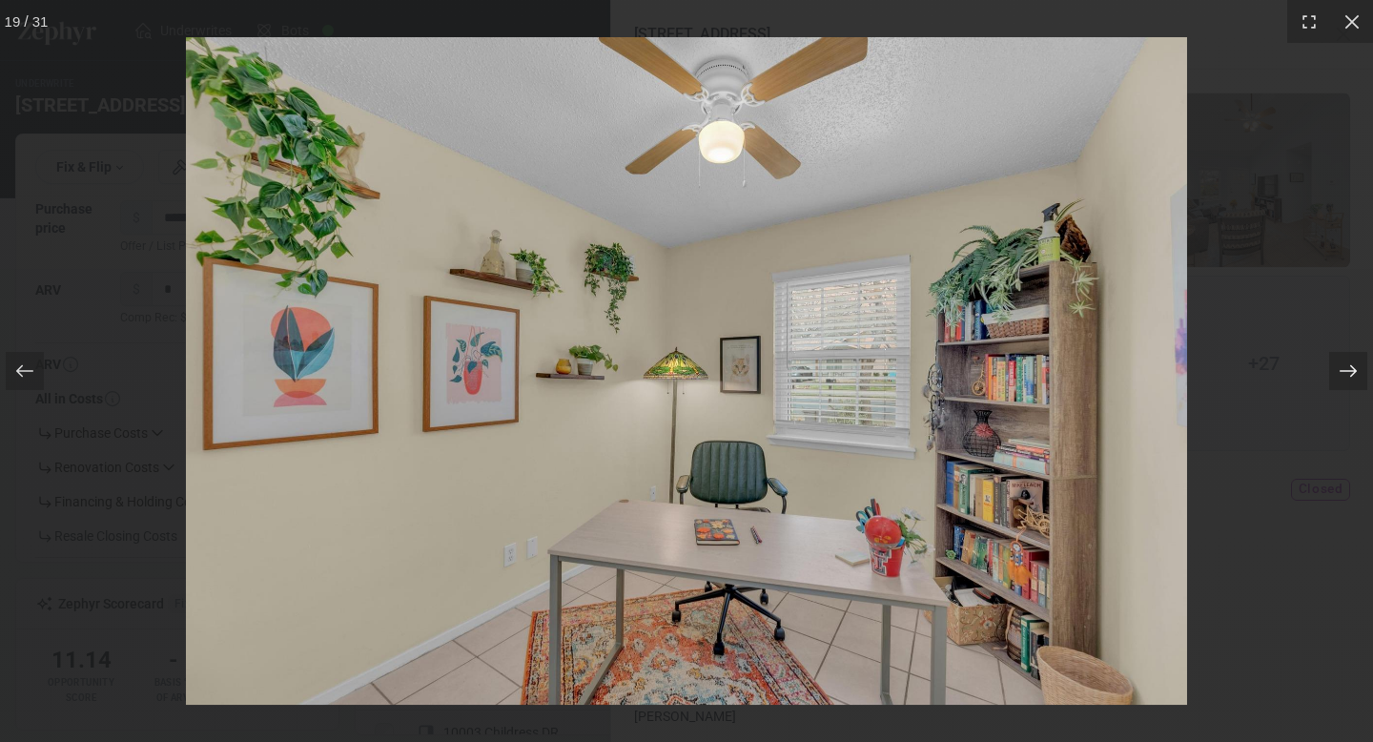
click at [1352, 374] on icon at bounding box center [1347, 371] width 17 height 12
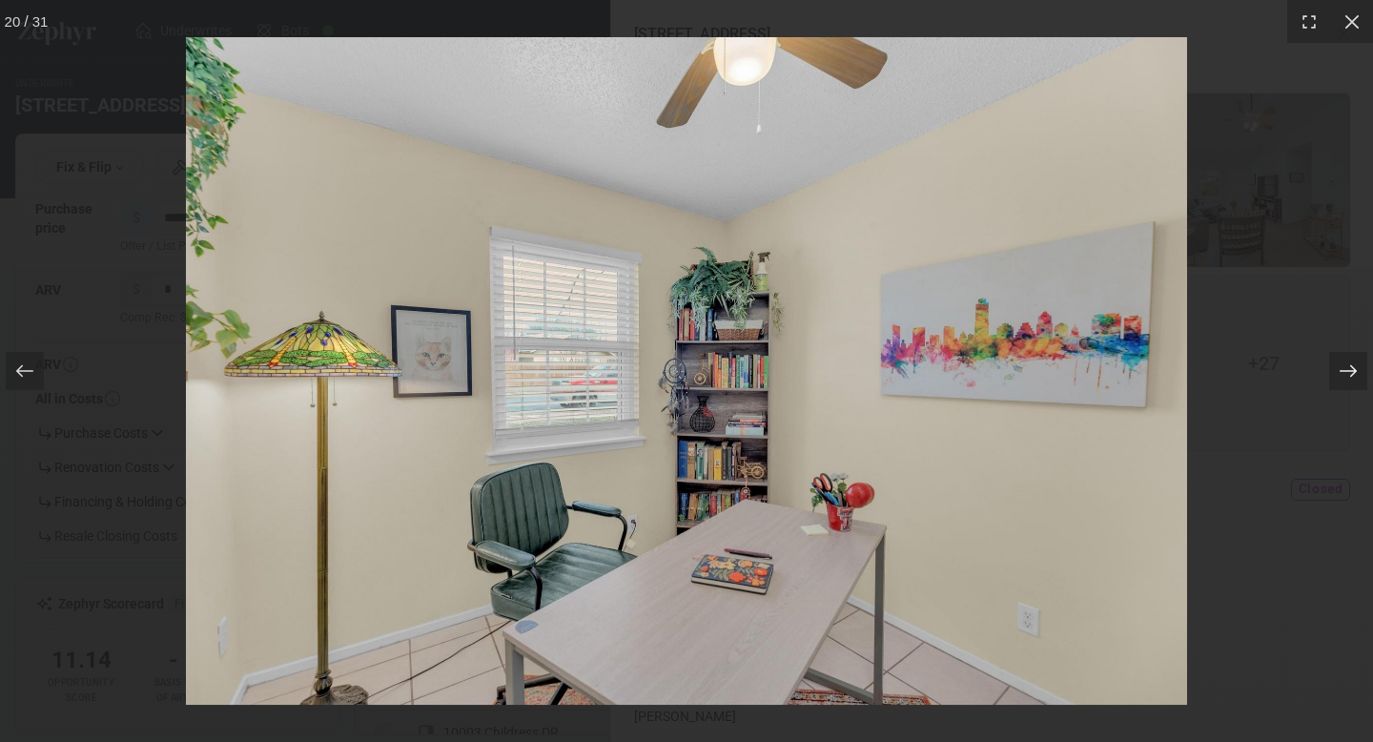
click at [1352, 374] on icon at bounding box center [1347, 371] width 17 height 12
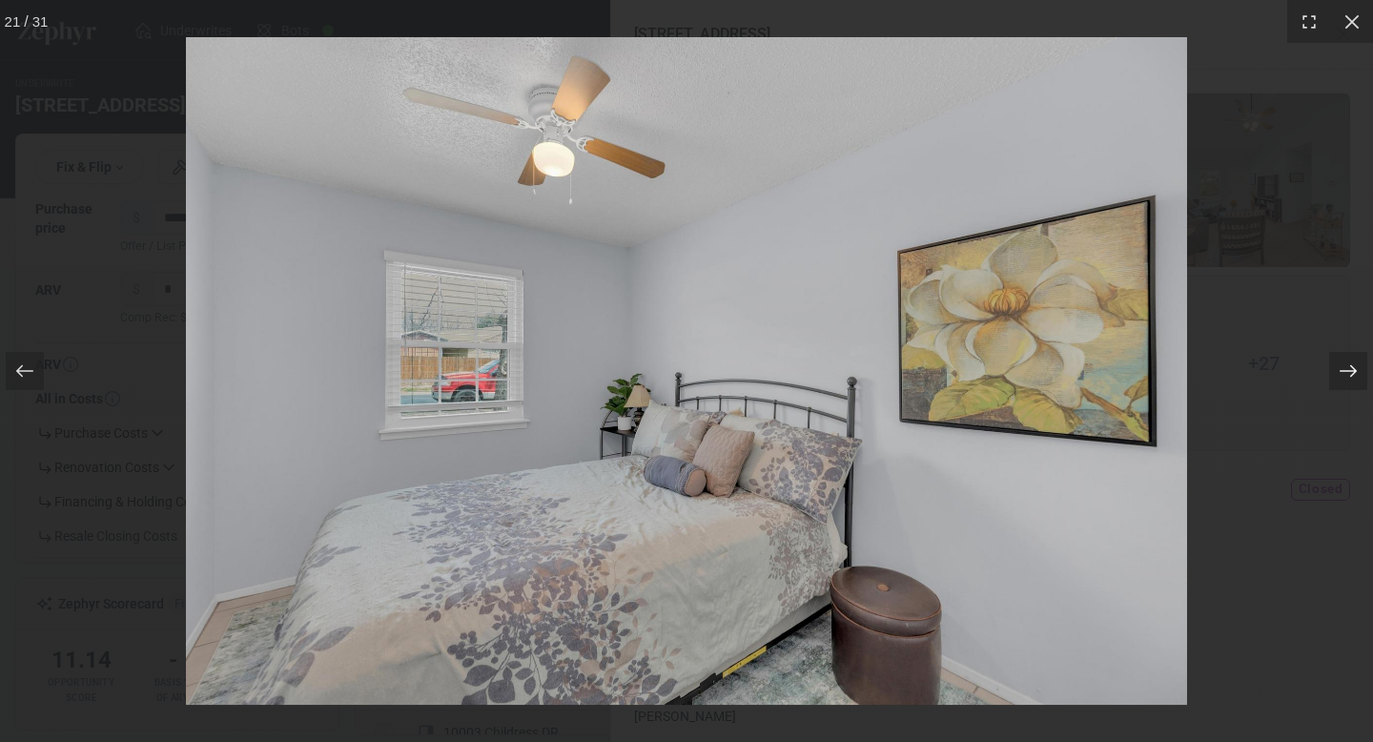
click at [1352, 374] on icon at bounding box center [1347, 371] width 17 height 12
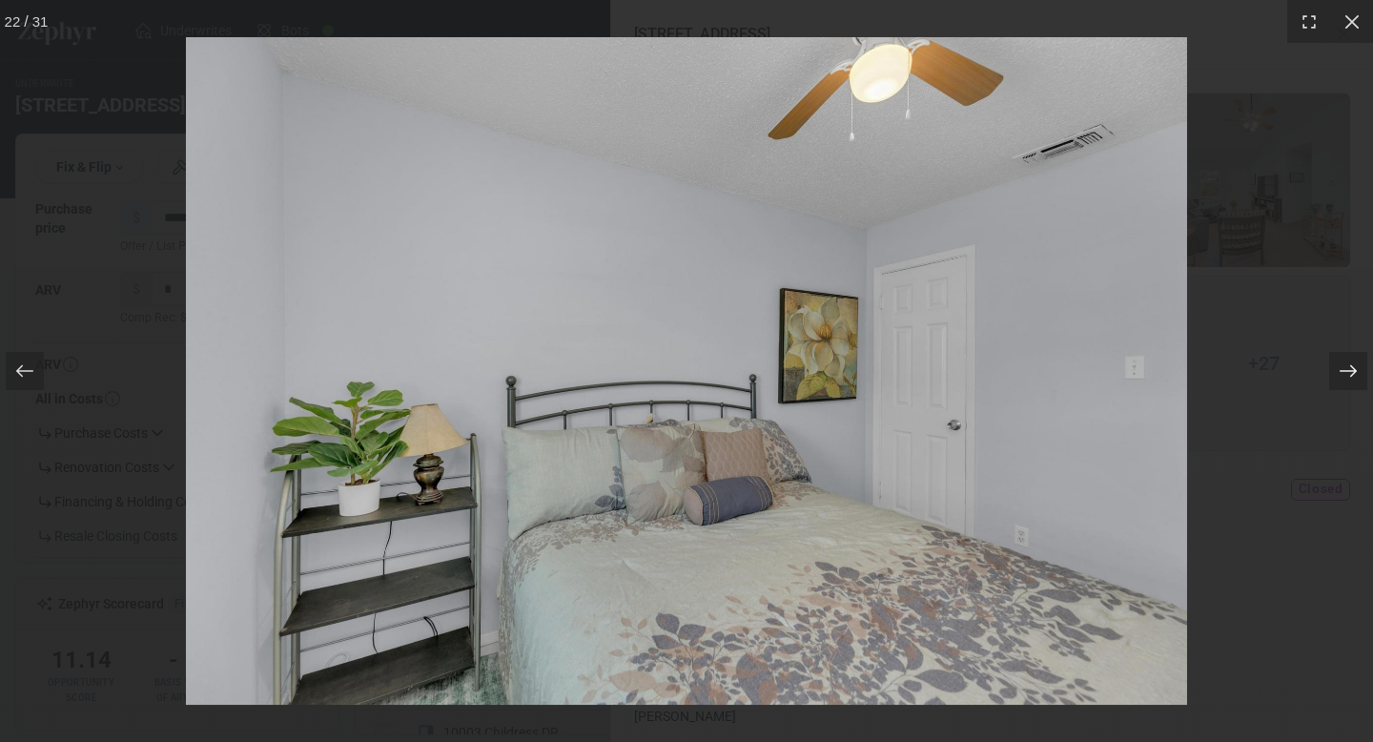
click at [1352, 374] on icon at bounding box center [1347, 371] width 17 height 12
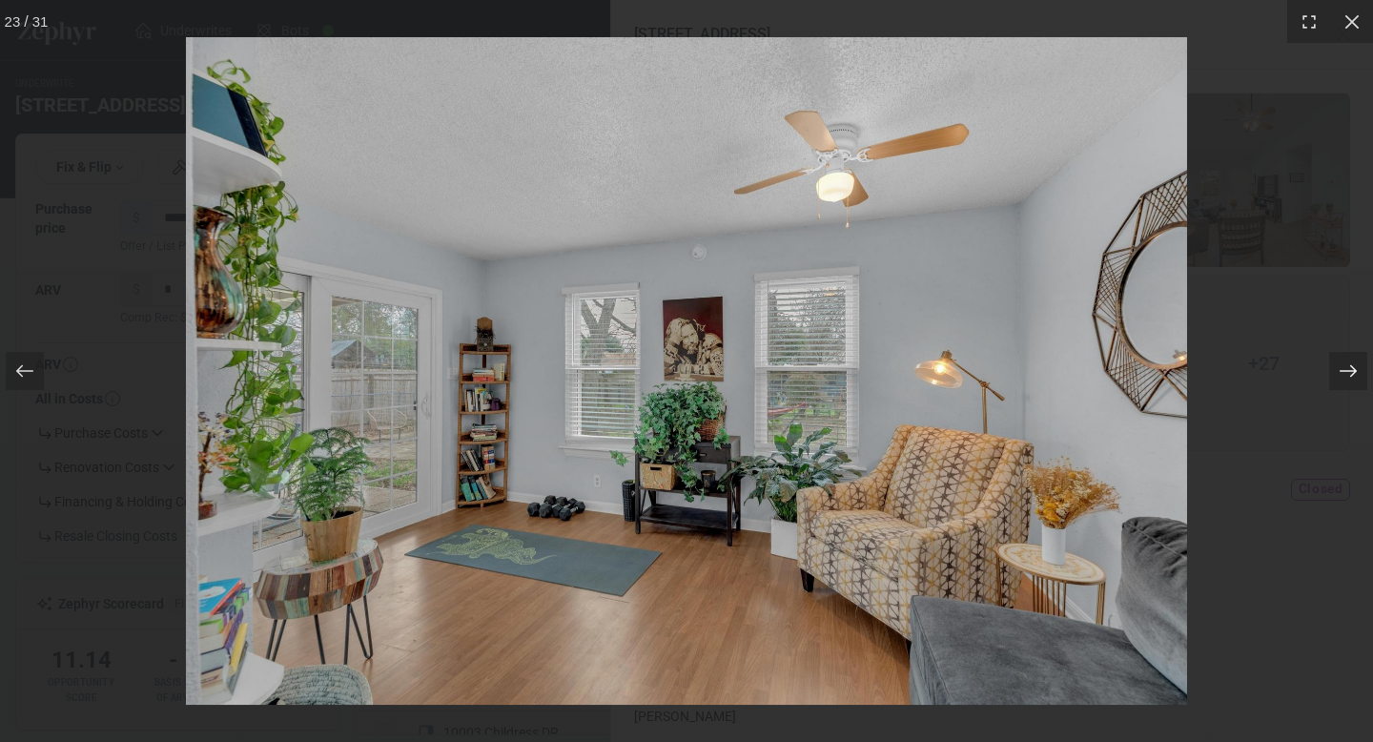
click at [1352, 374] on icon at bounding box center [1347, 371] width 17 height 12
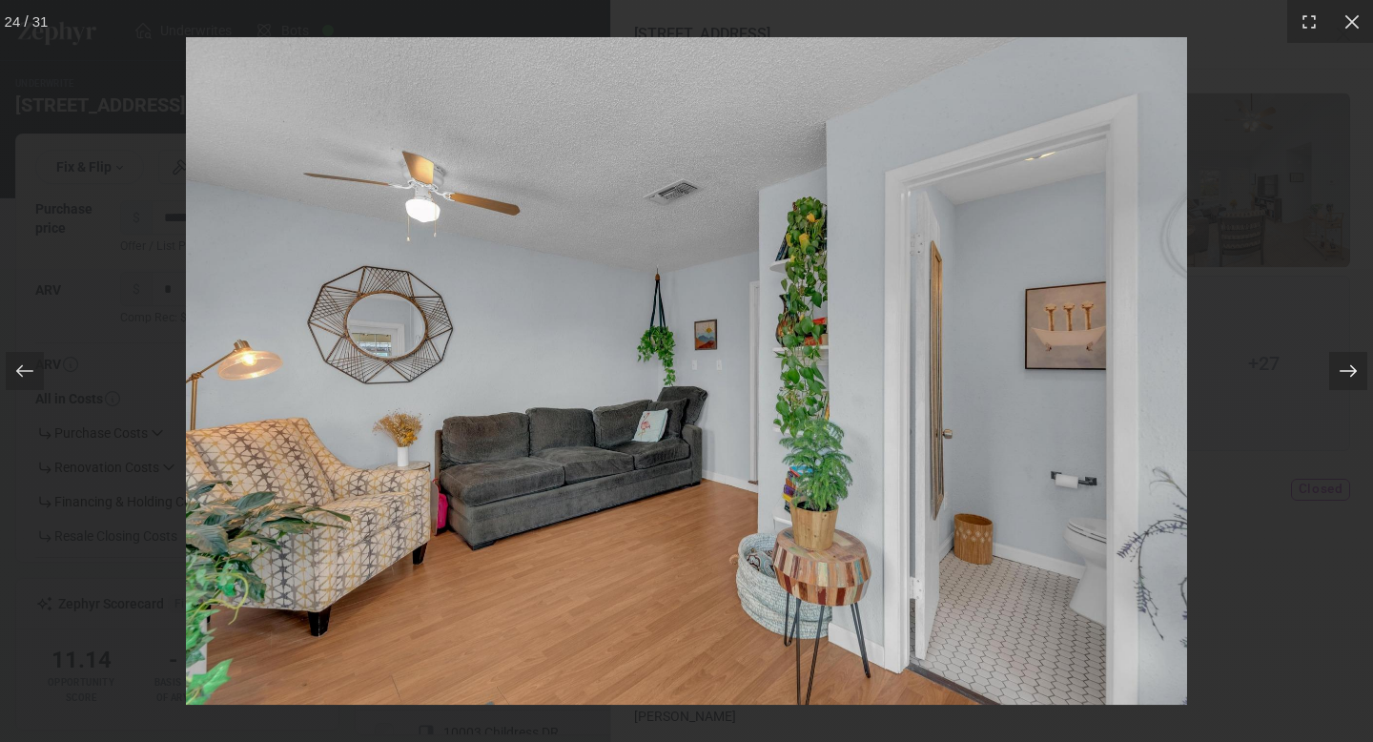
click at [1352, 374] on icon at bounding box center [1347, 371] width 17 height 12
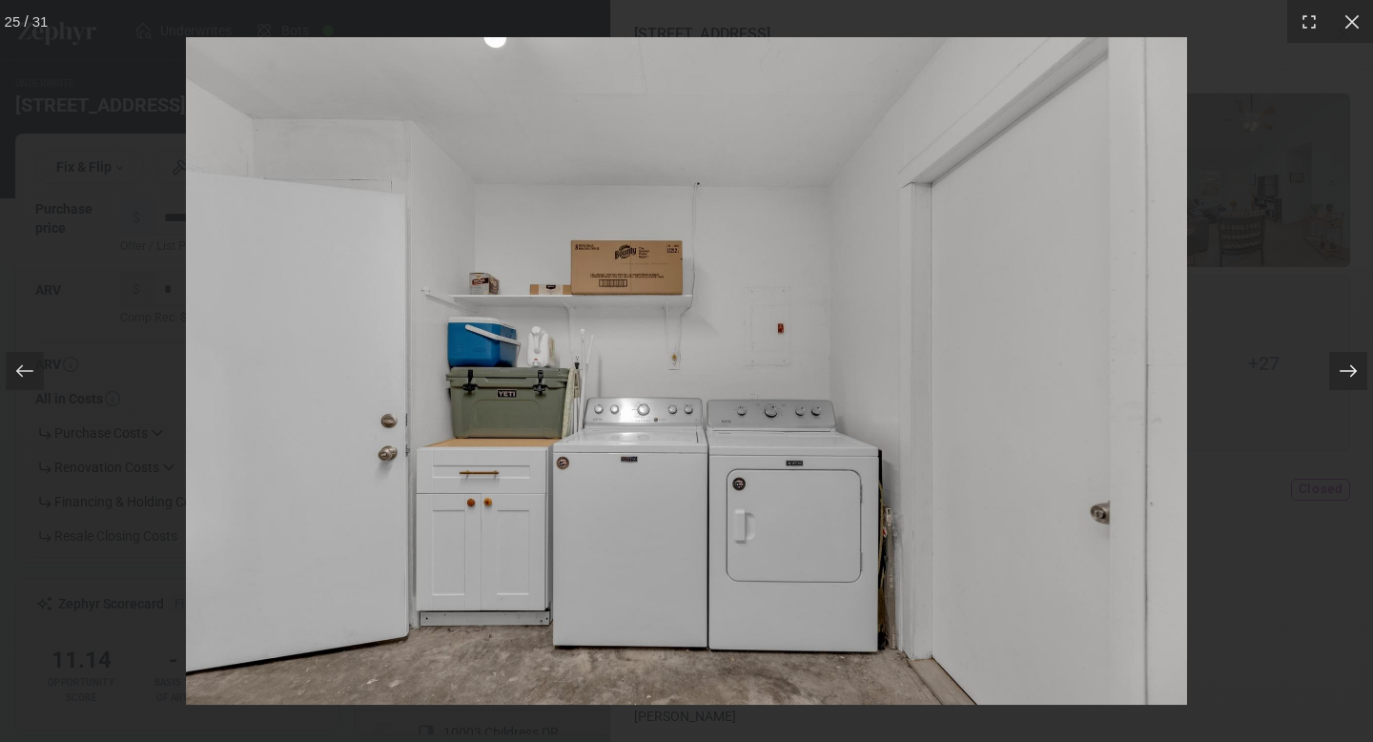
click at [1352, 374] on icon at bounding box center [1347, 371] width 17 height 12
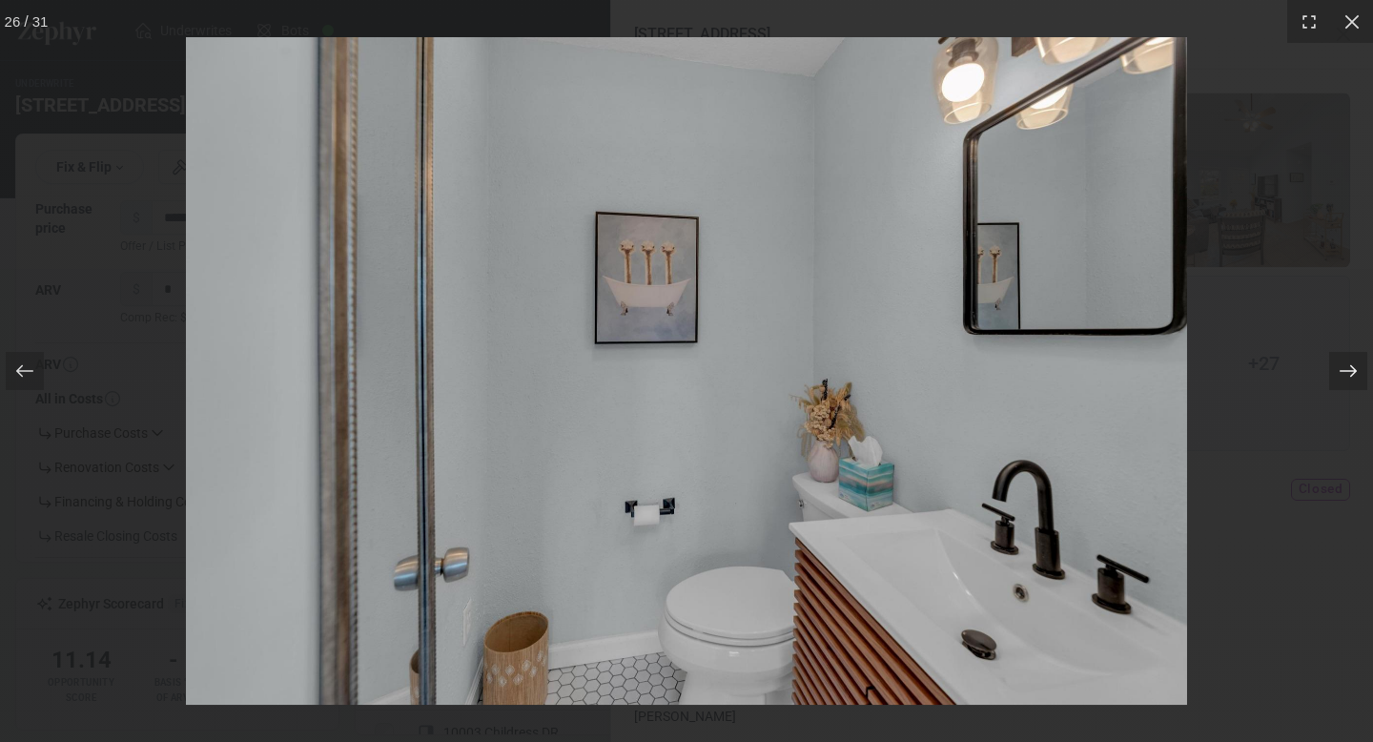
click at [1352, 374] on icon at bounding box center [1347, 371] width 17 height 12
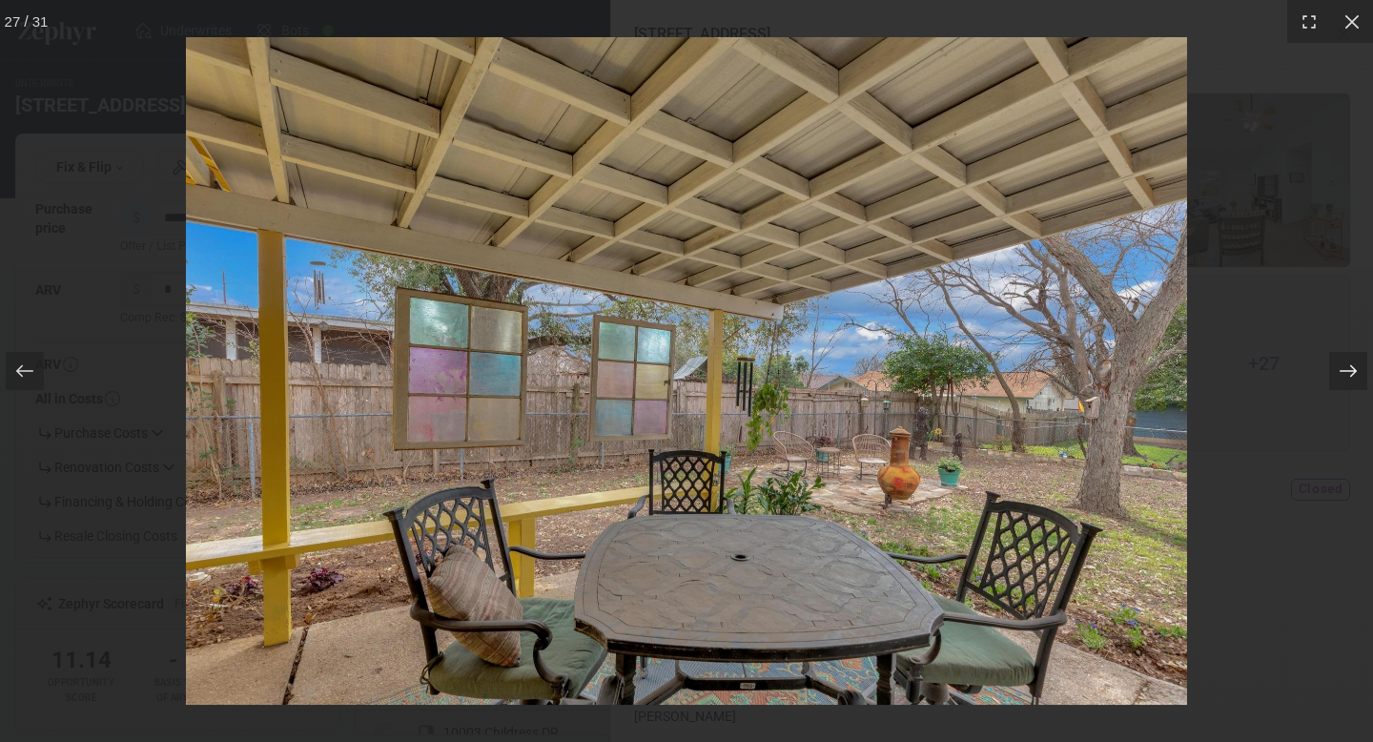
click at [1352, 374] on icon at bounding box center [1347, 371] width 17 height 12
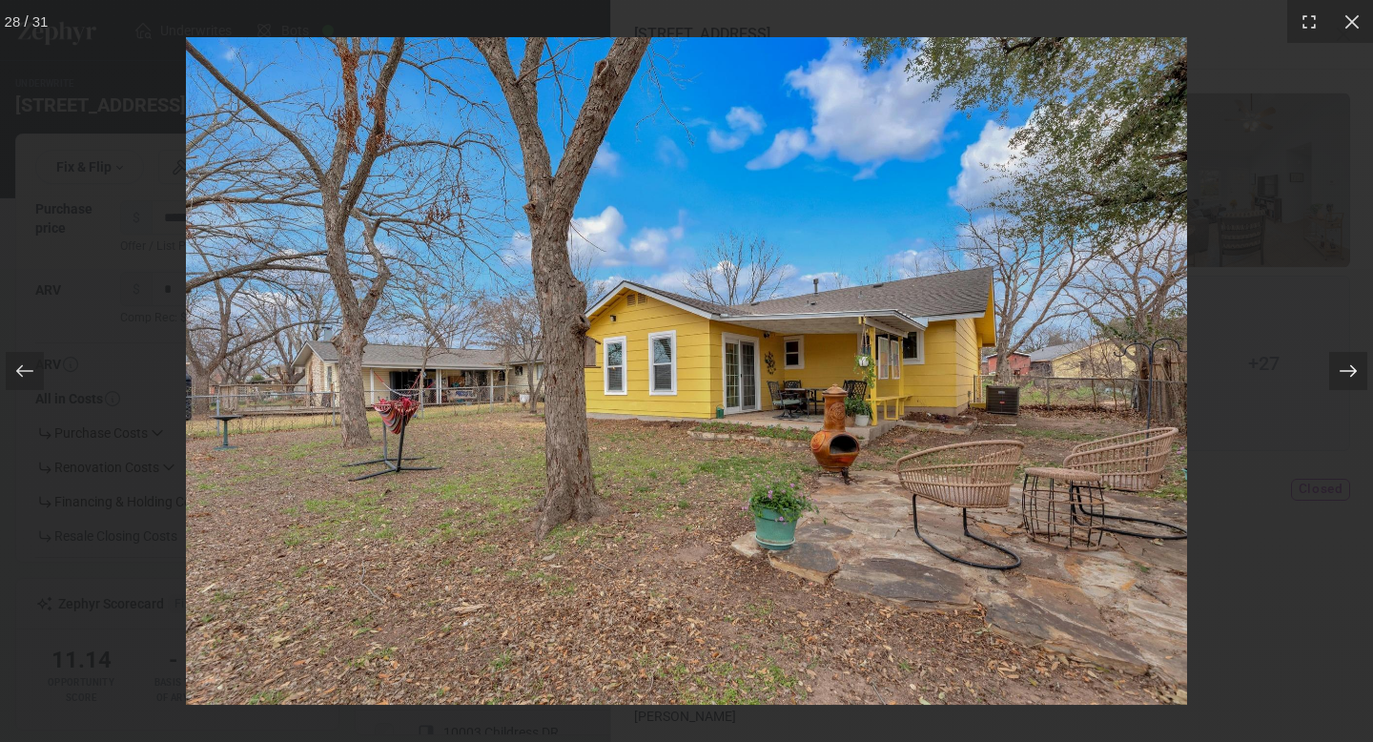
click at [1352, 374] on icon at bounding box center [1347, 371] width 17 height 12
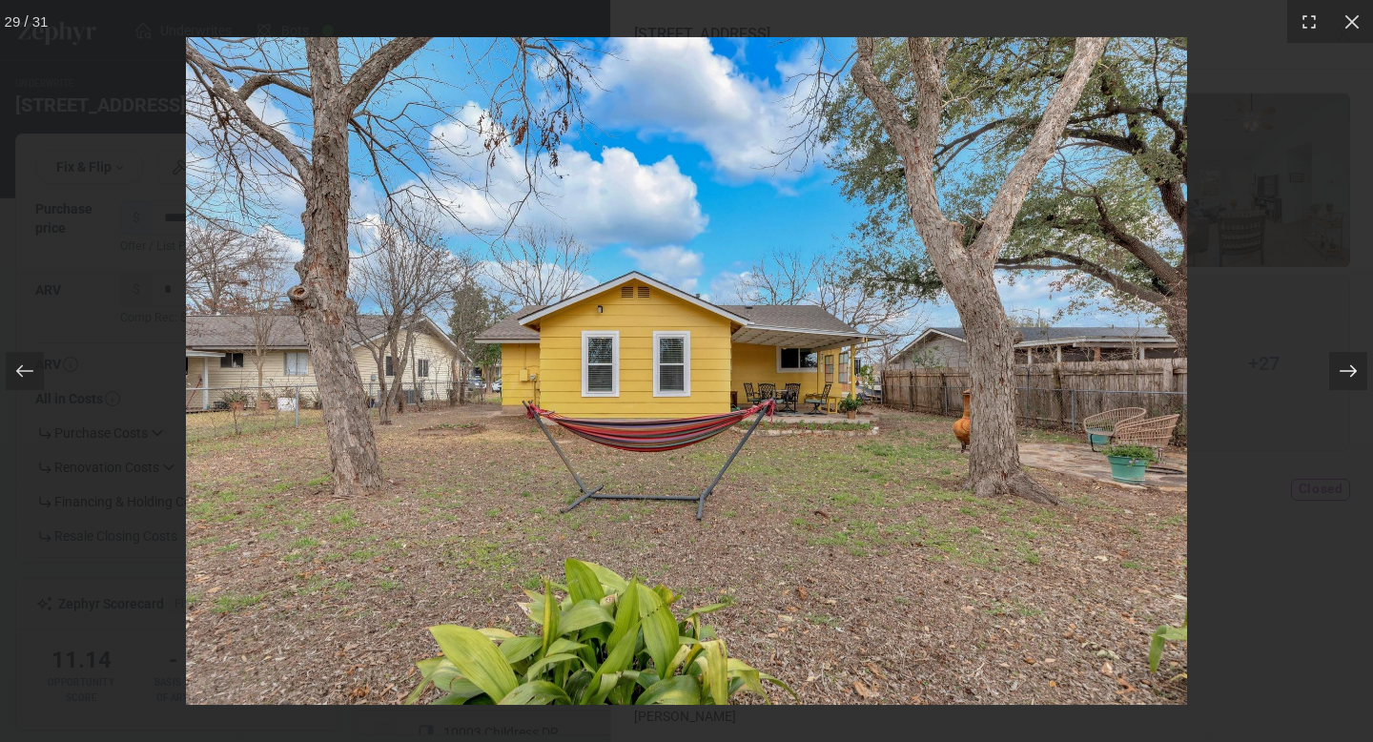
click at [1352, 374] on icon at bounding box center [1347, 371] width 17 height 12
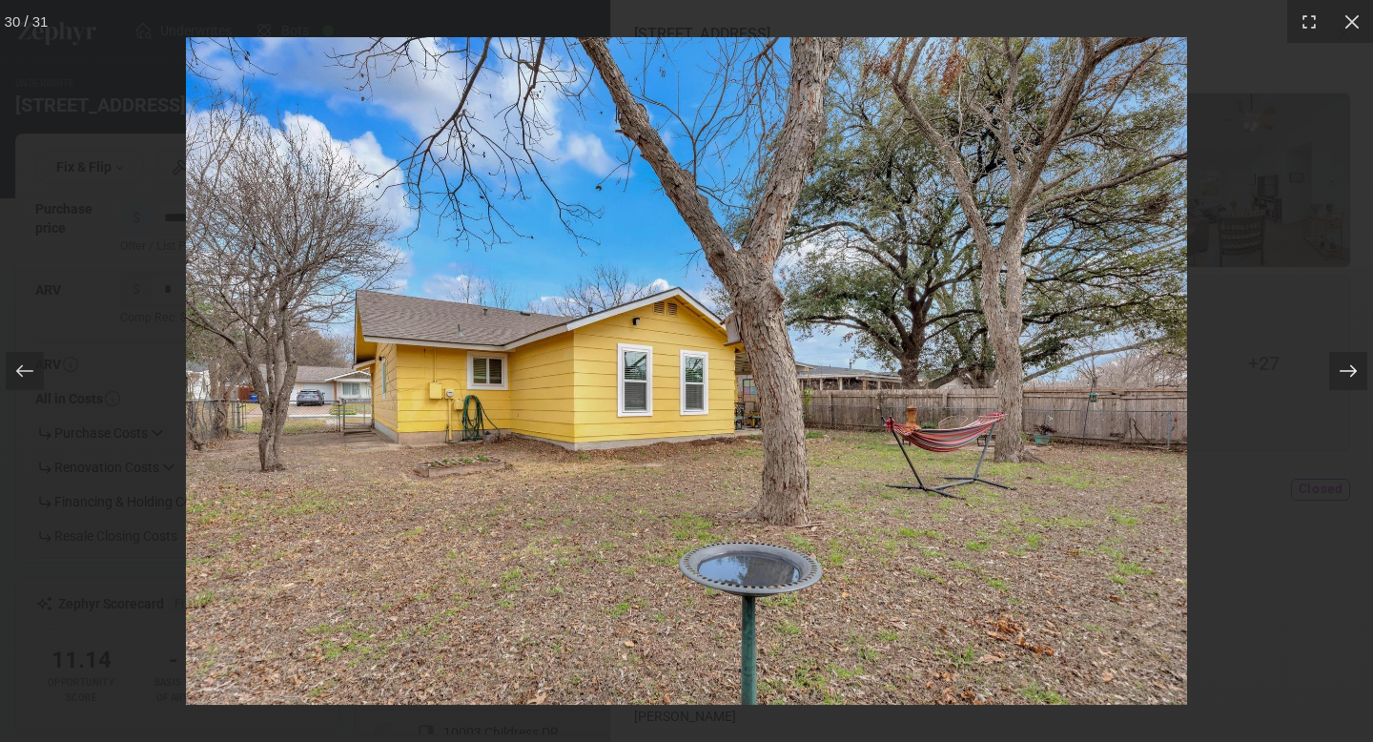
click at [1352, 374] on icon at bounding box center [1347, 371] width 17 height 12
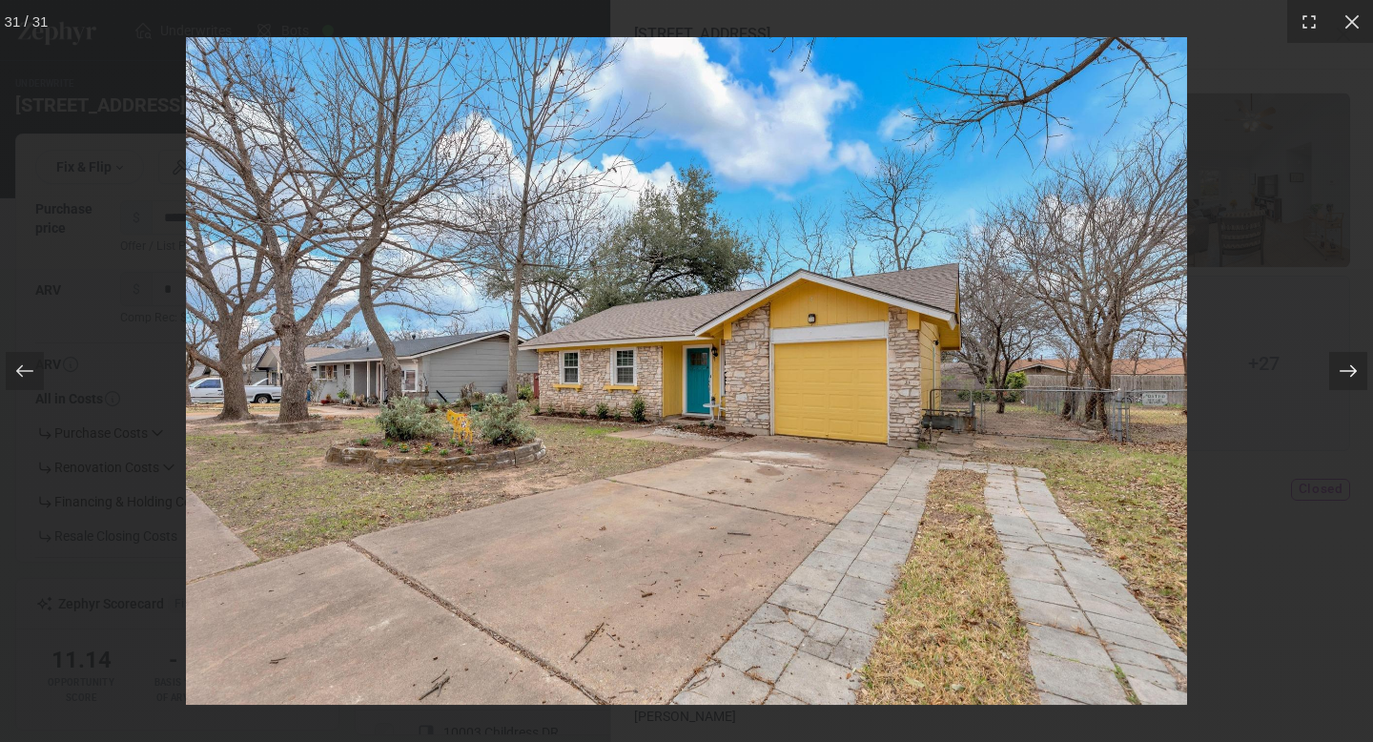
click at [1352, 374] on icon at bounding box center [1347, 371] width 17 height 12
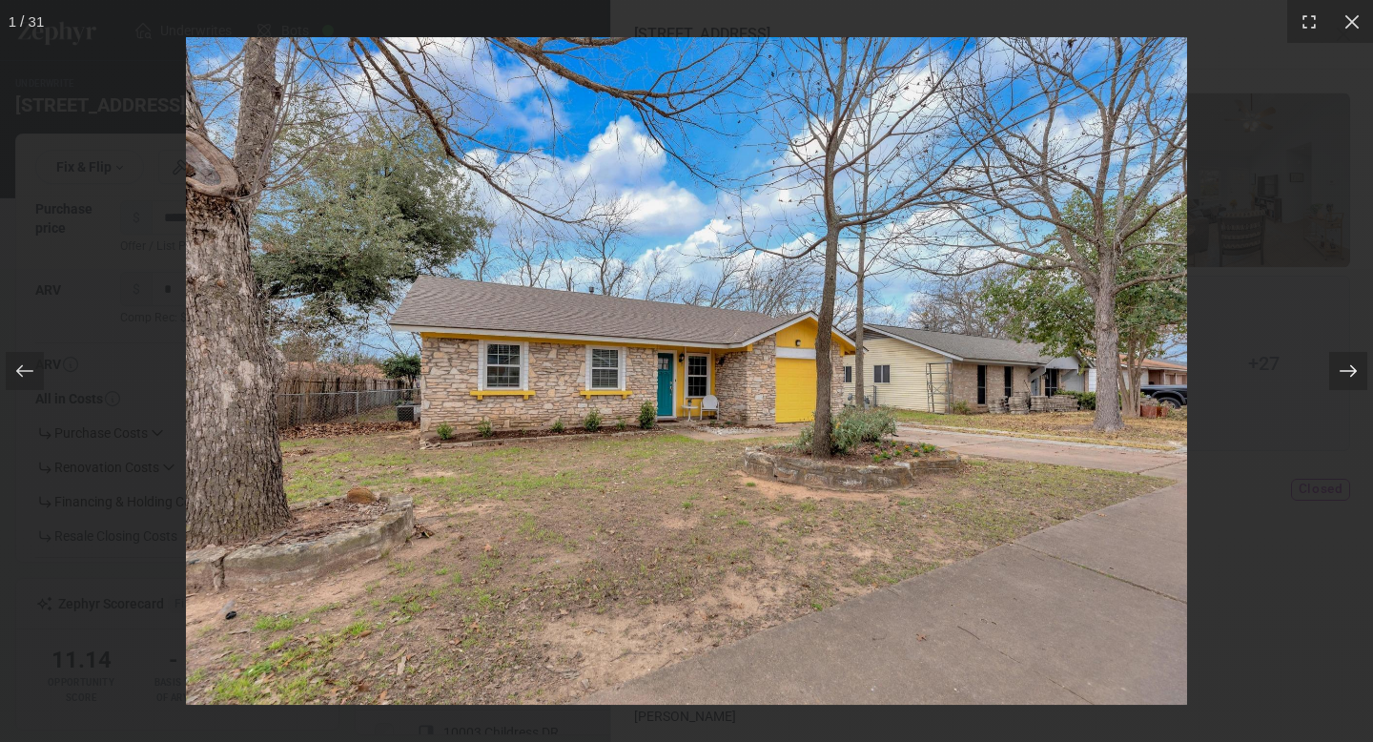
click at [1352, 374] on icon at bounding box center [1347, 371] width 17 height 12
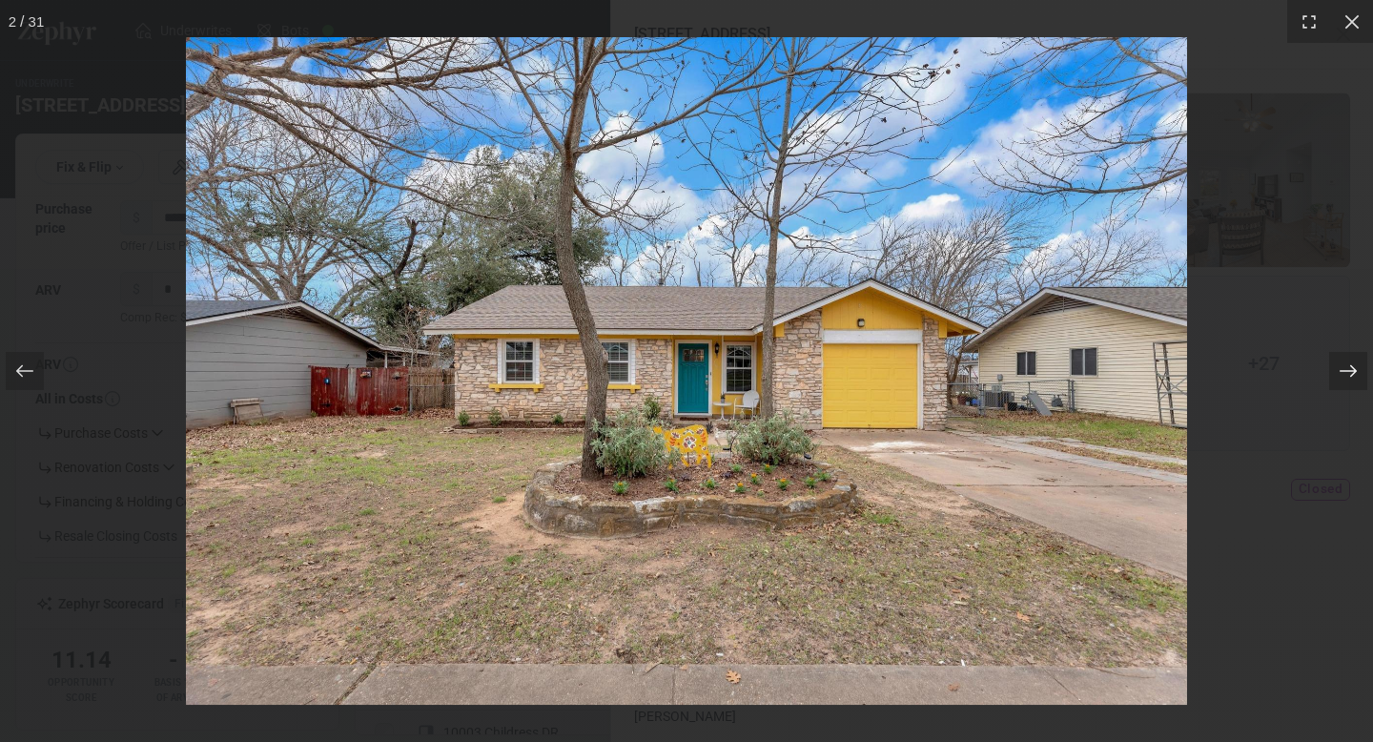
click at [1352, 374] on icon at bounding box center [1347, 371] width 17 height 12
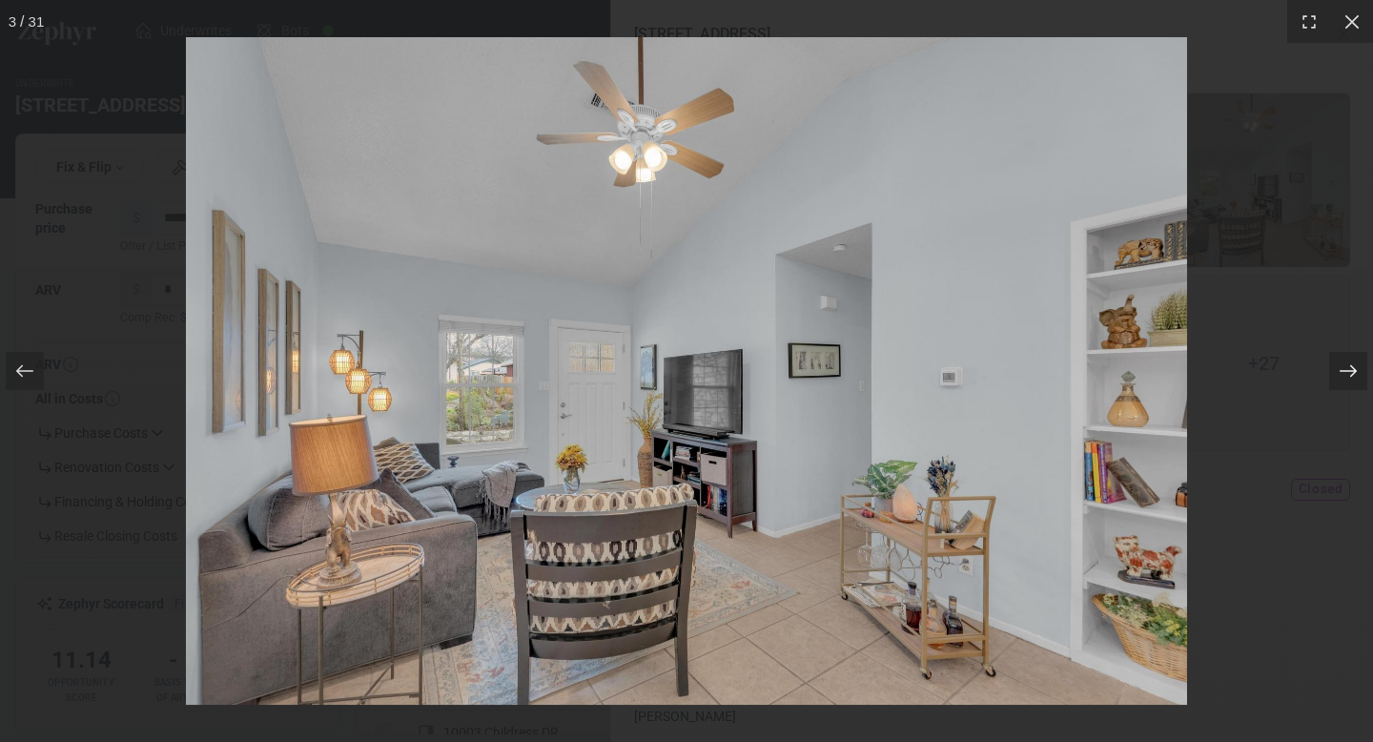
click at [1352, 374] on icon at bounding box center [1347, 371] width 17 height 12
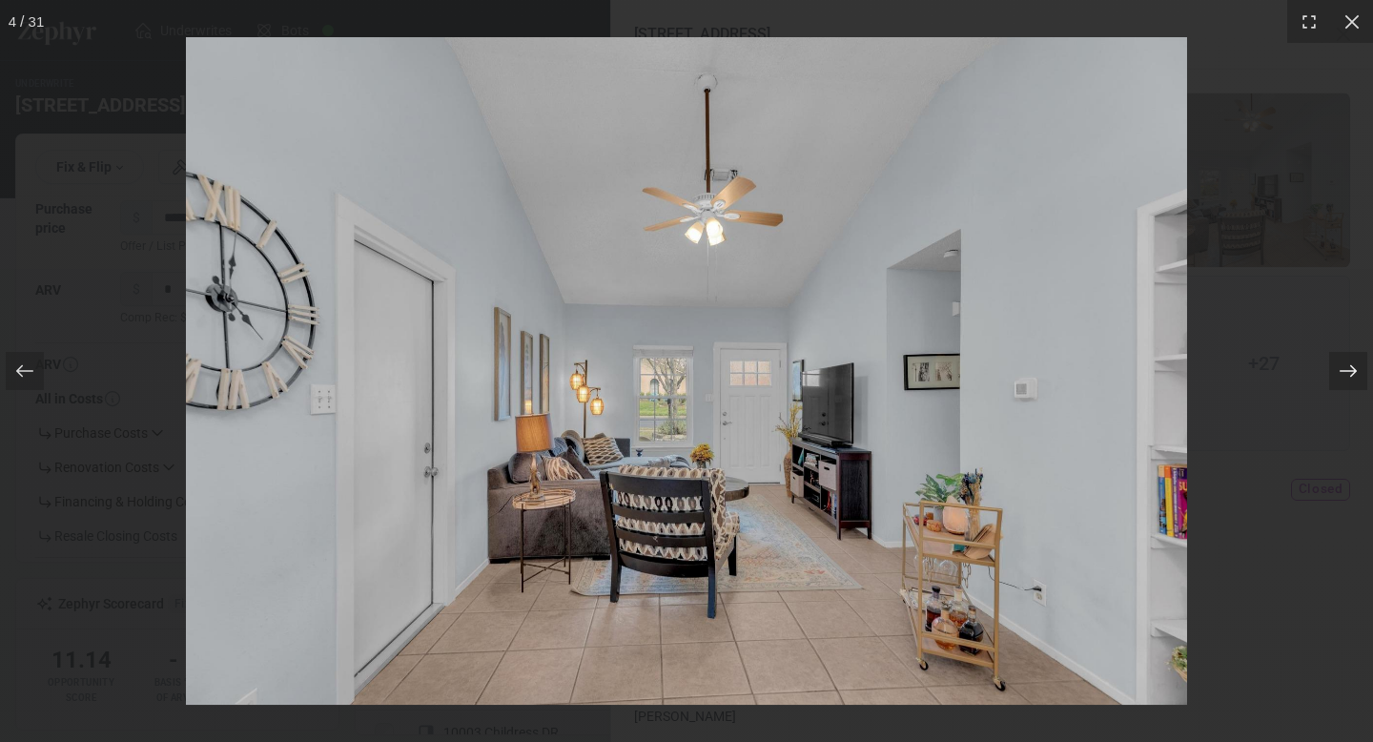
click at [1352, 374] on icon at bounding box center [1347, 371] width 17 height 12
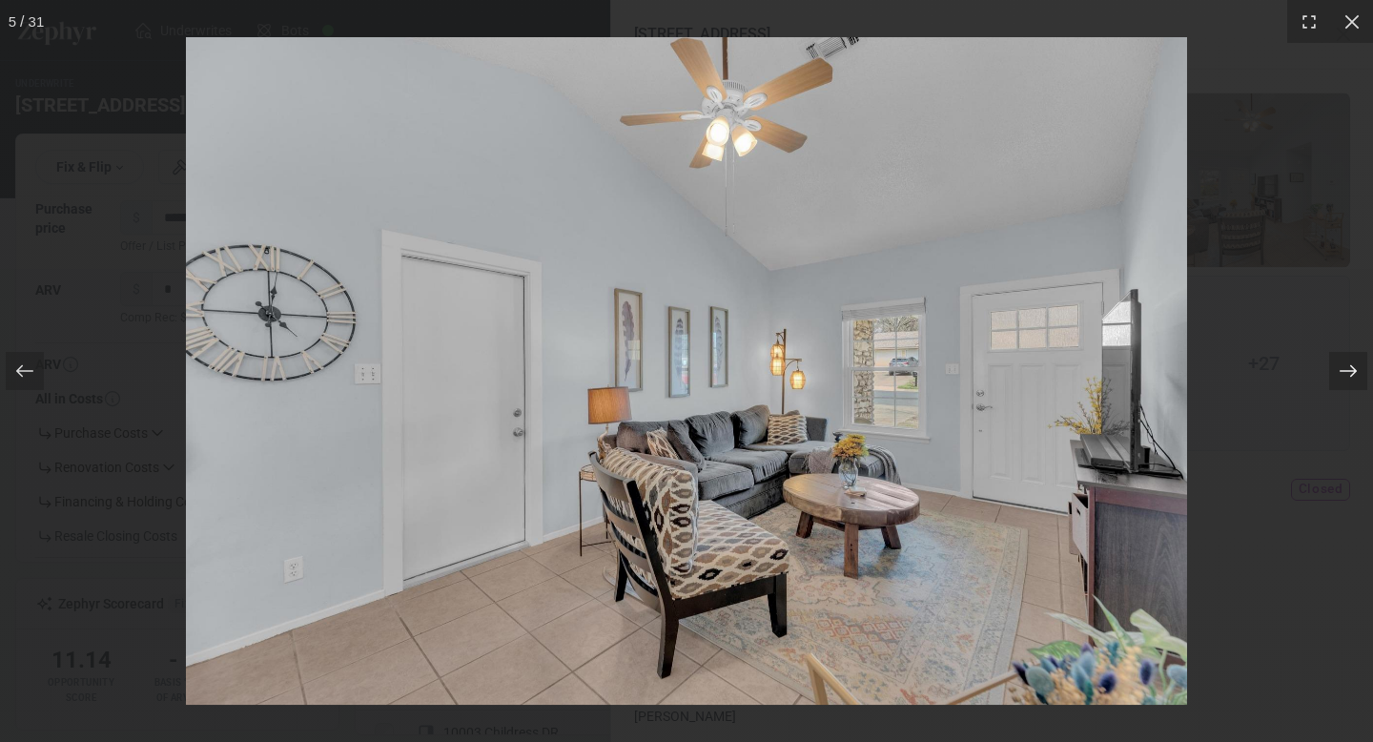
click at [1352, 374] on icon at bounding box center [1347, 371] width 17 height 12
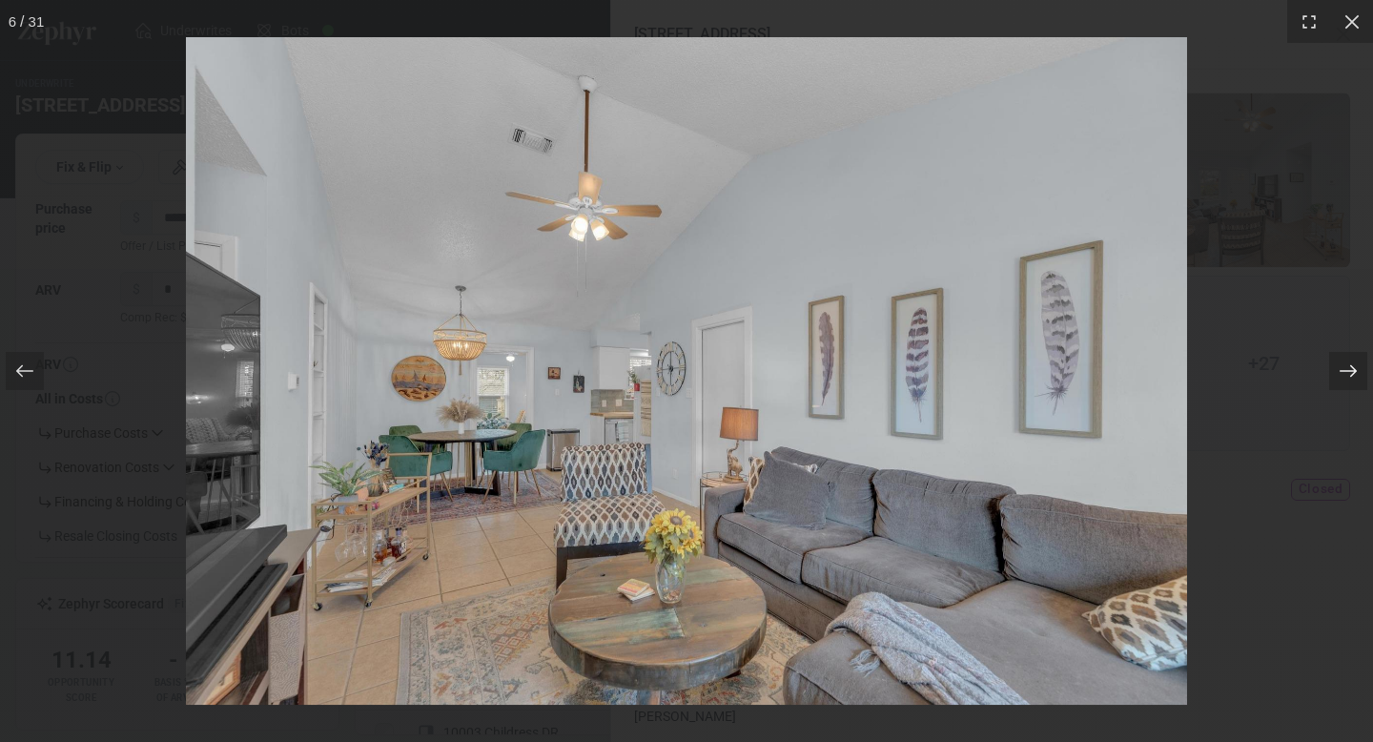
click at [1355, 374] on icon at bounding box center [1347, 370] width 19 height 19
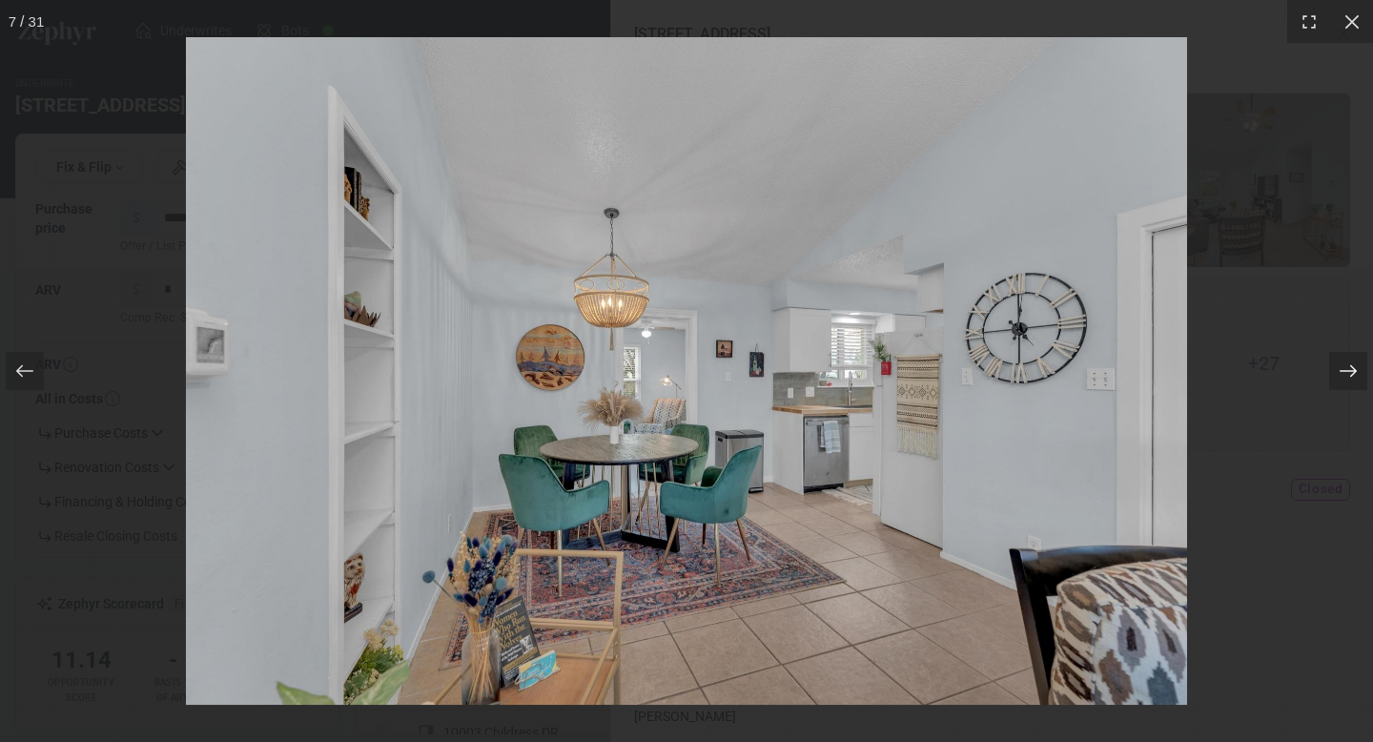
click at [1355, 374] on icon at bounding box center [1347, 370] width 19 height 19
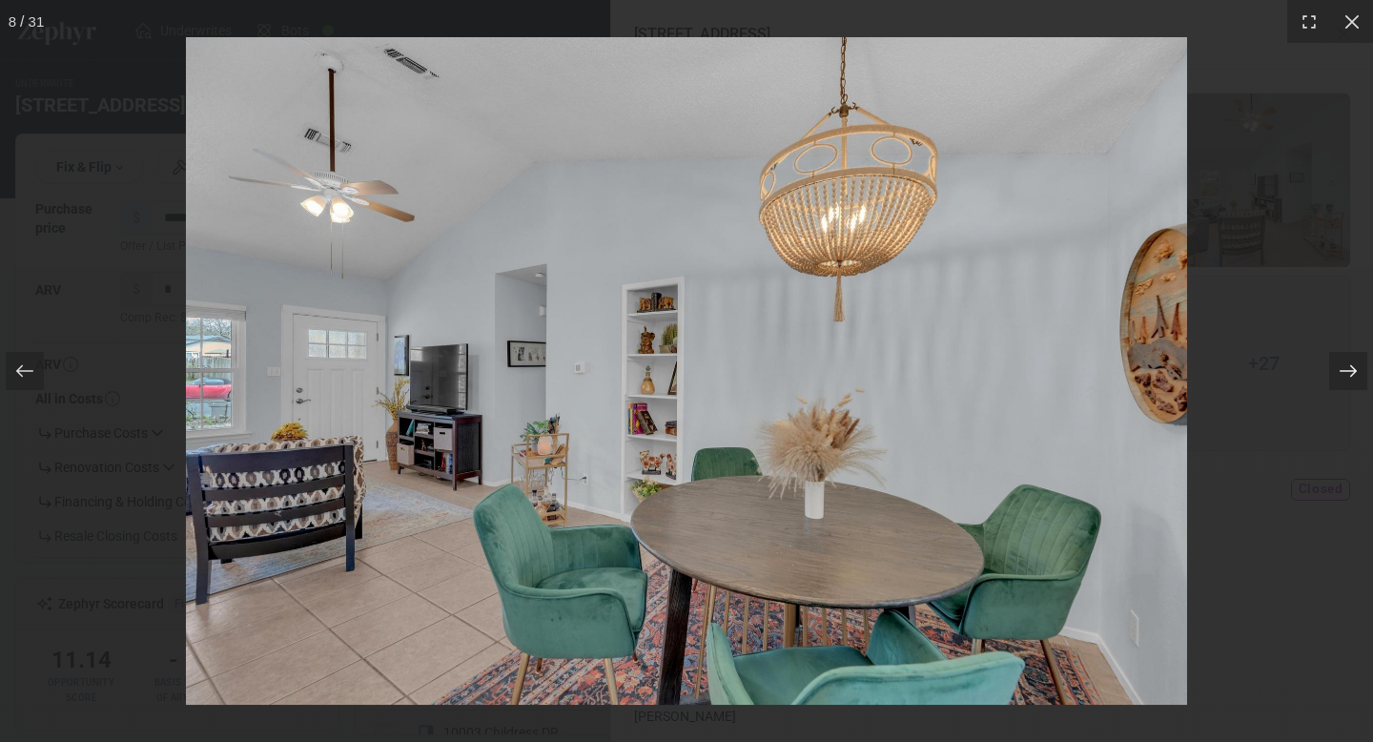
click at [1355, 374] on icon at bounding box center [1347, 370] width 19 height 19
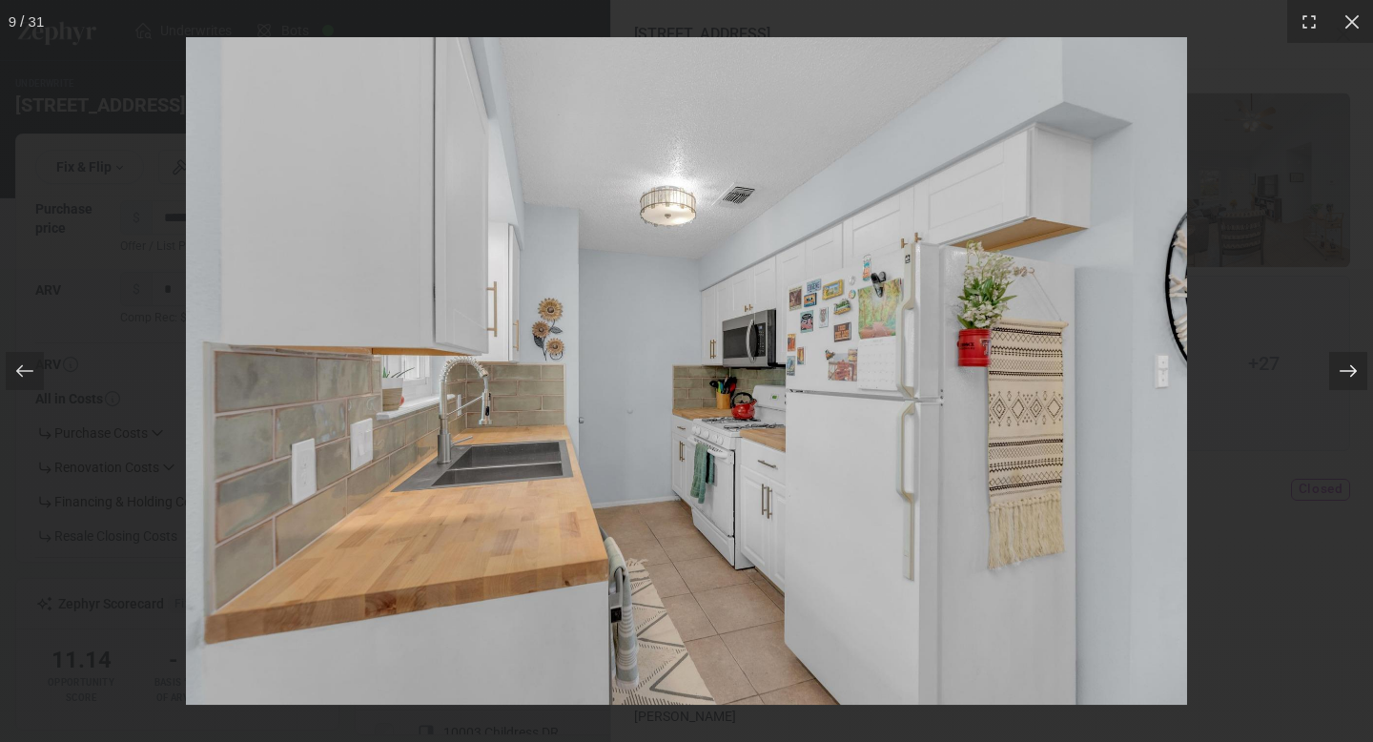
click at [1355, 374] on icon at bounding box center [1347, 370] width 19 height 19
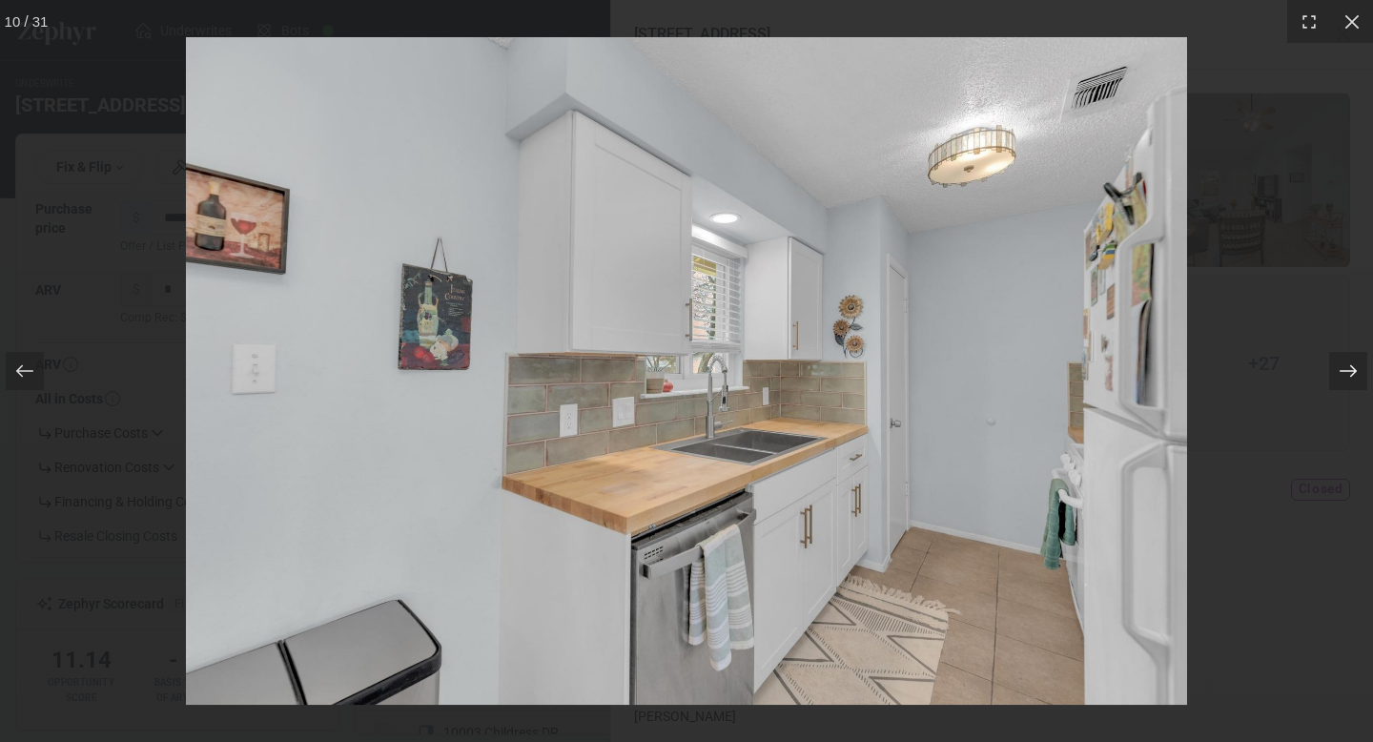
click at [1355, 374] on icon at bounding box center [1347, 370] width 19 height 19
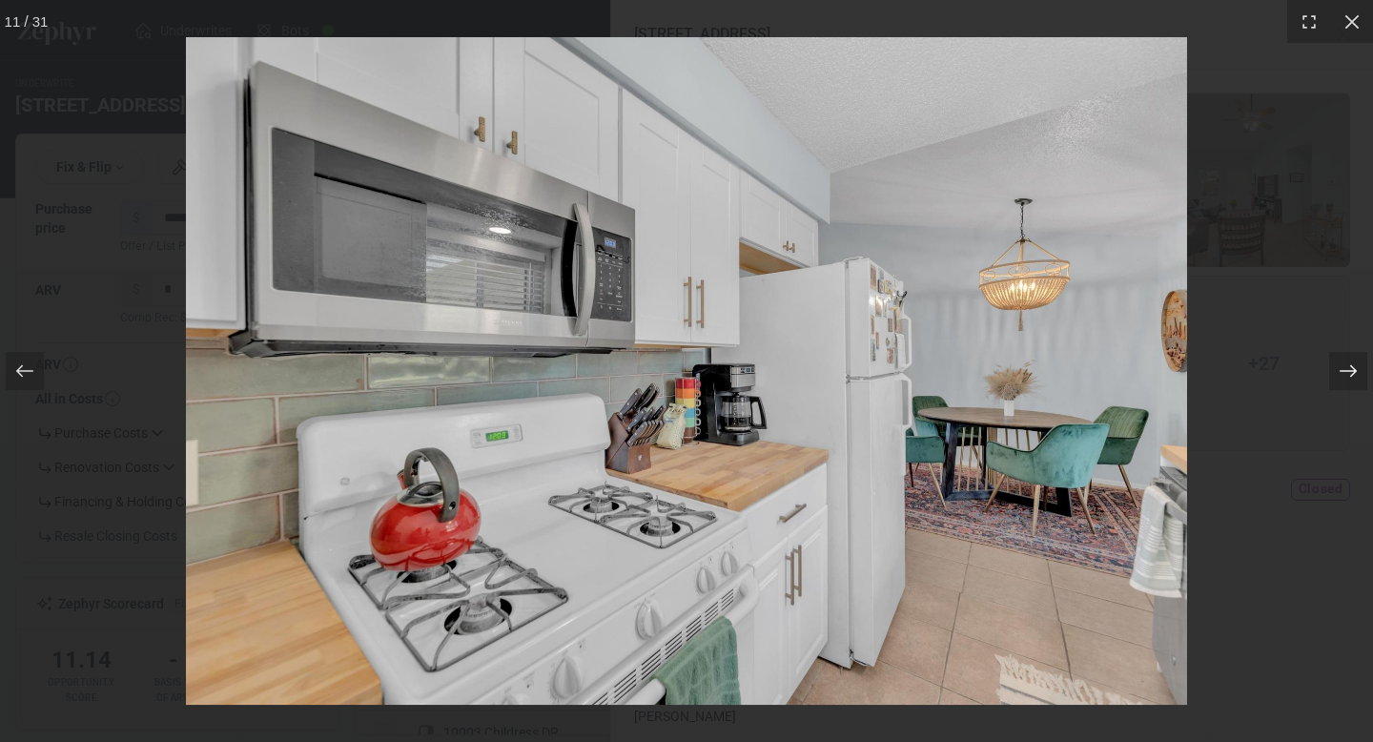
click at [1355, 374] on icon at bounding box center [1347, 370] width 19 height 19
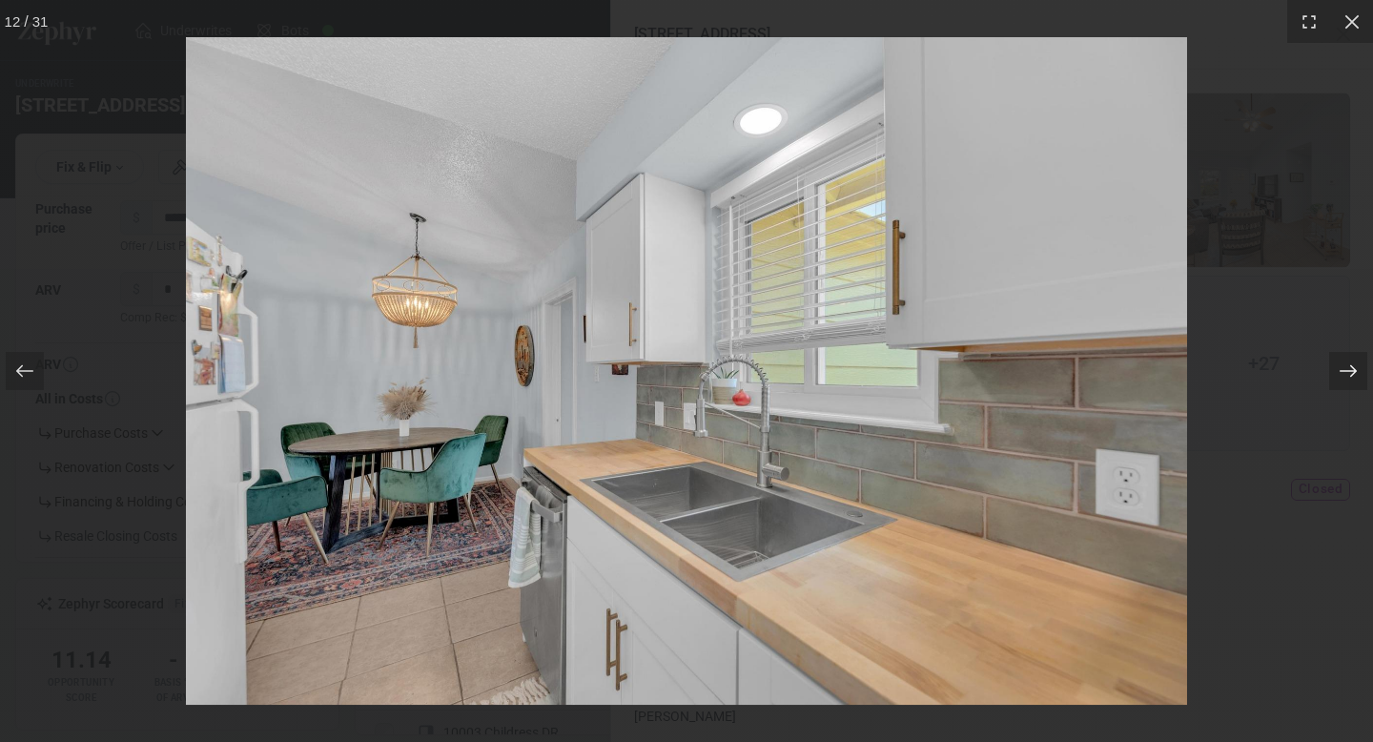
click at [1355, 374] on icon at bounding box center [1347, 370] width 19 height 19
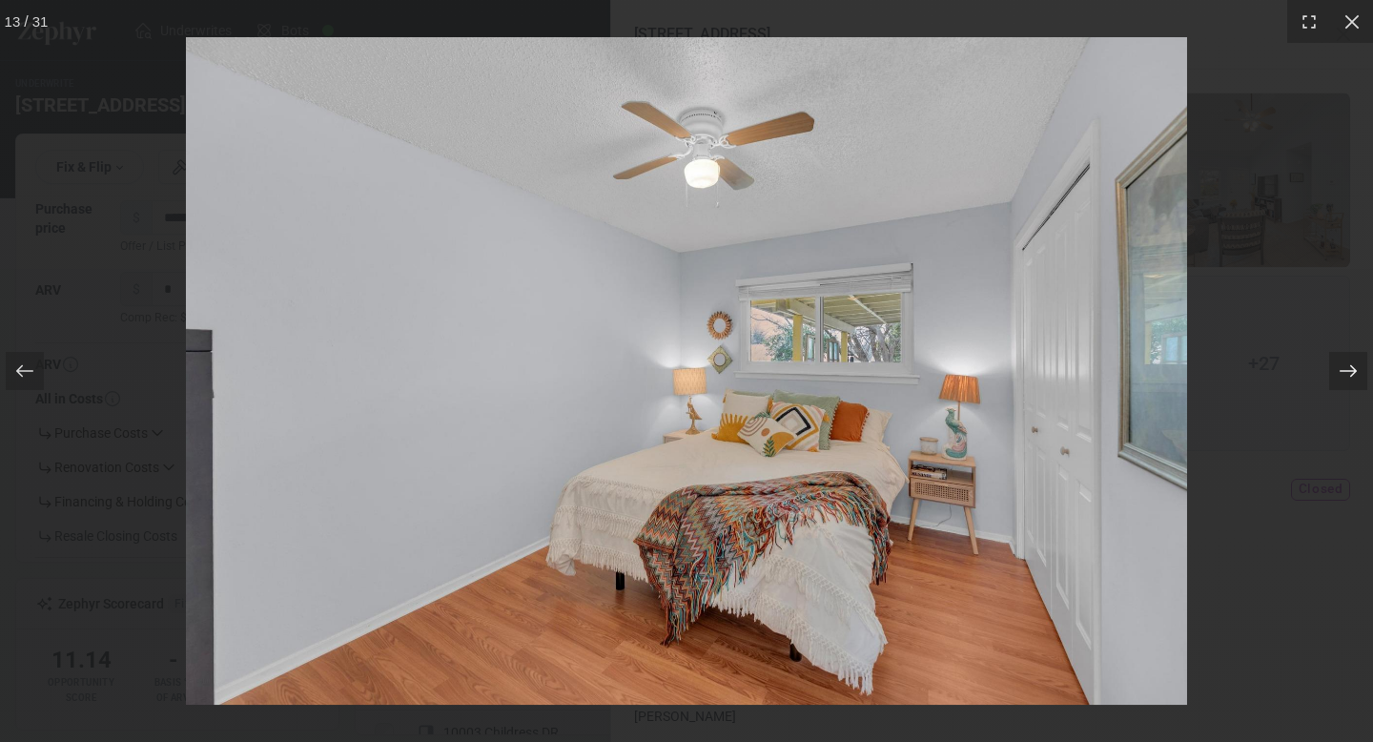
click at [1355, 374] on icon at bounding box center [1347, 370] width 19 height 19
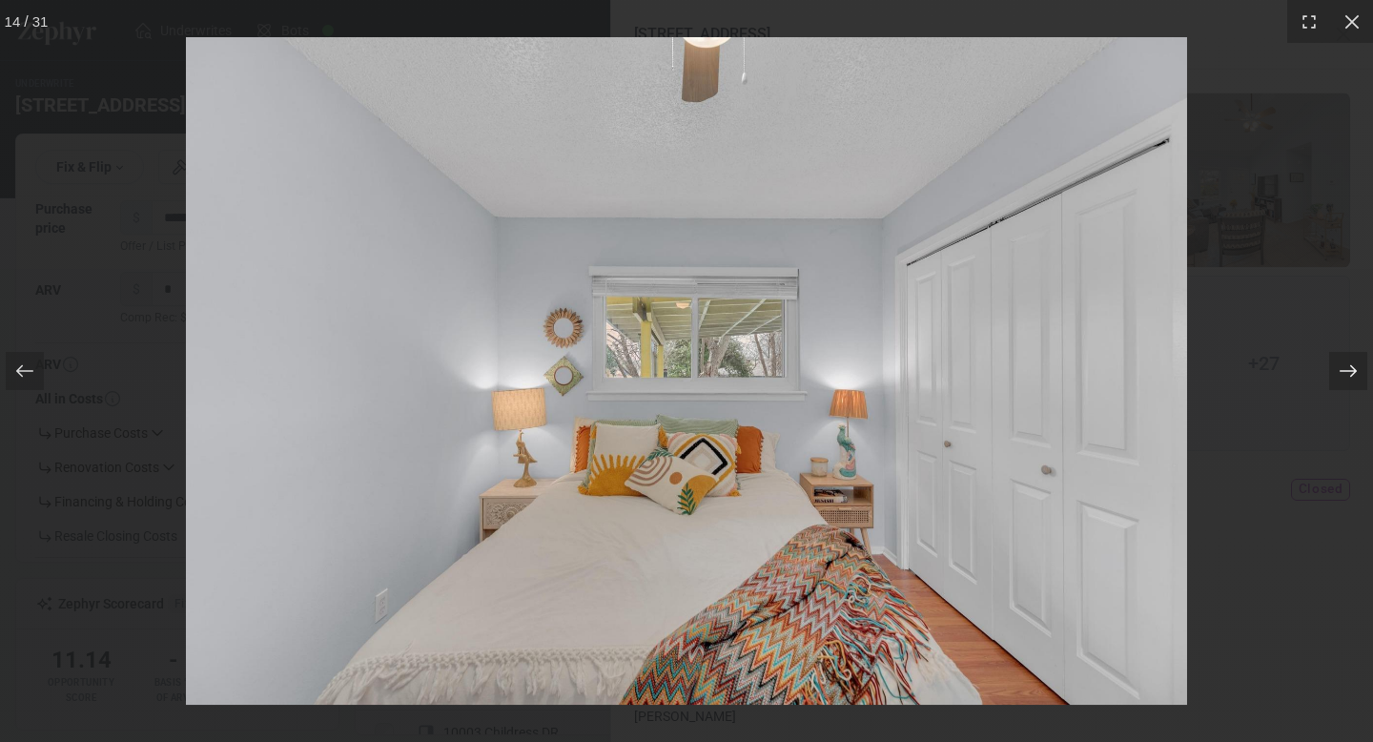
click at [1355, 374] on icon at bounding box center [1347, 370] width 19 height 19
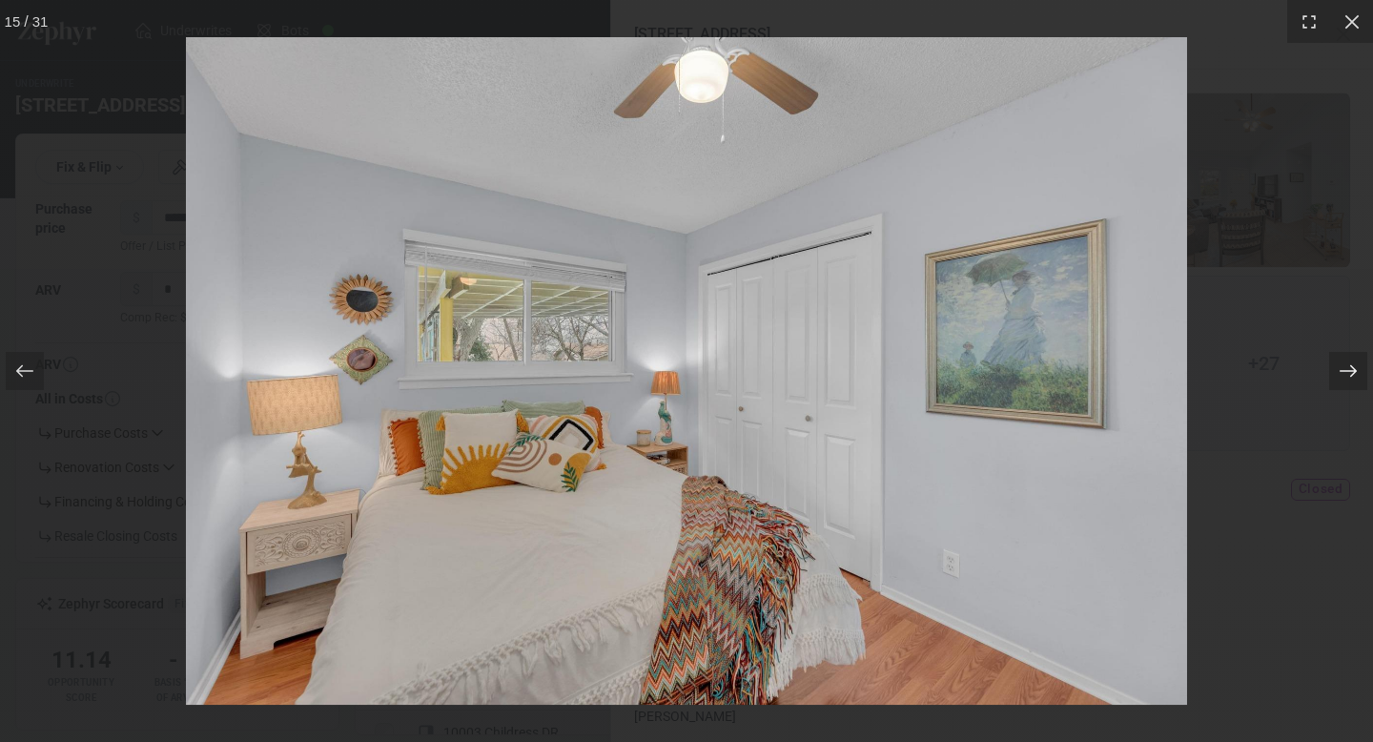
click at [1355, 374] on icon at bounding box center [1347, 370] width 19 height 19
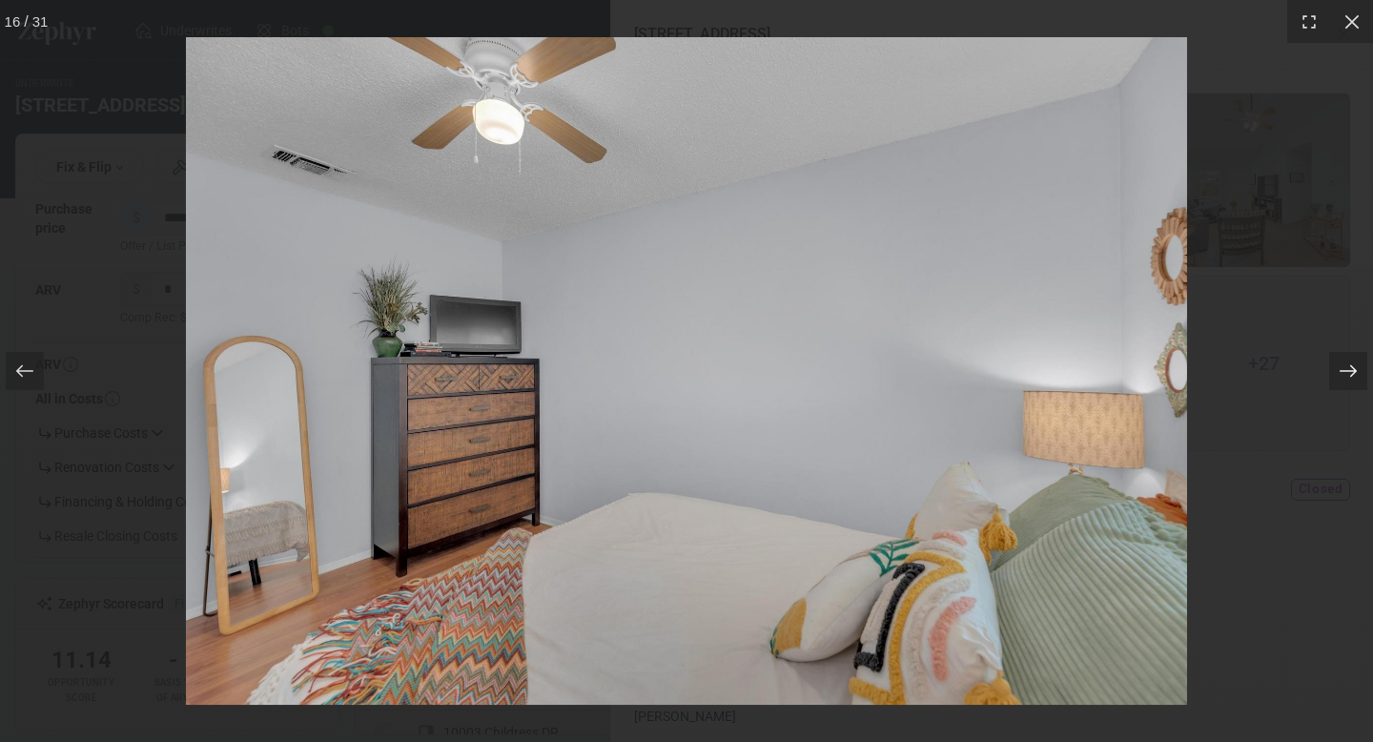
click at [1355, 374] on icon at bounding box center [1347, 370] width 19 height 19
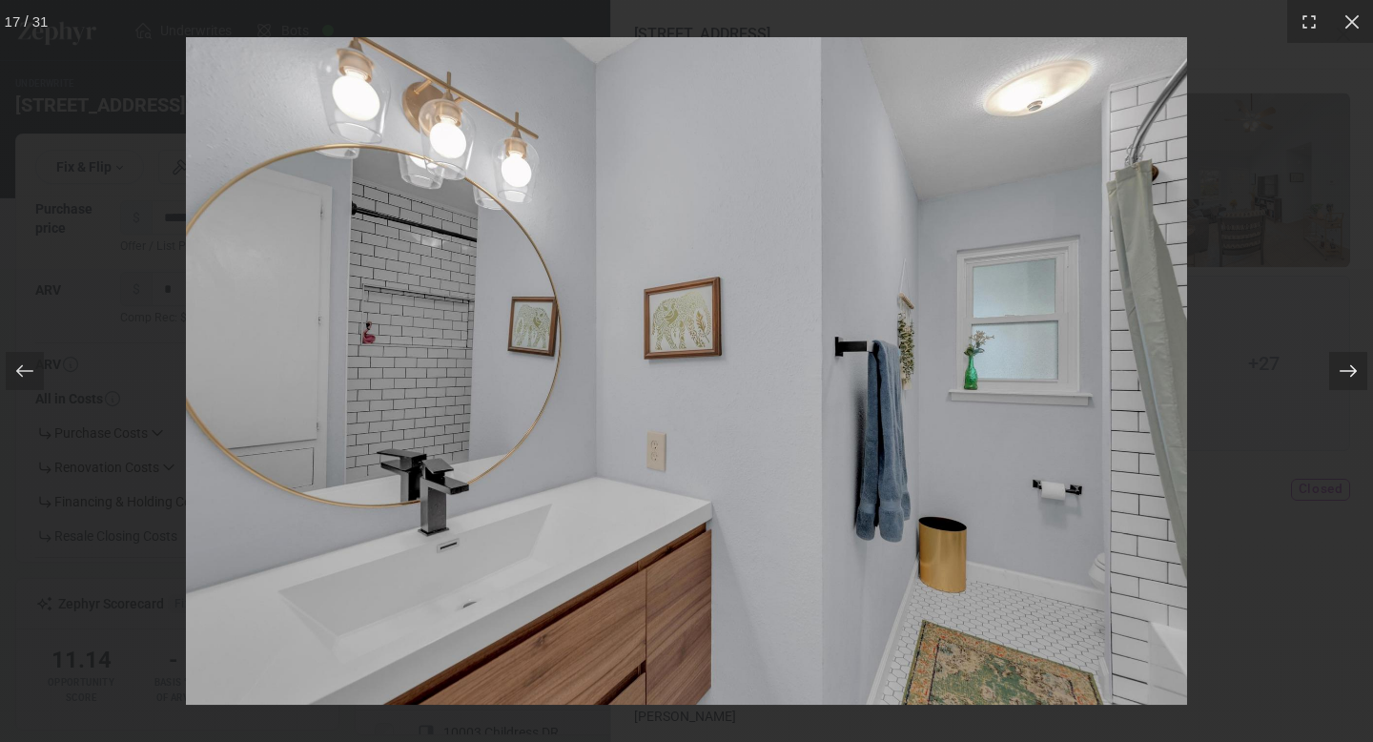
click at [1355, 374] on icon at bounding box center [1347, 370] width 19 height 19
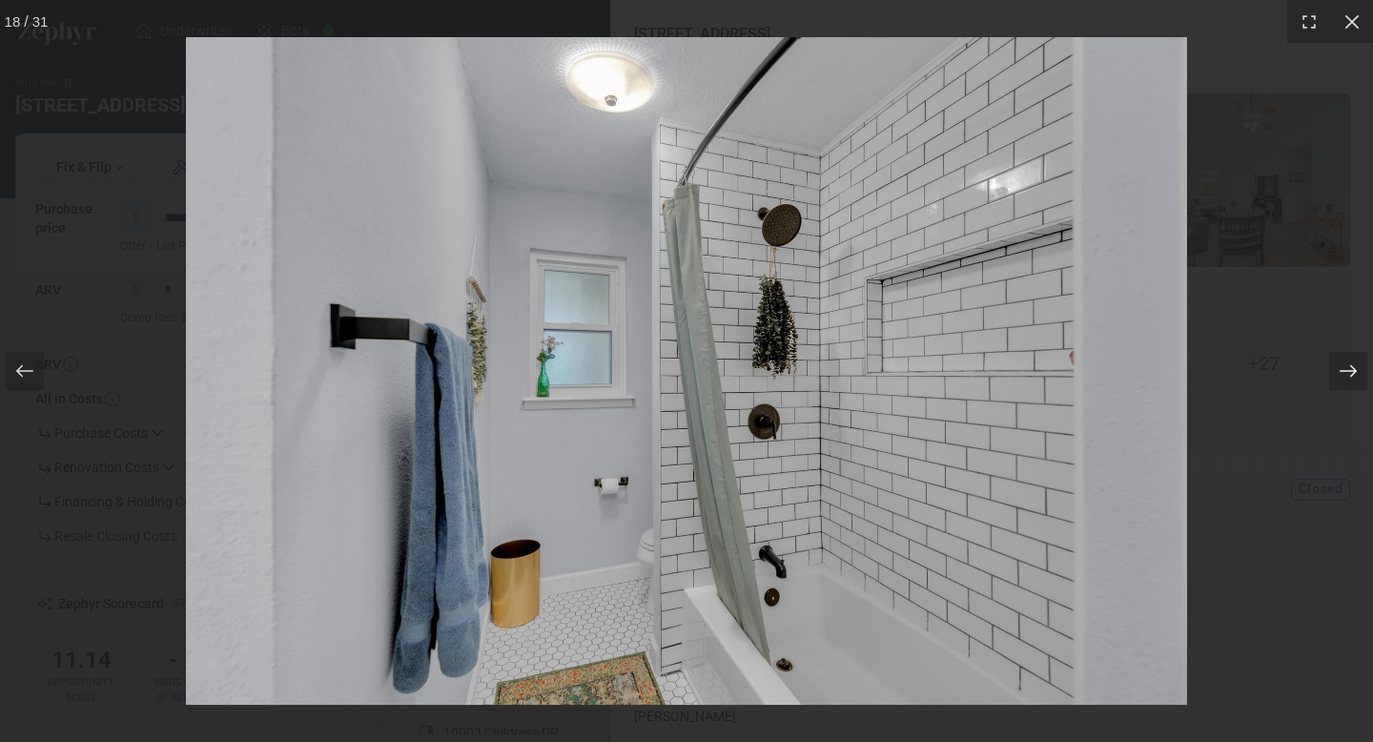
click at [1355, 374] on icon at bounding box center [1347, 370] width 19 height 19
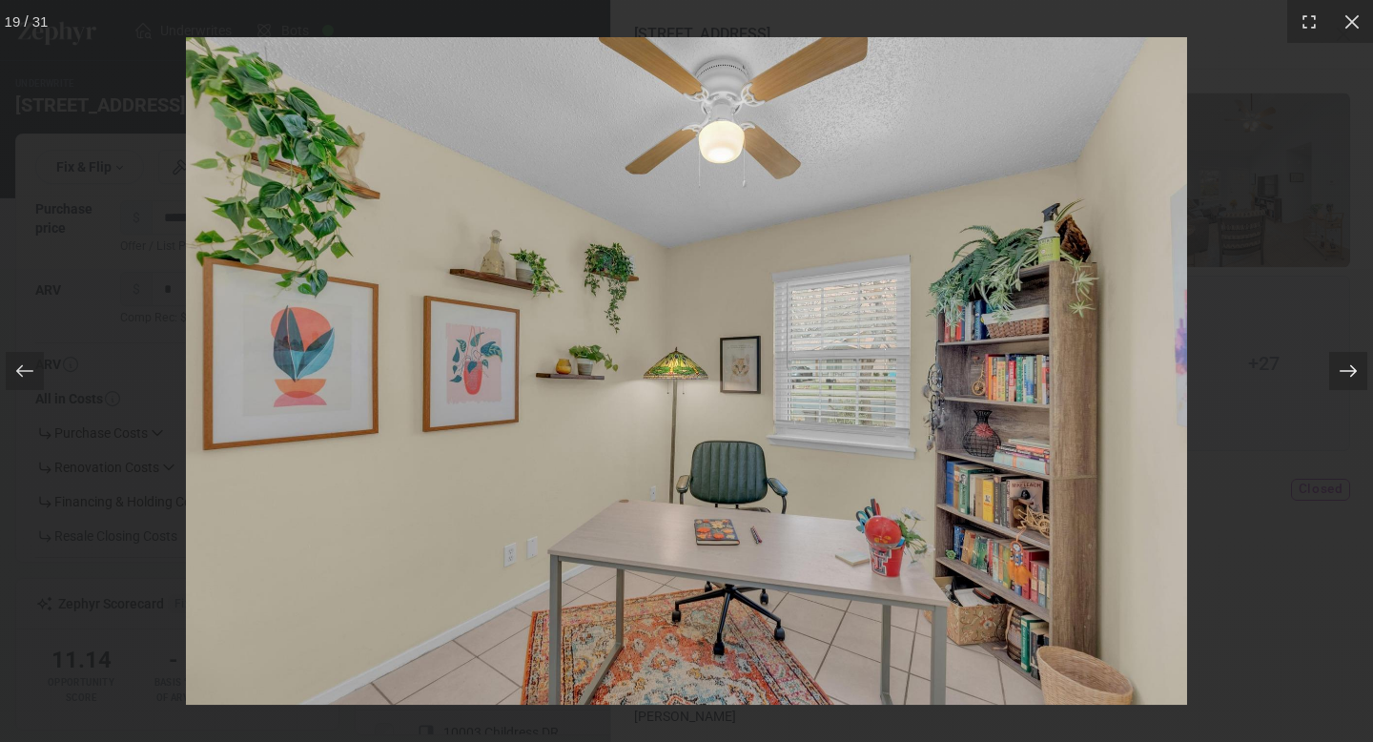
click at [1355, 374] on icon at bounding box center [1347, 370] width 19 height 19
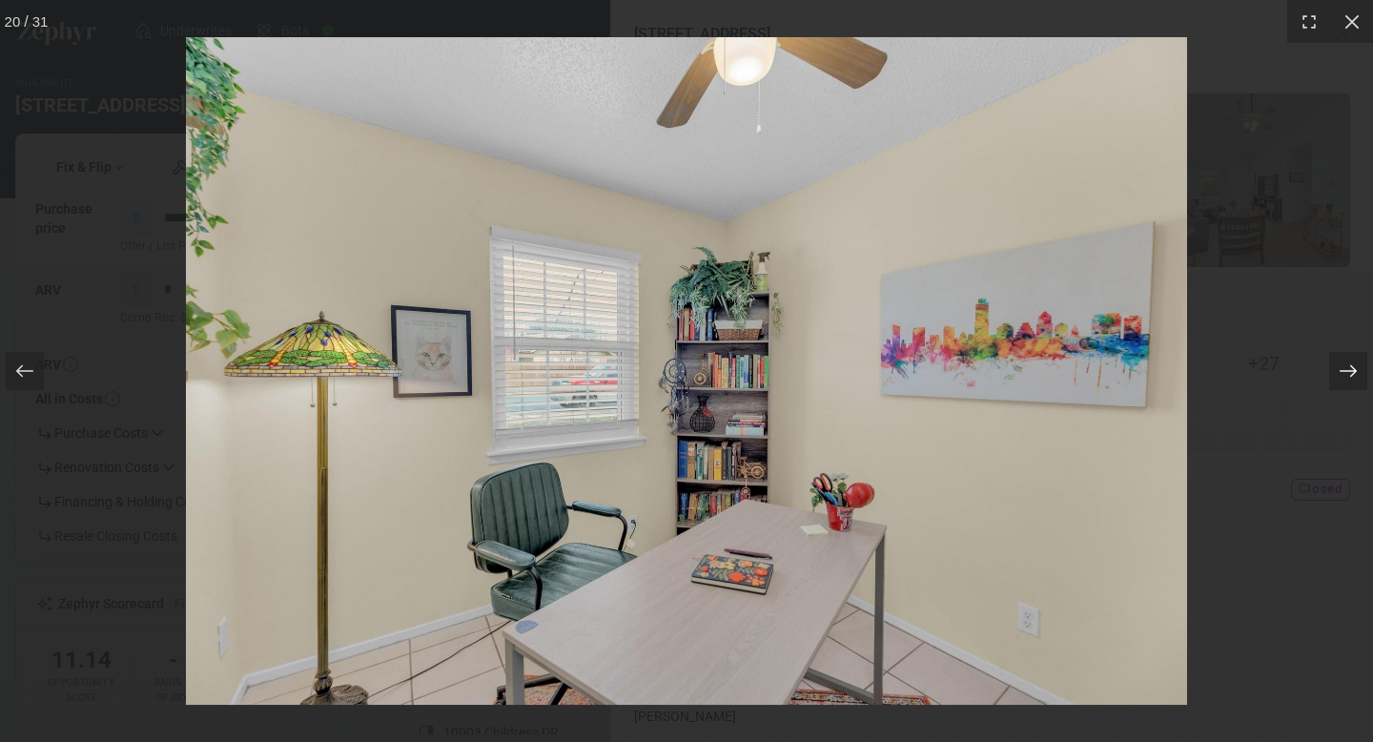
click at [1355, 374] on icon at bounding box center [1347, 370] width 19 height 19
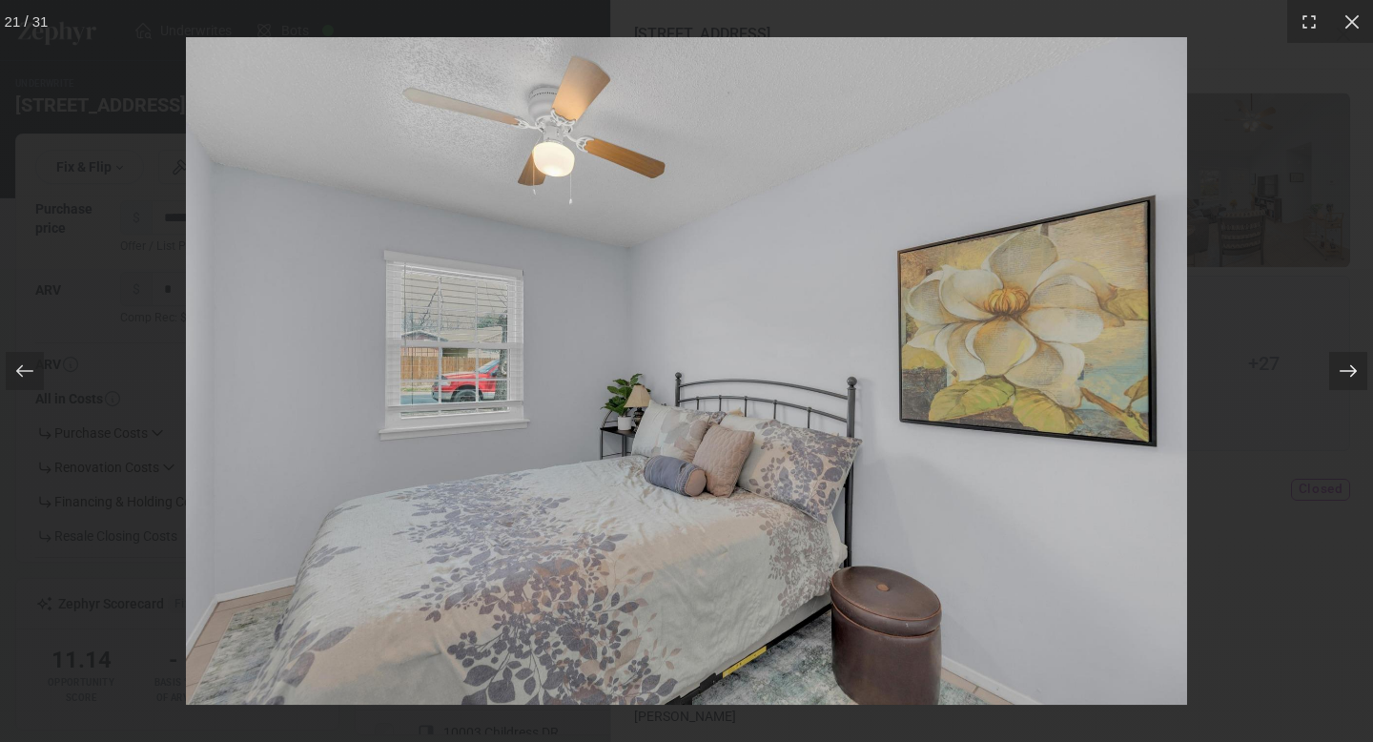
click at [1355, 374] on icon at bounding box center [1347, 370] width 19 height 19
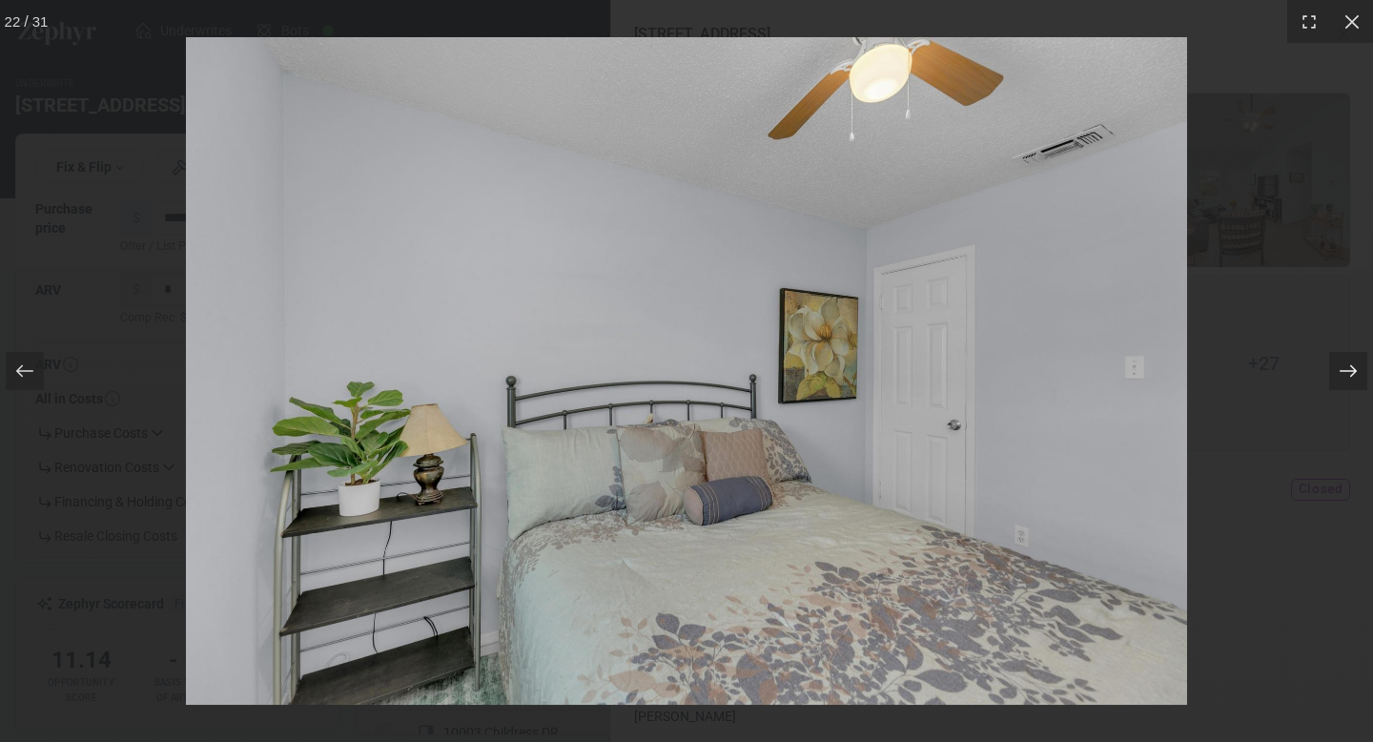
click at [1355, 374] on icon at bounding box center [1347, 370] width 19 height 19
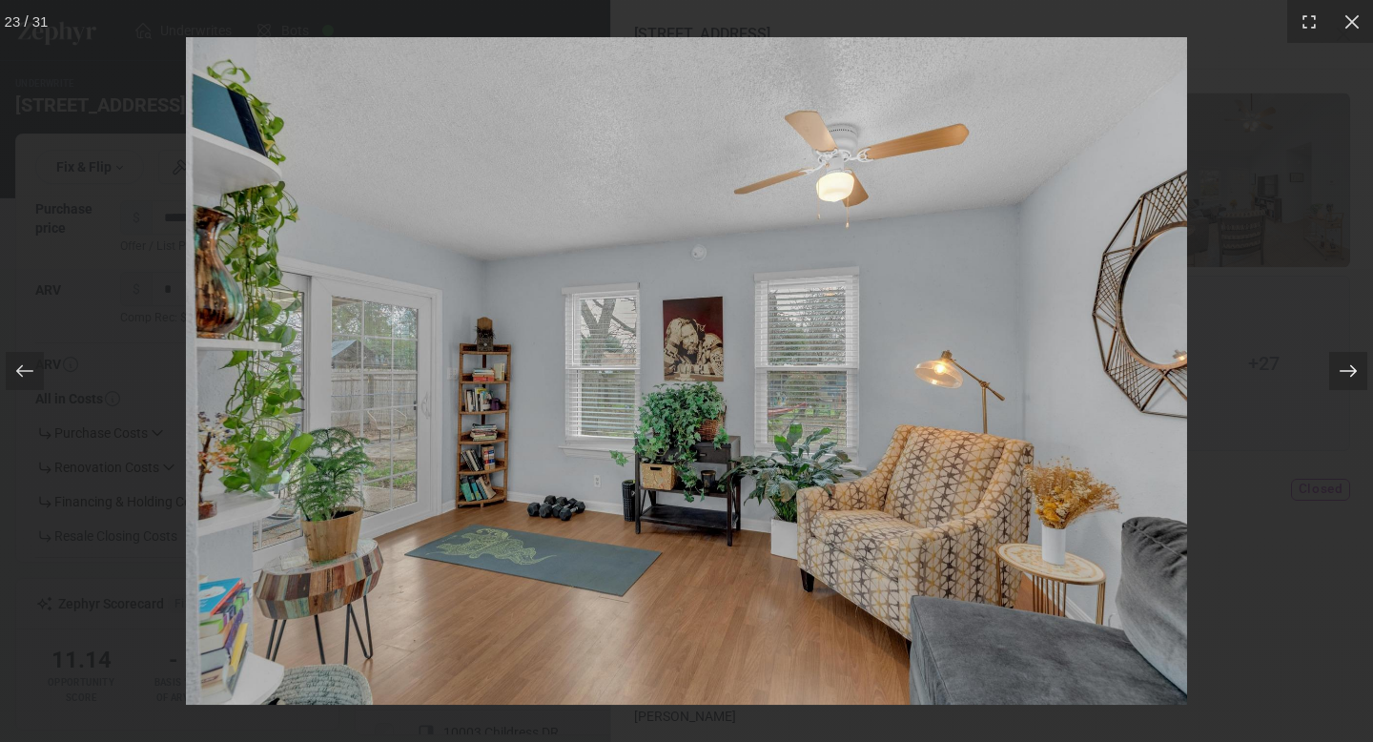
click at [1355, 374] on icon at bounding box center [1347, 370] width 19 height 19
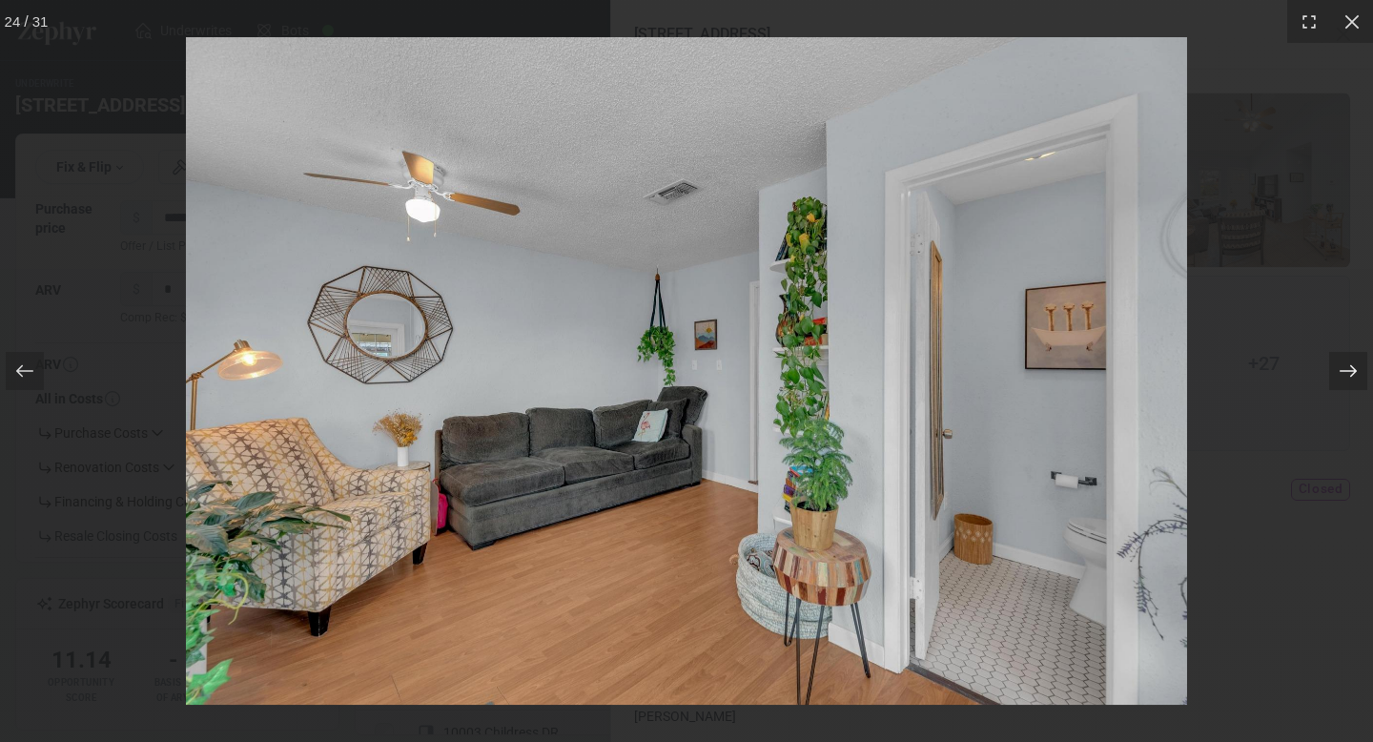
click at [1356, 373] on icon at bounding box center [1347, 370] width 19 height 19
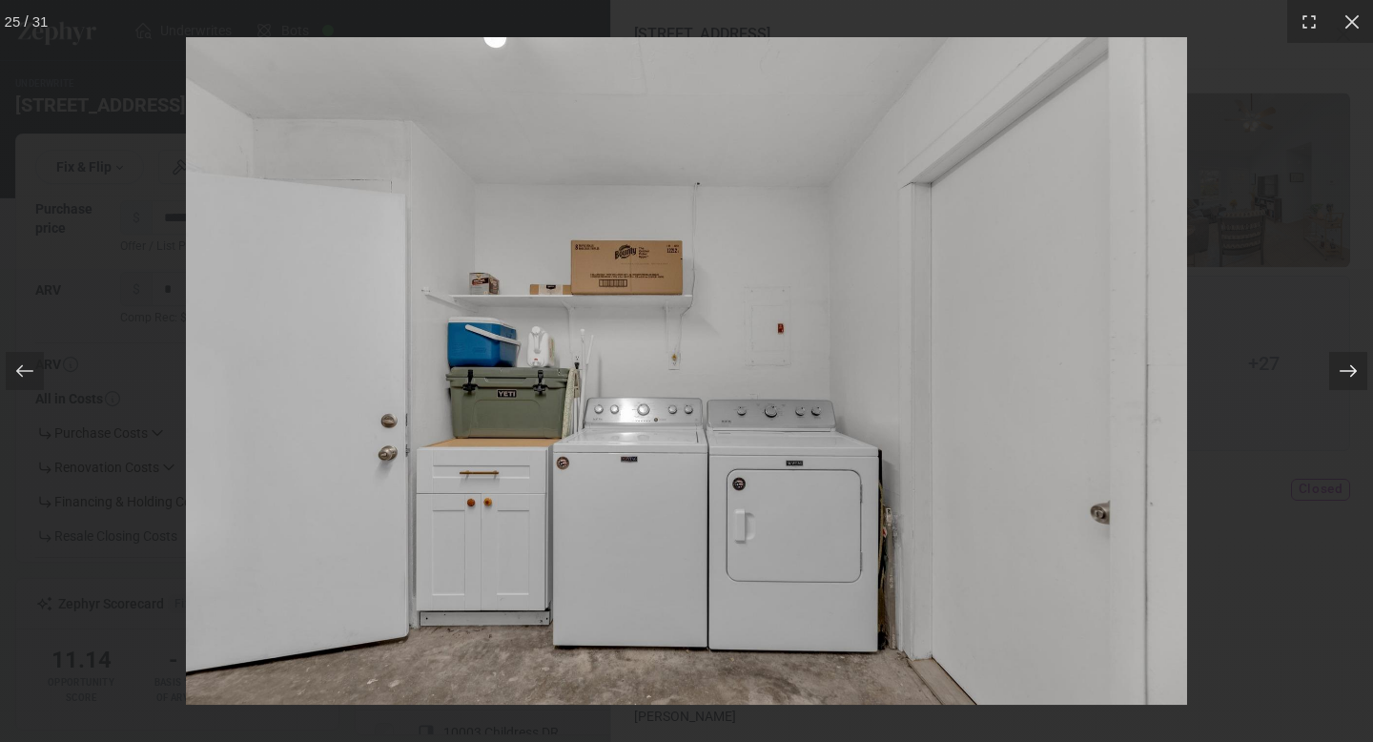
click at [1356, 373] on icon at bounding box center [1347, 370] width 19 height 19
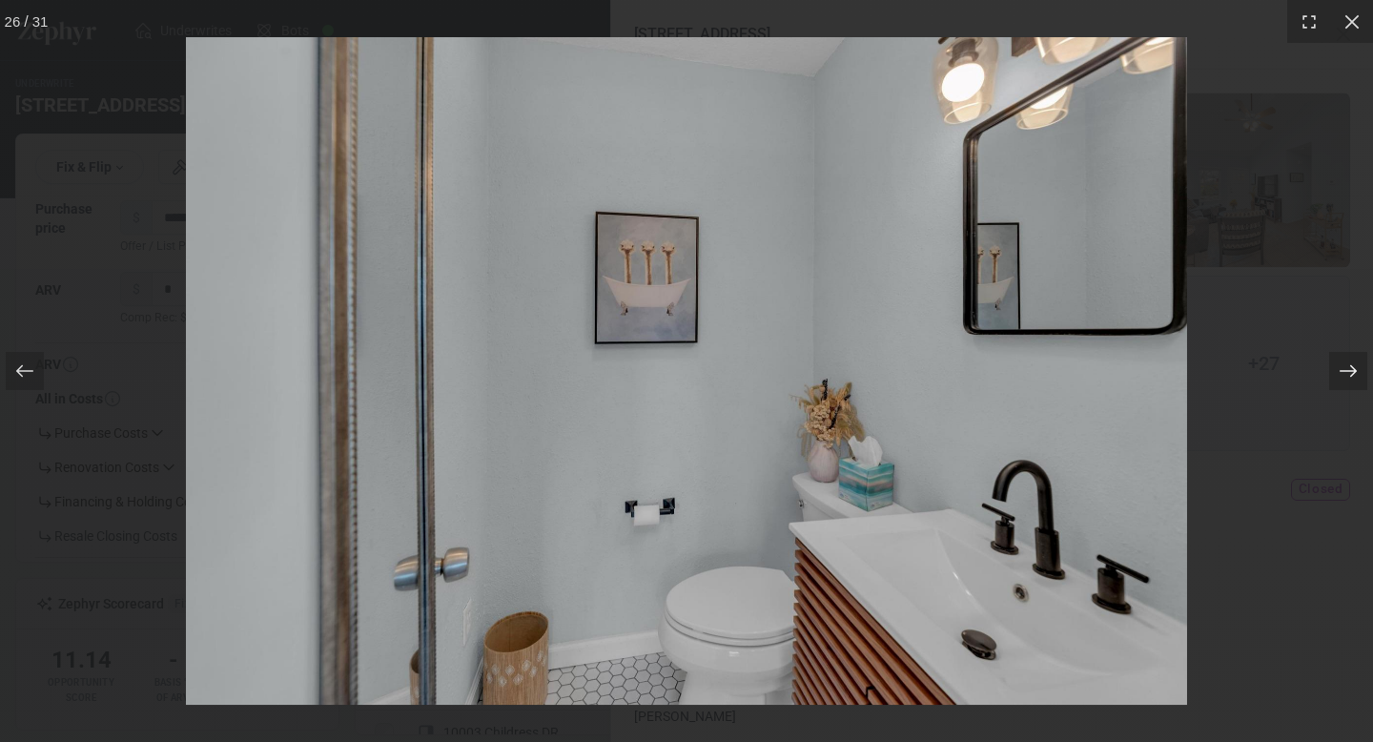
click at [1356, 373] on icon at bounding box center [1347, 370] width 19 height 19
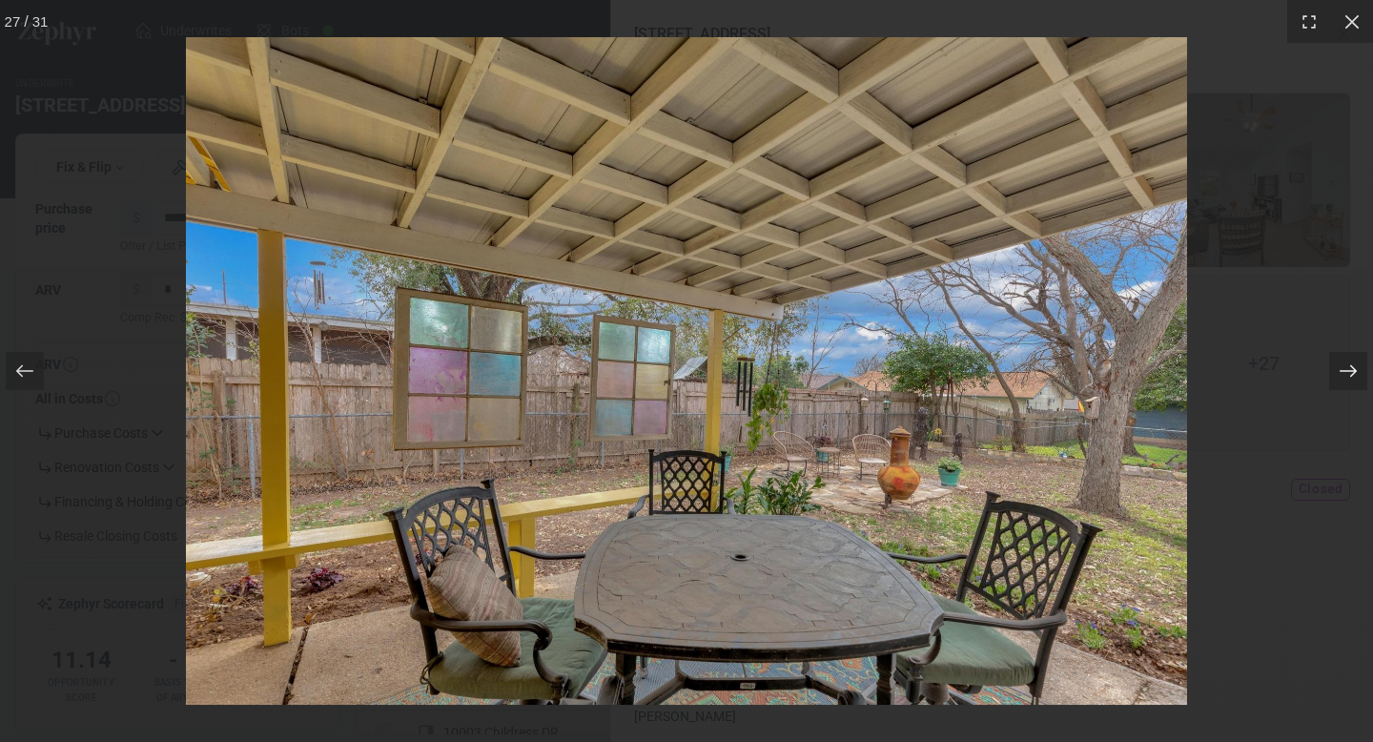
click at [1356, 373] on icon at bounding box center [1347, 370] width 19 height 19
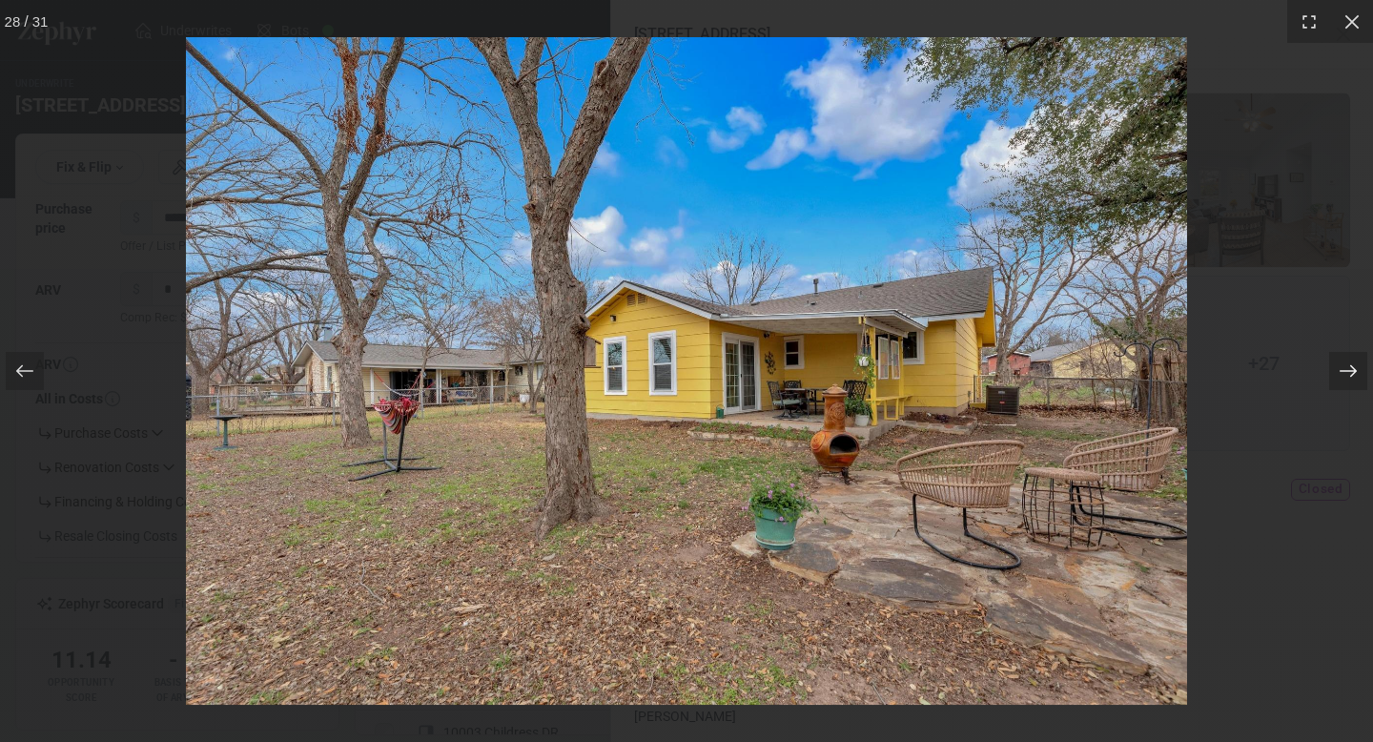
click at [1356, 373] on icon at bounding box center [1347, 370] width 19 height 19
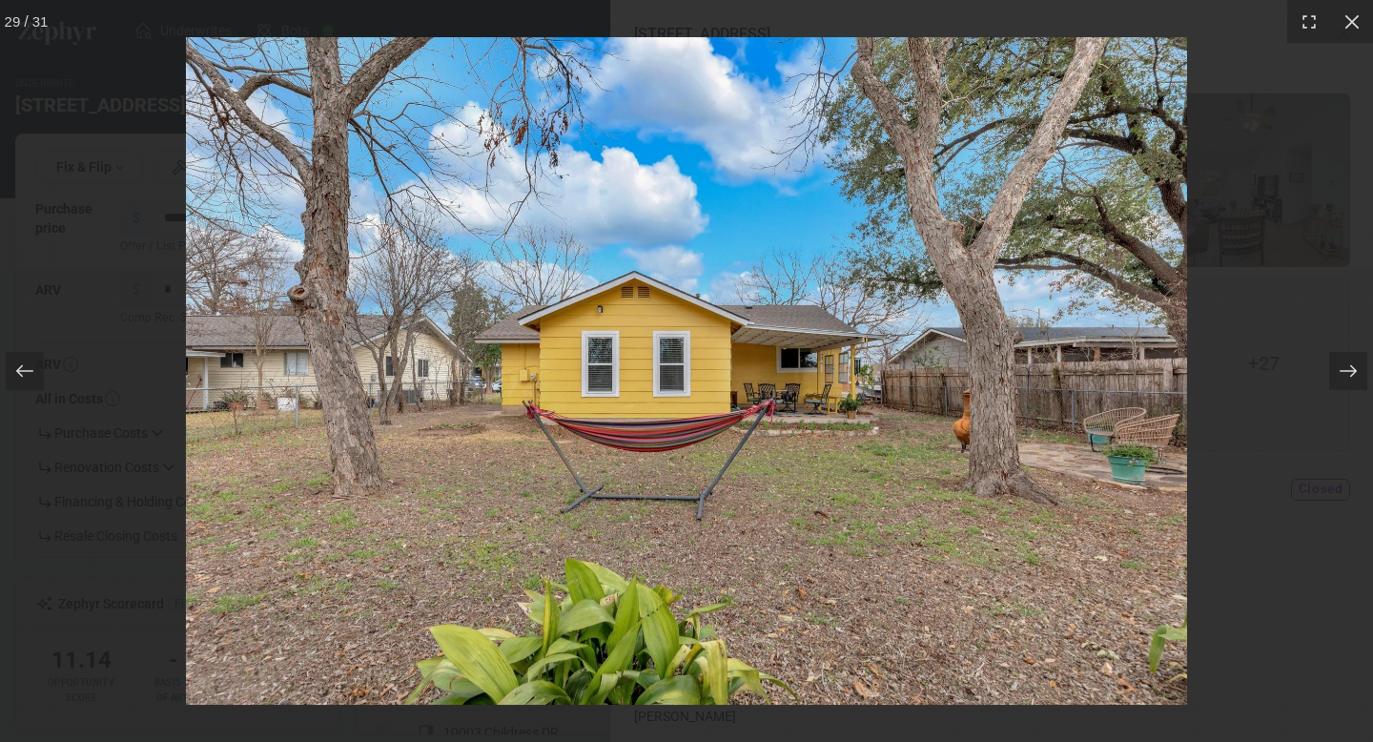
click at [1346, 138] on div "29 / 31" at bounding box center [686, 371] width 1373 height 742
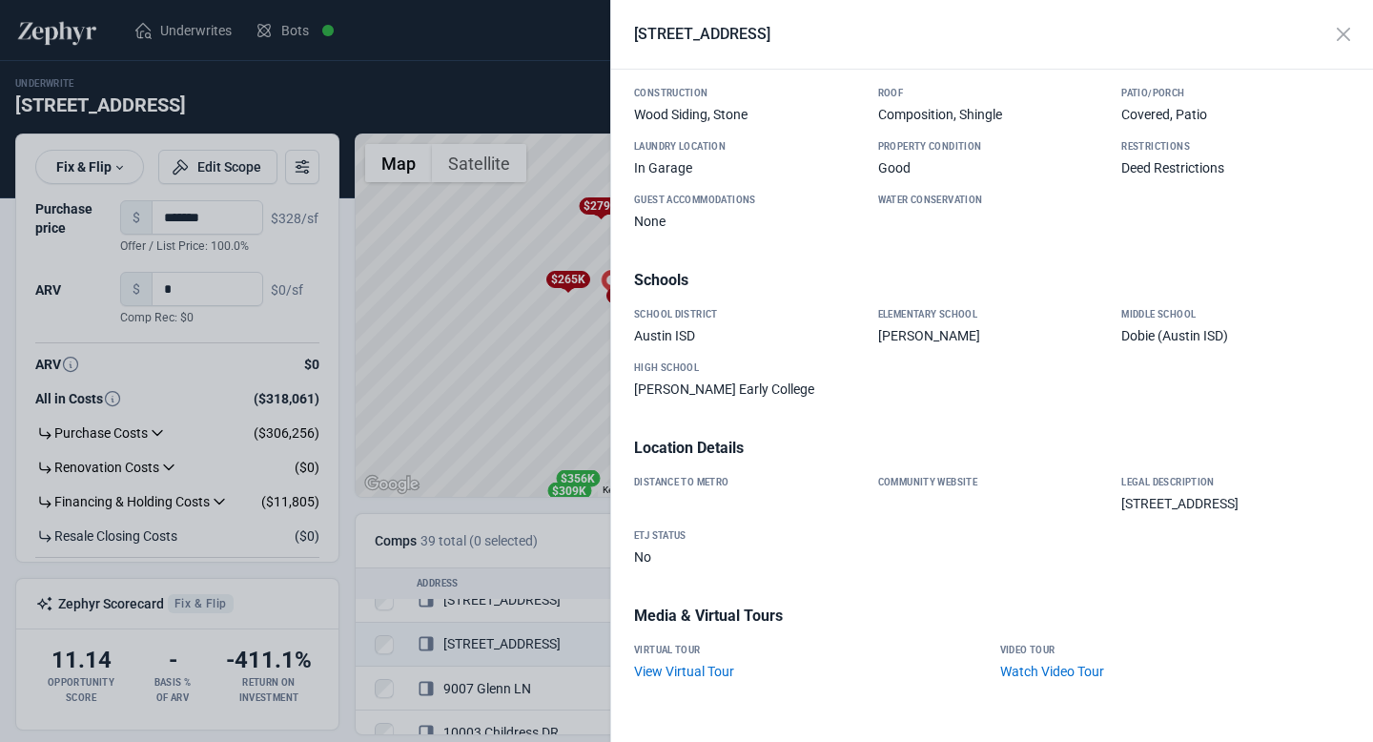
scroll to position [1817, 0]
click at [1349, 34] on button "Close" at bounding box center [1343, 34] width 36 height 36
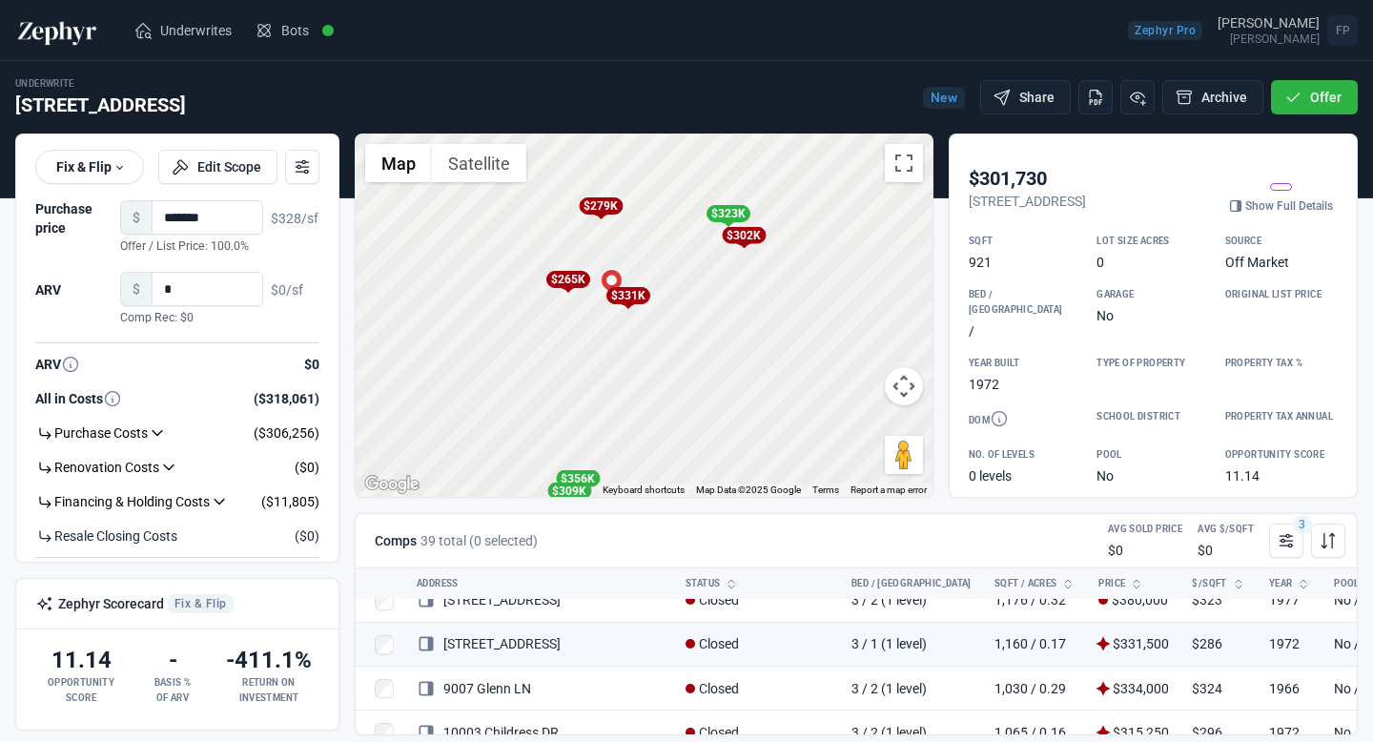
click at [749, 234] on div "$302K" at bounding box center [744, 235] width 44 height 17
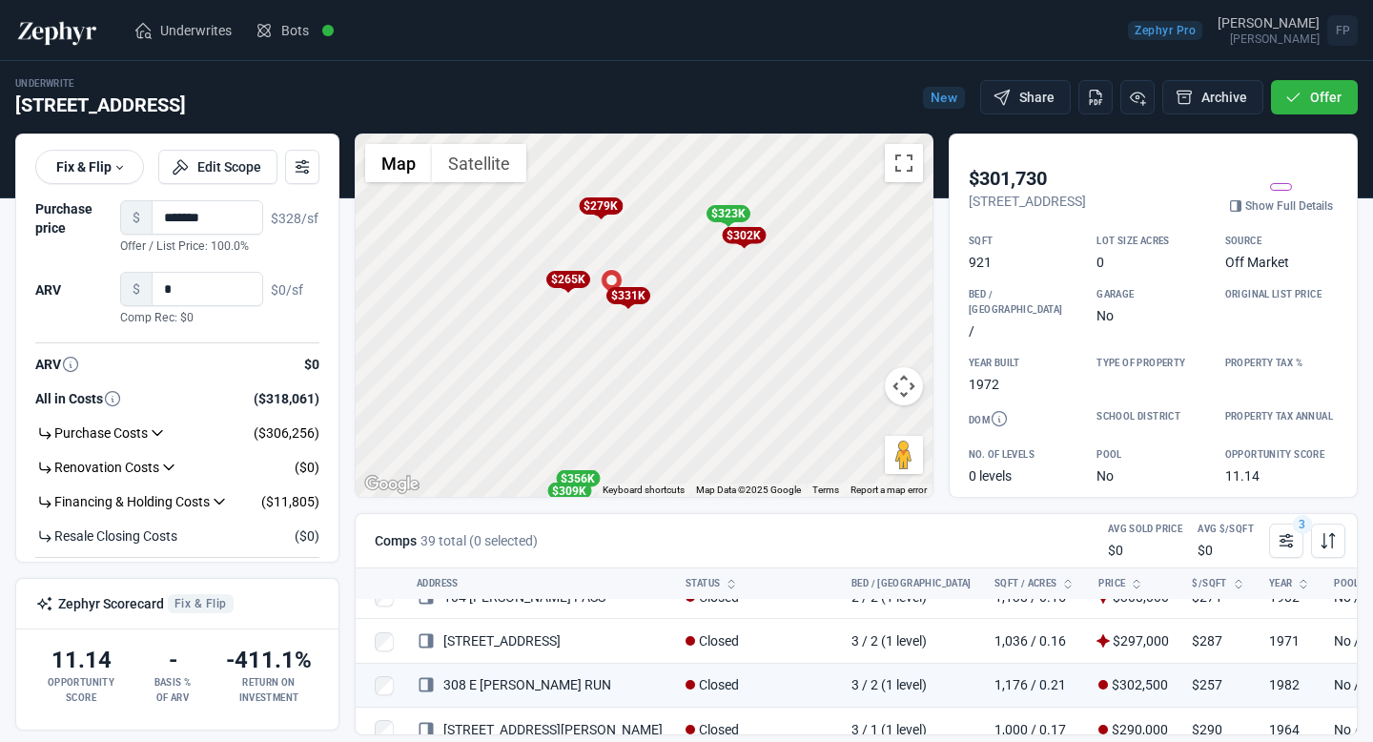
scroll to position [375, 0]
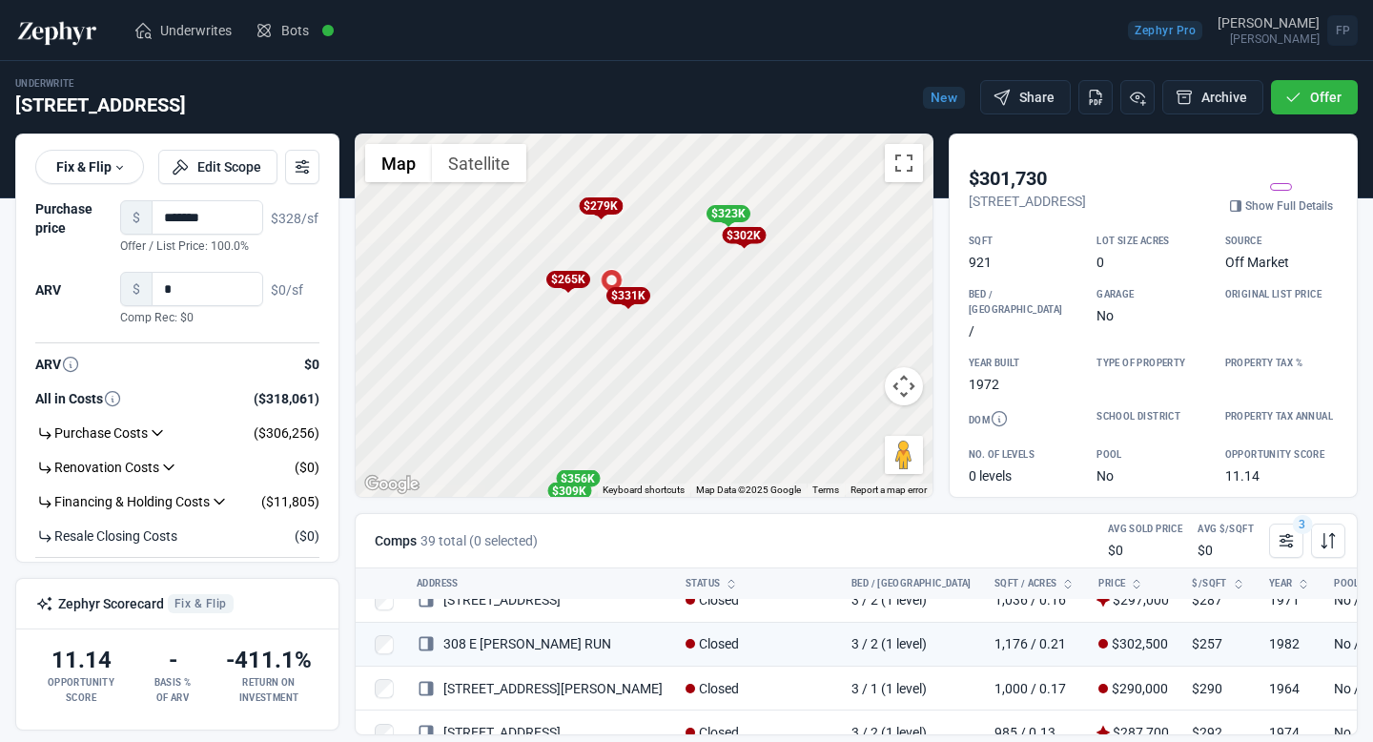
click at [634, 298] on div "$331K" at bounding box center [627, 295] width 44 height 17
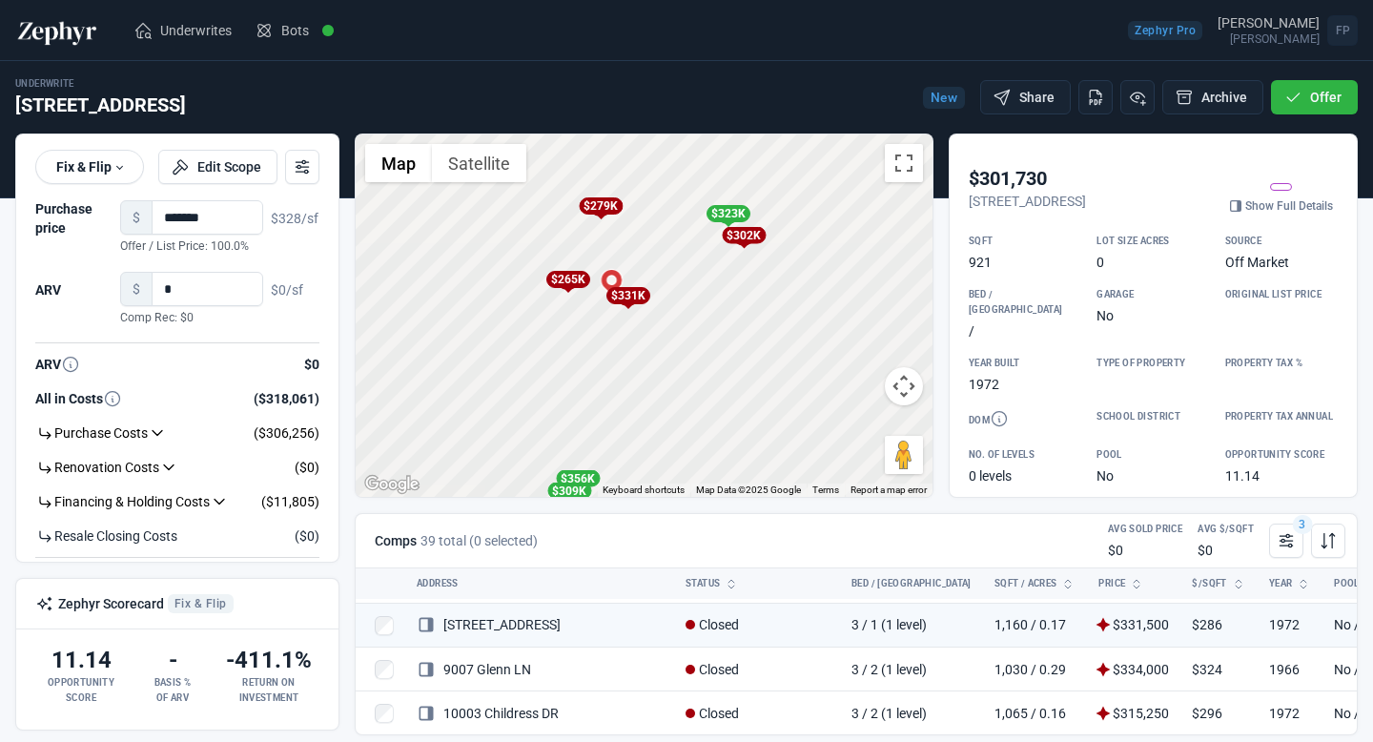
scroll to position [66, 0]
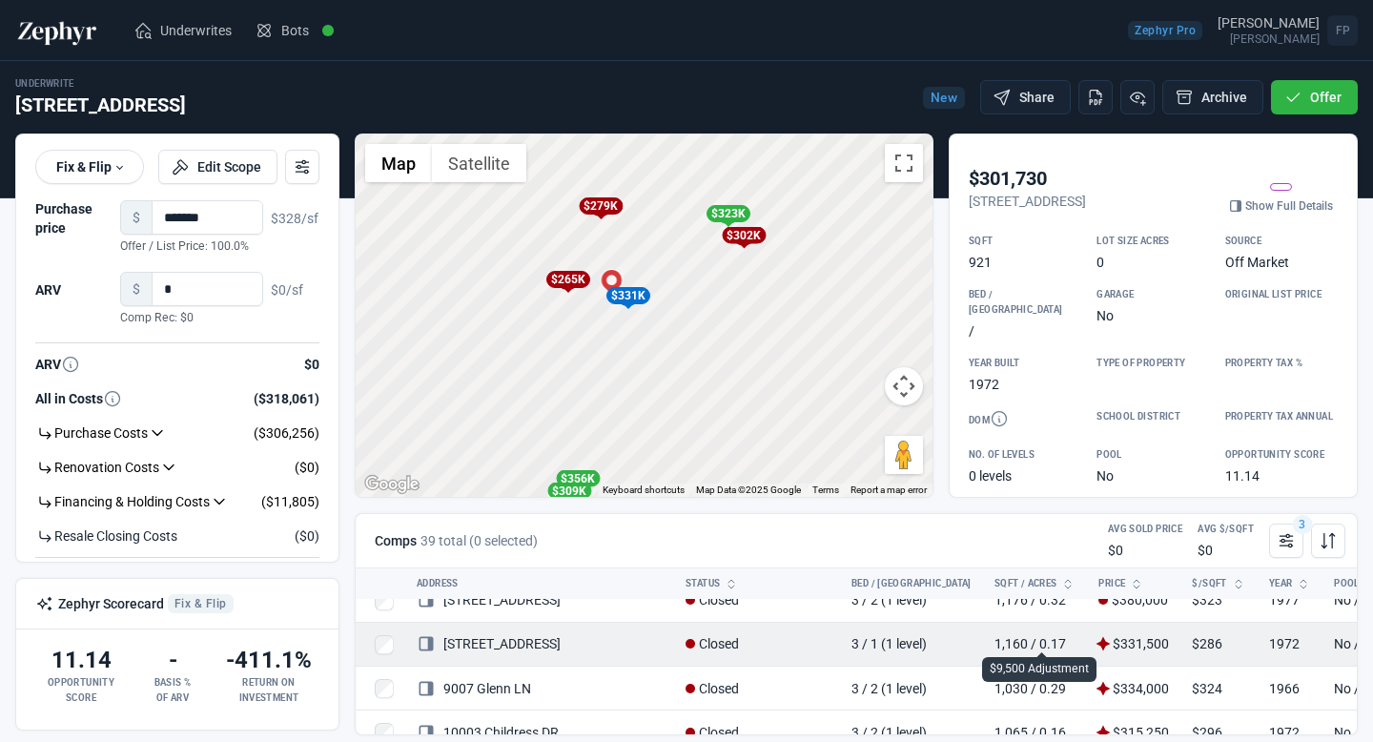
click at [1098, 642] on span "$331,500" at bounding box center [1133, 643] width 71 height 15
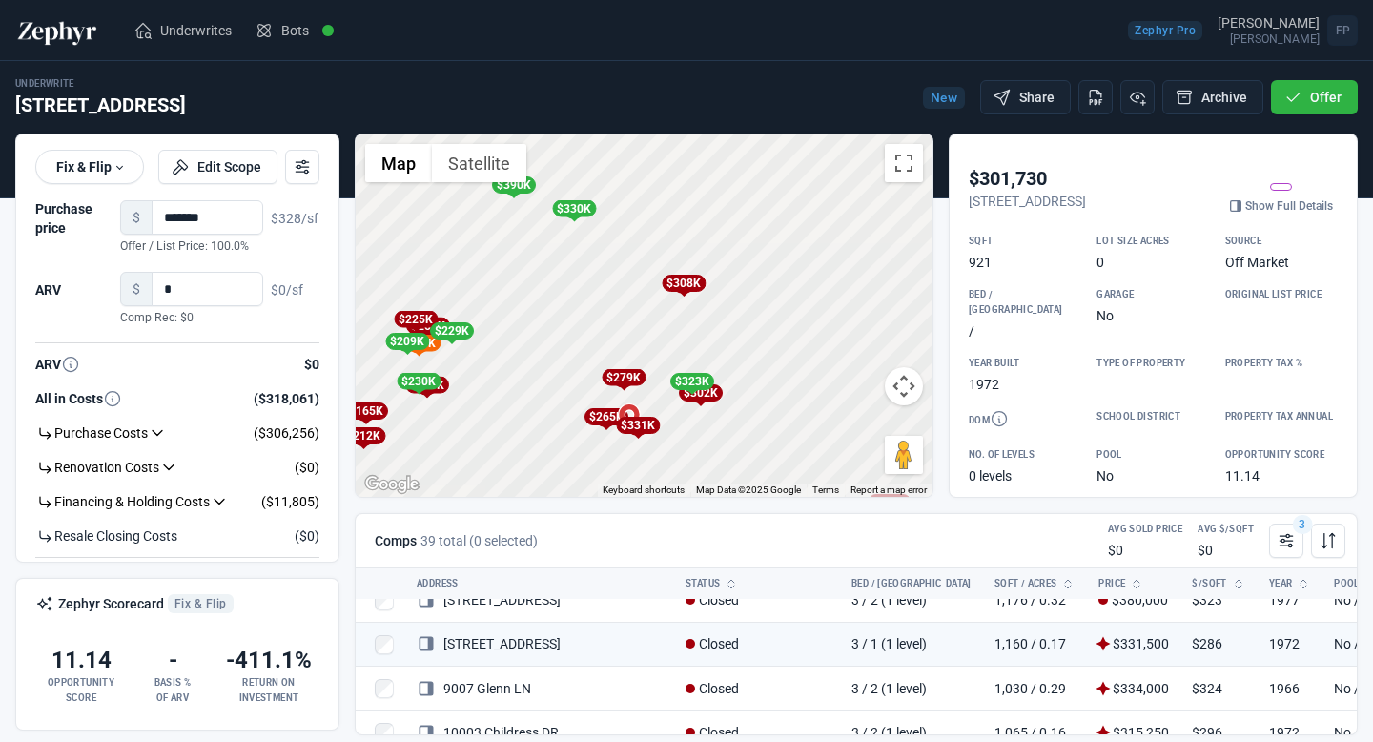
drag, startPoint x: 753, startPoint y: 215, endPoint x: 706, endPoint y: 333, distance: 126.2
click at [706, 333] on div "To activate drag with keyboard, press Alt + Enter. Once in keyboard drag state,…" at bounding box center [644, 315] width 577 height 362
click at [683, 286] on div "$308K" at bounding box center [684, 283] width 44 height 17
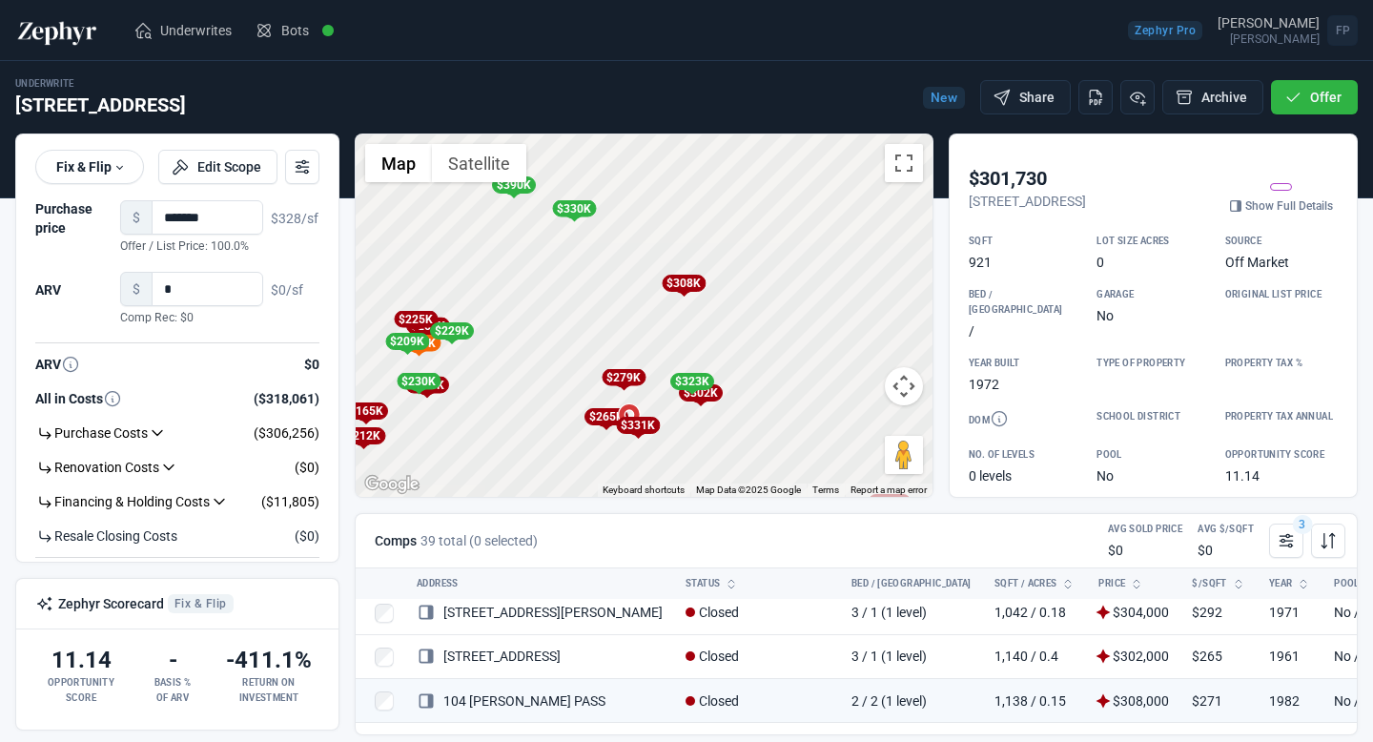
scroll to position [287, 0]
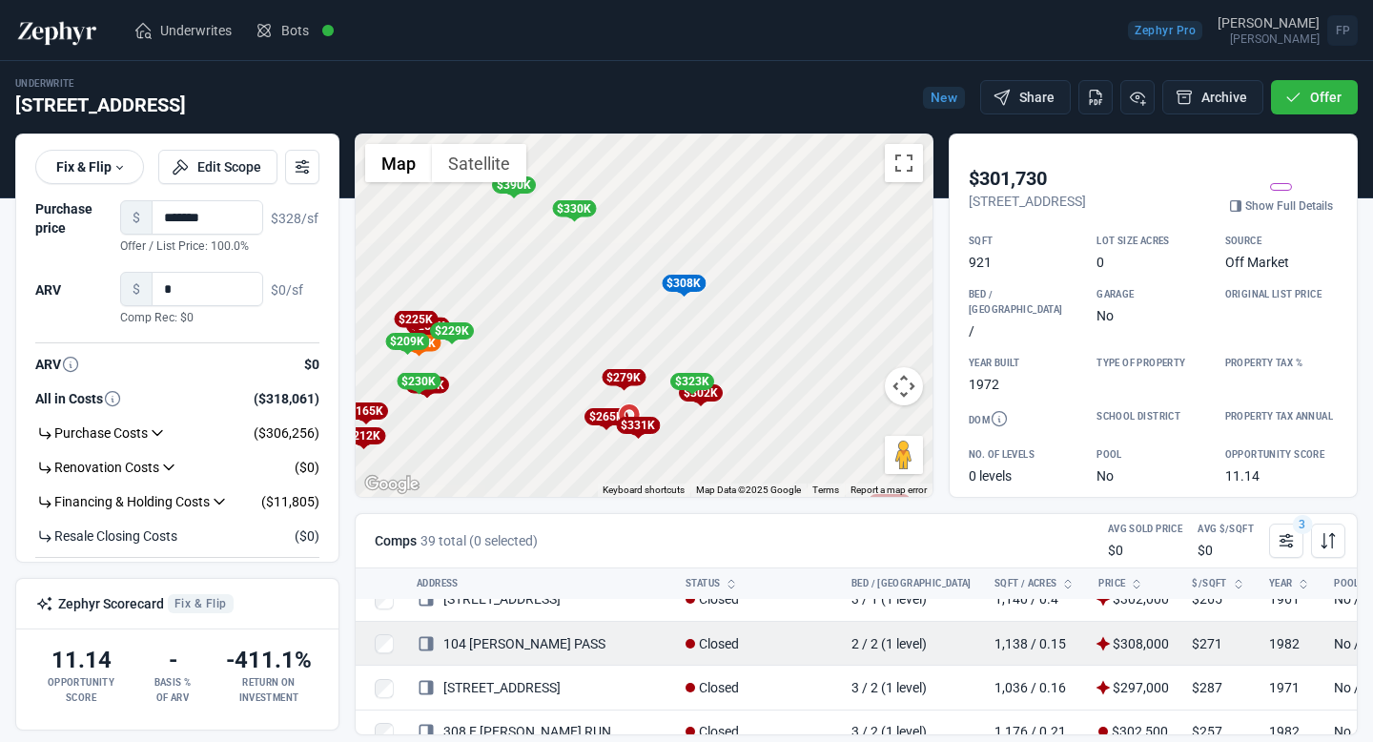
click at [522, 643] on link "104 Masterson PASS" at bounding box center [511, 643] width 189 height 15
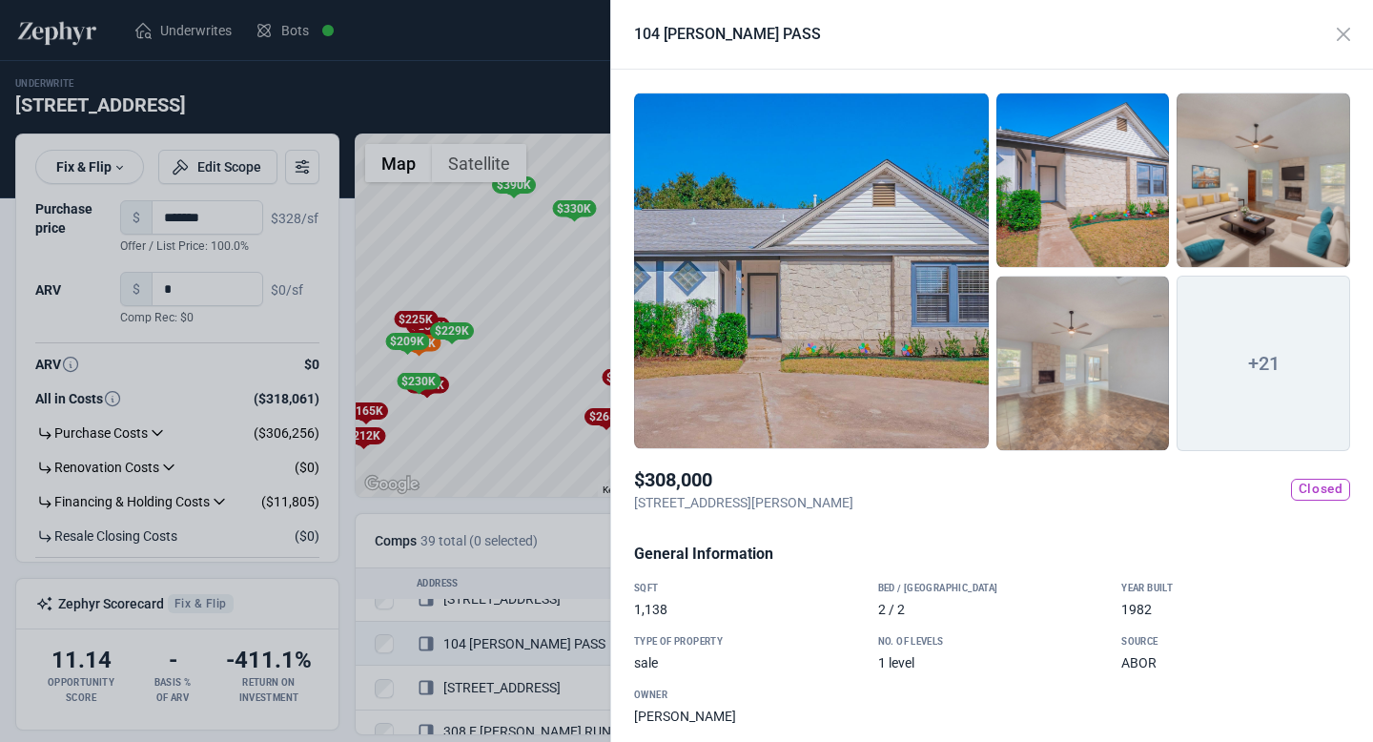
click at [879, 321] on div at bounding box center [811, 270] width 355 height 357
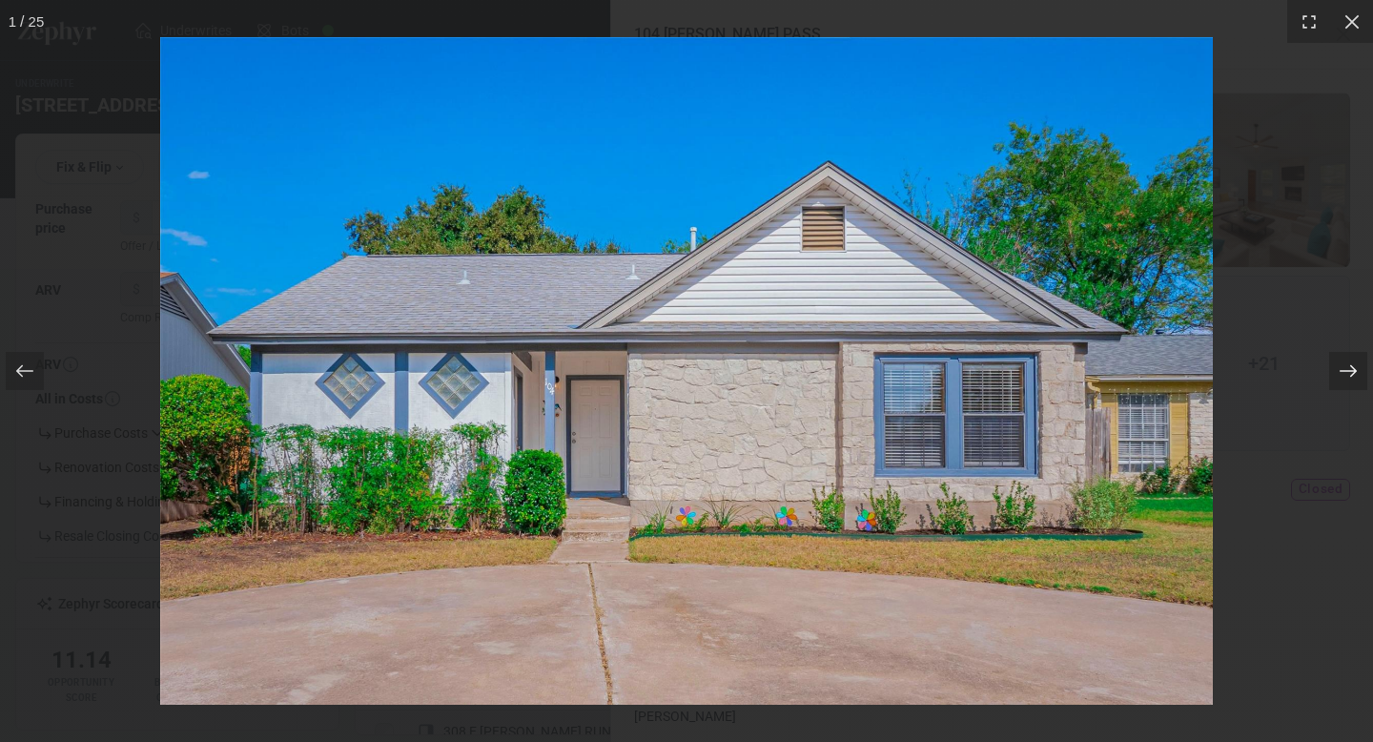
click at [1346, 370] on icon at bounding box center [1347, 371] width 17 height 12
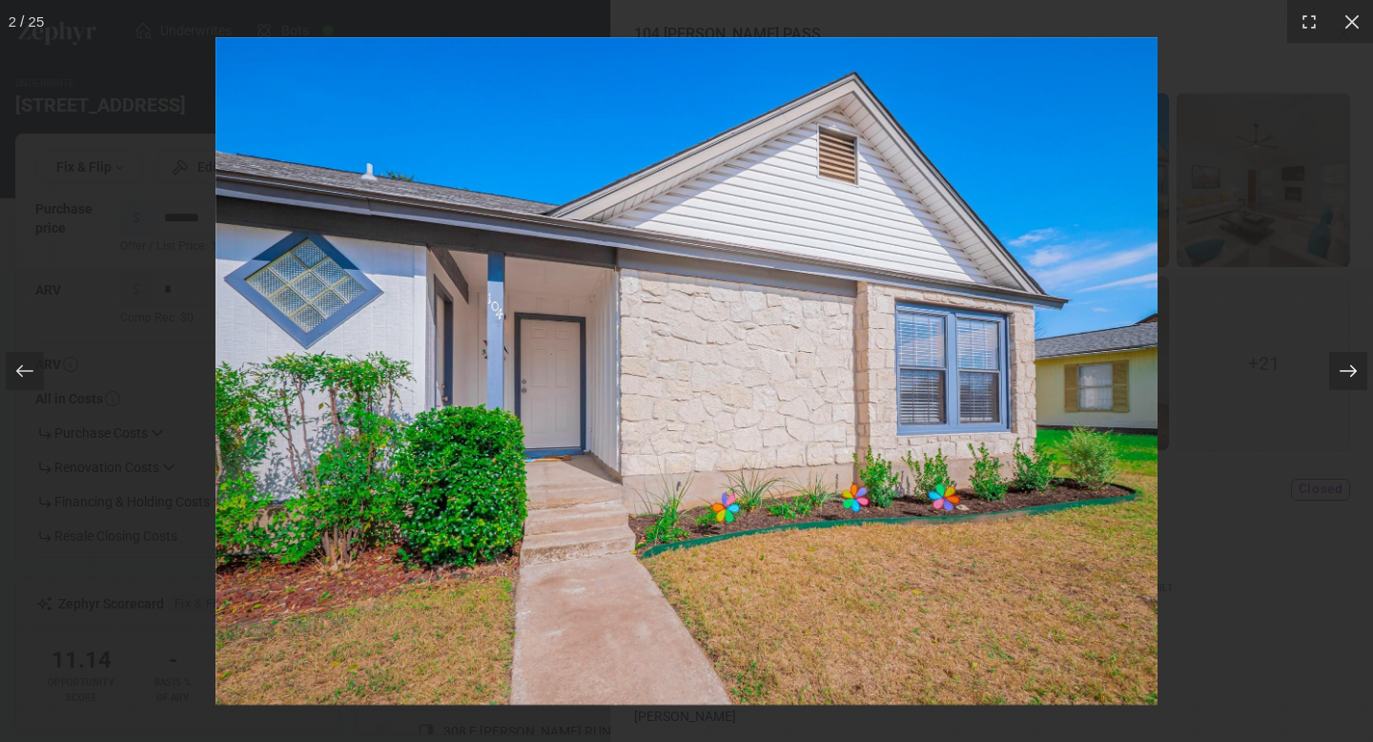
click at [1346, 370] on icon at bounding box center [1347, 371] width 17 height 12
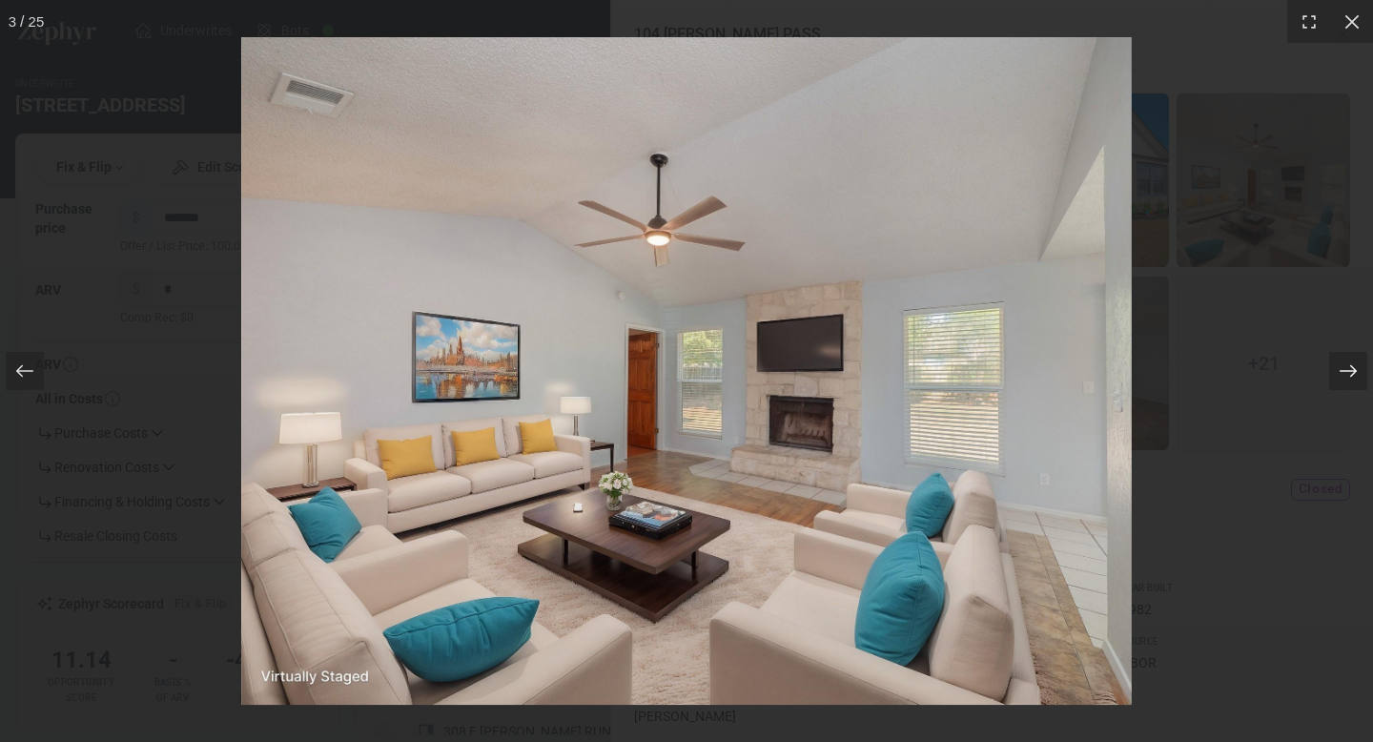
click at [1346, 370] on icon at bounding box center [1347, 371] width 17 height 12
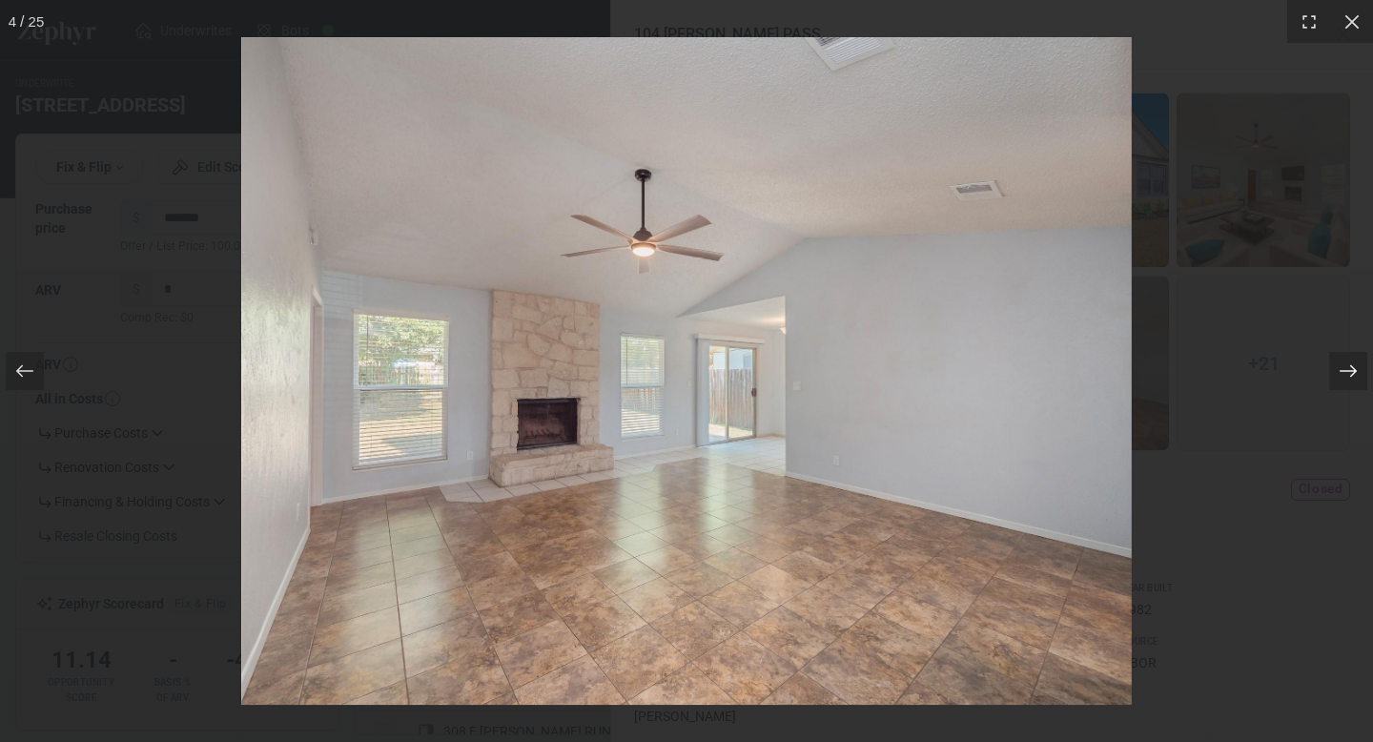
click at [1346, 370] on icon at bounding box center [1347, 371] width 17 height 12
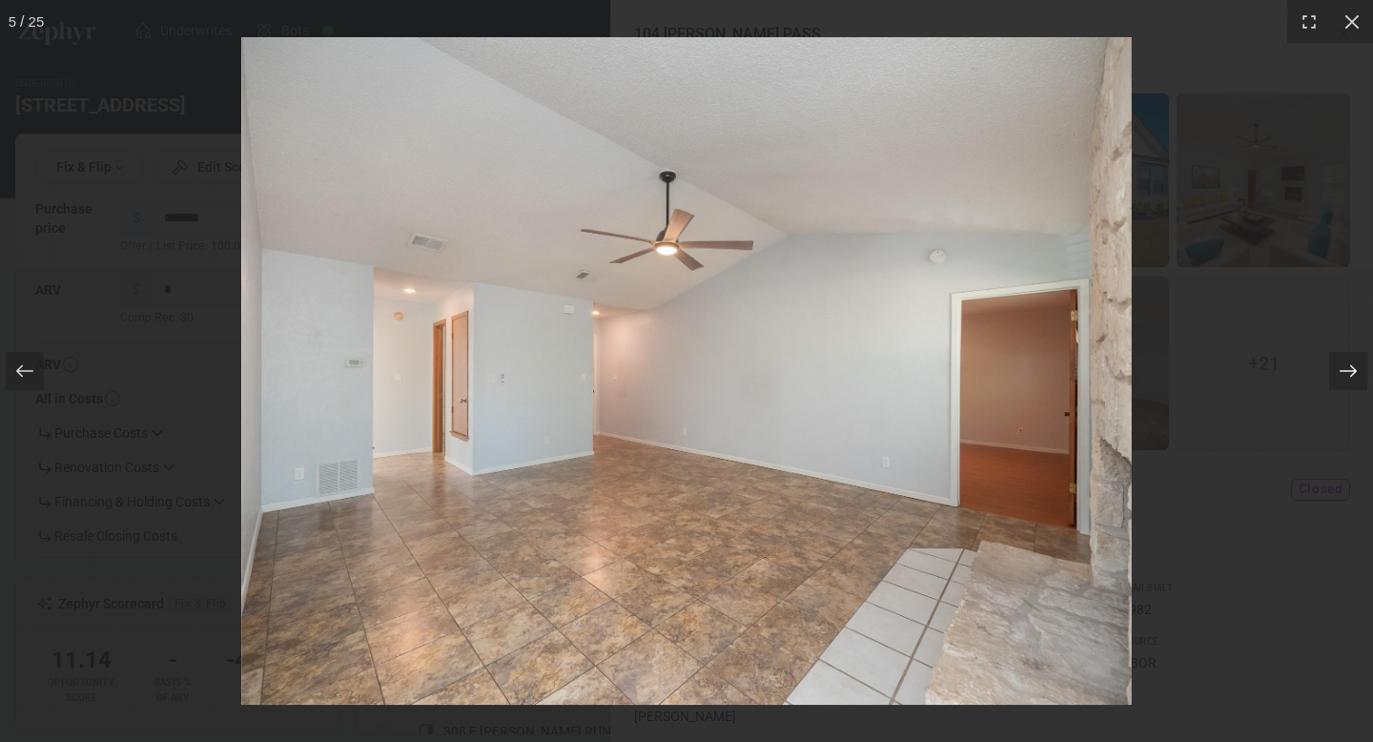
click at [1346, 371] on icon at bounding box center [1347, 371] width 17 height 12
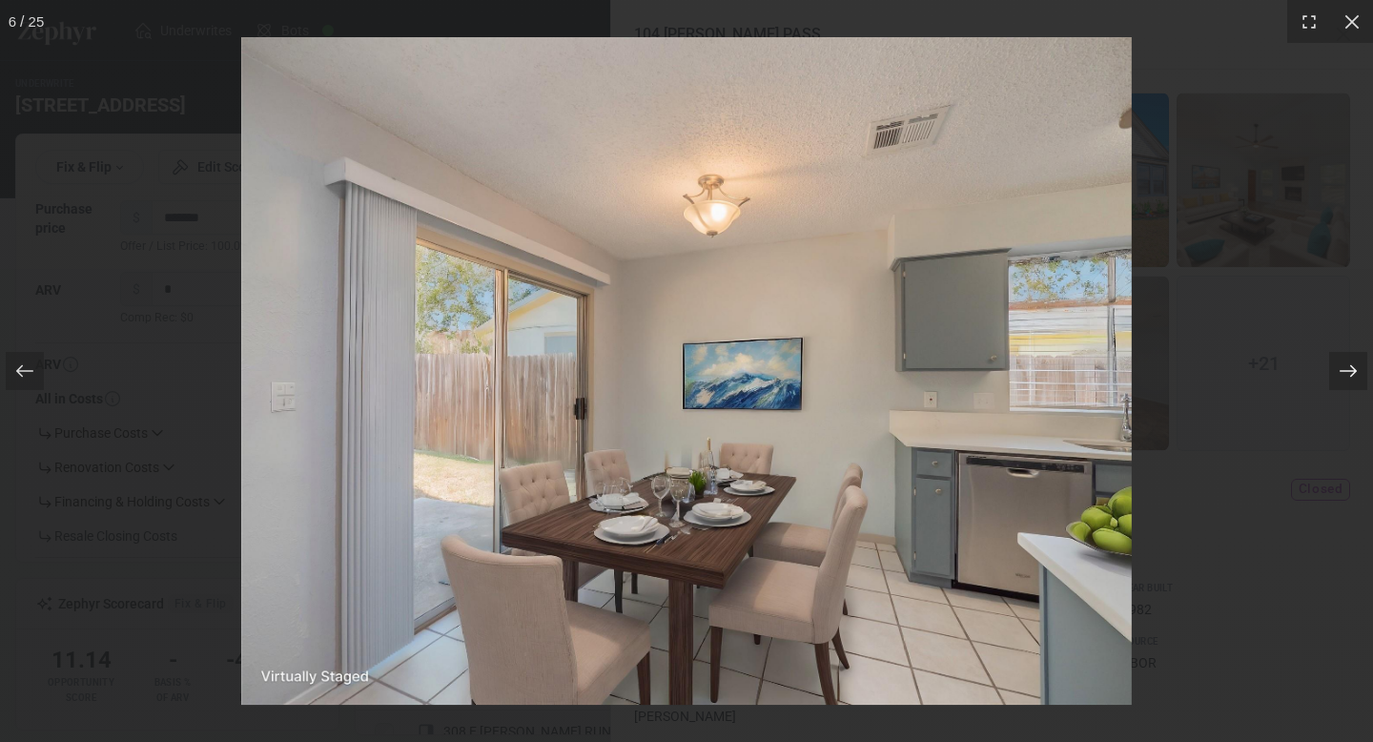
click at [1346, 371] on icon at bounding box center [1347, 371] width 17 height 12
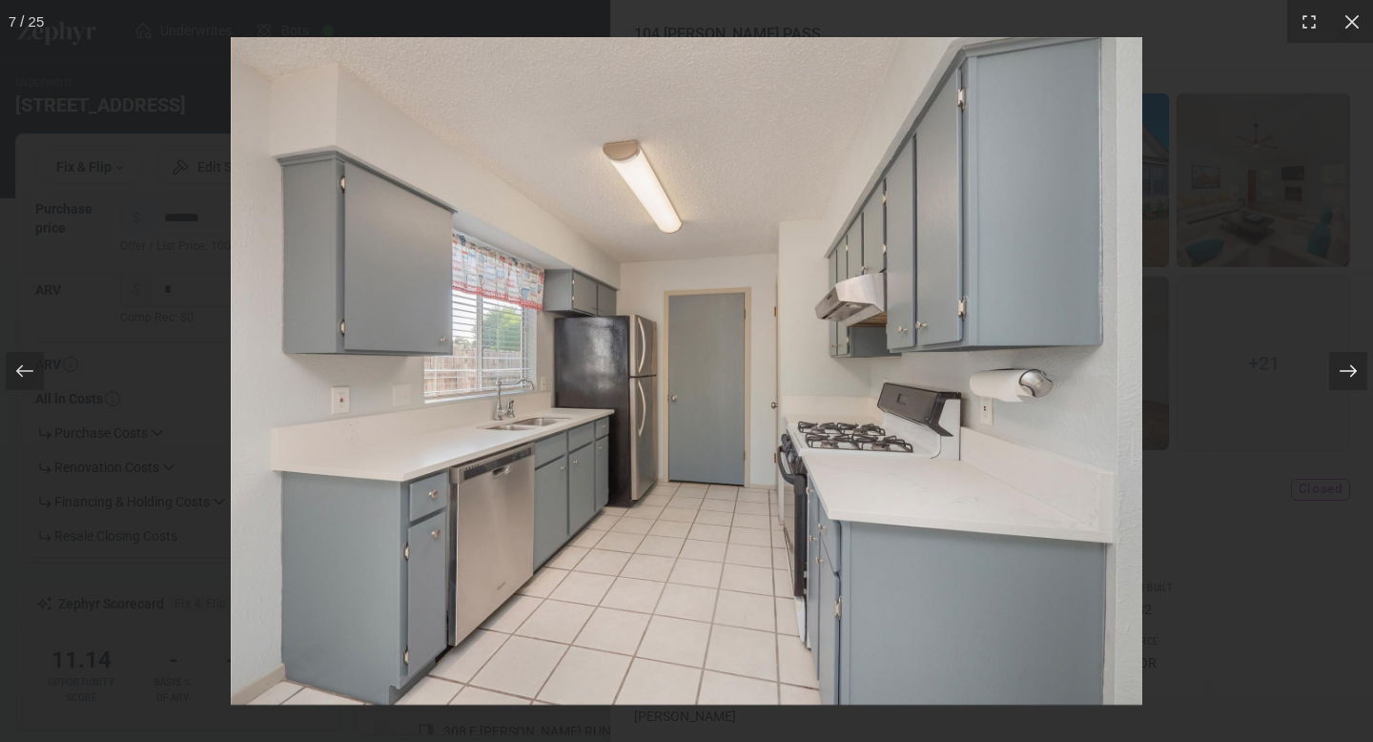
click at [1346, 371] on icon at bounding box center [1347, 371] width 17 height 12
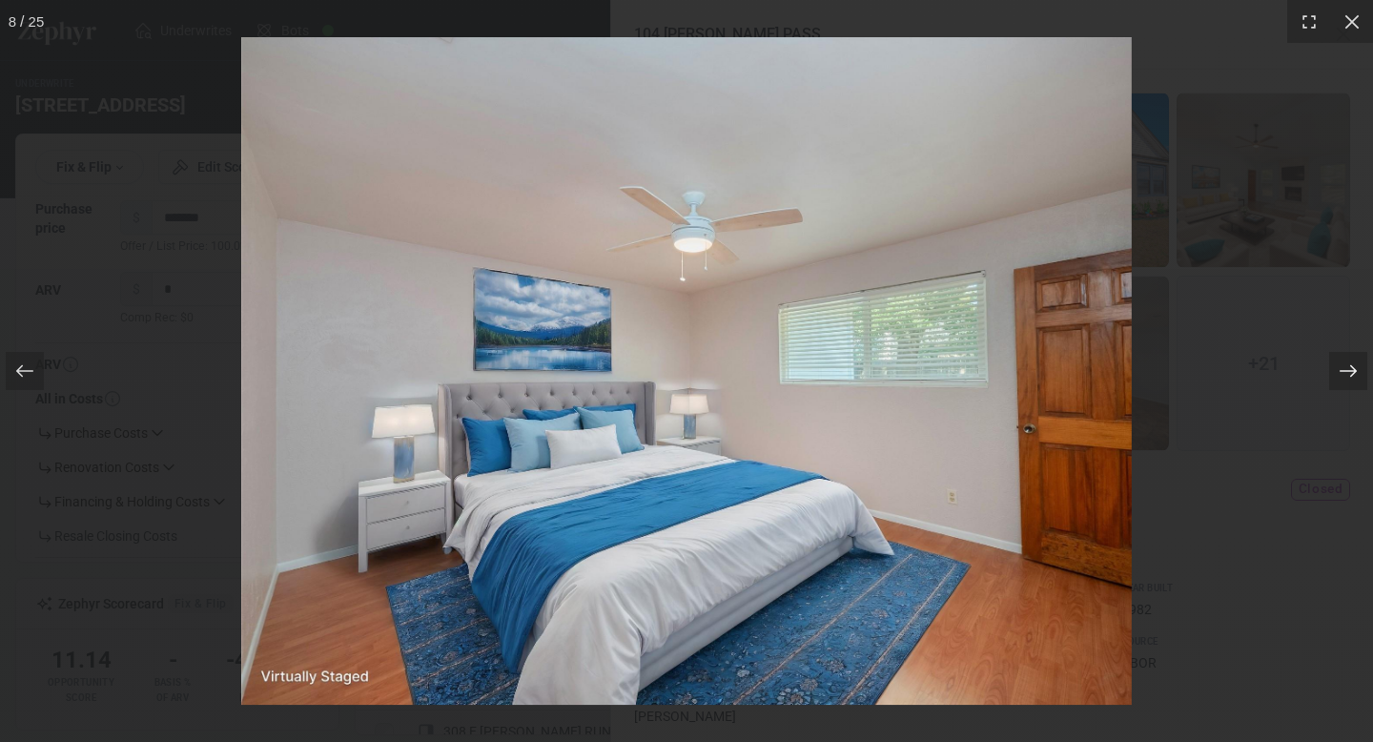
click at [1346, 371] on icon at bounding box center [1347, 371] width 17 height 12
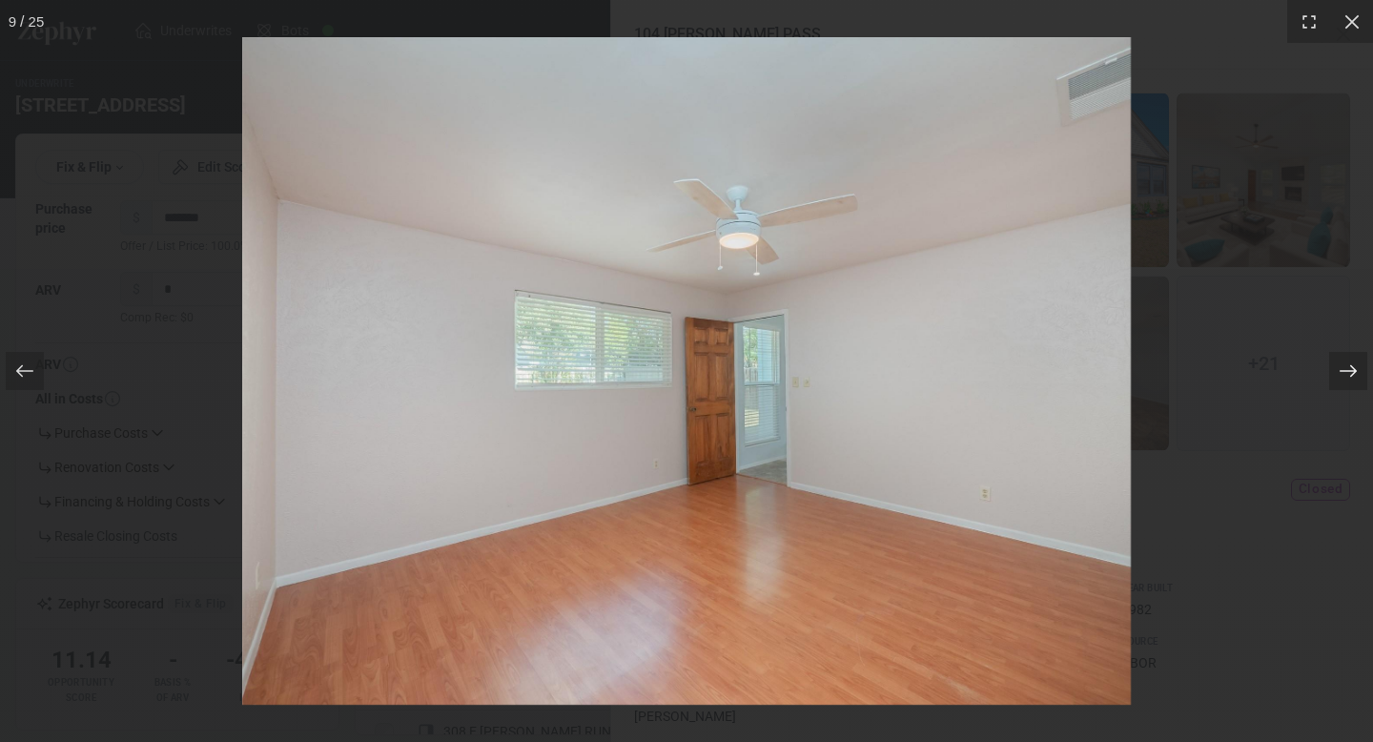
click at [1346, 371] on icon at bounding box center [1347, 371] width 17 height 12
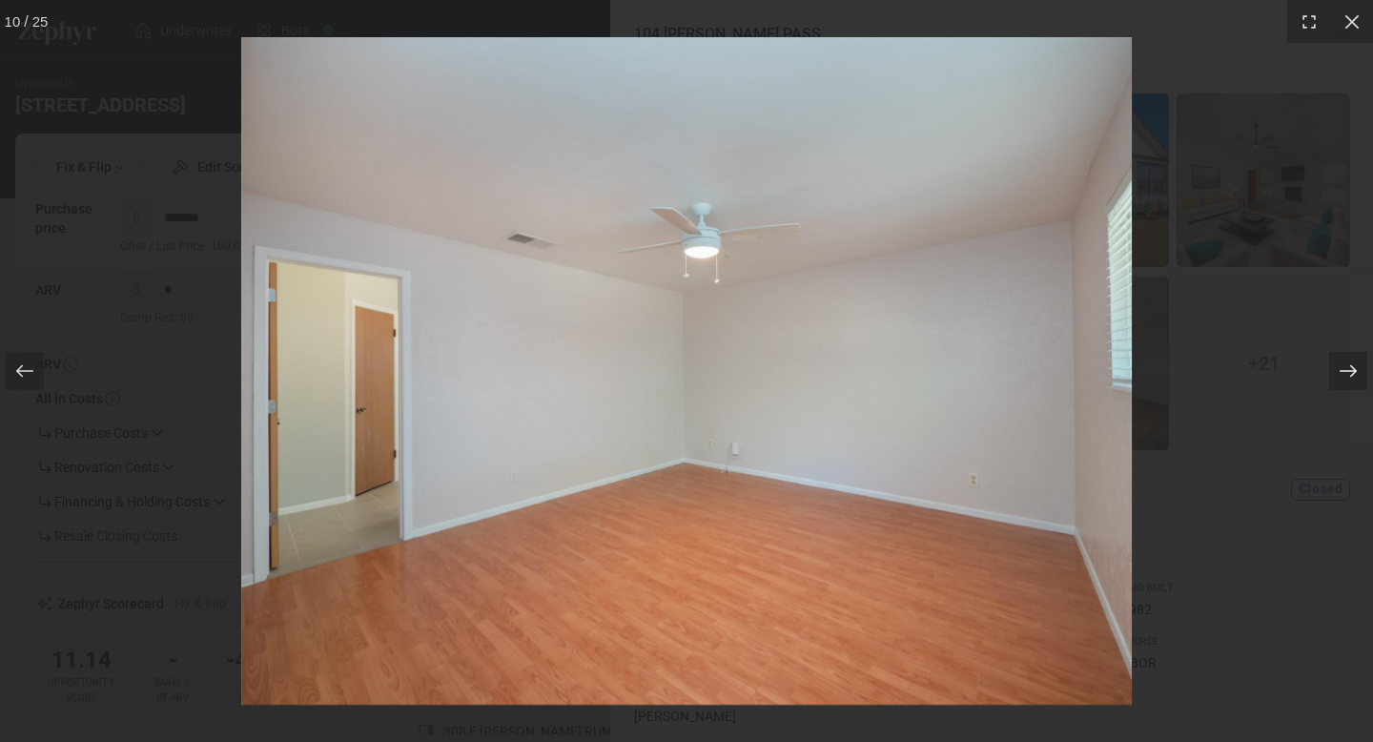
click at [1346, 371] on icon at bounding box center [1347, 371] width 17 height 12
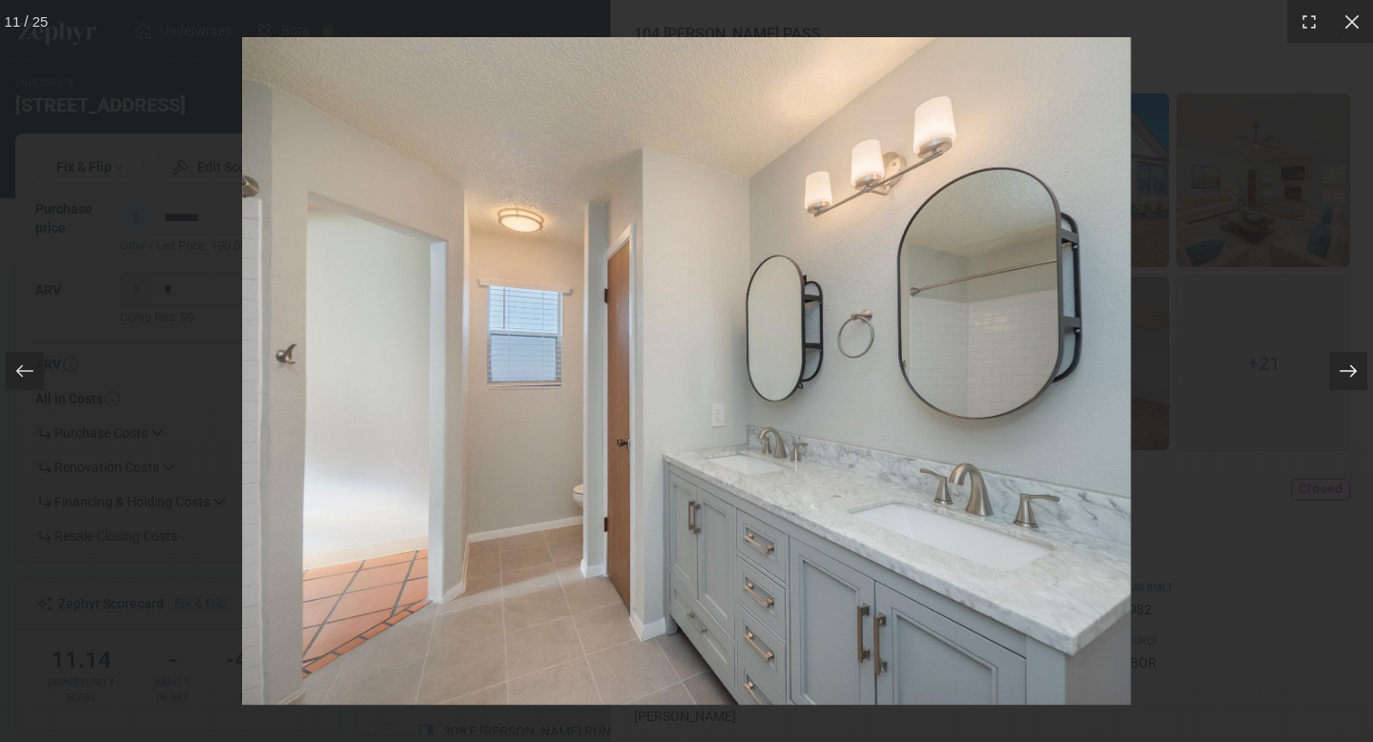
click at [1346, 371] on icon at bounding box center [1347, 371] width 17 height 12
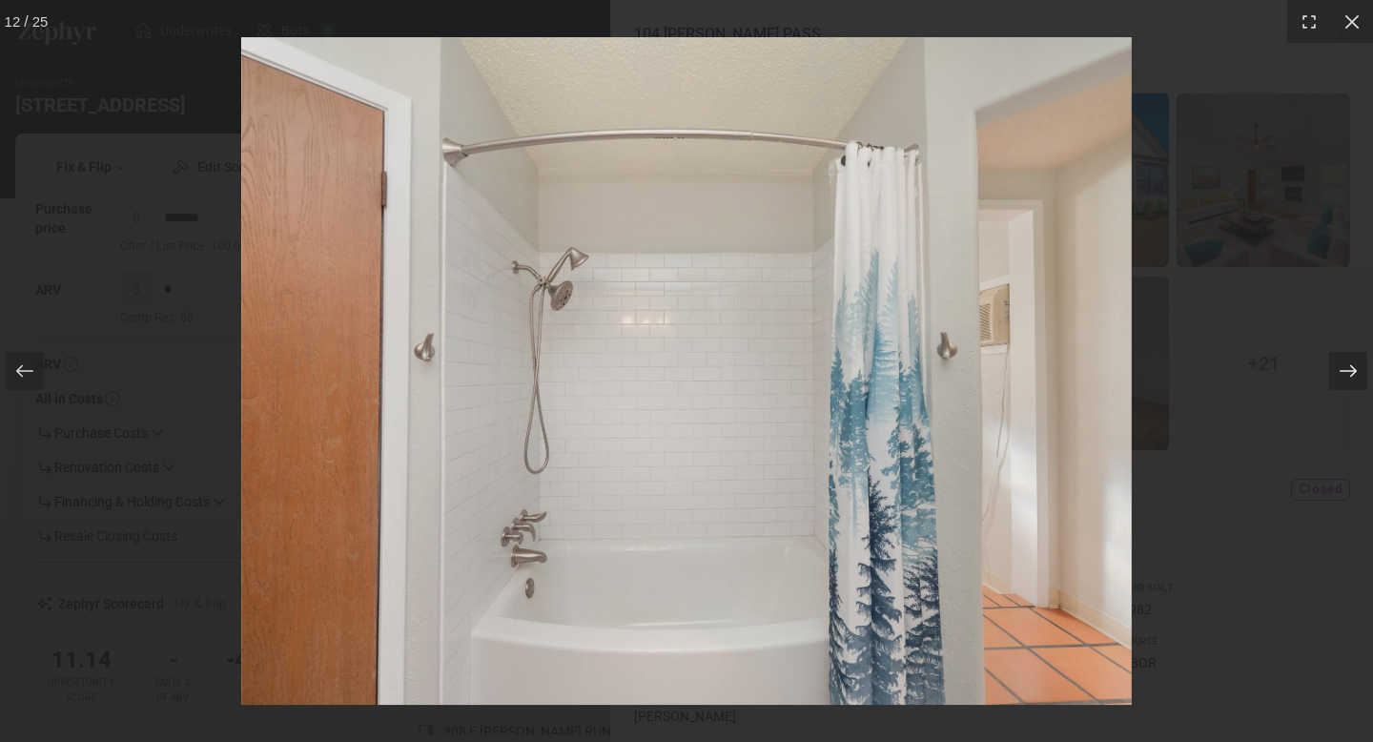
click at [1346, 371] on icon at bounding box center [1347, 371] width 17 height 12
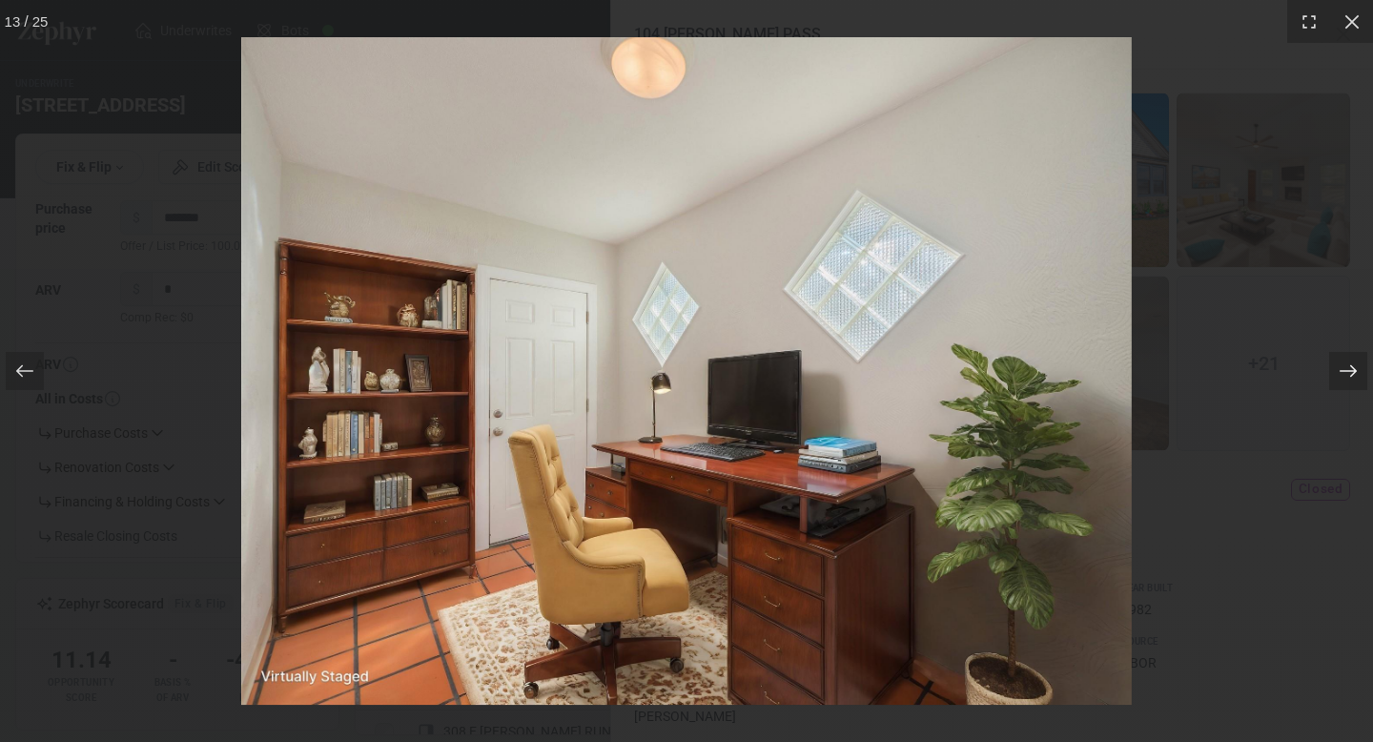
click at [1346, 371] on icon at bounding box center [1347, 371] width 17 height 12
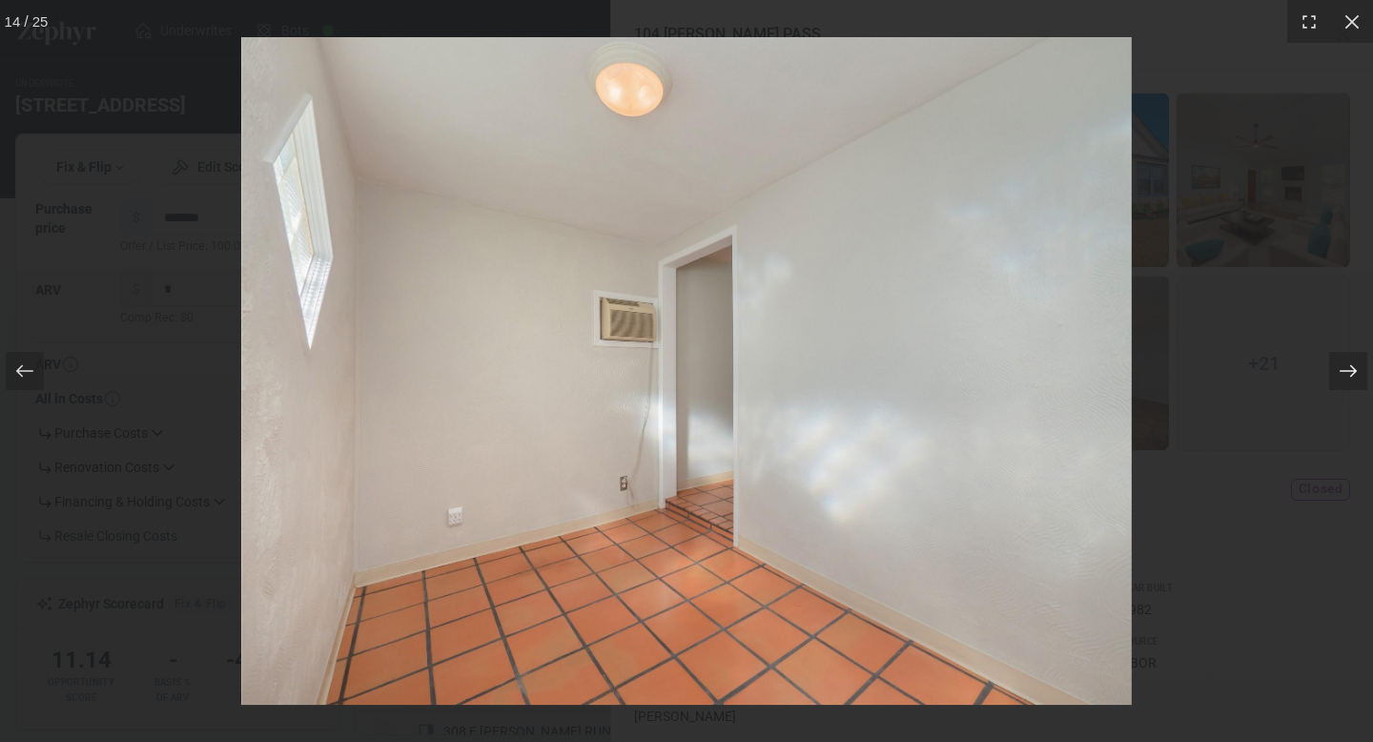
click at [1346, 371] on icon at bounding box center [1347, 371] width 17 height 12
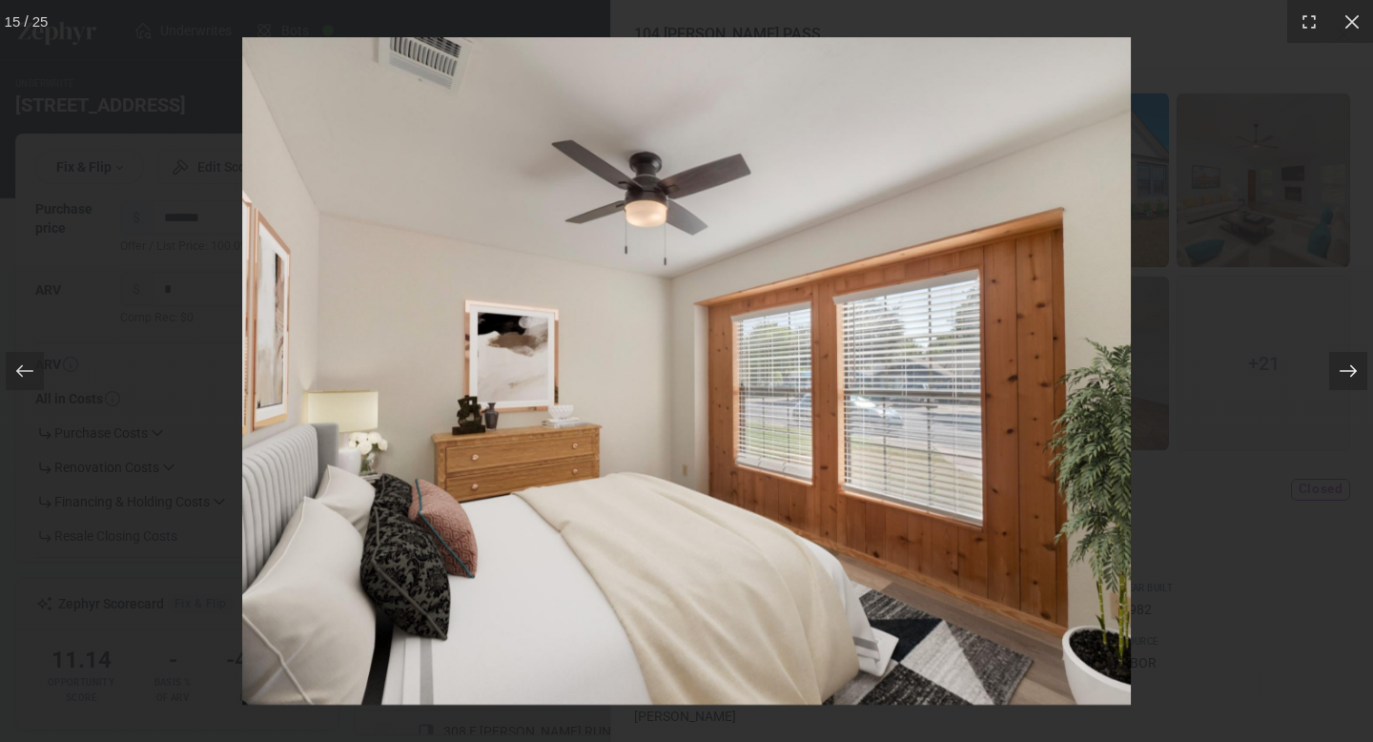
click at [1346, 371] on icon at bounding box center [1347, 371] width 17 height 12
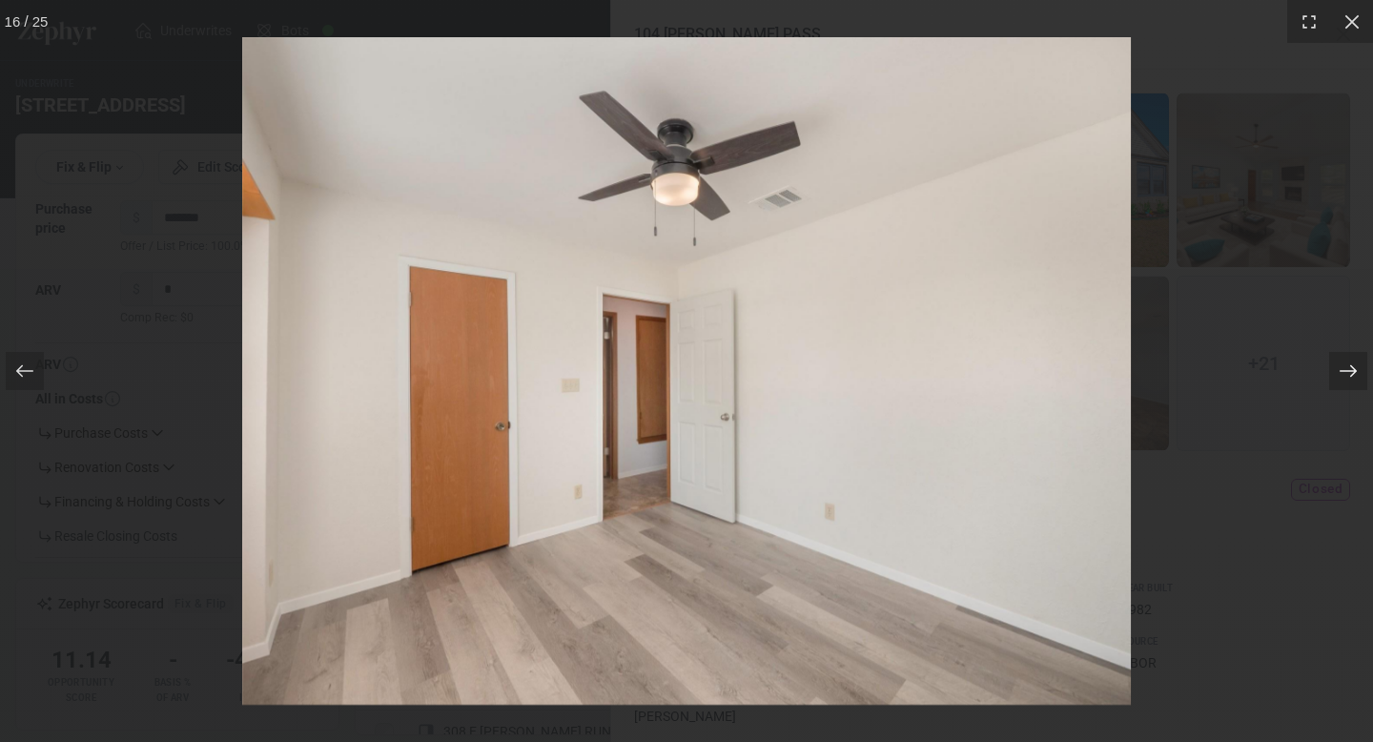
click at [1346, 371] on icon at bounding box center [1347, 371] width 17 height 12
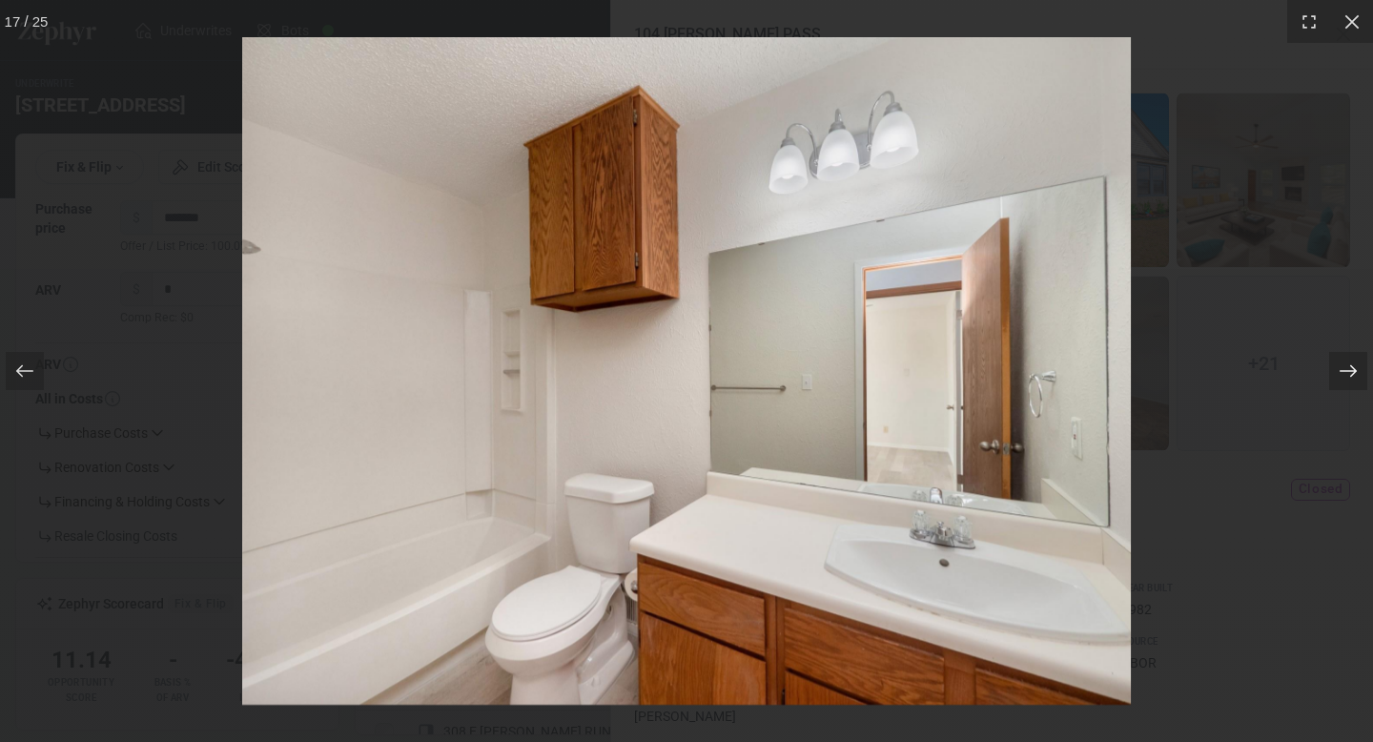
click at [1347, 371] on icon at bounding box center [1347, 371] width 17 height 12
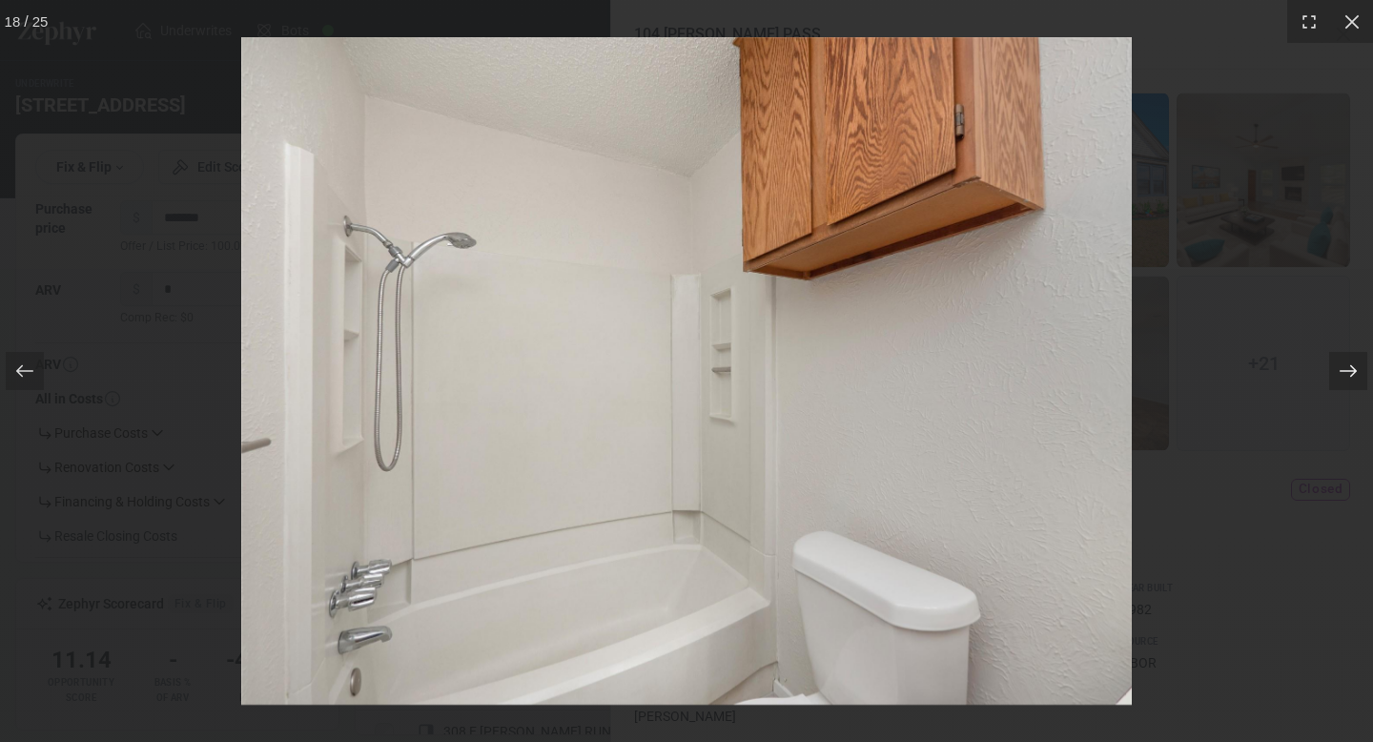
click at [1347, 371] on icon at bounding box center [1347, 371] width 17 height 12
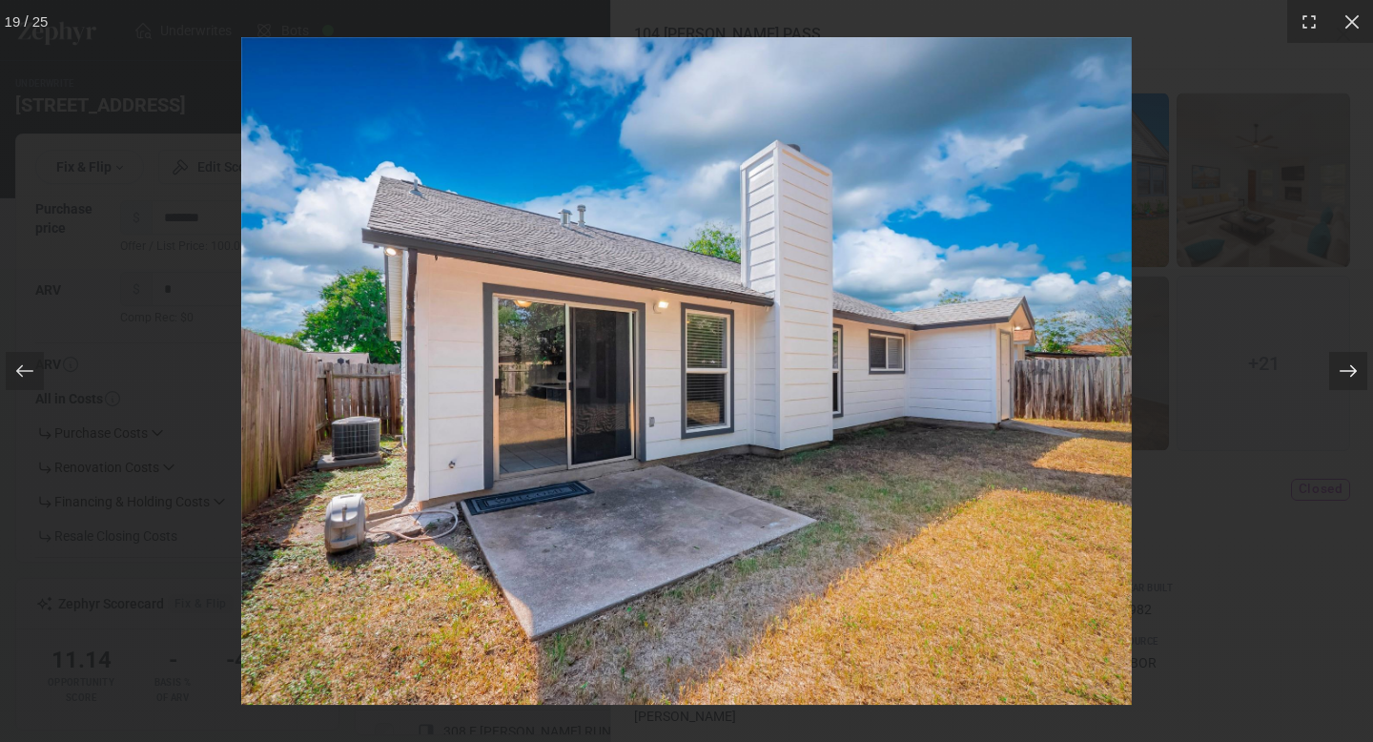
click at [1347, 371] on icon at bounding box center [1347, 371] width 17 height 12
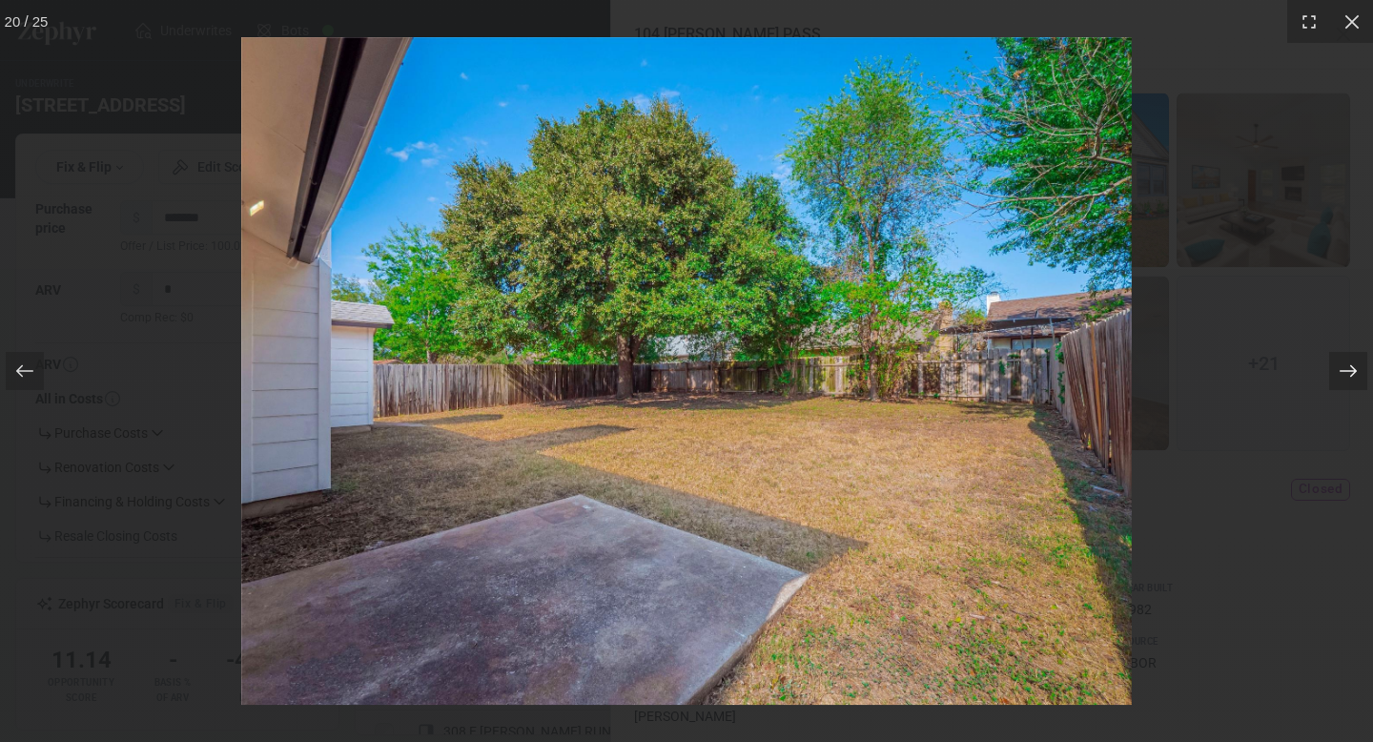
click at [1347, 371] on icon at bounding box center [1347, 371] width 17 height 12
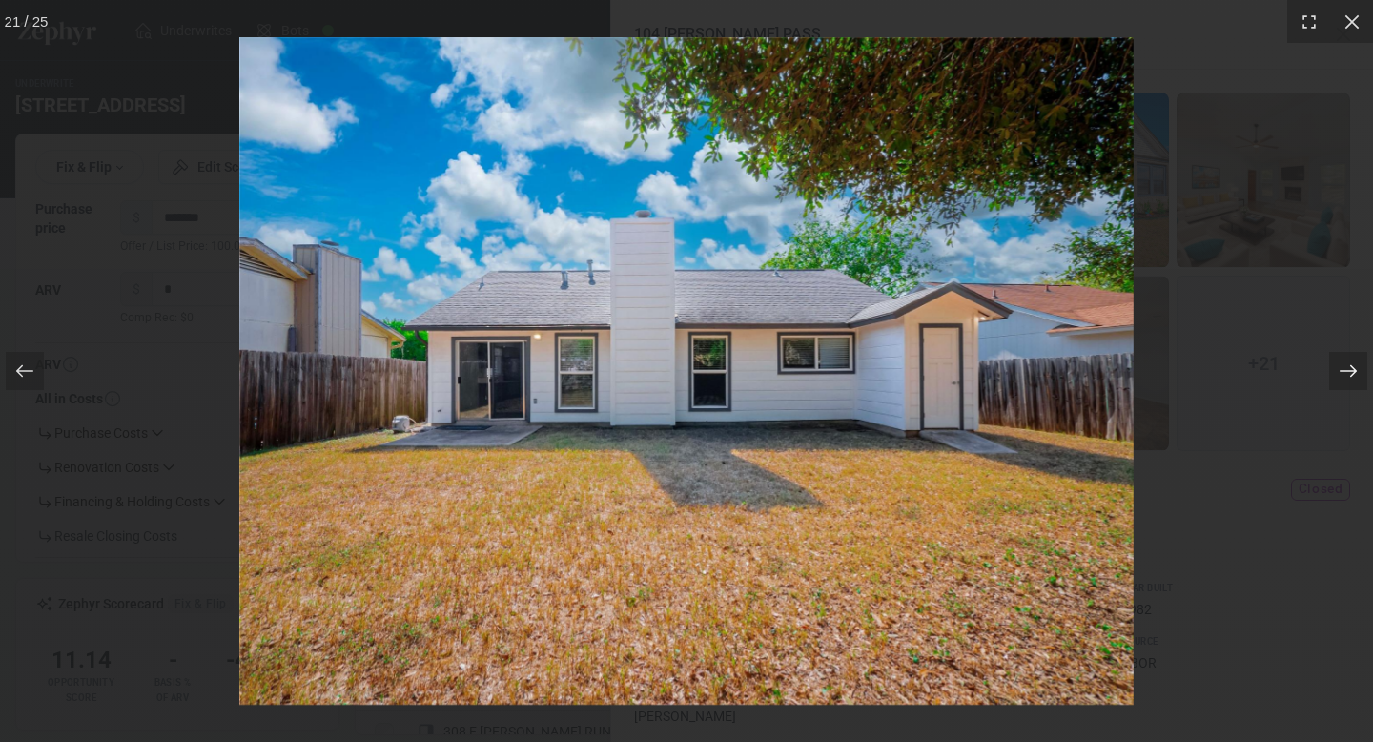
click at [1347, 371] on icon at bounding box center [1347, 371] width 17 height 12
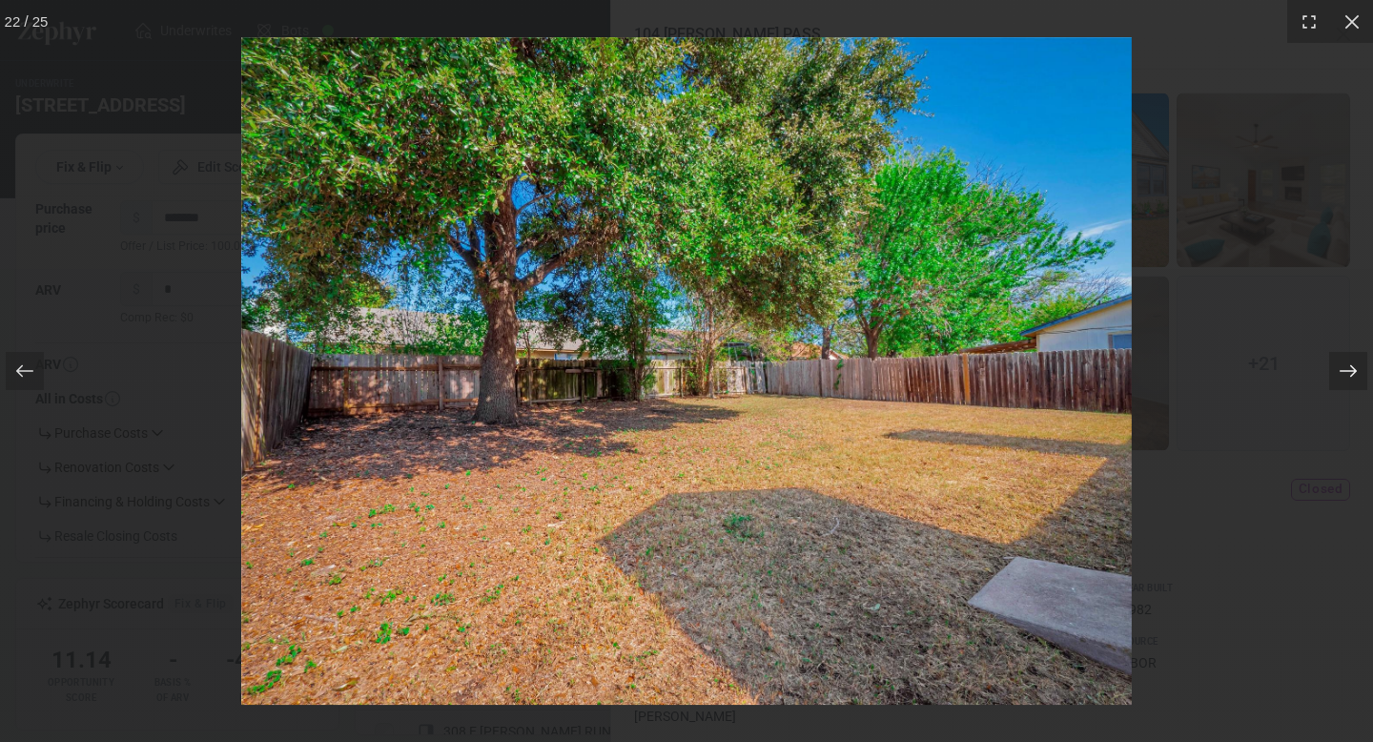
click at [1347, 371] on icon at bounding box center [1347, 371] width 17 height 12
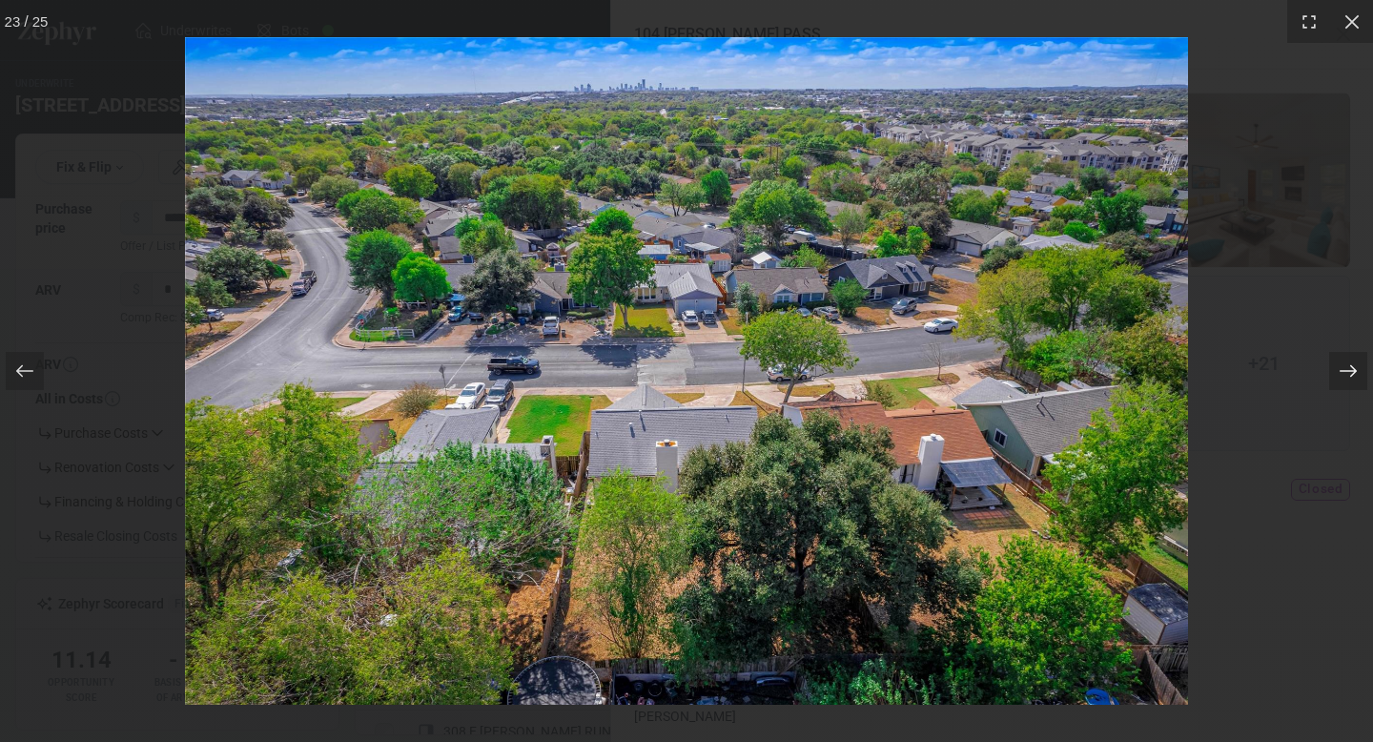
click at [1347, 371] on icon at bounding box center [1347, 371] width 17 height 12
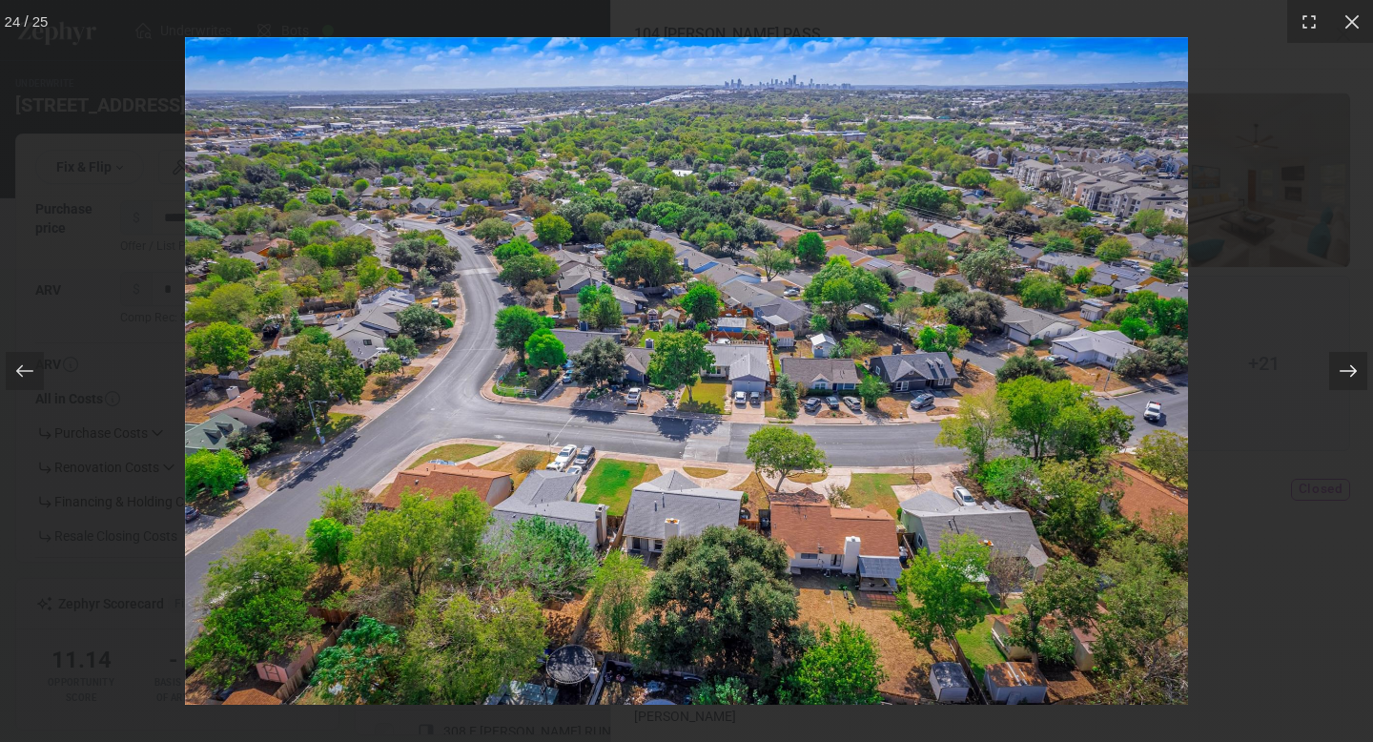
click at [1347, 371] on icon at bounding box center [1347, 371] width 17 height 12
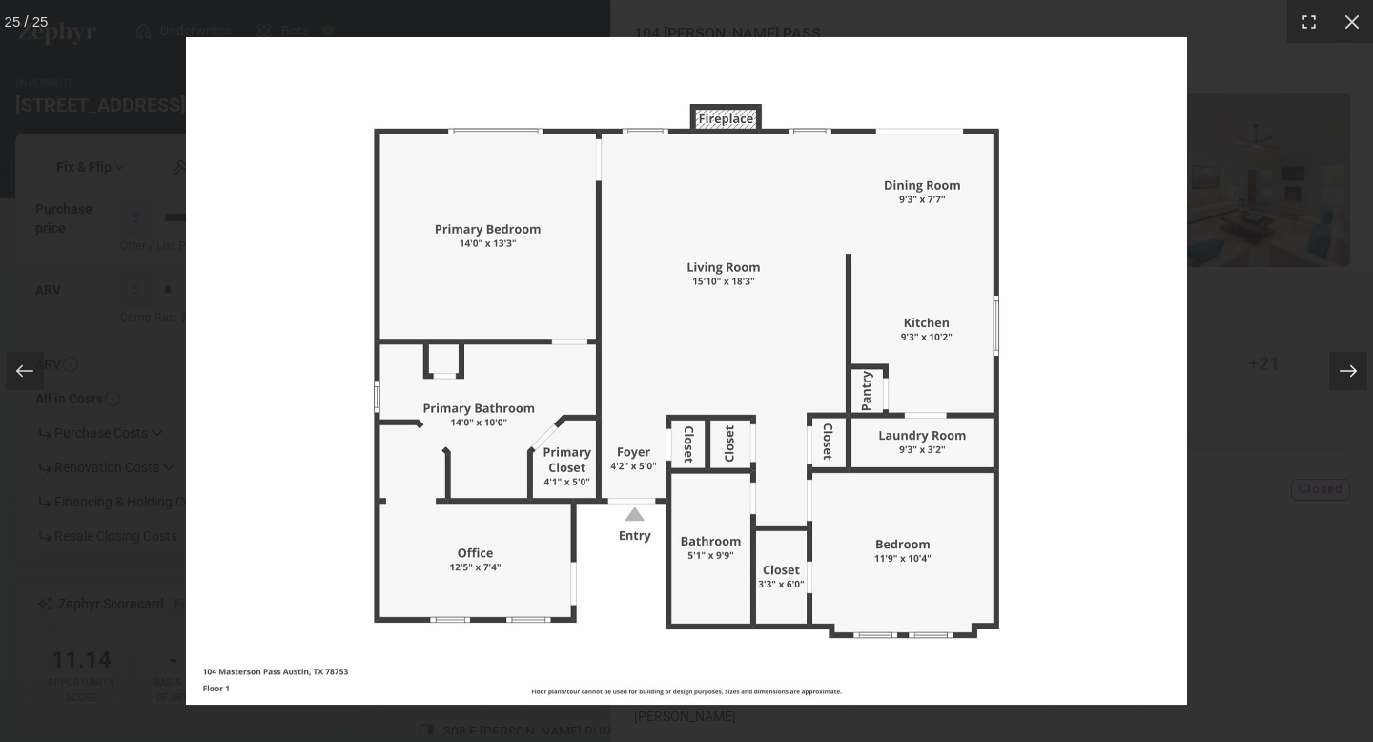
click at [1347, 371] on icon at bounding box center [1347, 371] width 17 height 12
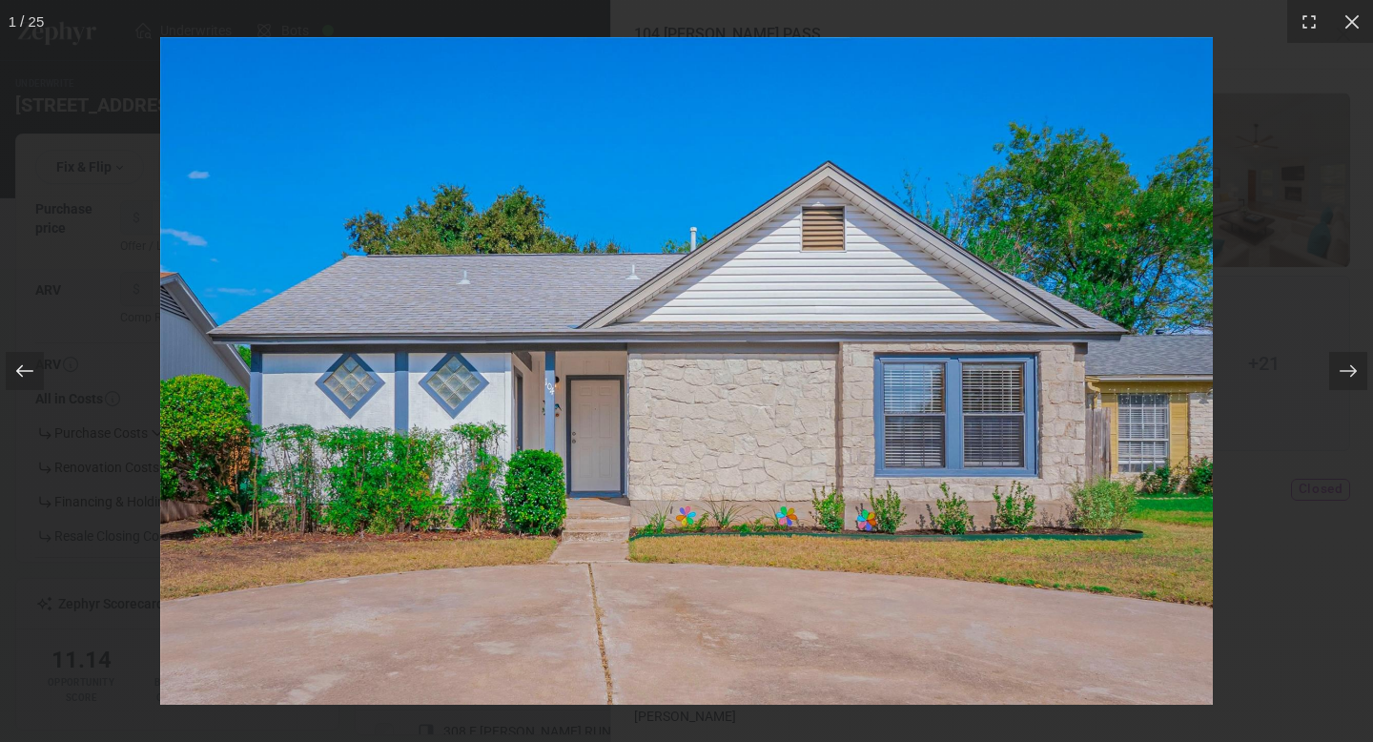
click at [26, 365] on icon at bounding box center [24, 370] width 19 height 19
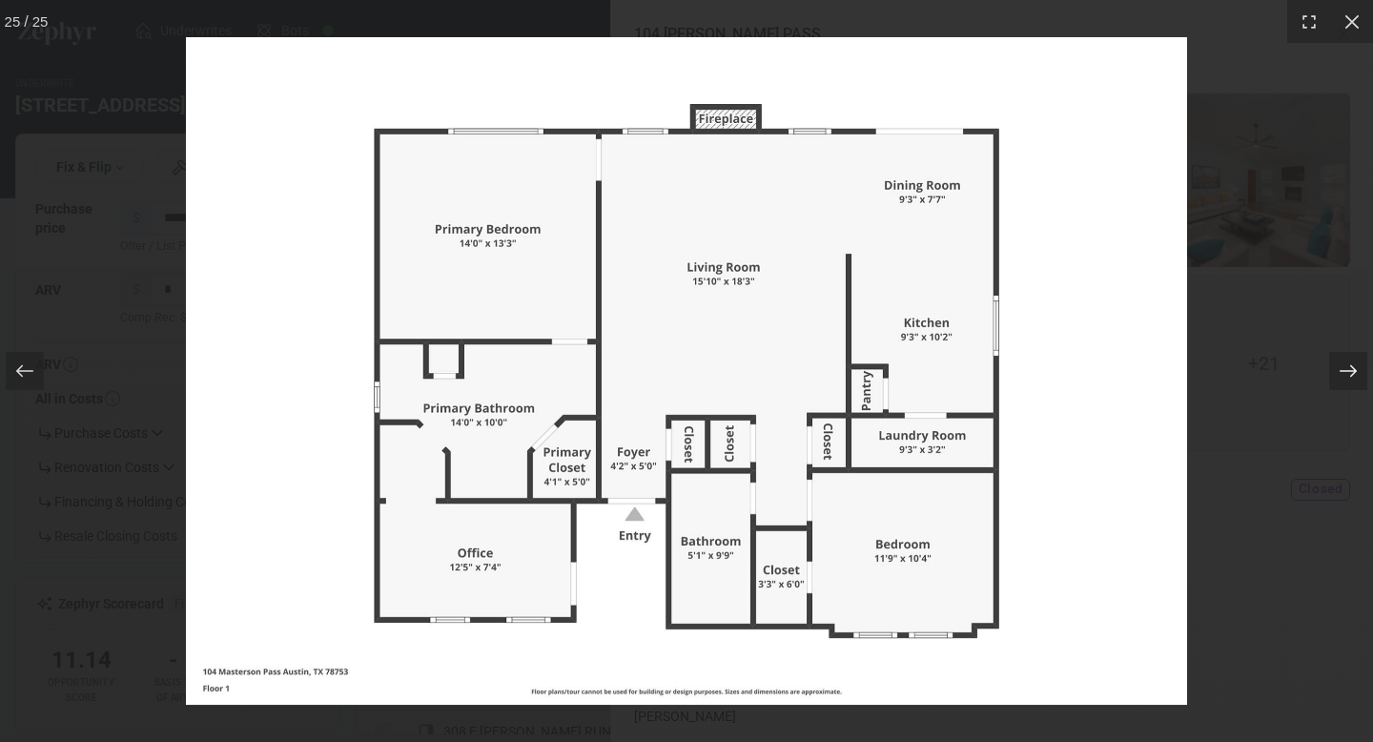
click at [1357, 381] on div at bounding box center [1348, 371] width 38 height 38
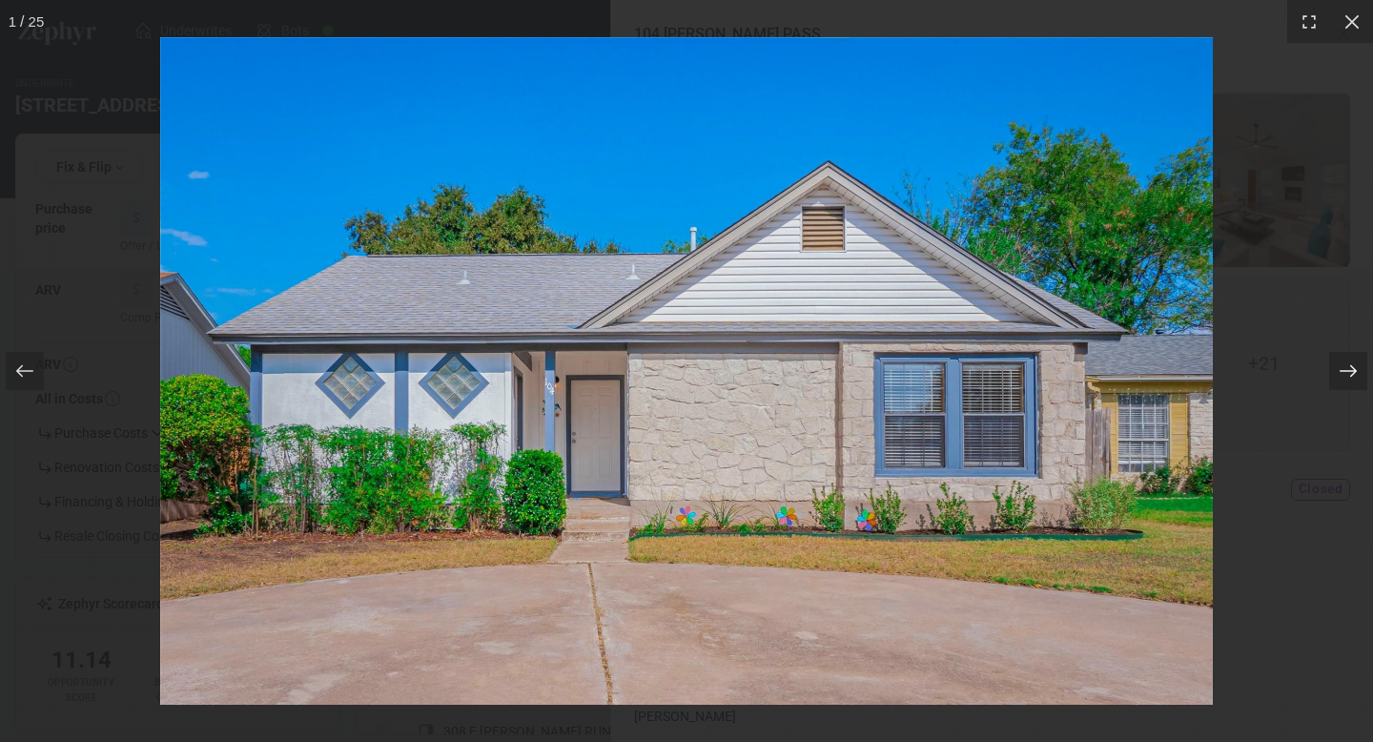
click at [1357, 381] on div at bounding box center [1348, 371] width 38 height 38
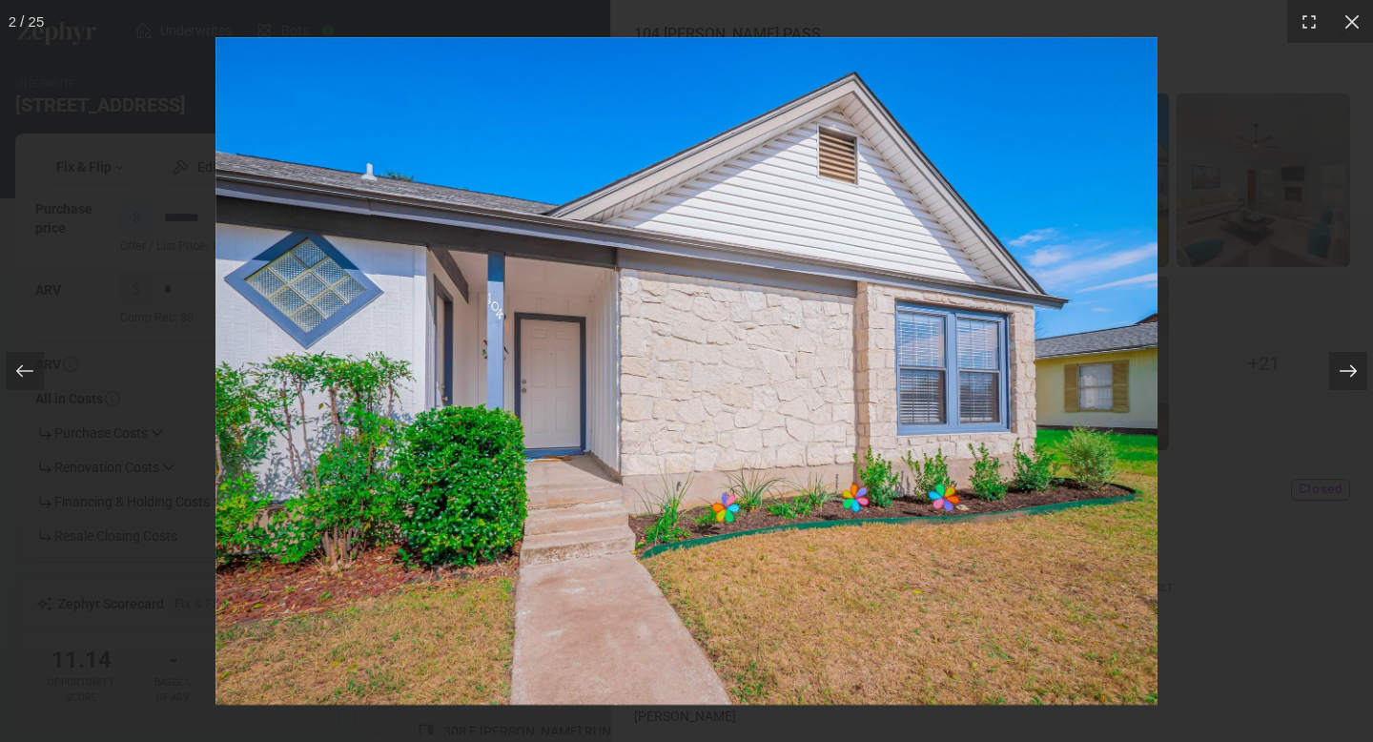
click at [1357, 381] on div at bounding box center [1348, 371] width 38 height 38
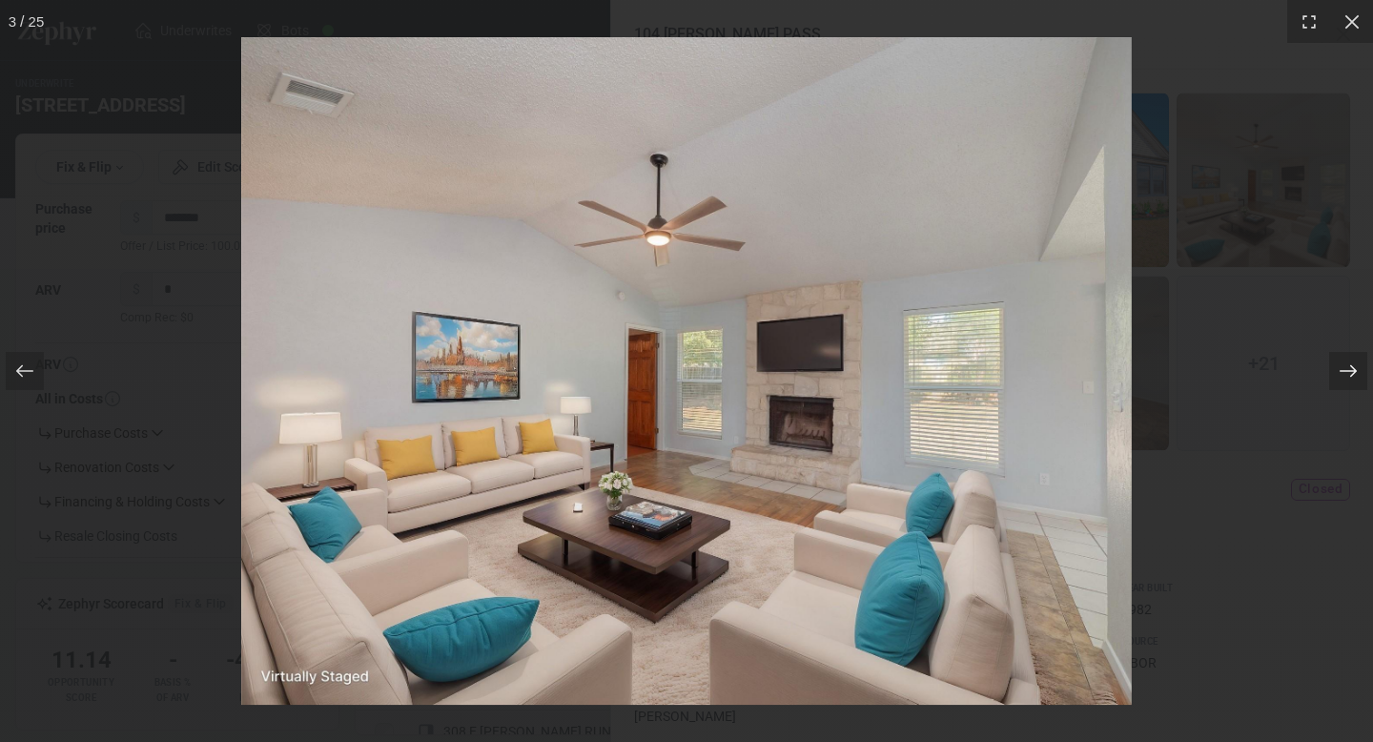
click at [1357, 381] on div at bounding box center [1348, 371] width 38 height 38
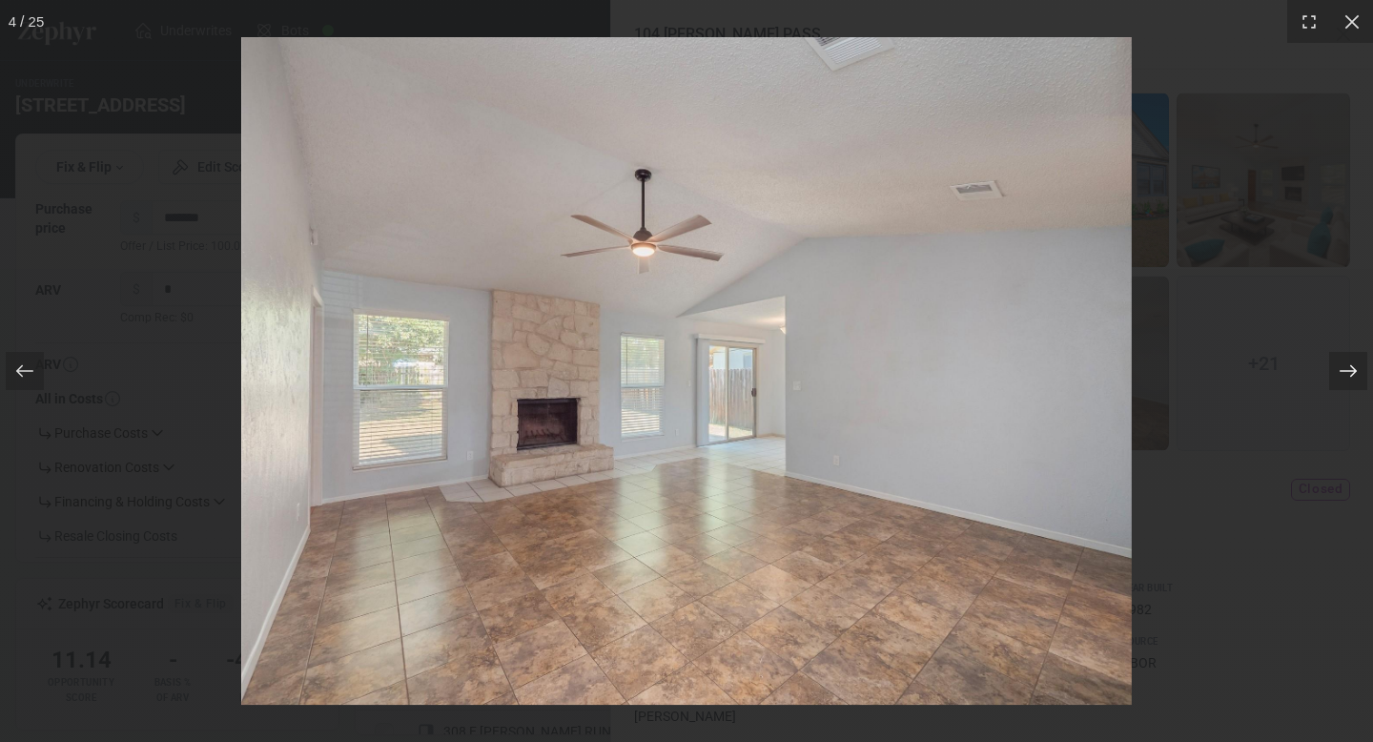
click at [1357, 381] on div at bounding box center [1348, 371] width 38 height 38
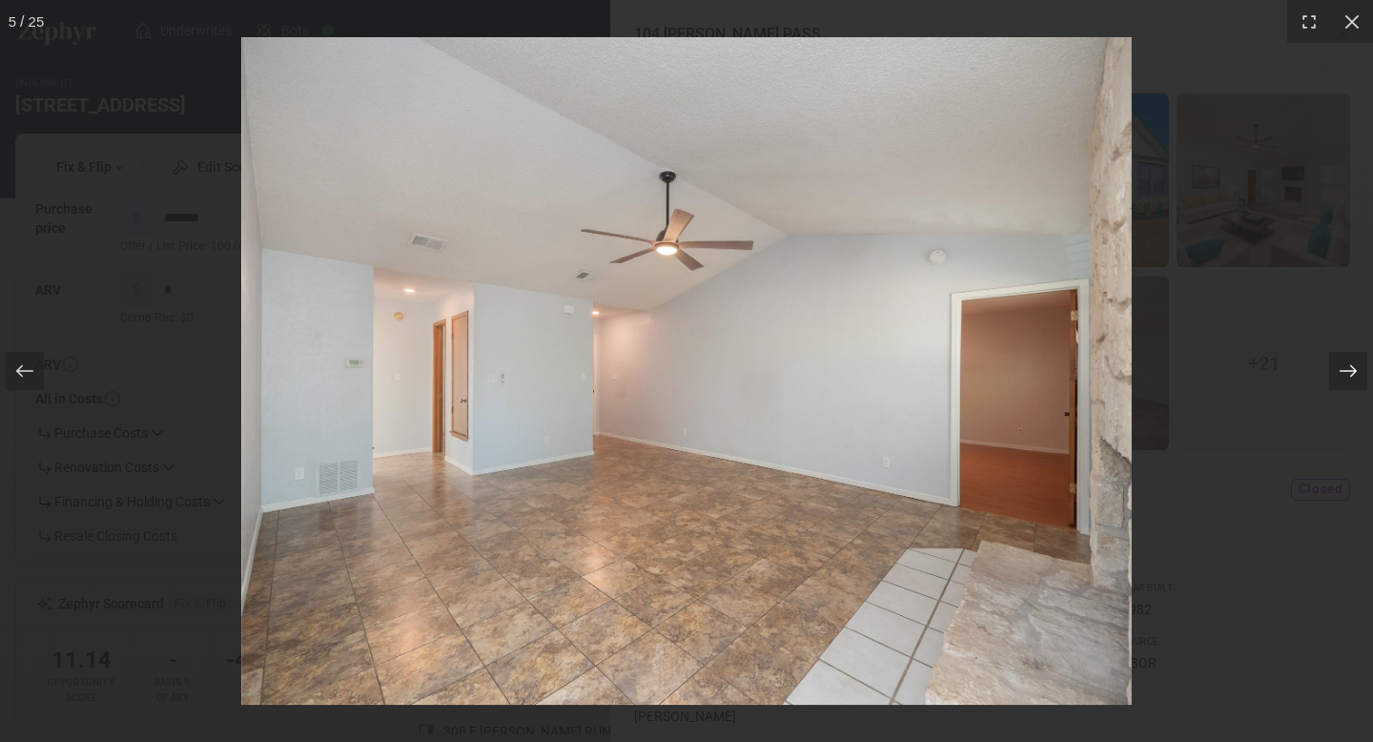
click at [1356, 381] on div at bounding box center [1348, 371] width 38 height 38
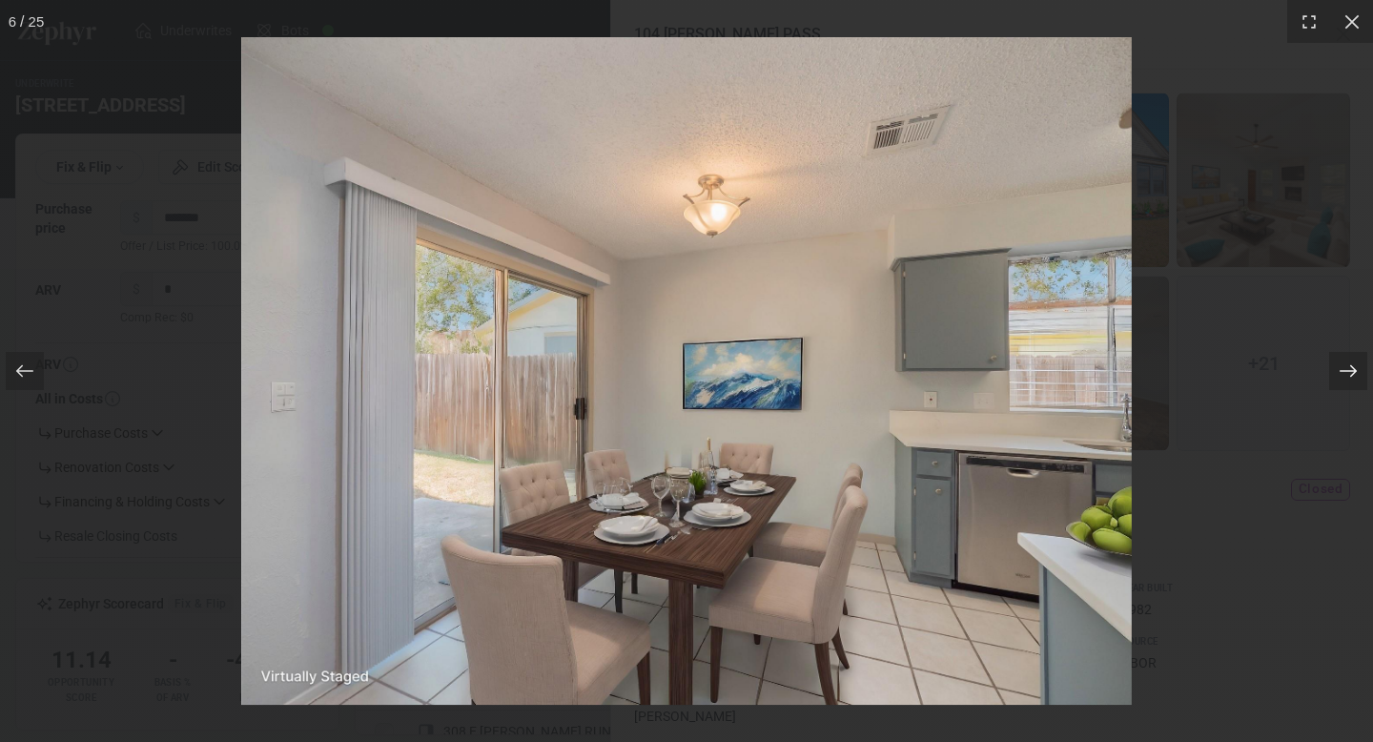
click at [1356, 381] on div at bounding box center [1348, 371] width 38 height 38
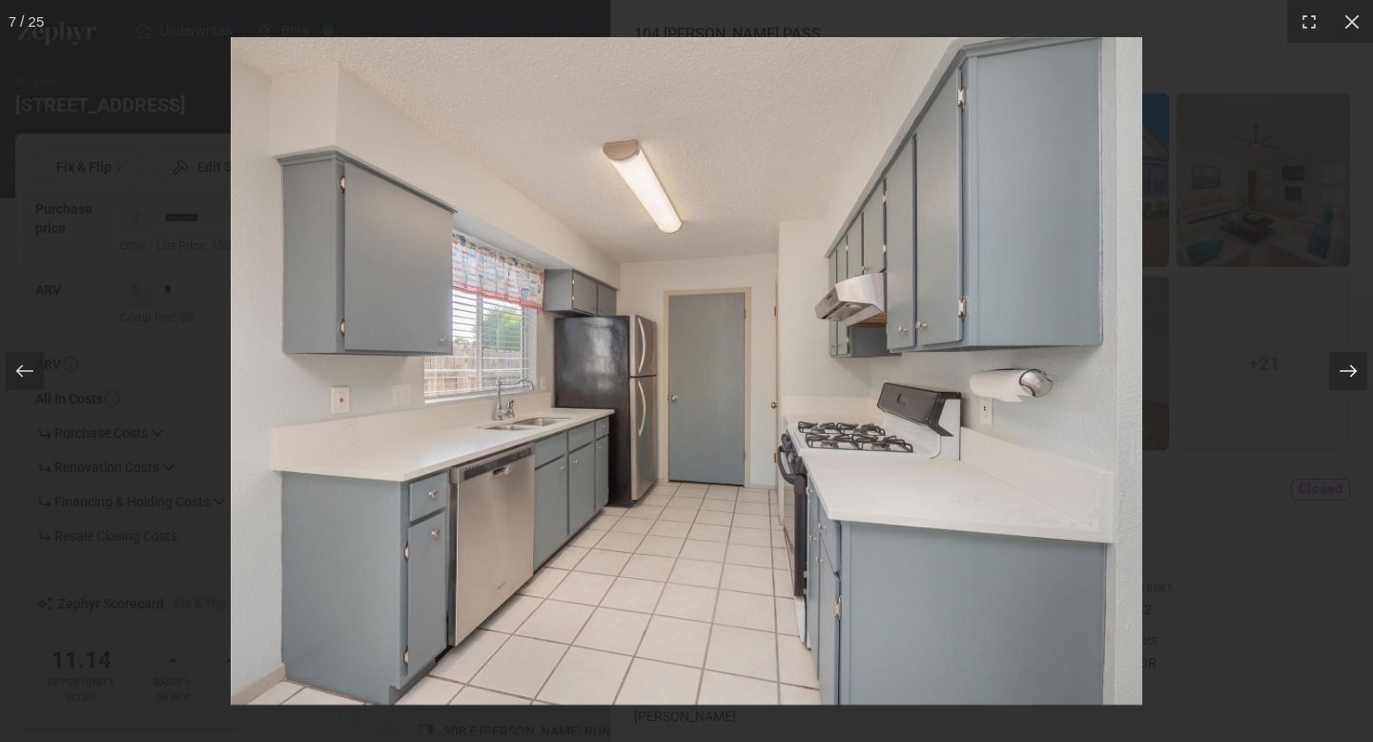
click at [1356, 381] on div at bounding box center [1348, 371] width 38 height 38
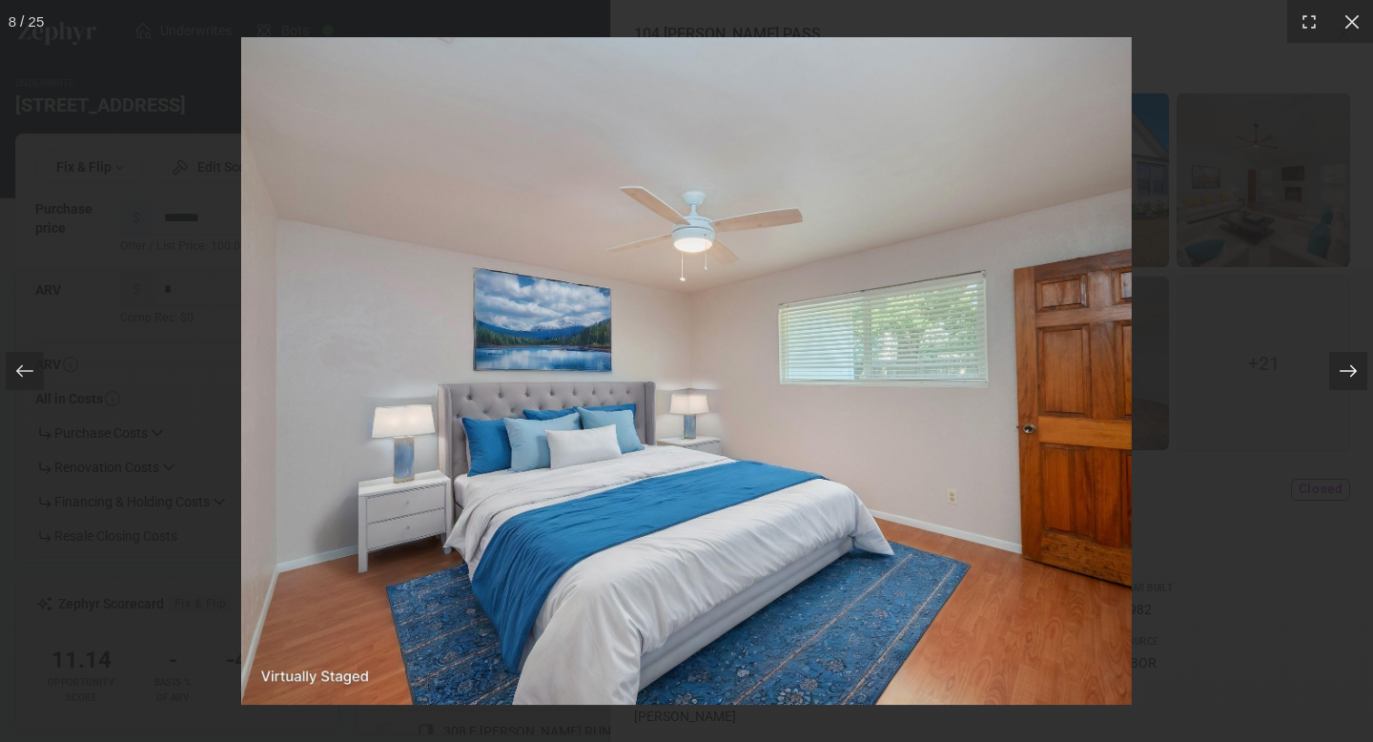
click at [1356, 381] on div at bounding box center [1348, 371] width 38 height 38
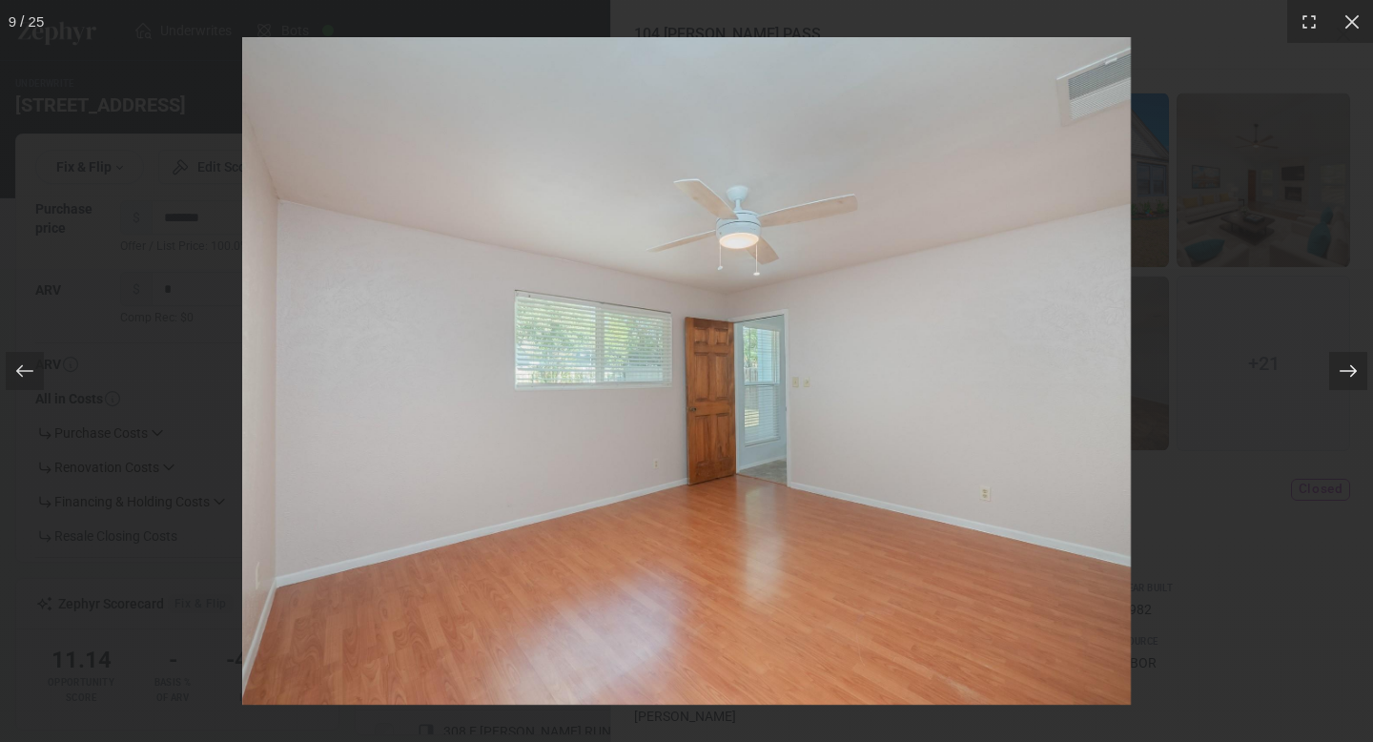
click at [1356, 381] on div at bounding box center [1348, 371] width 38 height 38
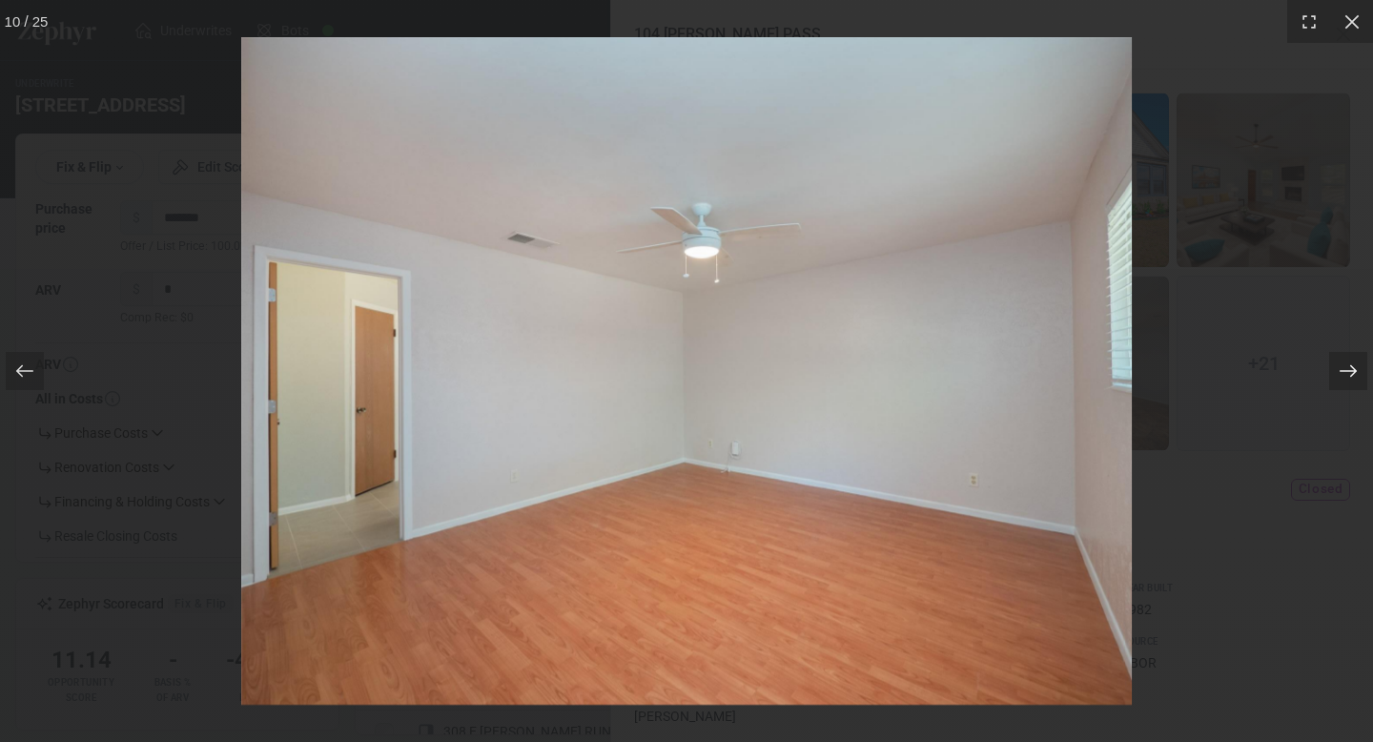
click at [1356, 381] on div at bounding box center [1348, 371] width 38 height 38
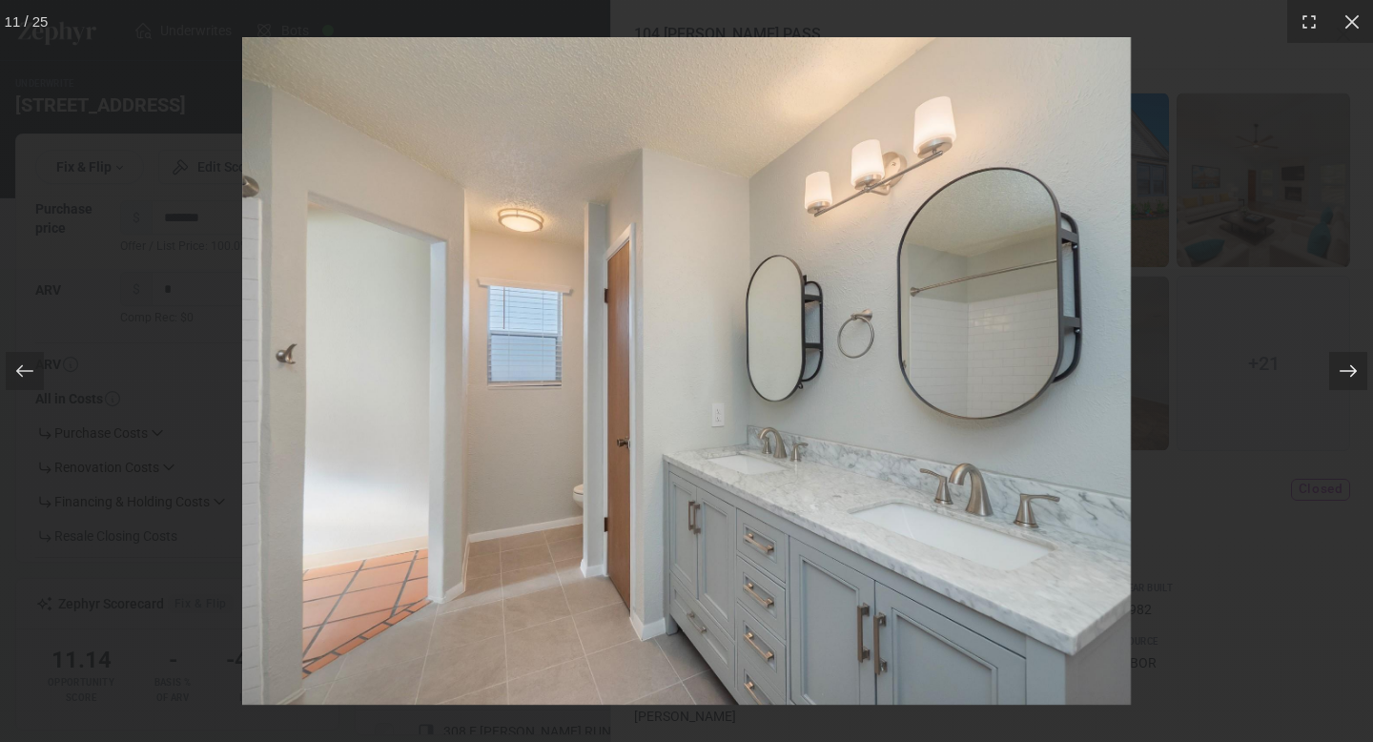
click at [1356, 381] on div at bounding box center [1348, 371] width 38 height 38
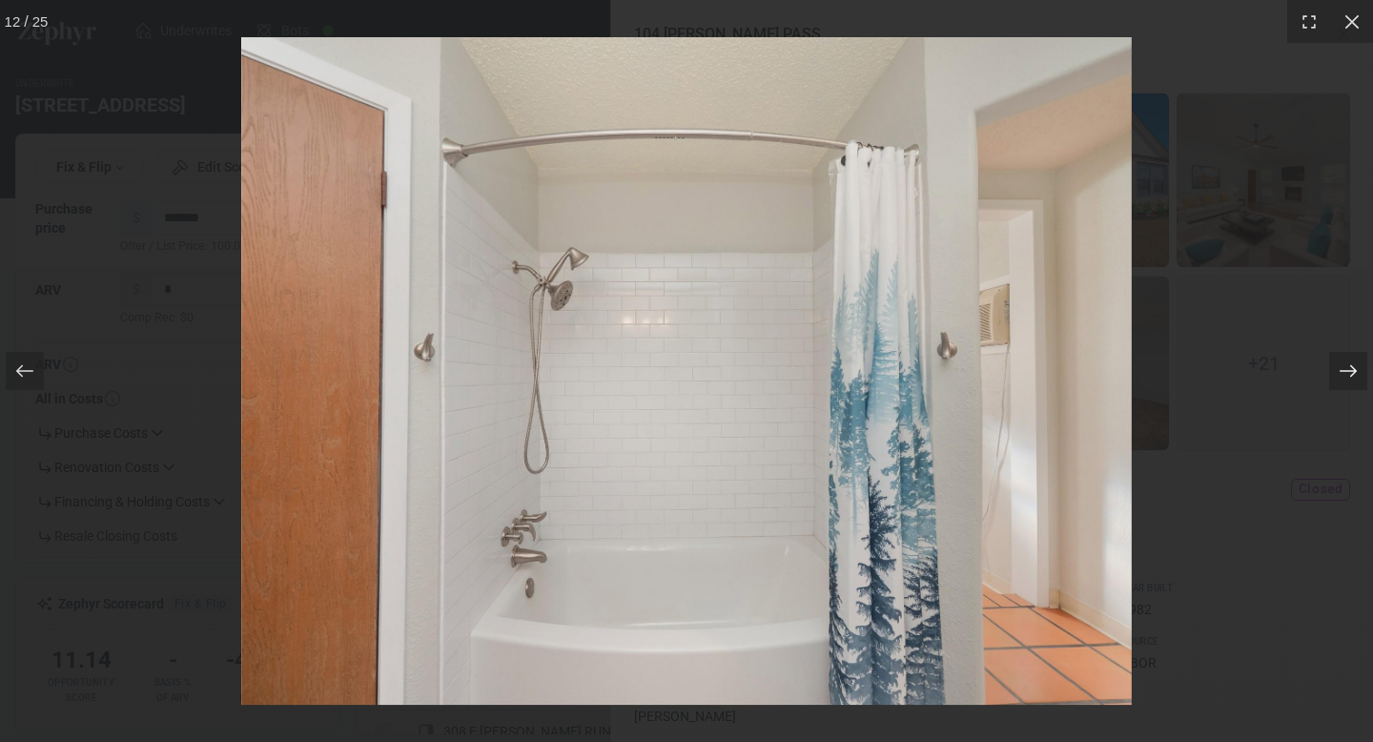
click at [1356, 381] on div at bounding box center [1348, 371] width 38 height 38
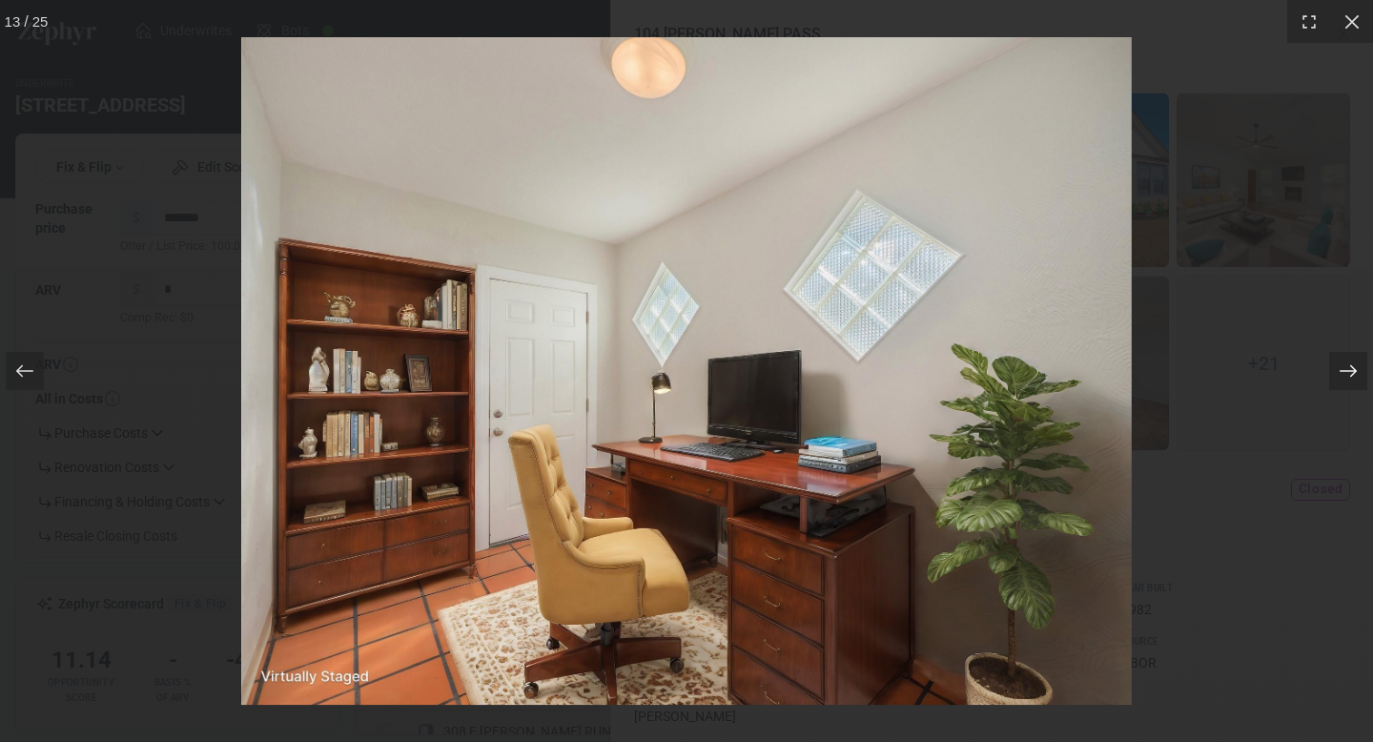
click at [1356, 381] on div at bounding box center [1348, 371] width 38 height 38
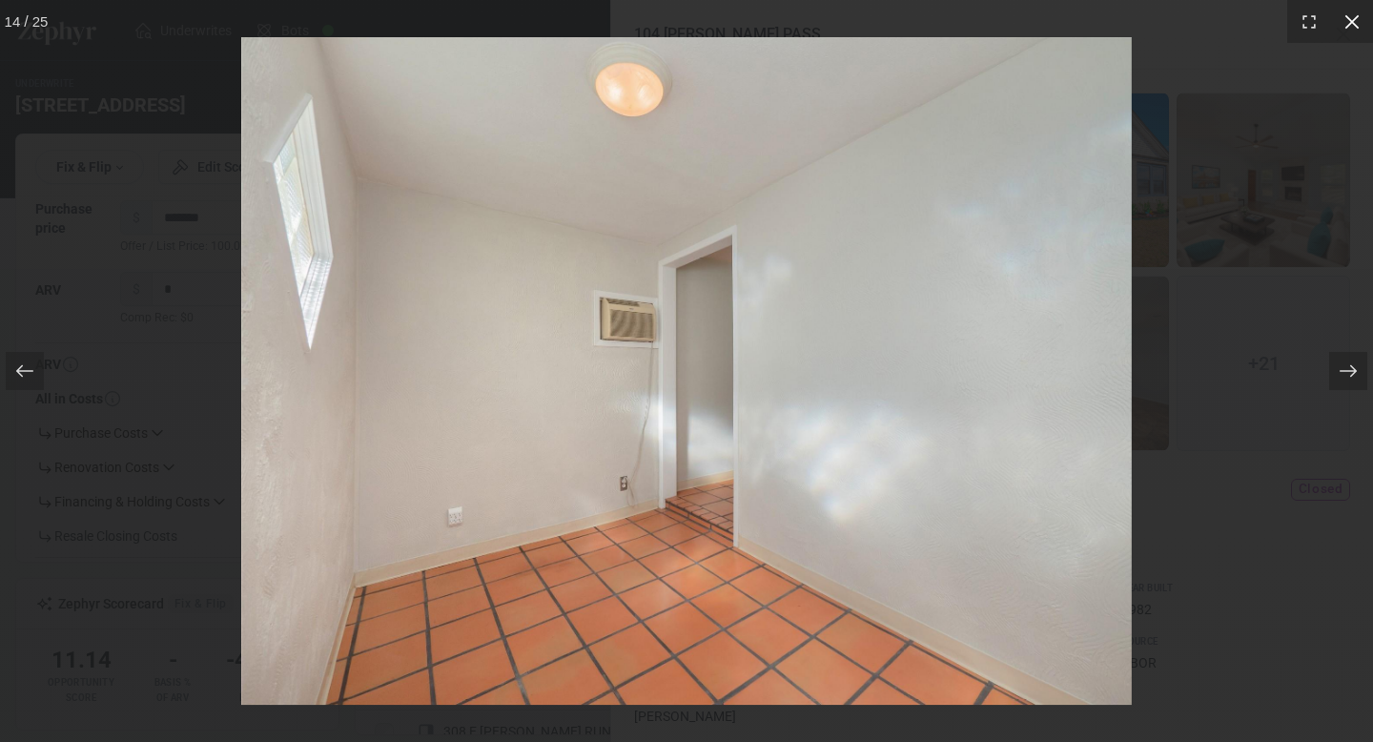
click at [1355, 6] on div at bounding box center [1351, 21] width 43 height 43
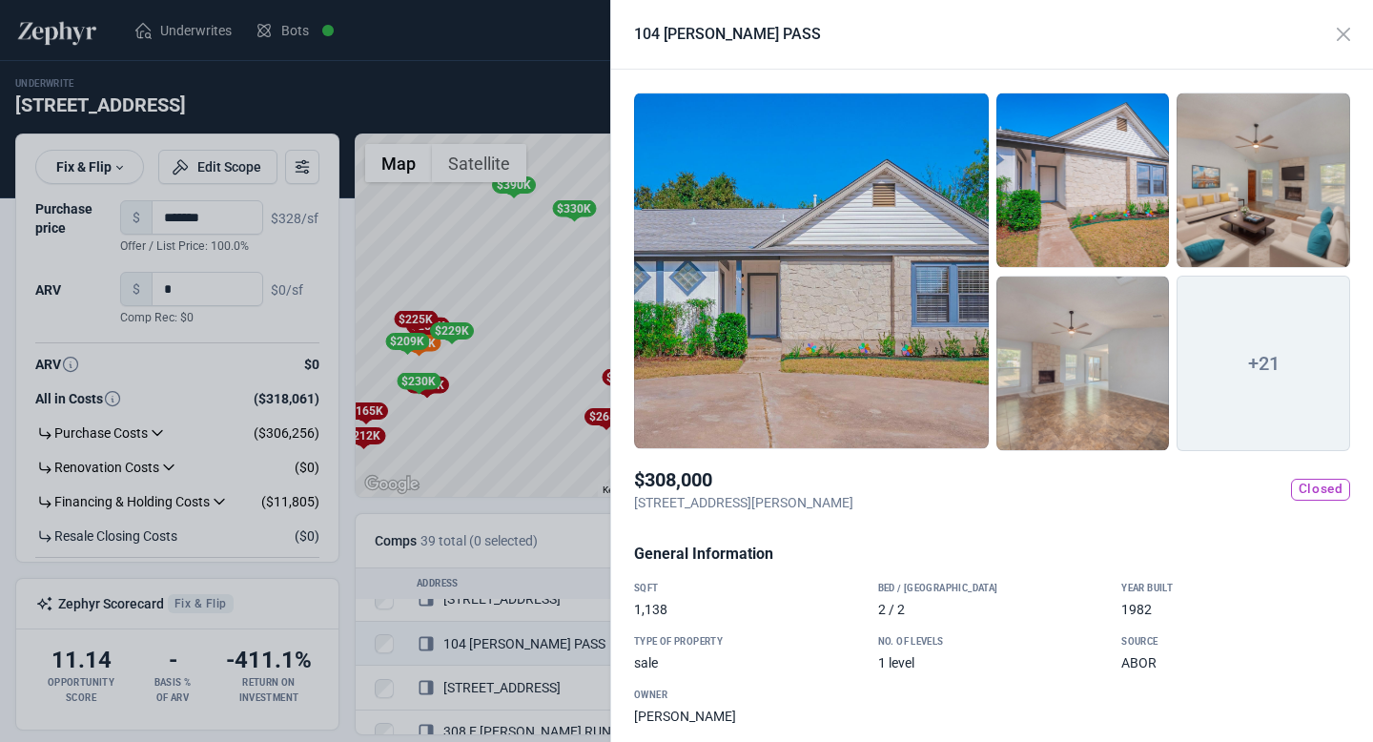
click at [525, 298] on div at bounding box center [686, 371] width 1373 height 742
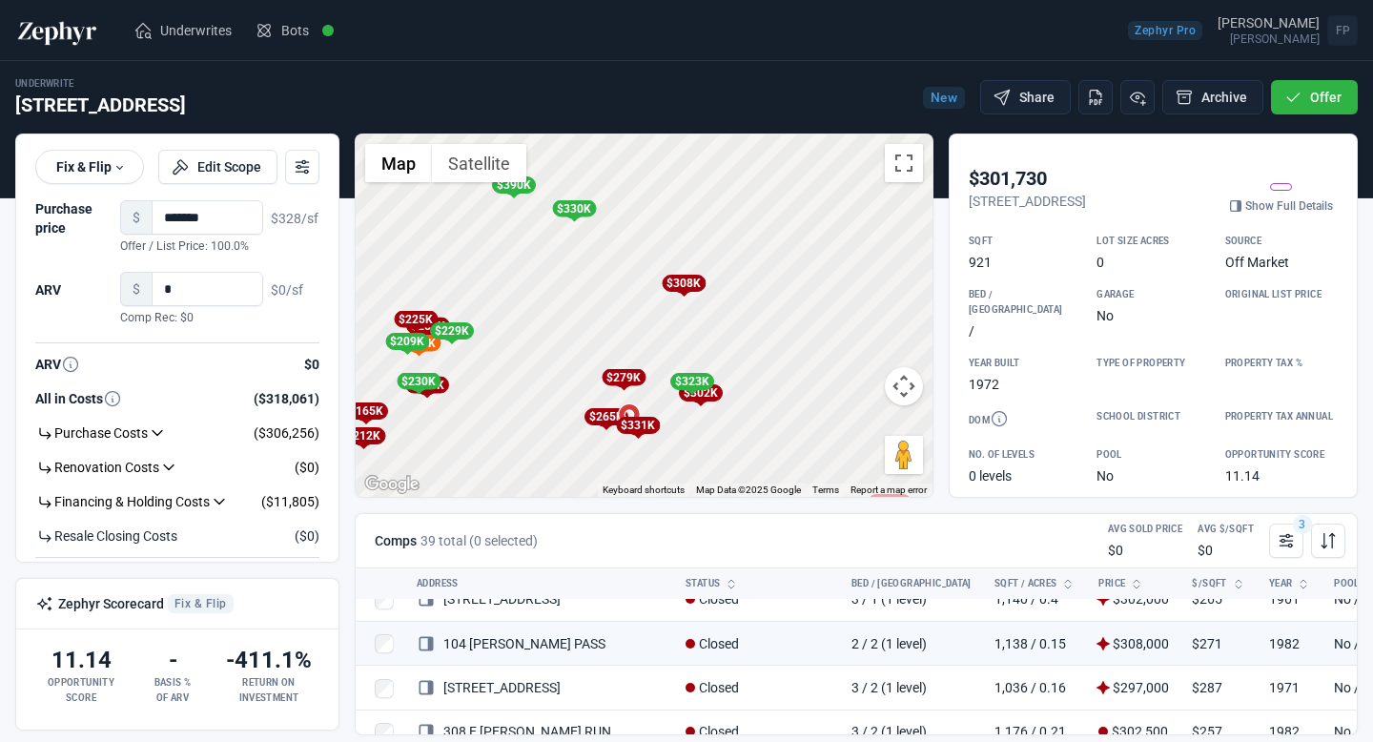
click at [588, 418] on div "$265K" at bounding box center [605, 416] width 44 height 17
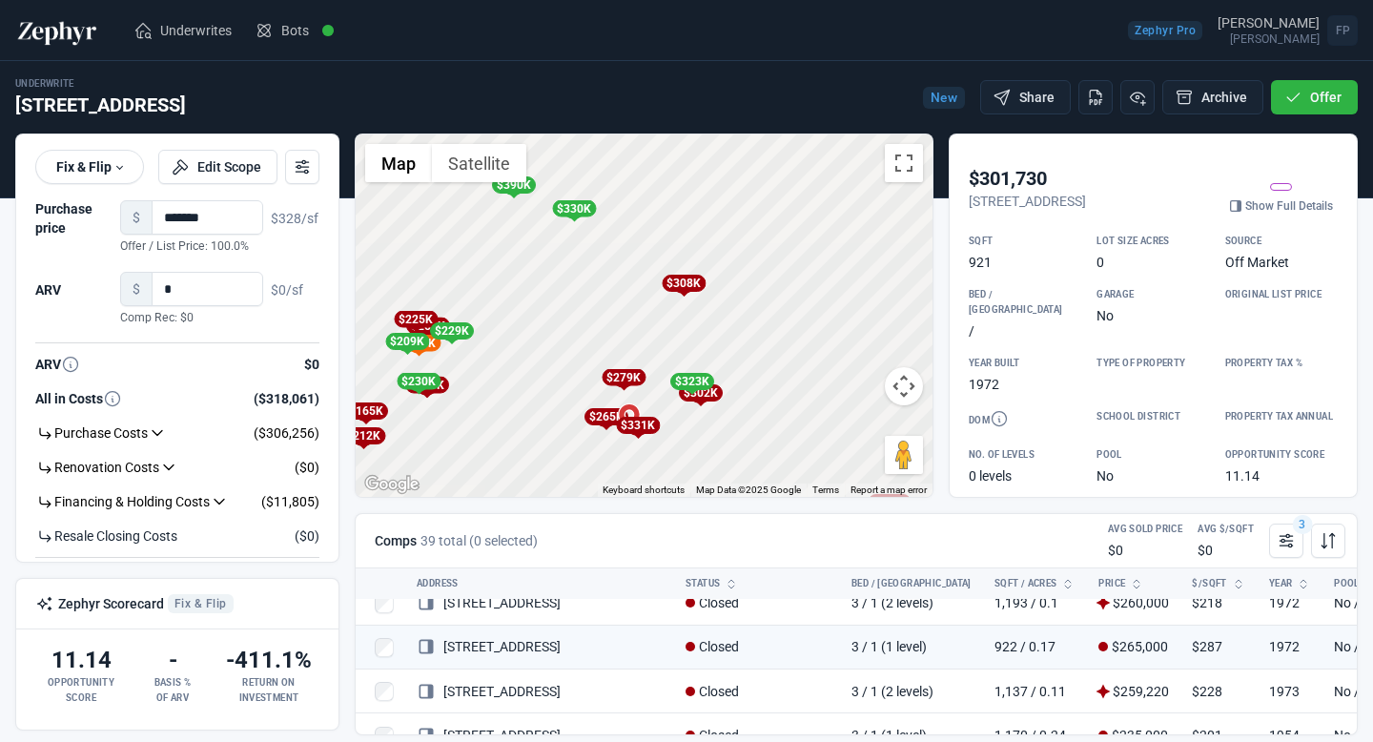
scroll to position [683, 0]
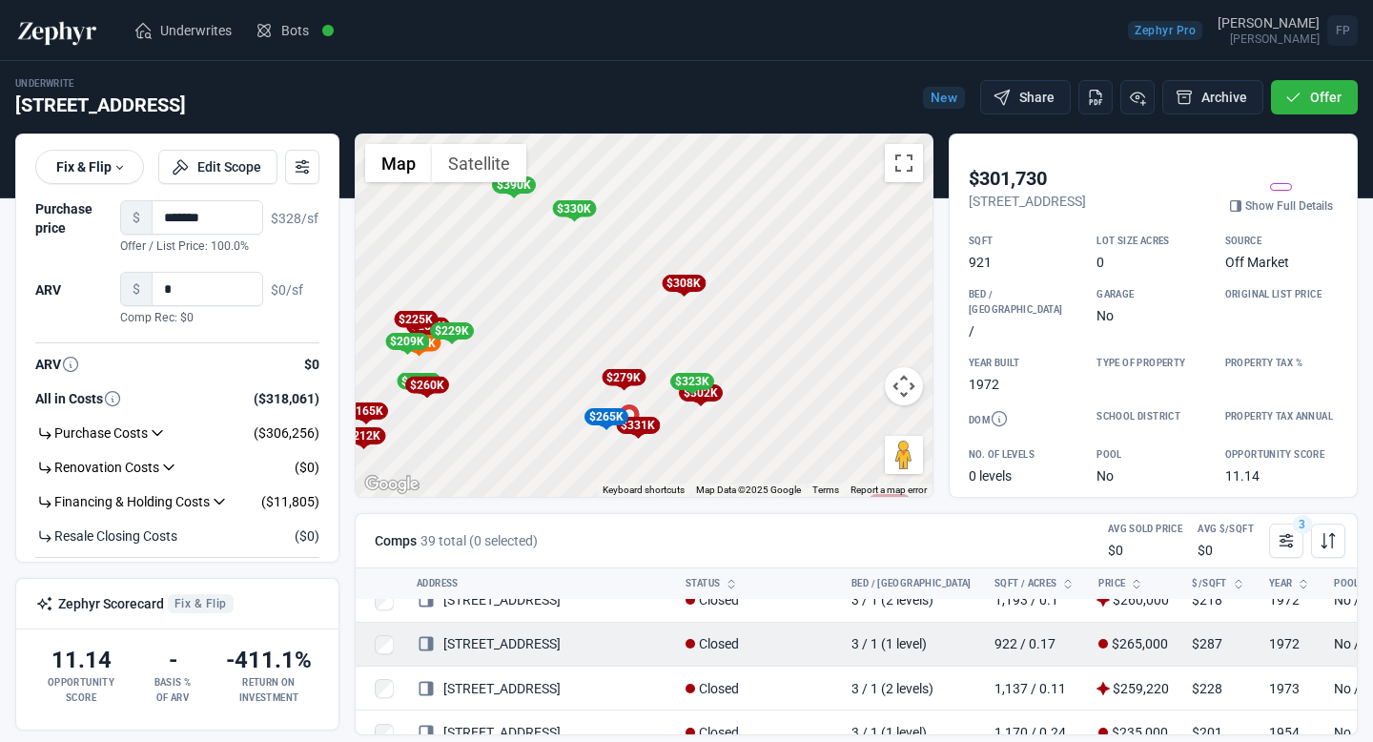
click at [1257, 648] on td "1972" at bounding box center [1290, 644] width 66 height 44
click at [570, 643] on td "102 W Pheasant DR" at bounding box center [539, 644] width 269 height 44
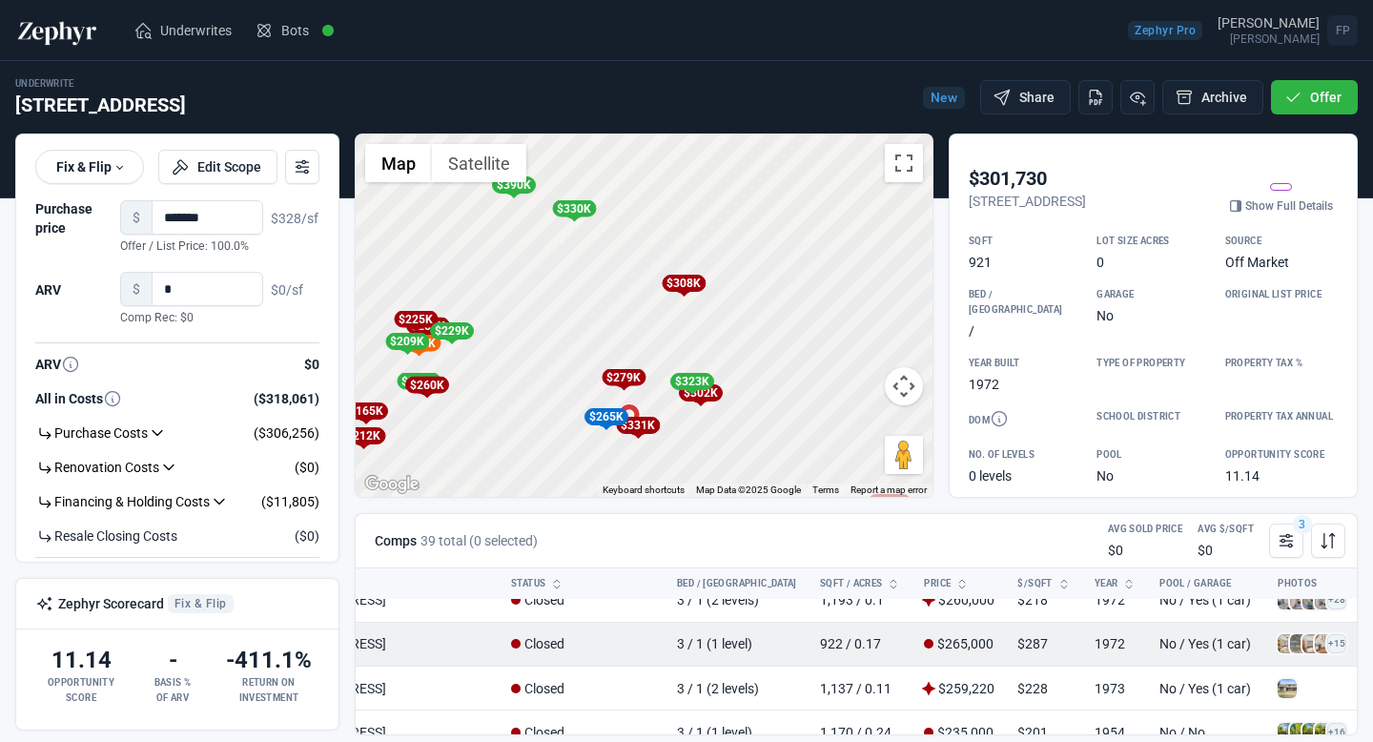
scroll to position [683, 214]
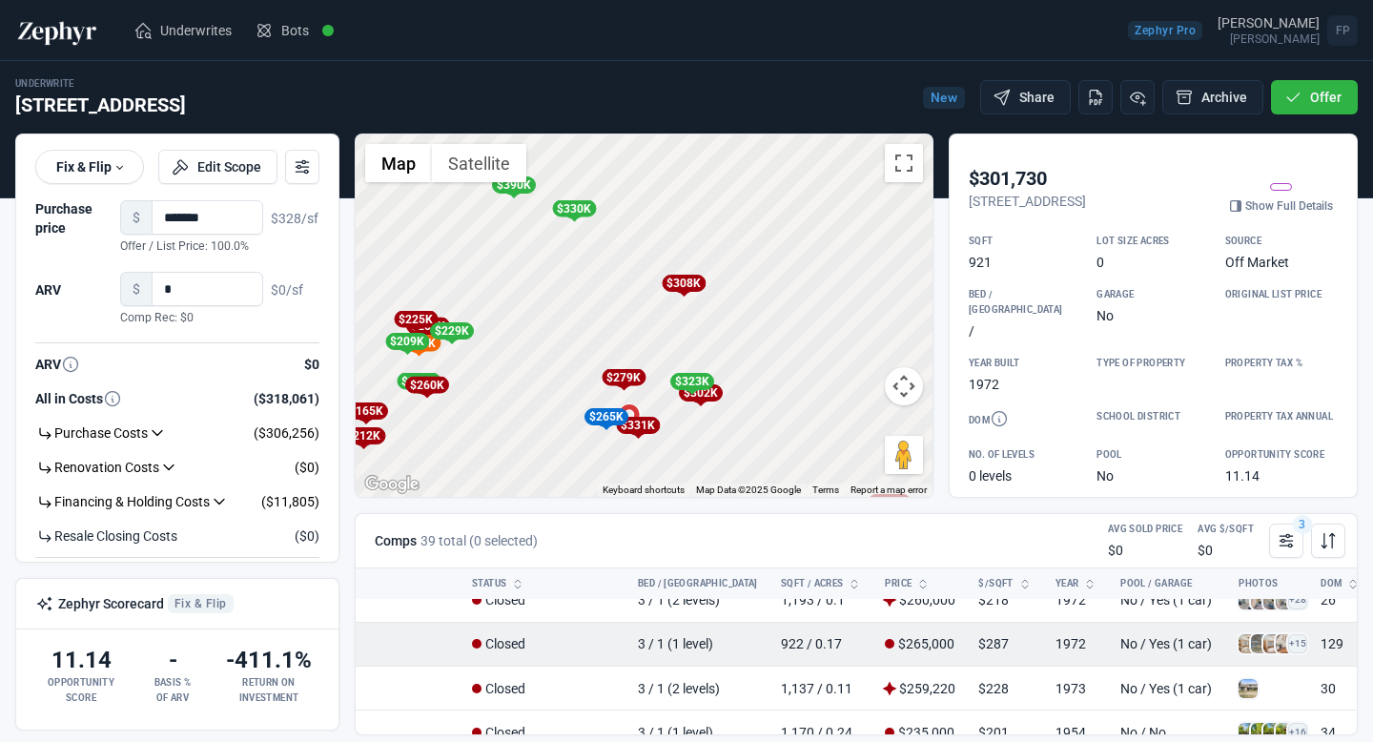
click at [1109, 643] on td "No / Yes (1 car)" at bounding box center [1168, 644] width 118 height 44
click at [1144, 652] on td "No / Yes (1 car)" at bounding box center [1168, 644] width 118 height 44
click at [1251, 652] on span at bounding box center [1260, 643] width 19 height 19
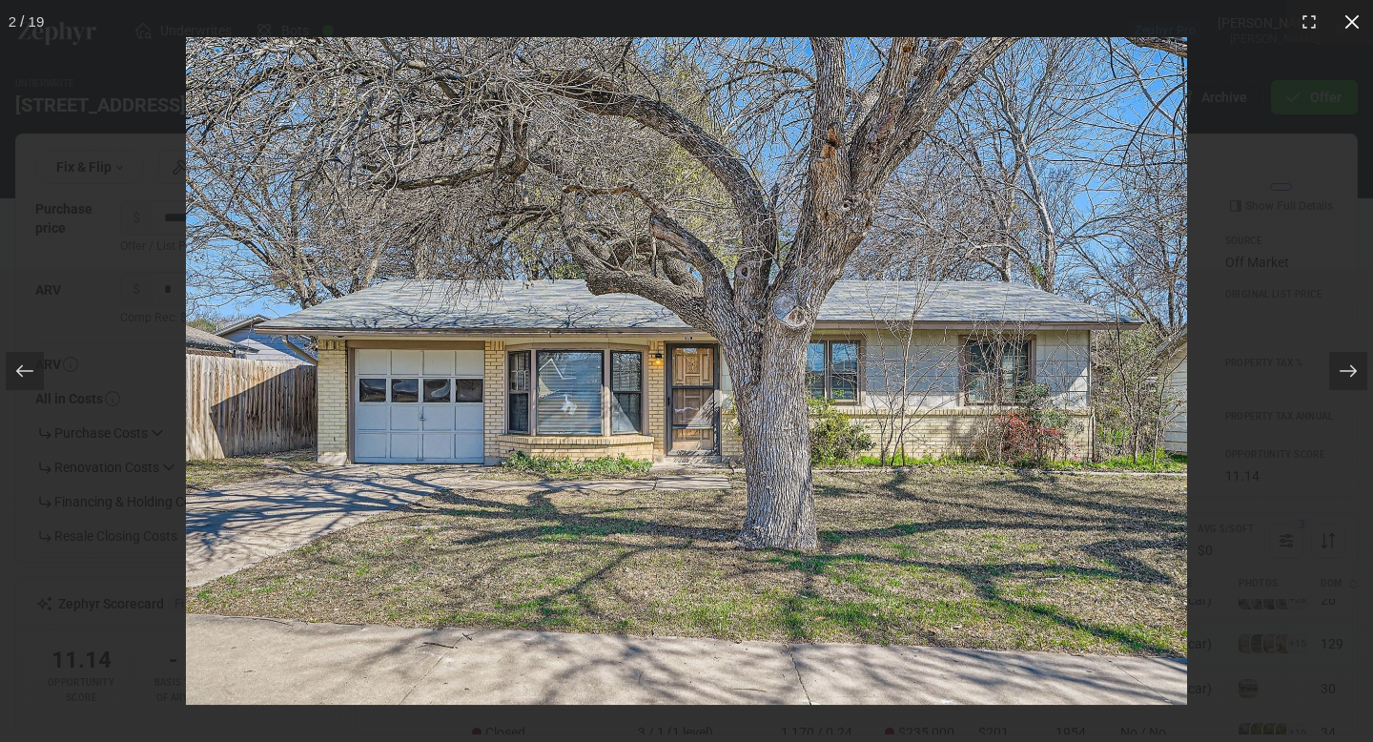
click at [1349, 19] on icon at bounding box center [1351, 21] width 14 height 14
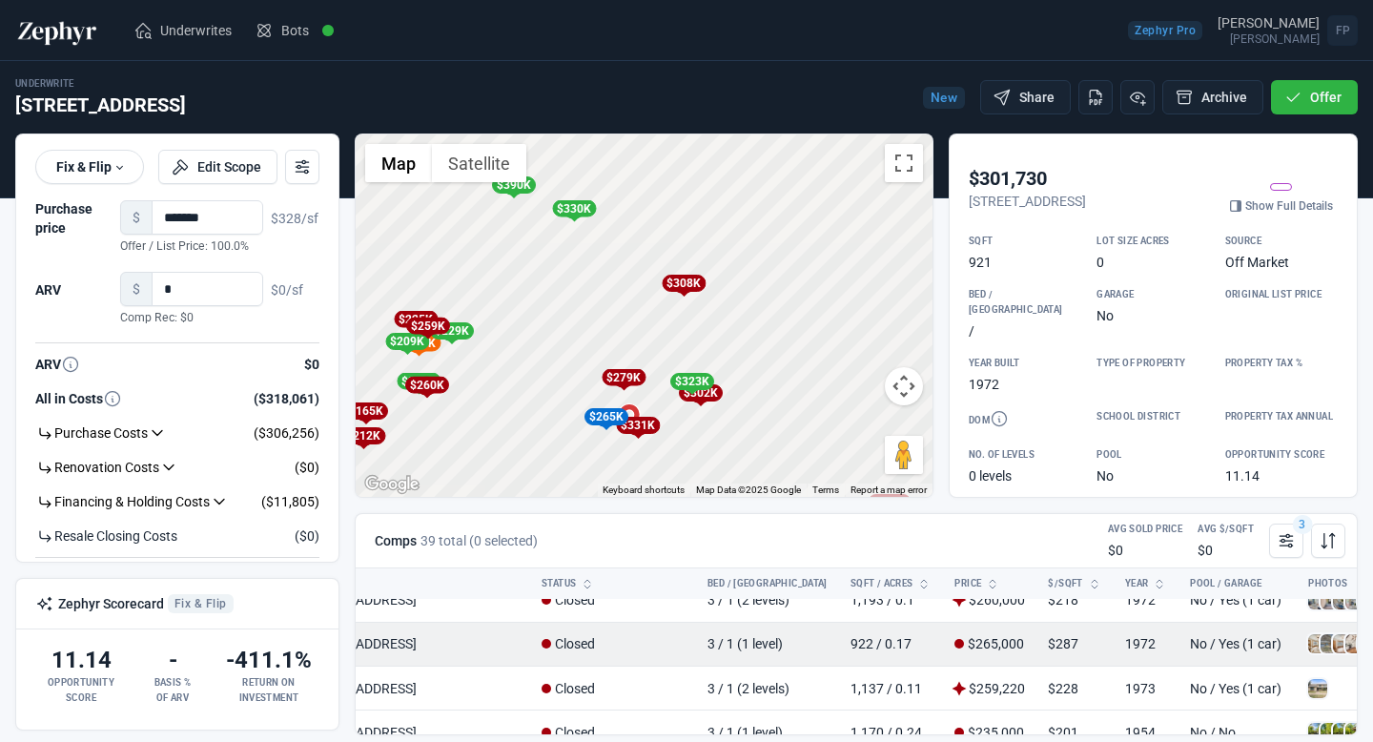
scroll to position [683, 0]
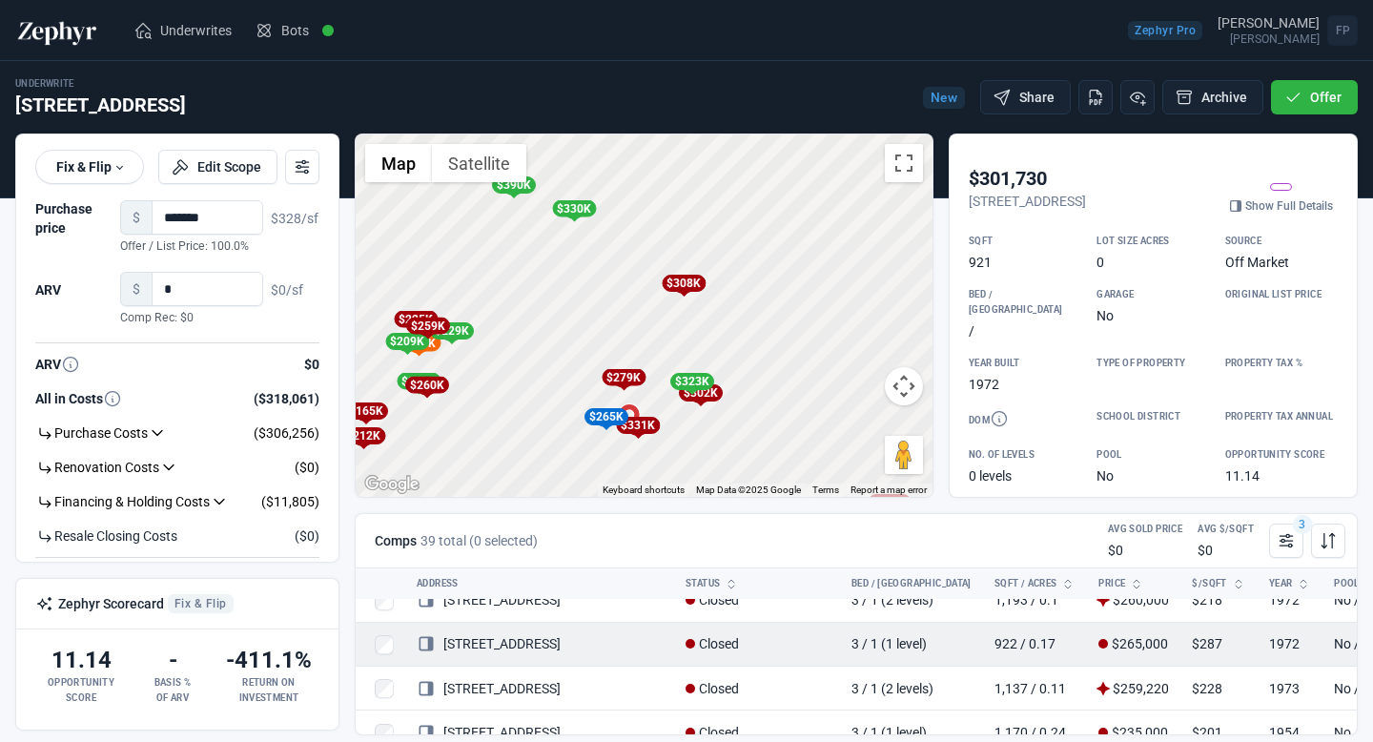
click at [484, 650] on link "102 W Pheasant DR" at bounding box center [489, 643] width 144 height 15
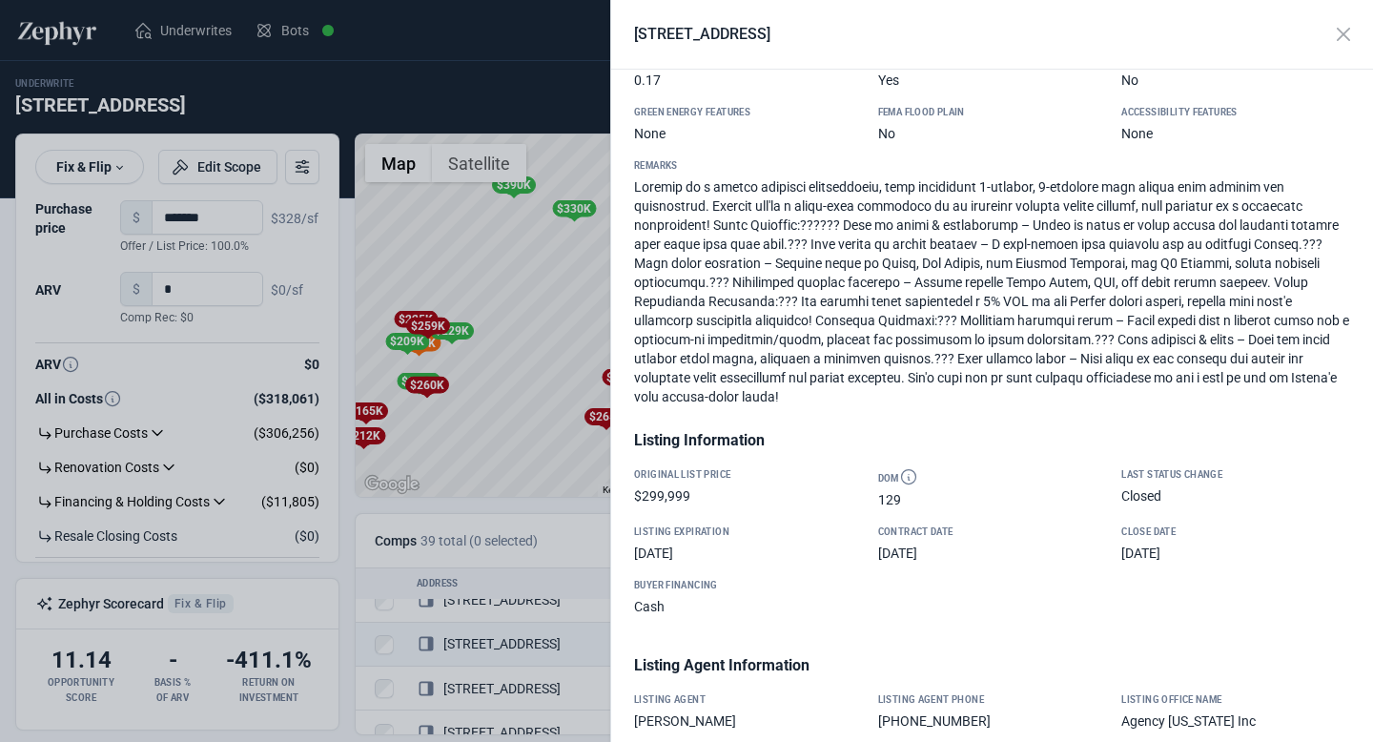
scroll to position [772, 0]
click at [580, 543] on div at bounding box center [686, 371] width 1373 height 742
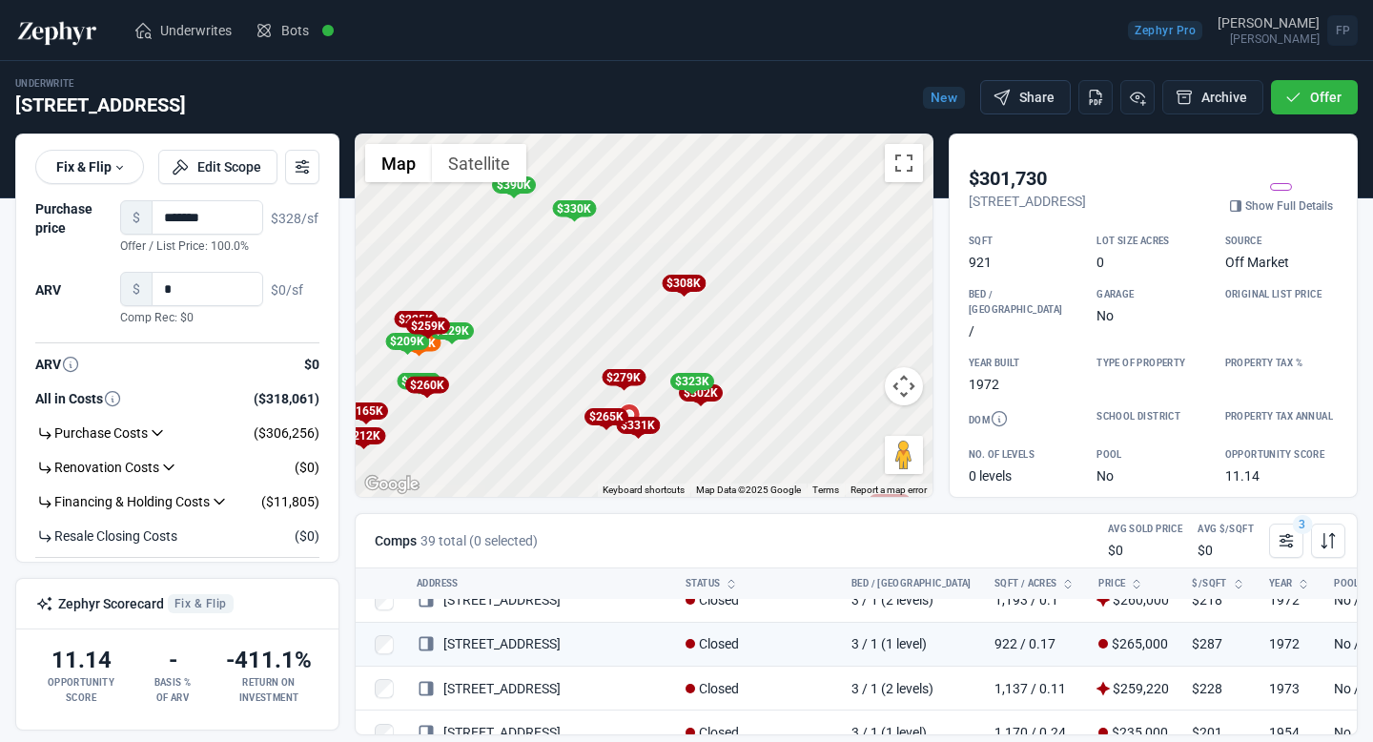
click at [1031, 102] on button "Share" at bounding box center [1025, 97] width 91 height 34
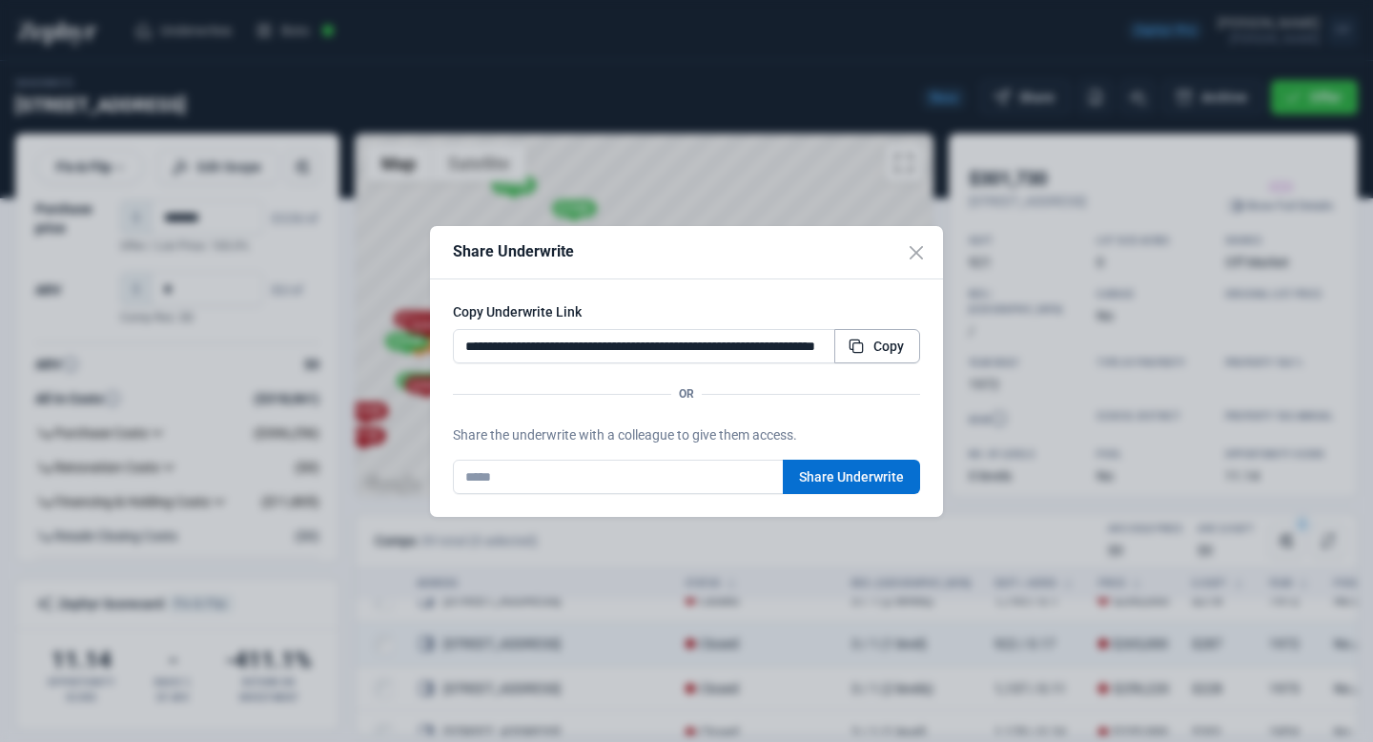
click at [882, 347] on span "Copy" at bounding box center [888, 345] width 31 height 19
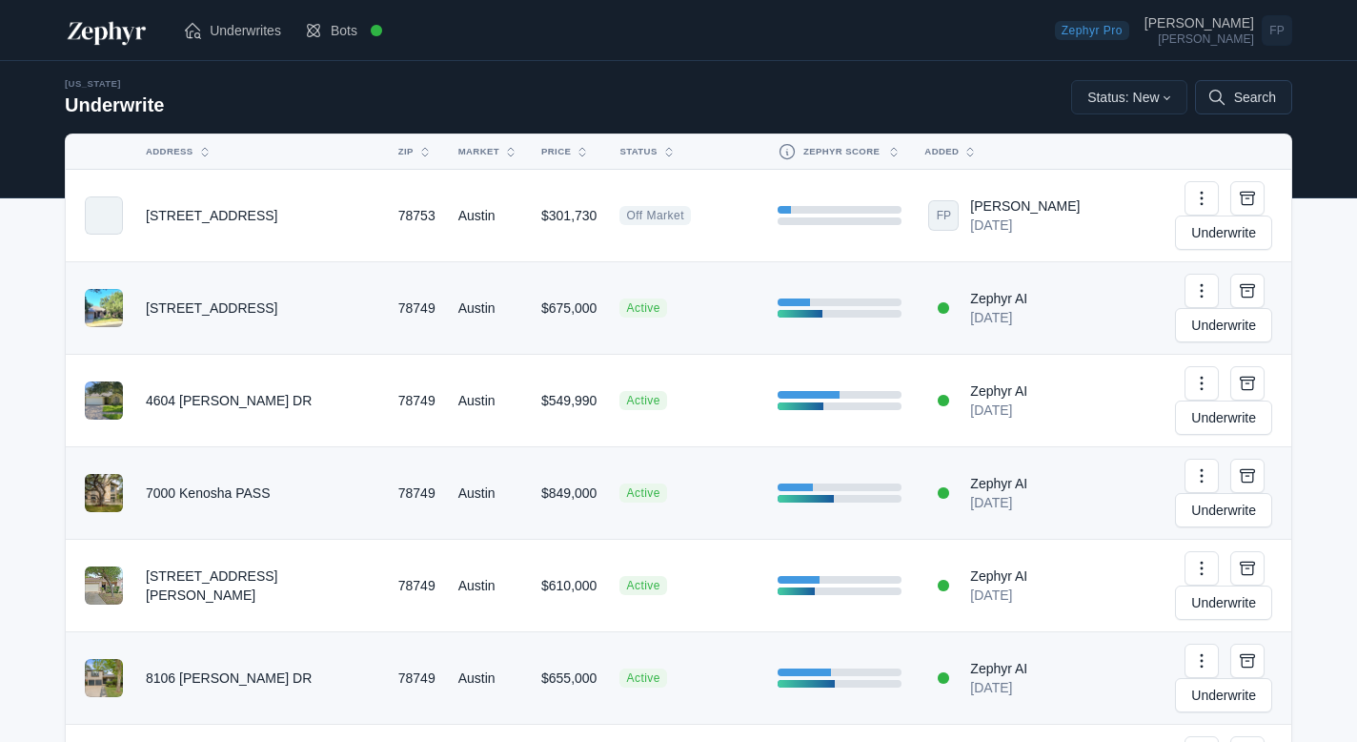
click at [1245, 101] on button "Search" at bounding box center [1243, 97] width 97 height 34
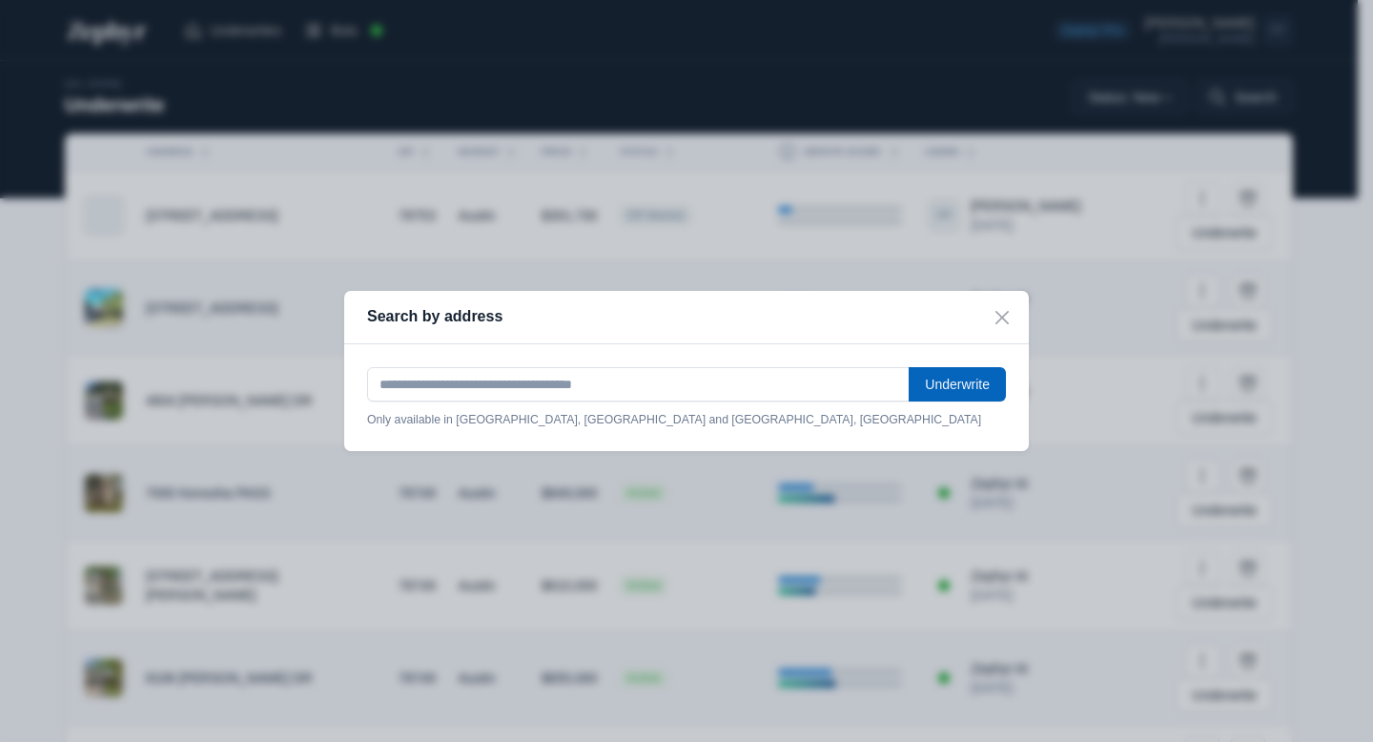
click at [967, 388] on button "Underwrite" at bounding box center [956, 384] width 97 height 34
click at [967, 333] on div "Search by address" at bounding box center [686, 317] width 684 height 53
click at [992, 333] on button "Close" at bounding box center [1001, 317] width 53 height 53
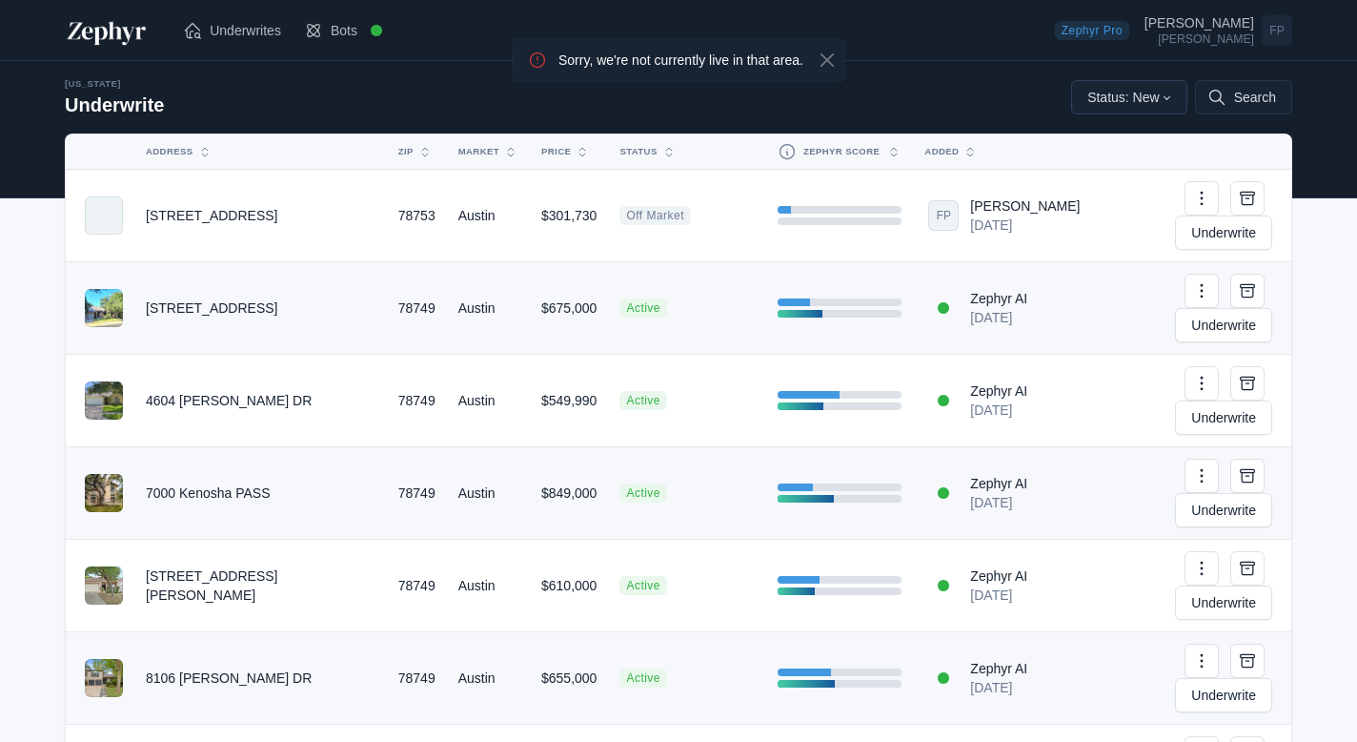
click at [1143, 103] on button "Status: New" at bounding box center [1129, 97] width 116 height 34
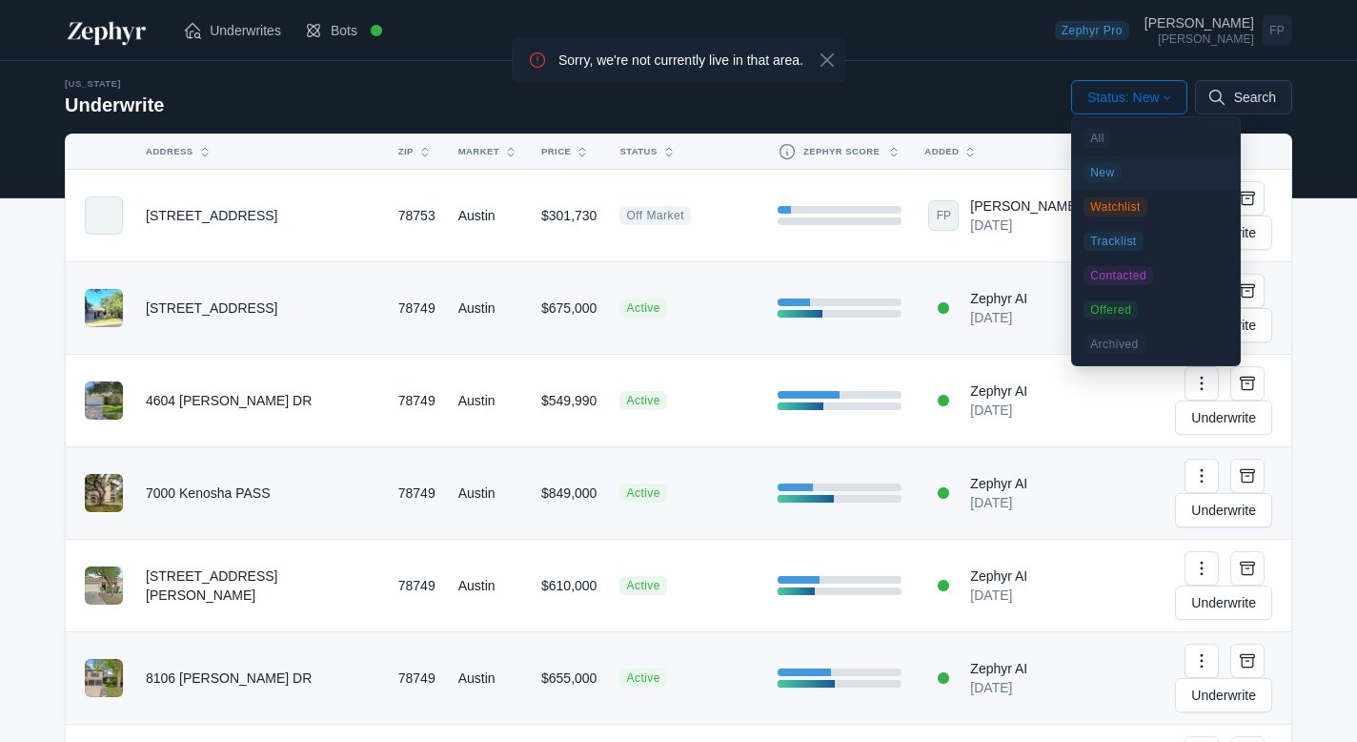
click at [1284, 105] on button "Search" at bounding box center [1243, 97] width 97 height 34
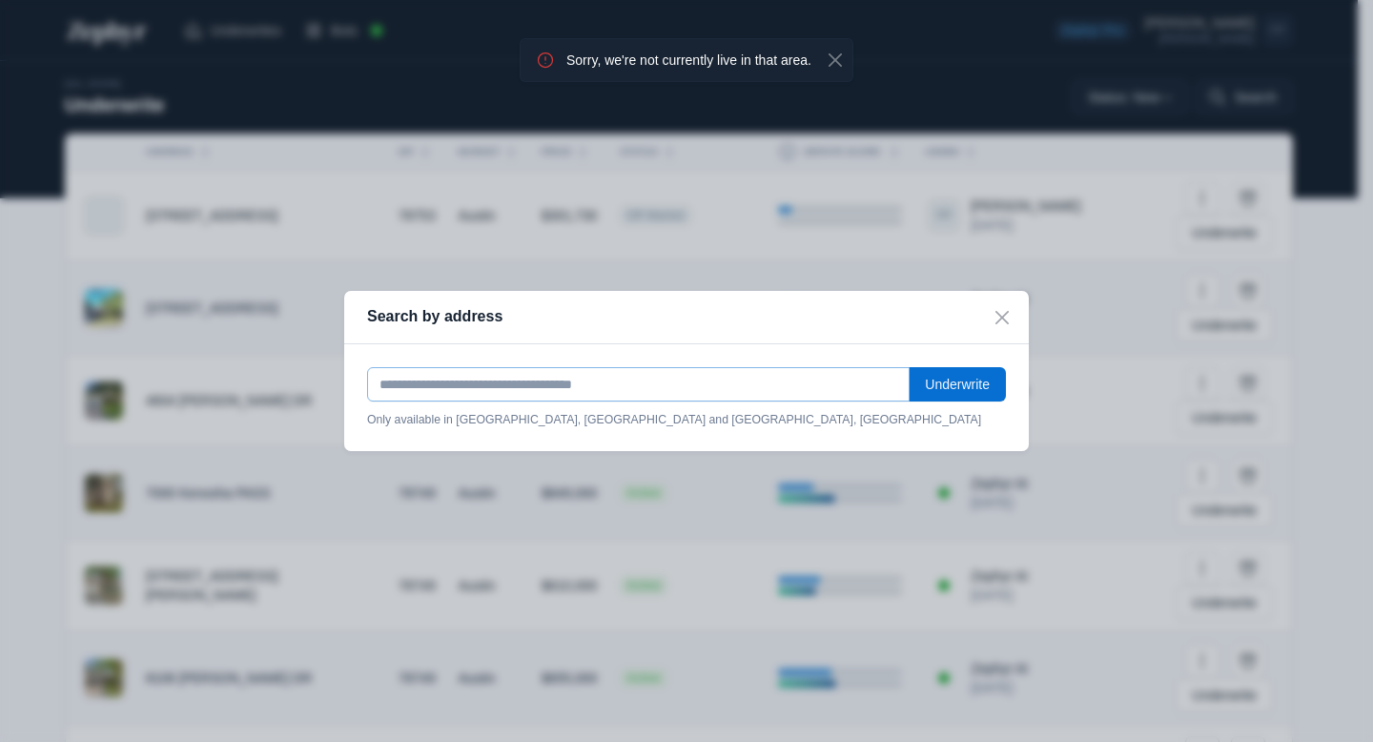
paste input "**********"
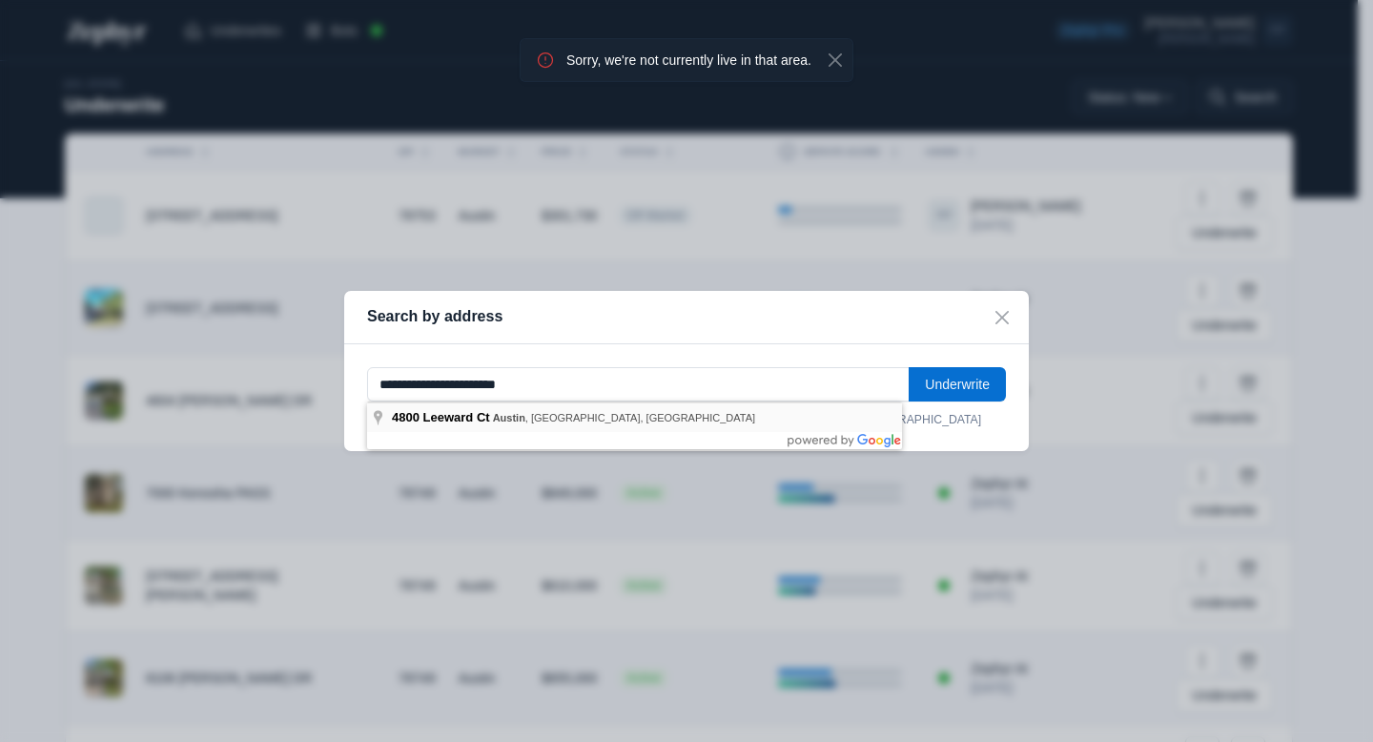
type input "**********"
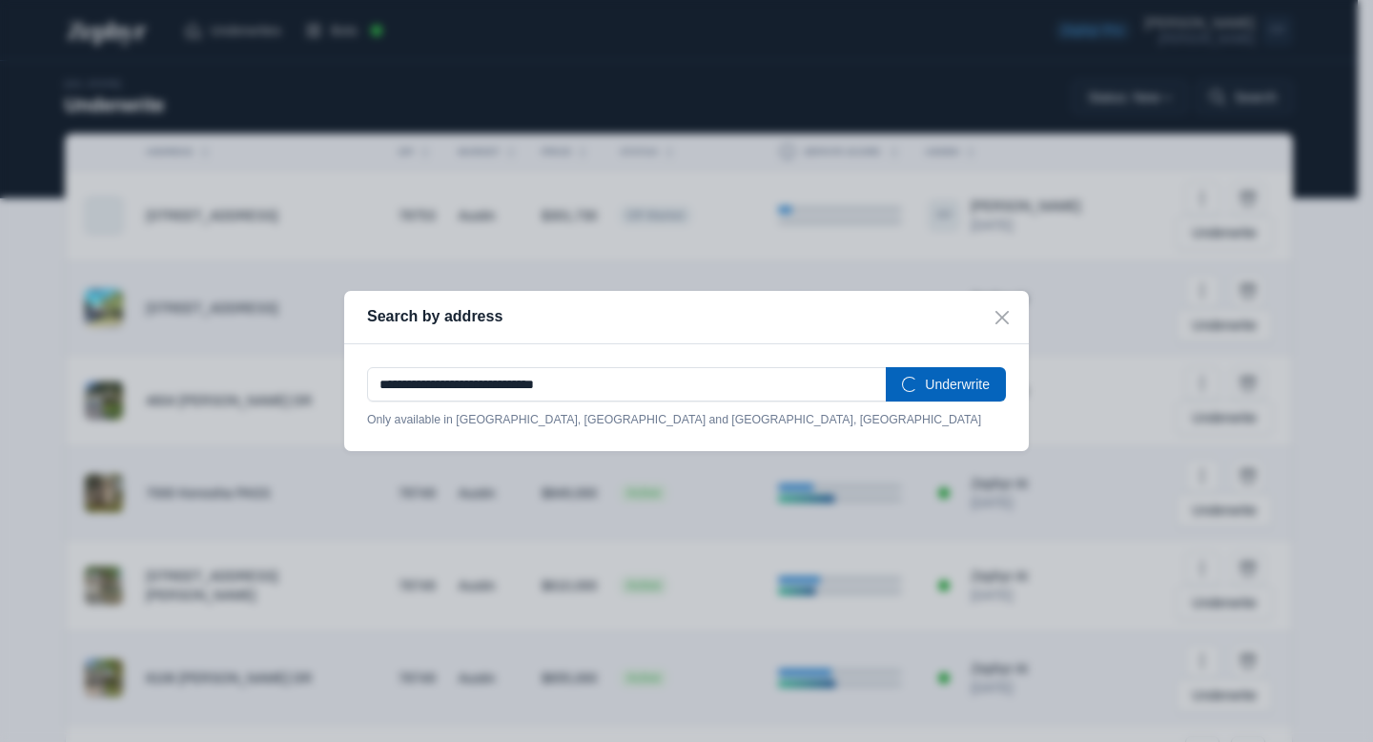
click at [975, 388] on button "Underwrite" at bounding box center [946, 384] width 120 height 34
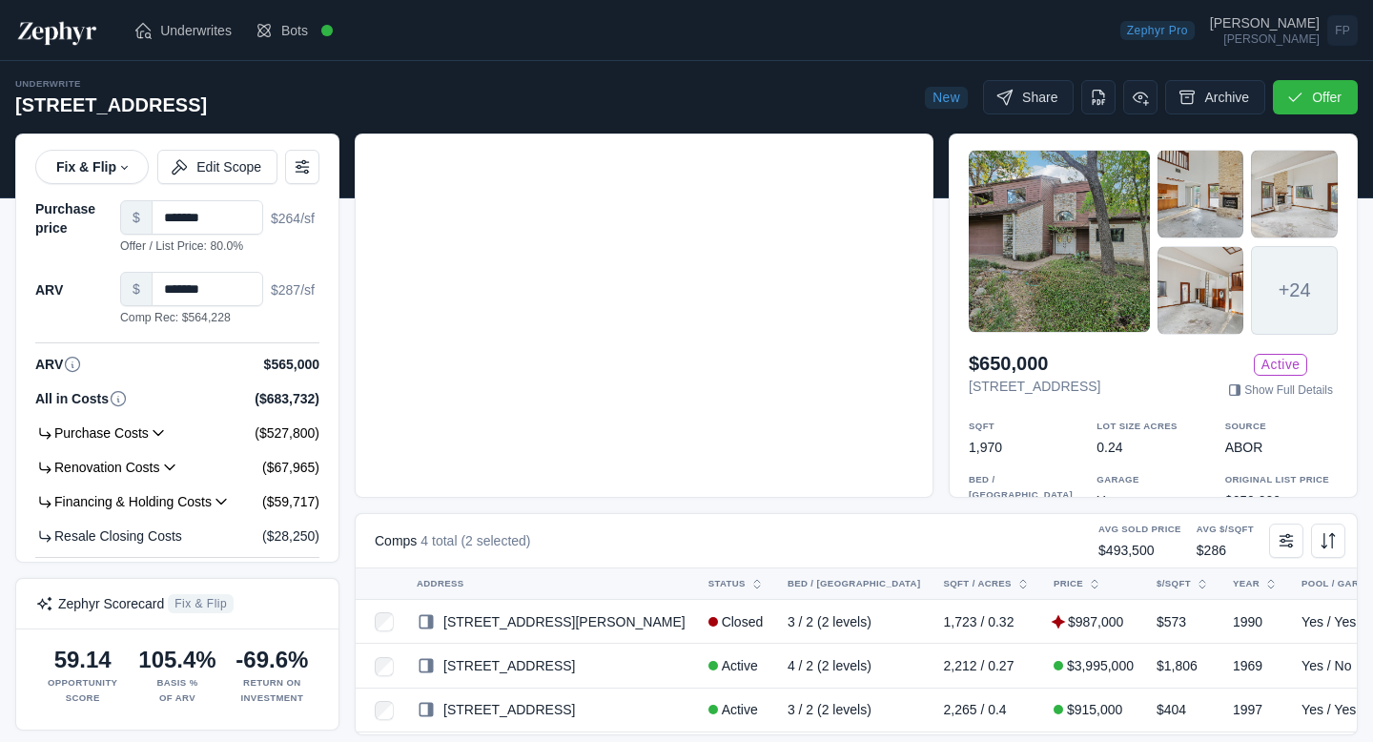
click at [1180, 399] on div "+24 $650,000 [STREET_ADDRESS] Active Show Full Details SQFT 1,970 Lot Size Acre…" at bounding box center [1152, 308] width 369 height 332
click at [1241, 380] on link "Show Full Details" at bounding box center [1280, 389] width 114 height 19
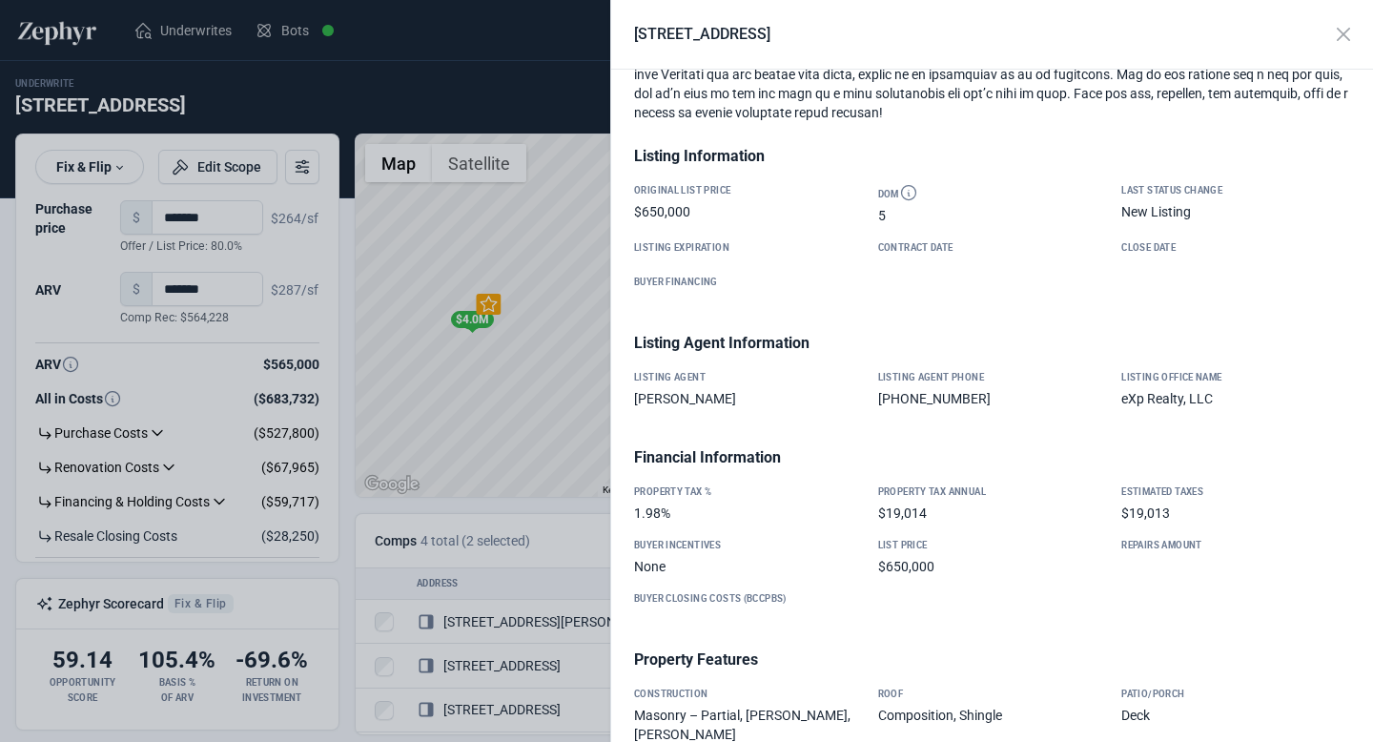
scroll to position [1052, 0]
